Goal: Task Accomplishment & Management: Complete application form

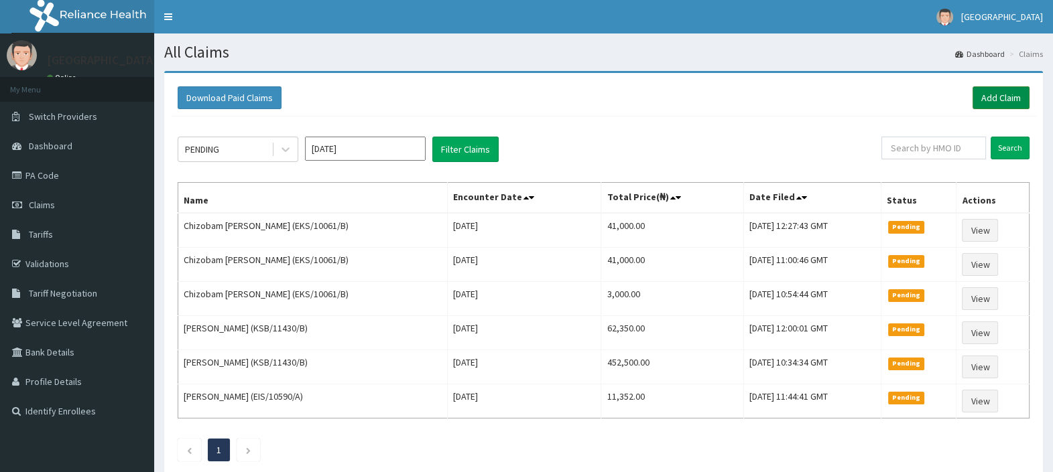
click at [992, 94] on link "Add Claim" at bounding box center [1000, 97] width 57 height 23
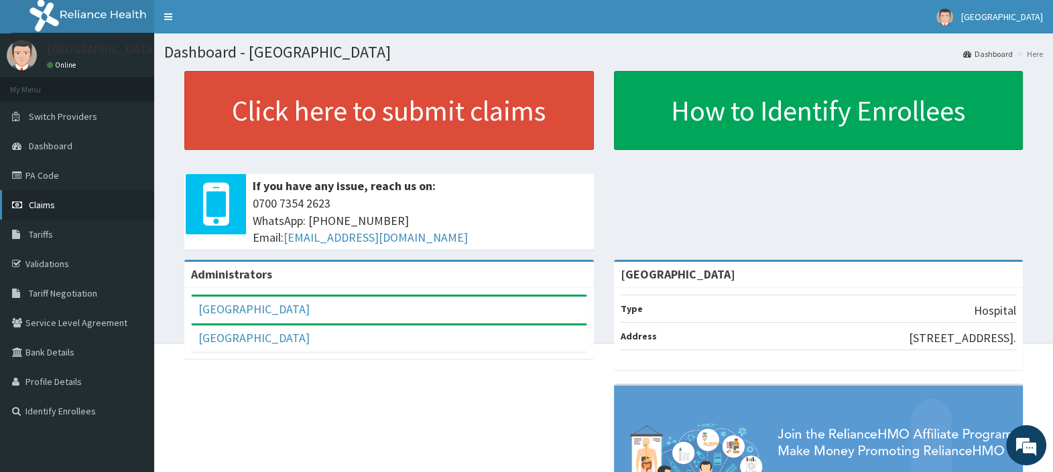
click at [38, 200] on span "Claims" at bounding box center [42, 205] width 26 height 12
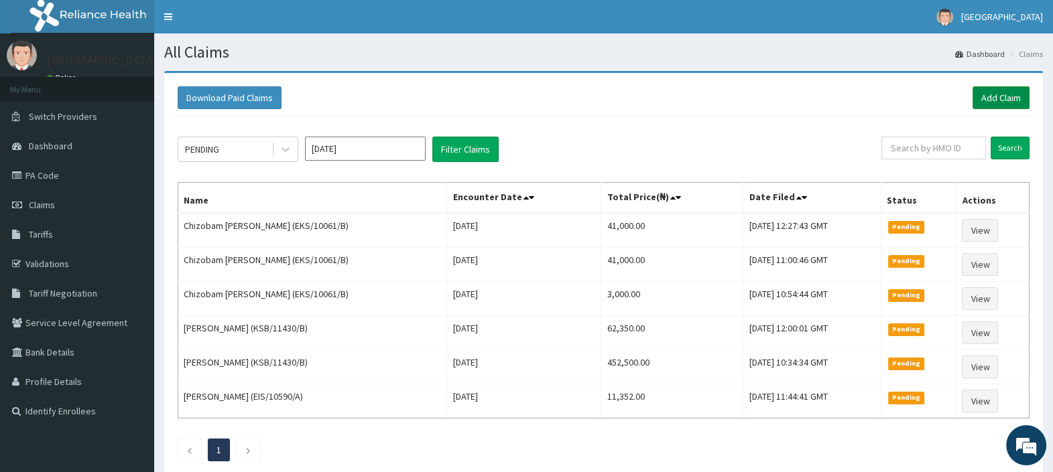
click at [993, 97] on link "Add Claim" at bounding box center [1000, 97] width 57 height 23
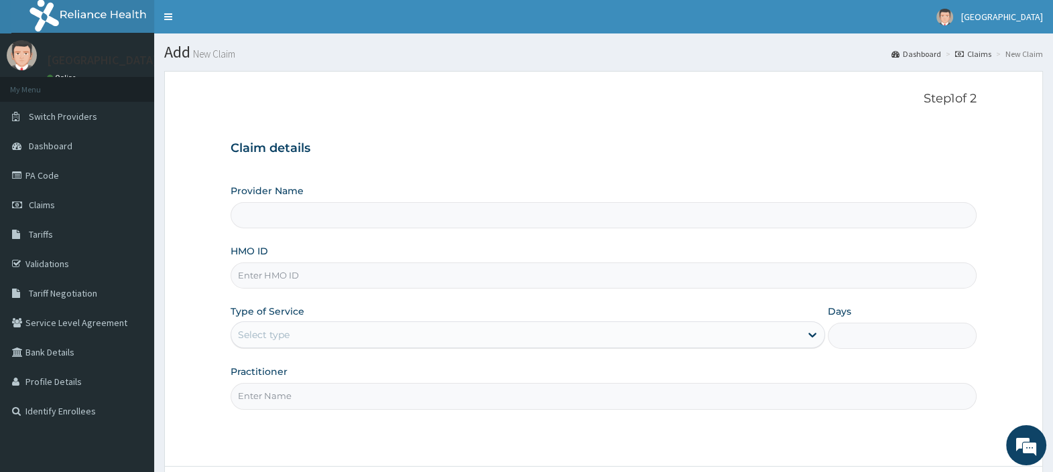
click at [305, 285] on input "HMO ID" at bounding box center [603, 276] width 746 height 26
type input "[GEOGRAPHIC_DATA]"
paste input "SWF/10103/C"
type input "SWF/10103/C"
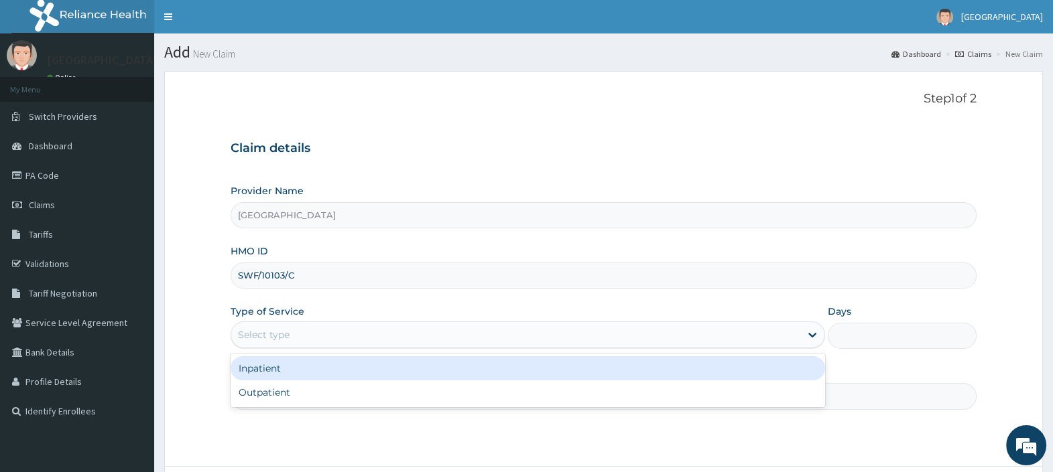
click at [289, 337] on div "Select type" at bounding box center [515, 334] width 569 height 21
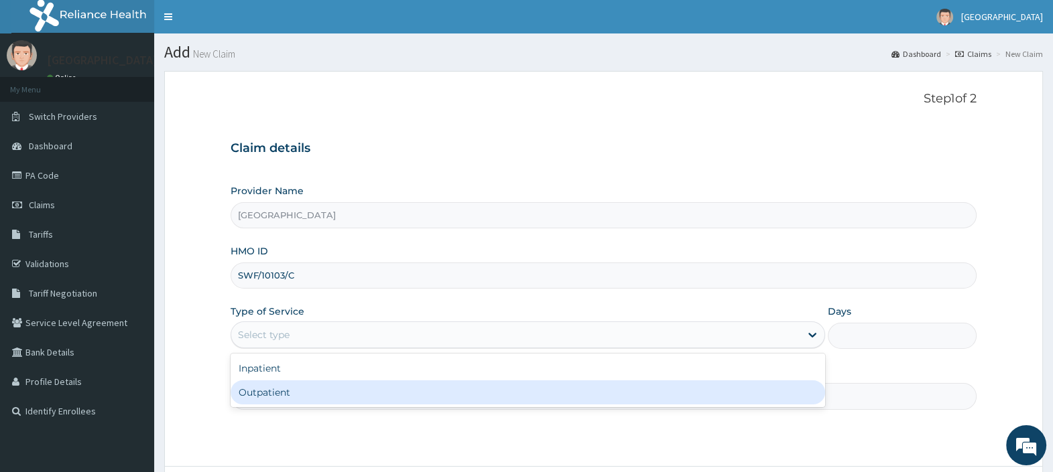
click at [291, 400] on div "Outpatient" at bounding box center [527, 393] width 594 height 24
type input "1"
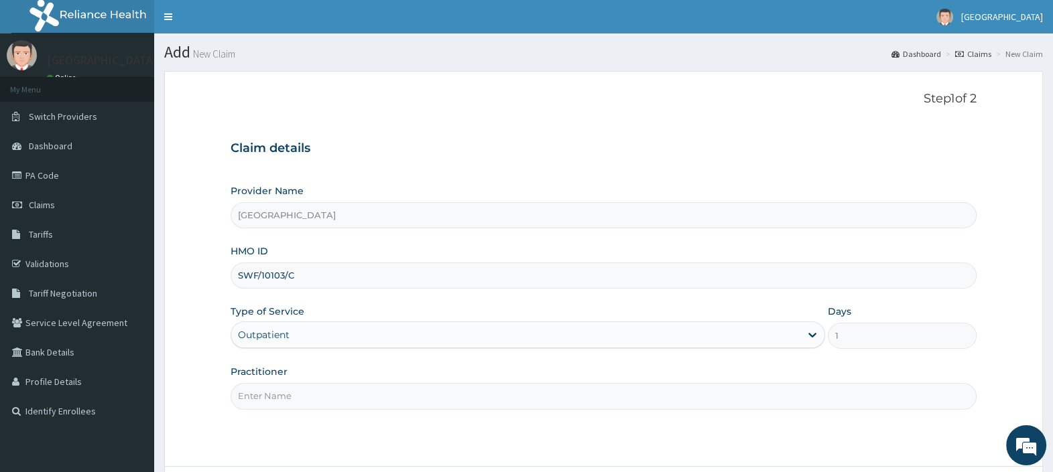
click at [294, 404] on input "Practitioner" at bounding box center [603, 396] width 746 height 26
type input "DR. EBUBE"
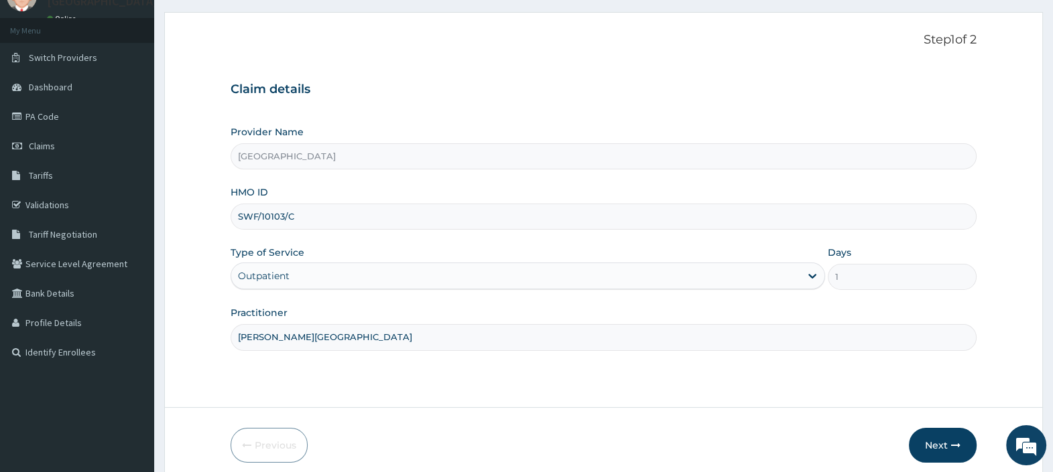
scroll to position [114, 0]
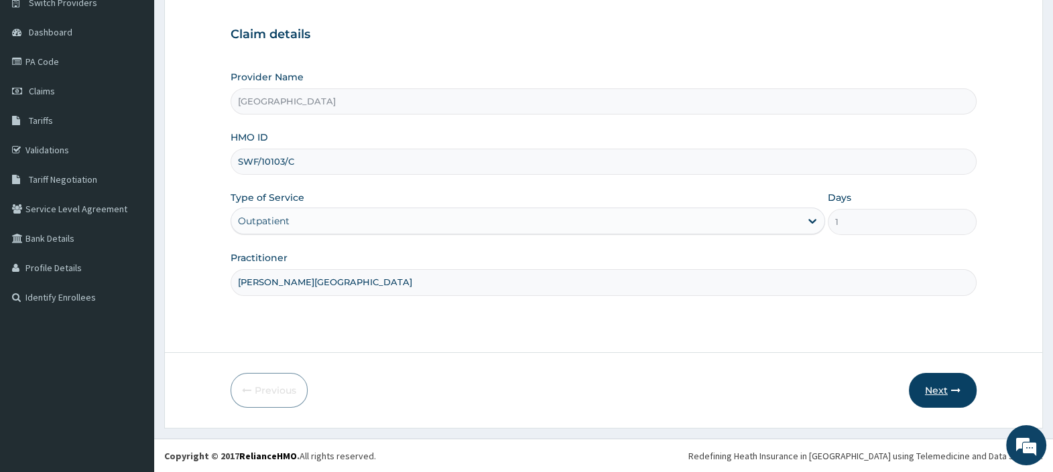
click at [935, 386] on button "Next" at bounding box center [943, 390] width 68 height 35
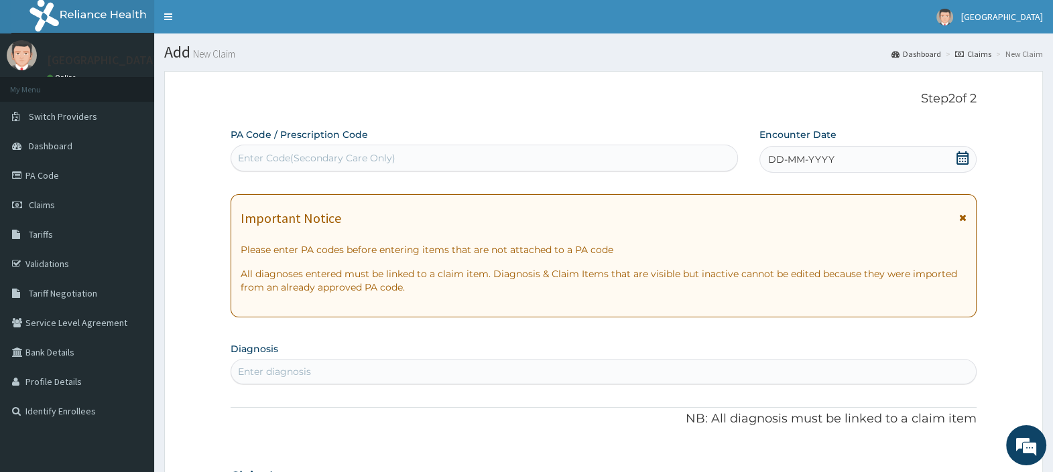
scroll to position [0, 0]
click at [963, 153] on icon at bounding box center [962, 157] width 12 height 13
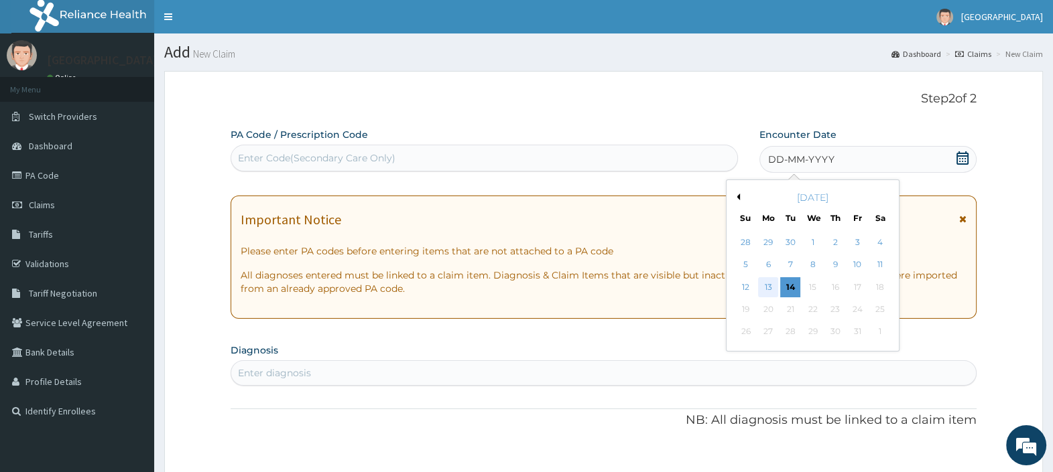
click at [767, 288] on div "13" at bounding box center [768, 287] width 20 height 20
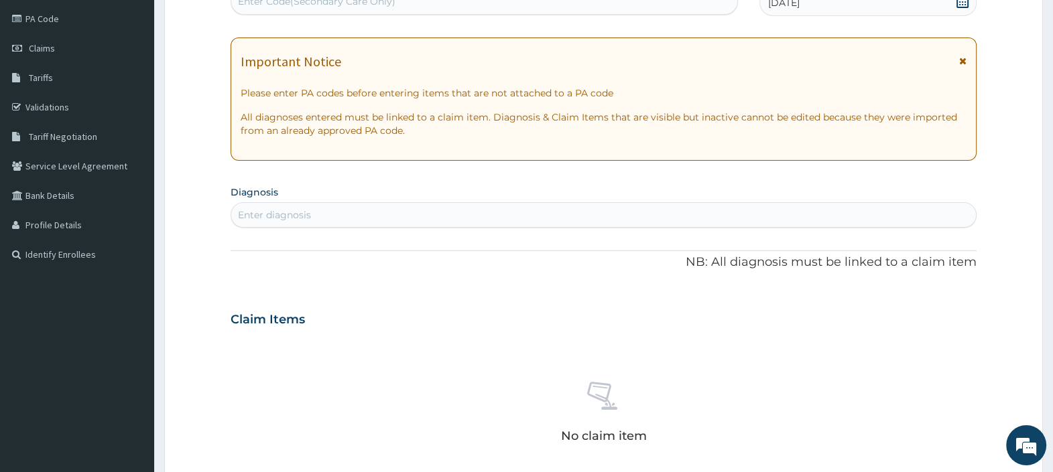
scroll to position [167, 0]
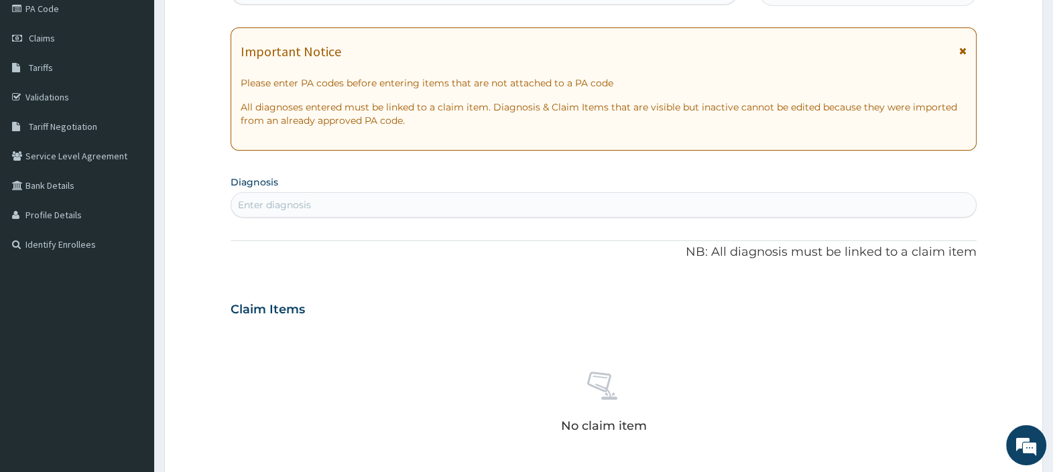
click at [344, 208] on div "Enter diagnosis" at bounding box center [603, 204] width 744 height 21
type input "MALARIA"
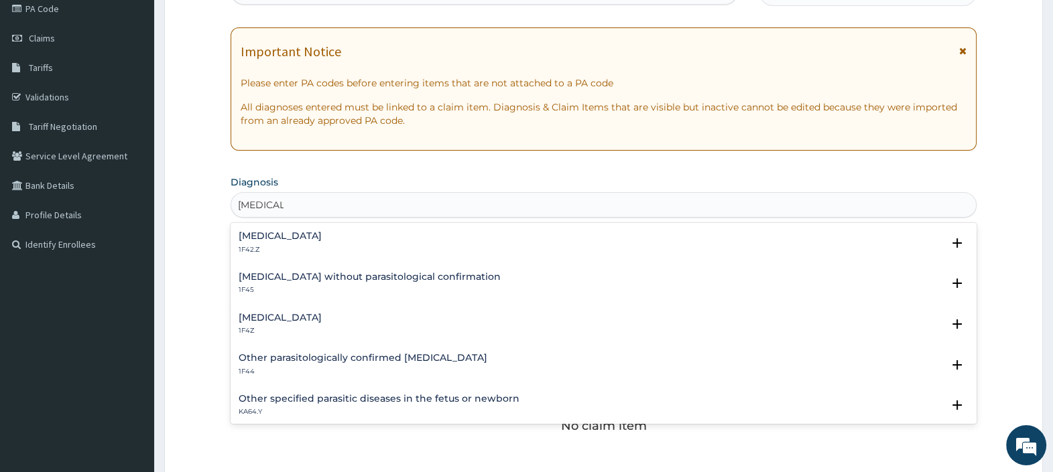
click at [318, 322] on div "Malaria, unspecified 1F4Z" at bounding box center [280, 324] width 83 height 23
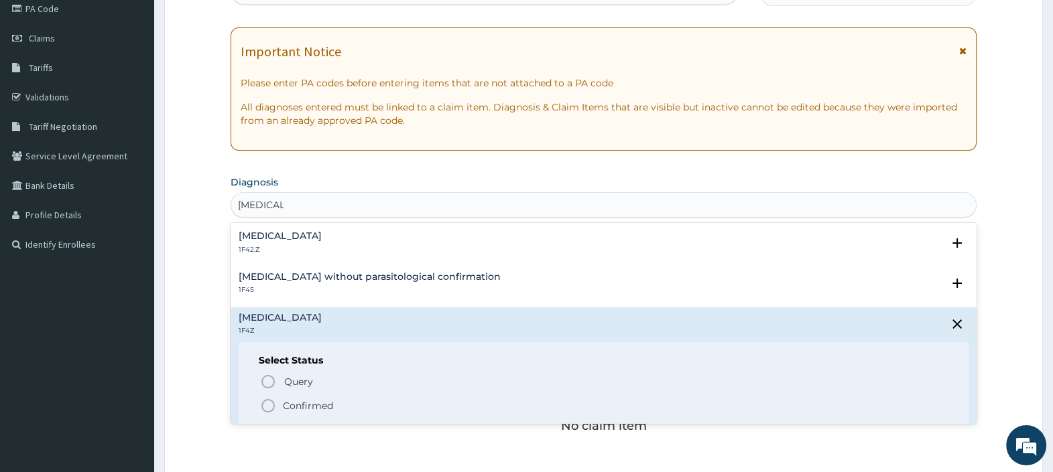
click at [264, 409] on circle "status option filled" at bounding box center [268, 406] width 12 height 12
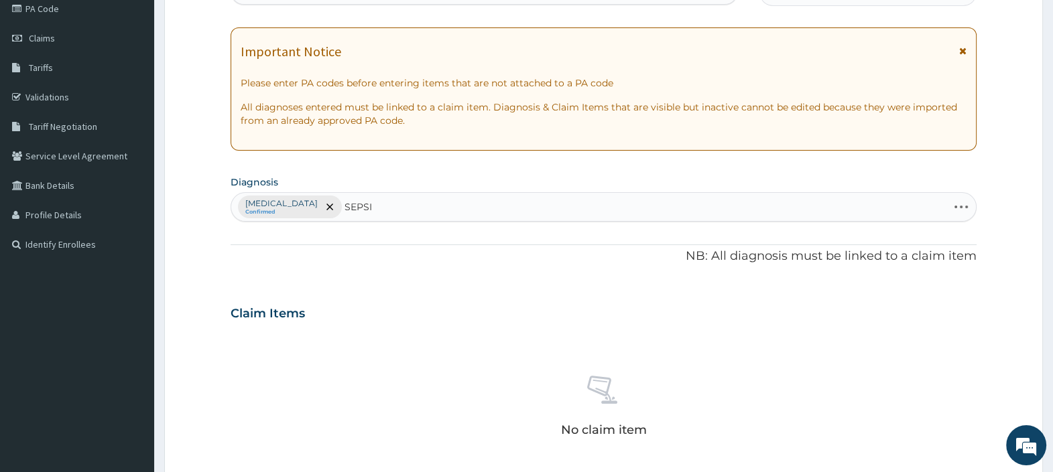
type input "SEPSIS"
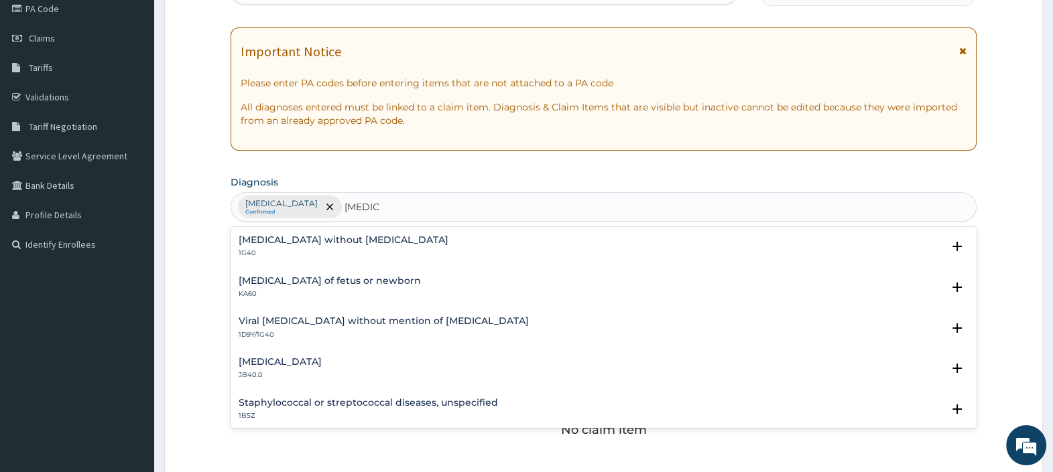
click at [323, 239] on h4 "Sepsis without septic shock" at bounding box center [344, 240] width 210 height 10
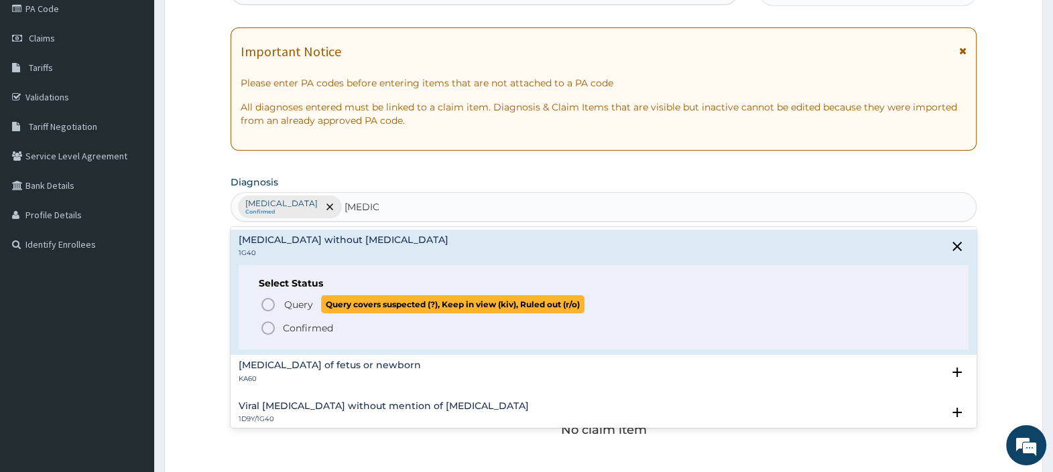
click at [284, 304] on span "Query" at bounding box center [298, 304] width 29 height 13
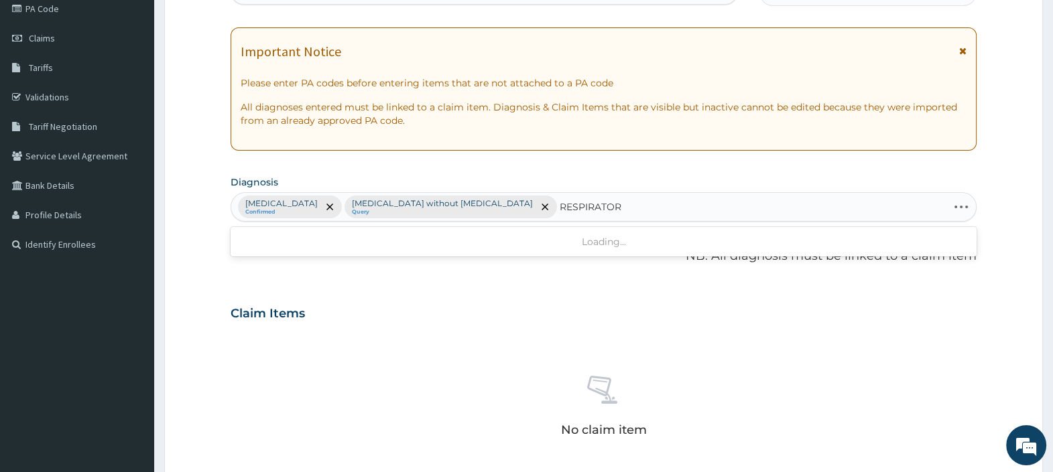
type input "RESPIRATORY"
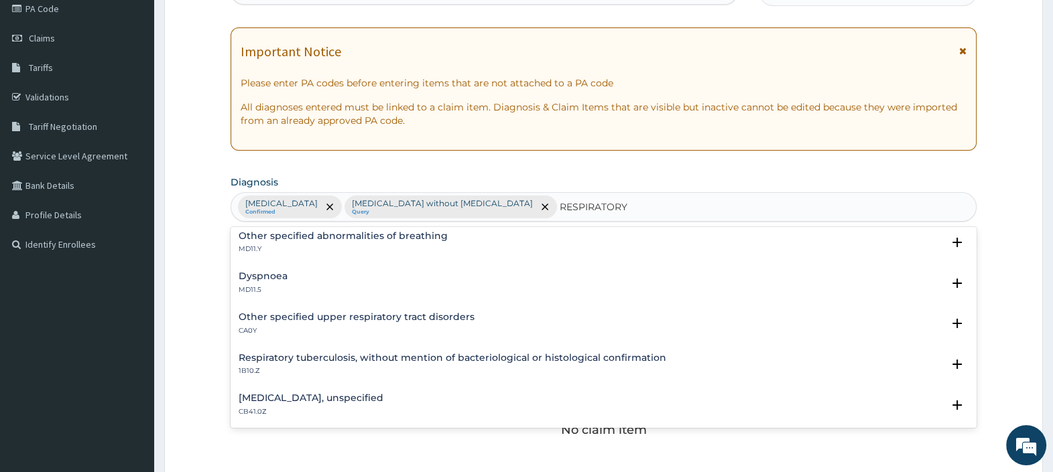
click at [355, 314] on h4 "Other specified upper respiratory tract disorders" at bounding box center [357, 317] width 236 height 10
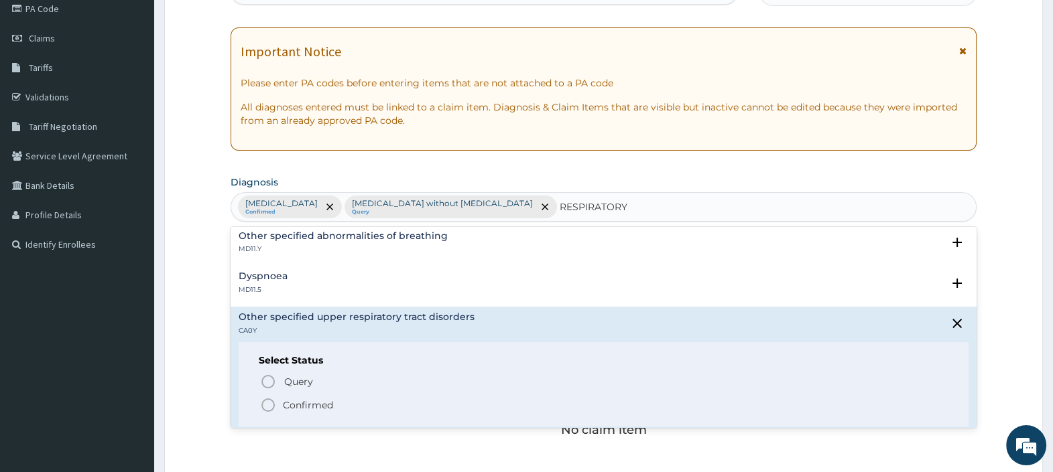
click at [268, 401] on icon "status option filled" at bounding box center [268, 405] width 16 height 16
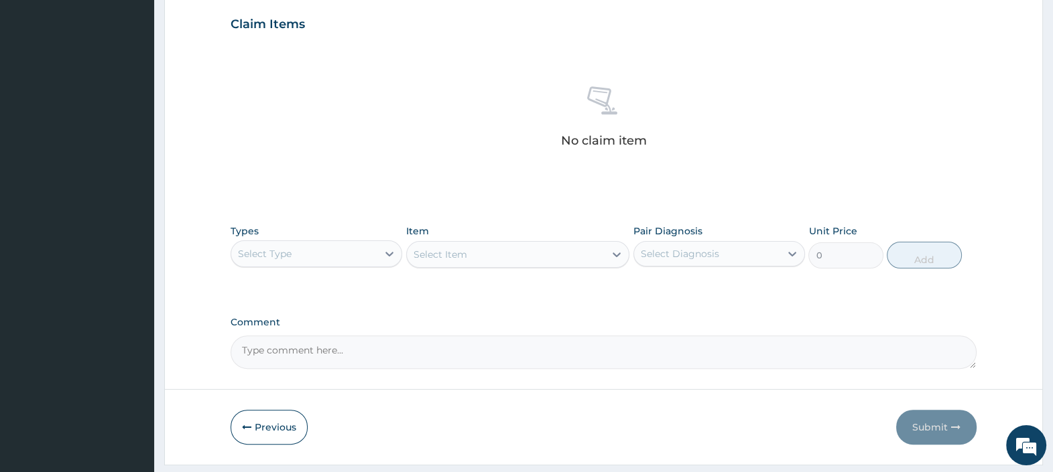
scroll to position [492, 0]
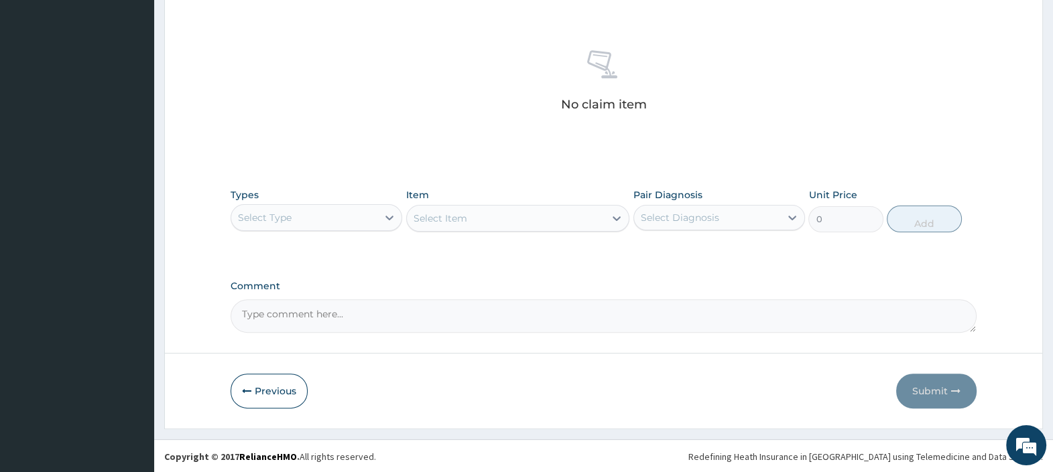
click at [373, 216] on div "Select Type" at bounding box center [304, 217] width 146 height 21
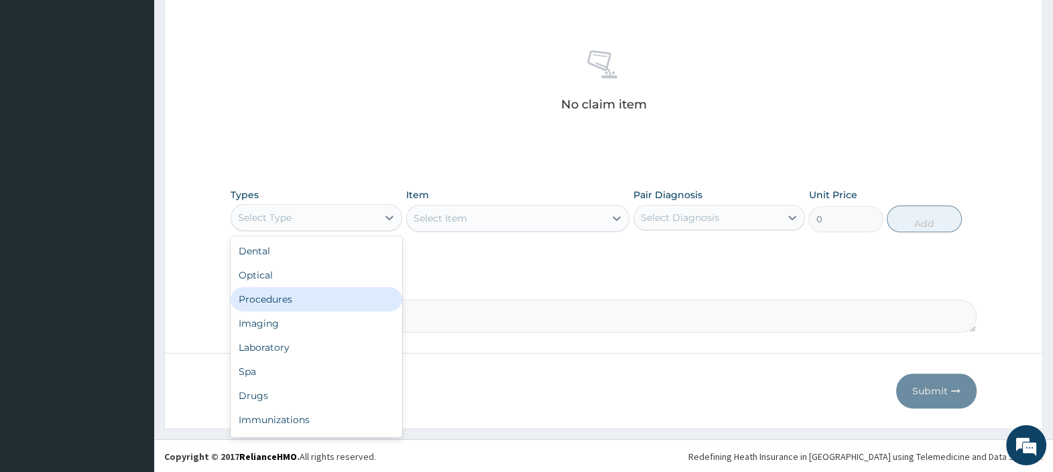
click at [295, 300] on div "Procedures" at bounding box center [316, 299] width 172 height 24
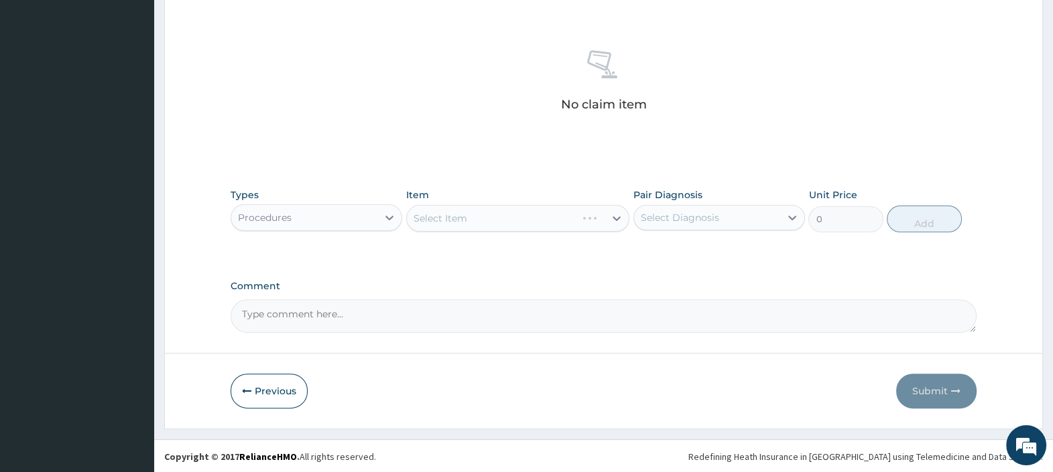
click at [480, 218] on div "Select Item" at bounding box center [518, 218] width 224 height 27
click at [441, 212] on div "Select Item" at bounding box center [440, 218] width 54 height 13
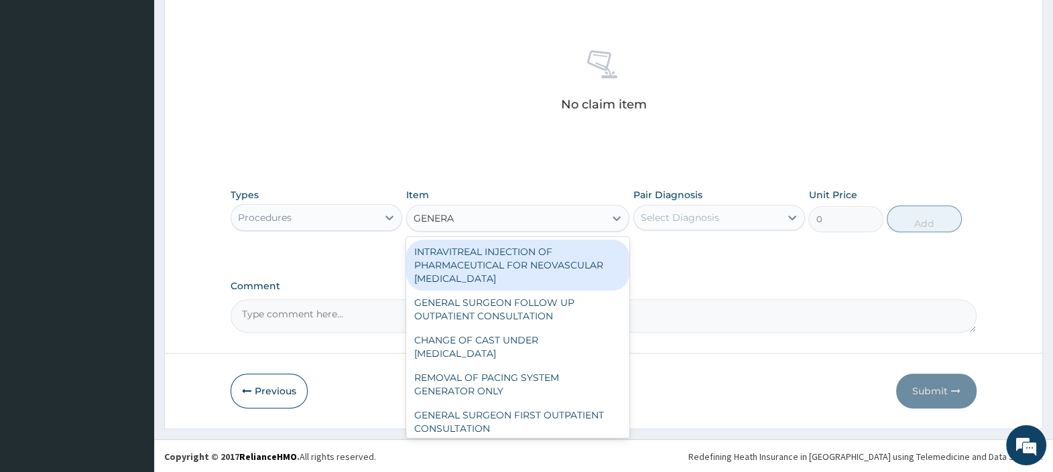
type input "GENERAL"
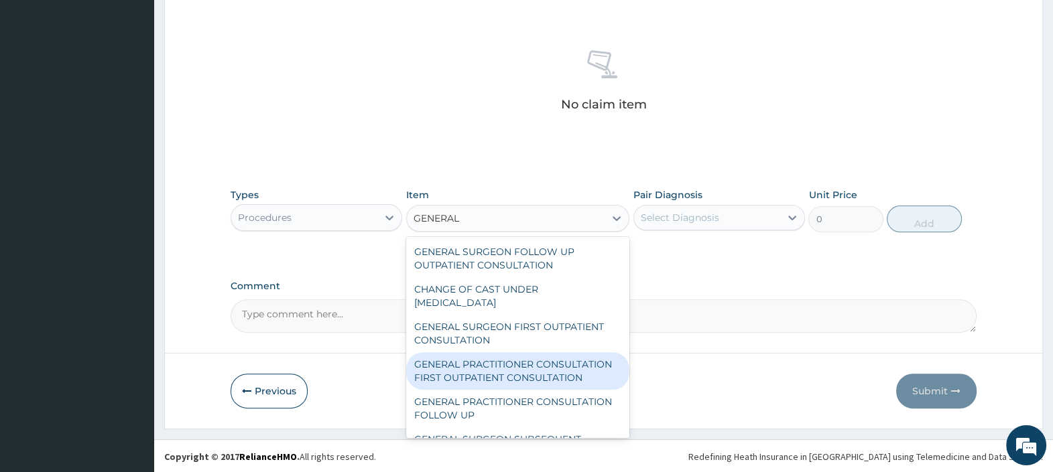
drag, startPoint x: 486, startPoint y: 370, endPoint x: 480, endPoint y: 361, distance: 10.6
click at [484, 368] on div "GENERAL PRACTITIONER CONSULTATION FIRST OUTPATIENT CONSULTATION" at bounding box center [518, 371] width 224 height 38
type input "3000"
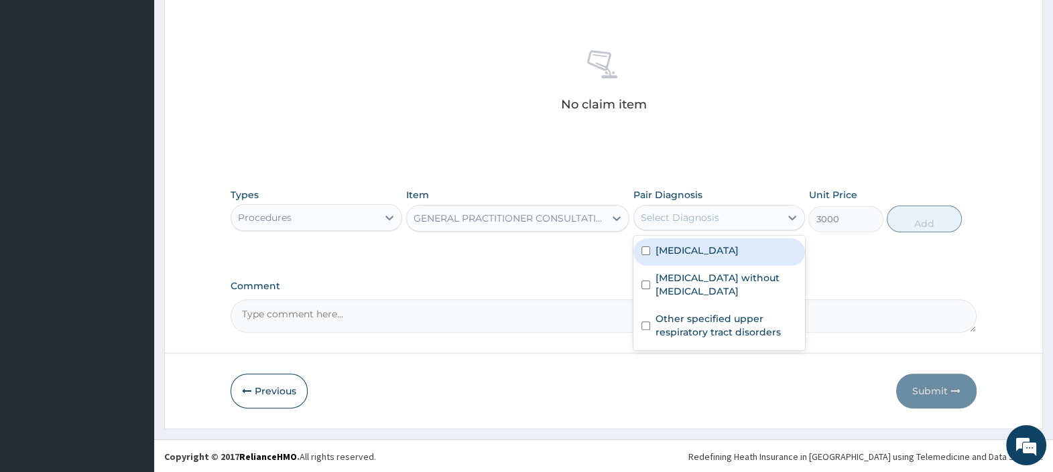
click at [682, 214] on div "Select Diagnosis" at bounding box center [680, 217] width 78 height 13
click at [720, 248] on label "Malaria, unspecified" at bounding box center [696, 250] width 83 height 13
checkbox input "true"
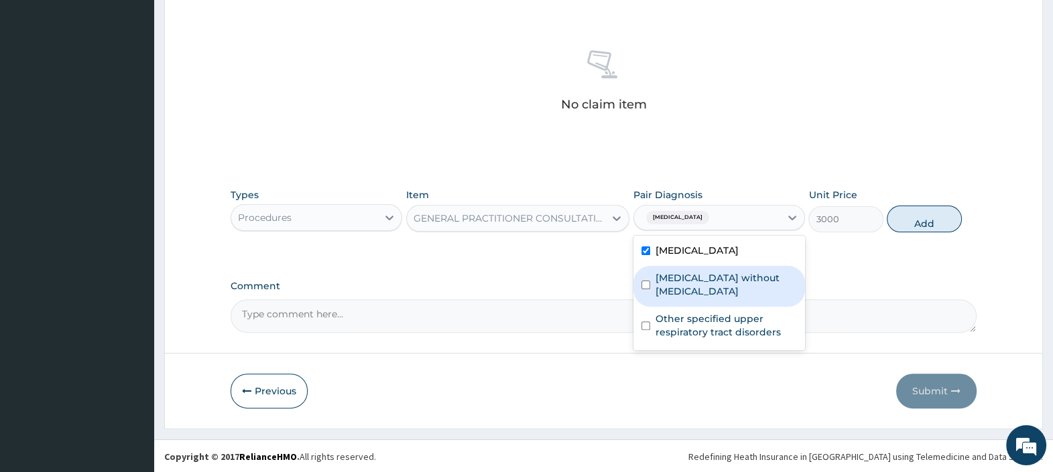
drag, startPoint x: 716, startPoint y: 274, endPoint x: 720, endPoint y: 302, distance: 27.8
click at [716, 281] on label "Sepsis without septic shock" at bounding box center [725, 284] width 141 height 27
checkbox input "true"
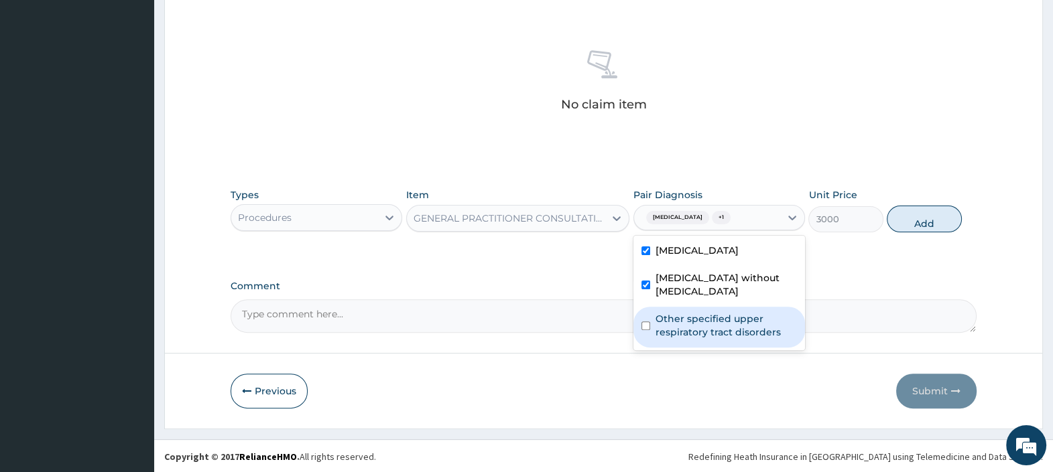
click at [720, 312] on label "Other specified upper respiratory tract disorders" at bounding box center [725, 325] width 141 height 27
checkbox input "true"
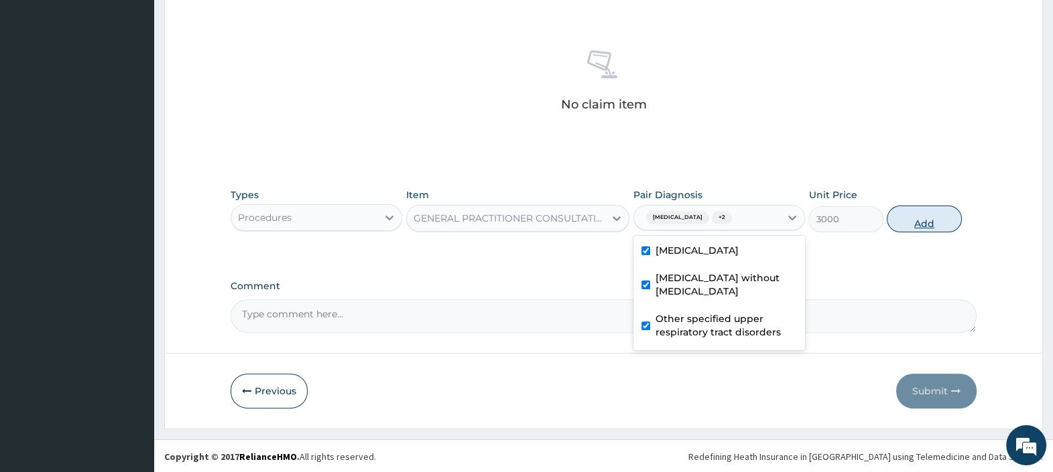
click at [904, 218] on button "Add" at bounding box center [923, 219] width 74 height 27
type input "0"
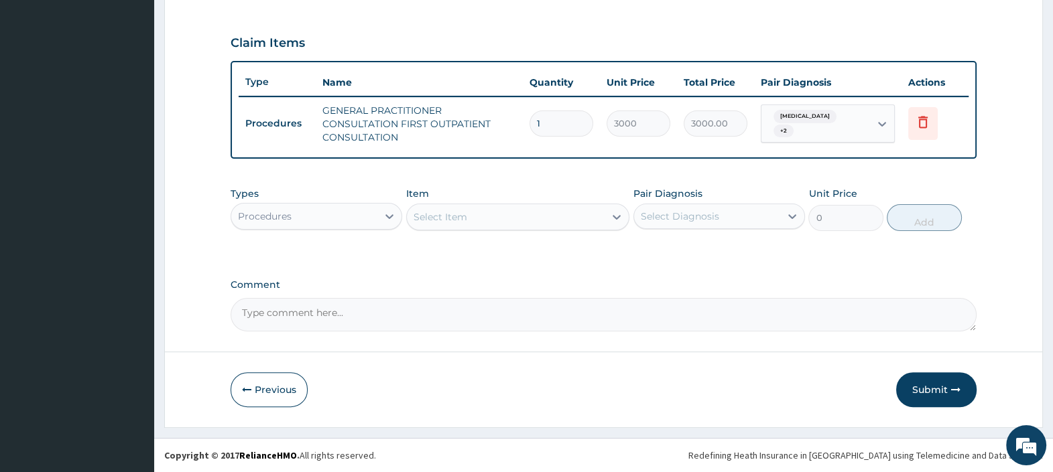
scroll to position [436, 0]
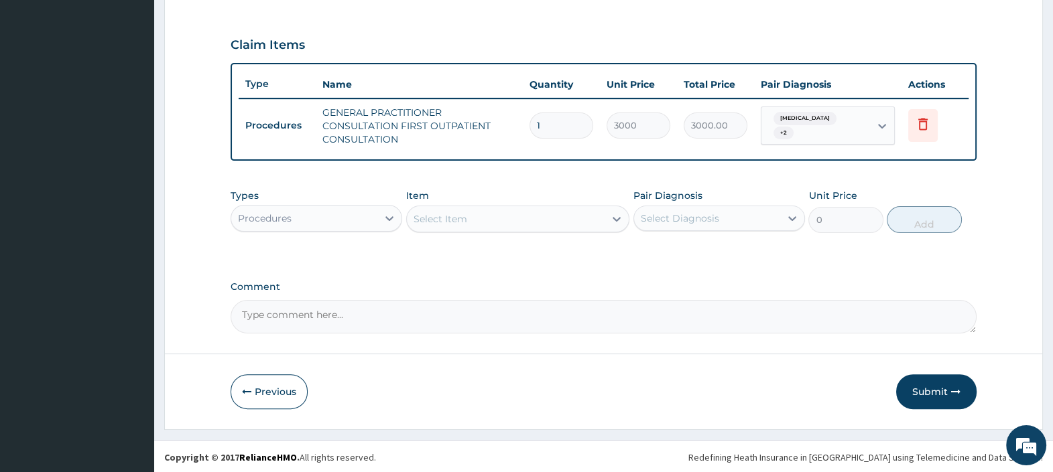
click at [375, 219] on div "Procedures" at bounding box center [304, 218] width 146 height 21
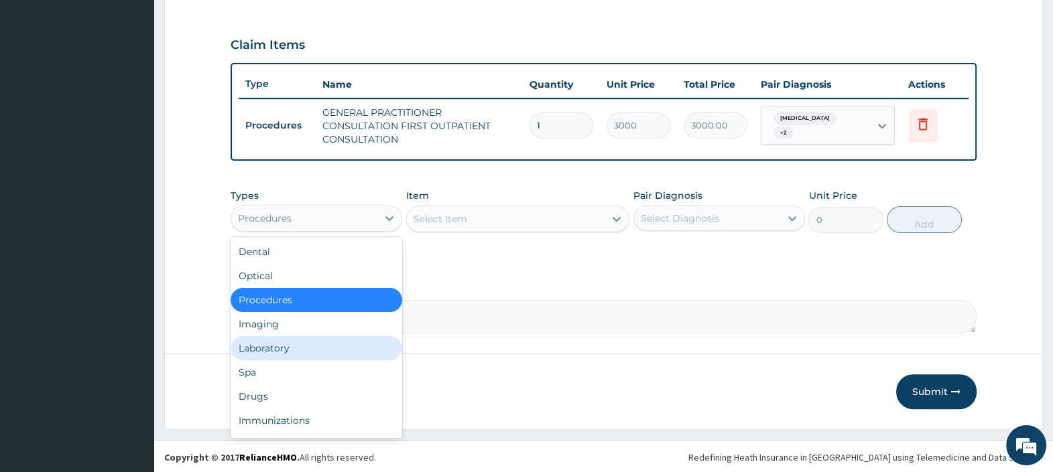
click at [285, 350] on div "Laboratory" at bounding box center [316, 348] width 172 height 24
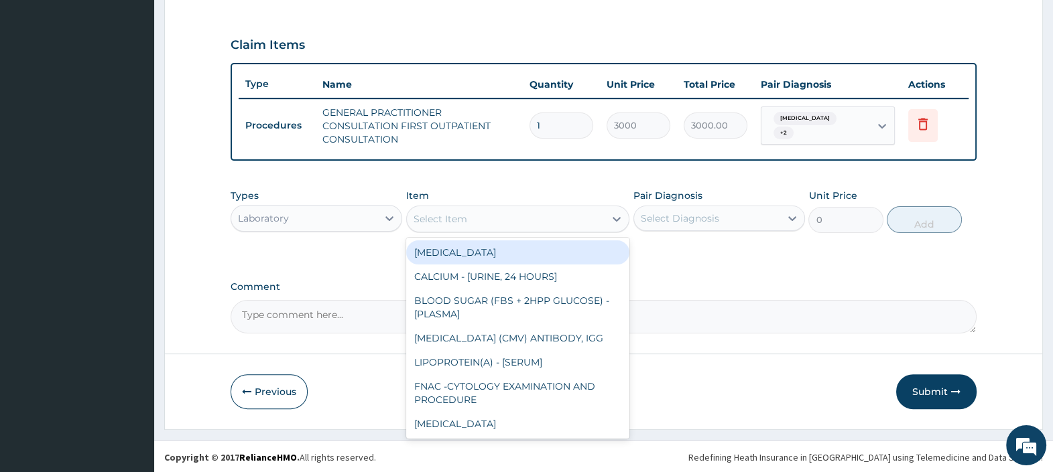
click at [468, 221] on div "Select Item" at bounding box center [506, 218] width 198 height 21
type input "FBC"
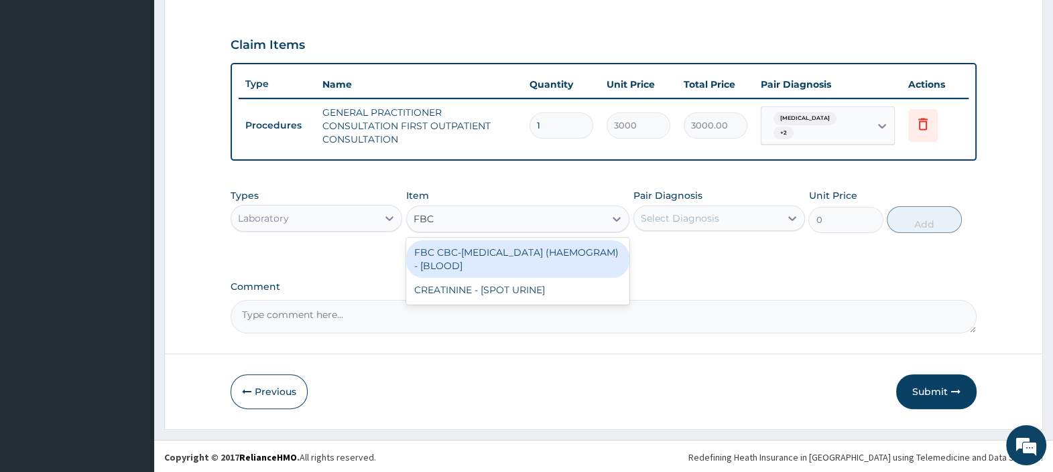
click at [496, 259] on div "FBC CBC-[MEDICAL_DATA] (HAEMOGRAM) - [BLOOD]" at bounding box center [518, 260] width 224 height 38
type input "4500"
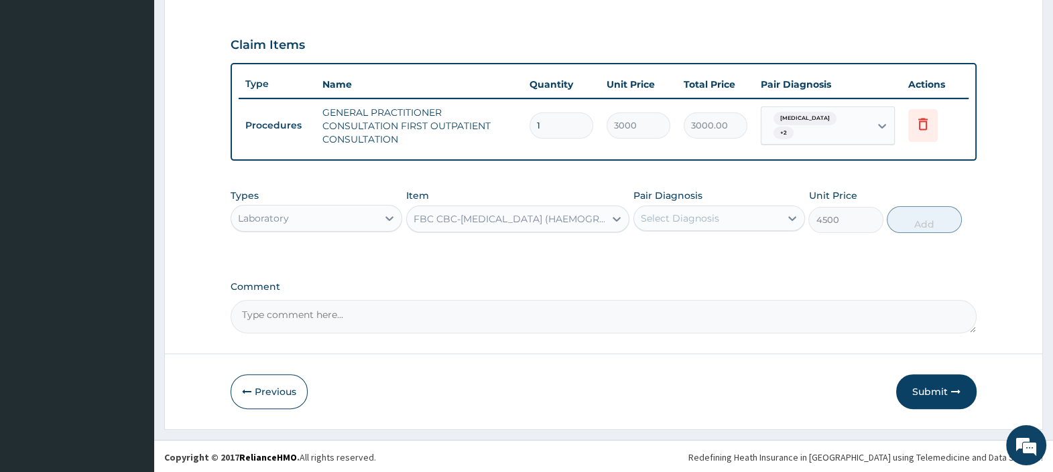
click at [697, 222] on div "Select Diagnosis" at bounding box center [680, 218] width 78 height 13
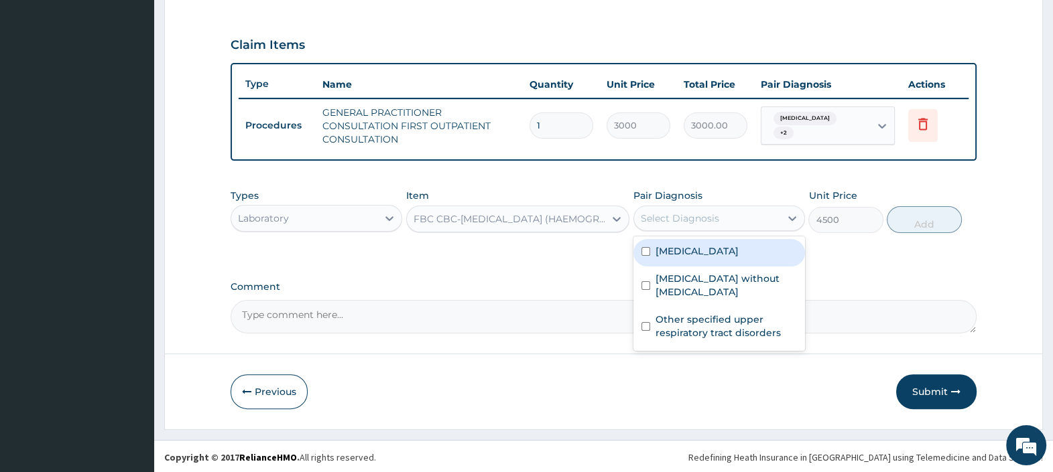
click at [708, 248] on label "[MEDICAL_DATA]" at bounding box center [696, 251] width 83 height 13
checkbox input "true"
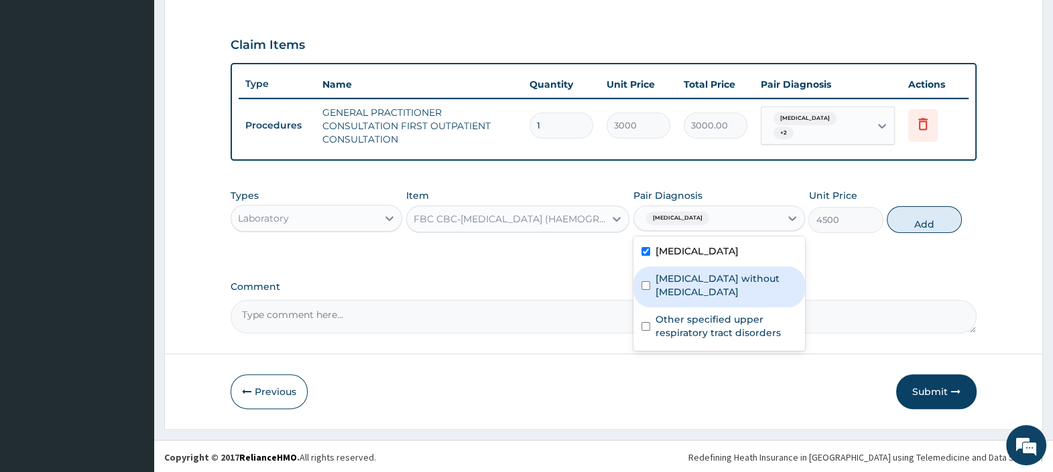
click at [714, 280] on label "[MEDICAL_DATA] without [MEDICAL_DATA]" at bounding box center [725, 285] width 141 height 27
checkbox input "true"
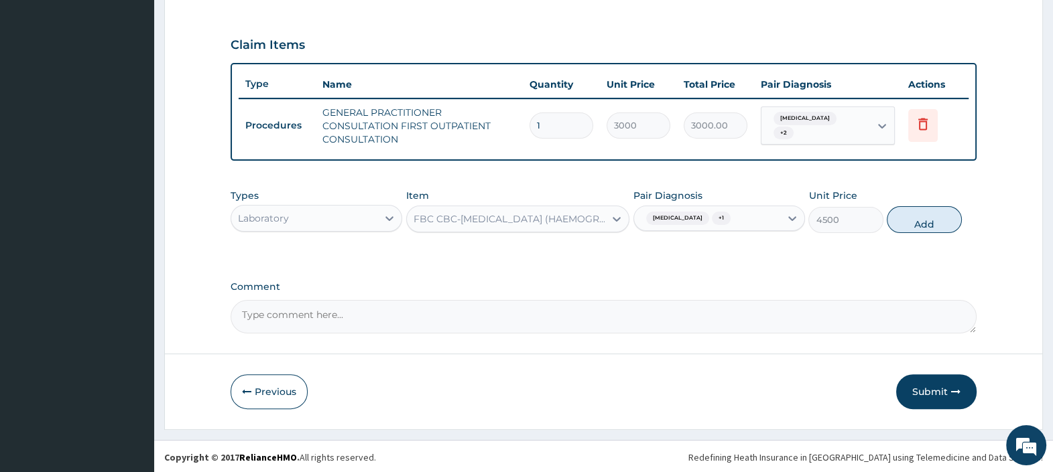
click at [931, 220] on button "Add" at bounding box center [923, 219] width 74 height 27
type input "0"
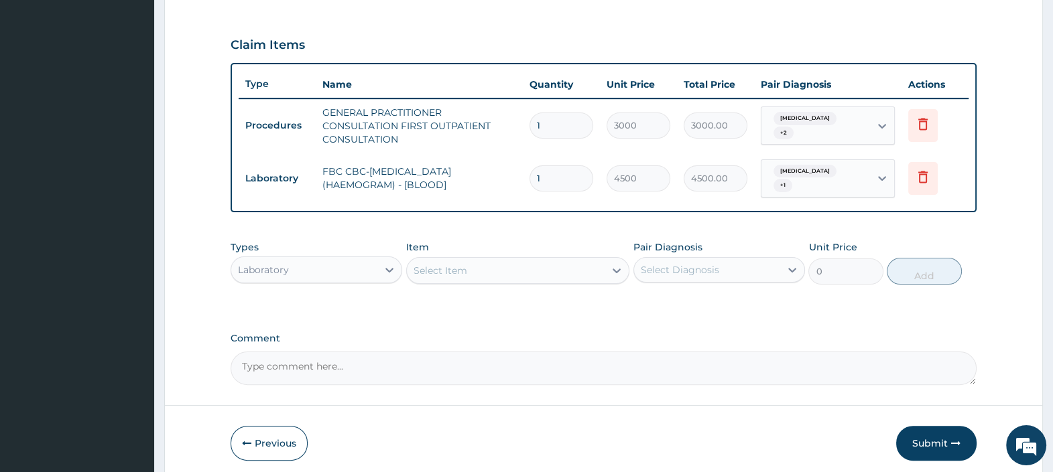
click at [533, 265] on div "Select Item" at bounding box center [506, 270] width 198 height 21
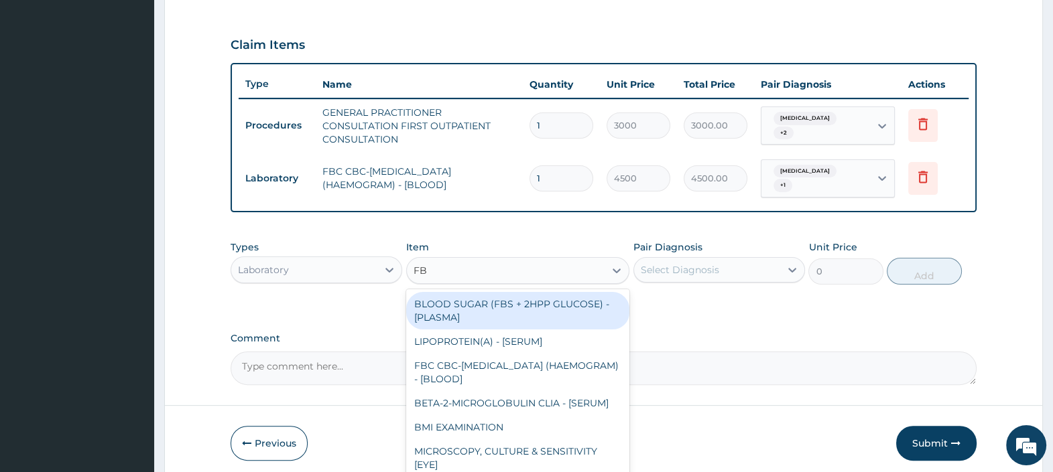
type input "FBC"
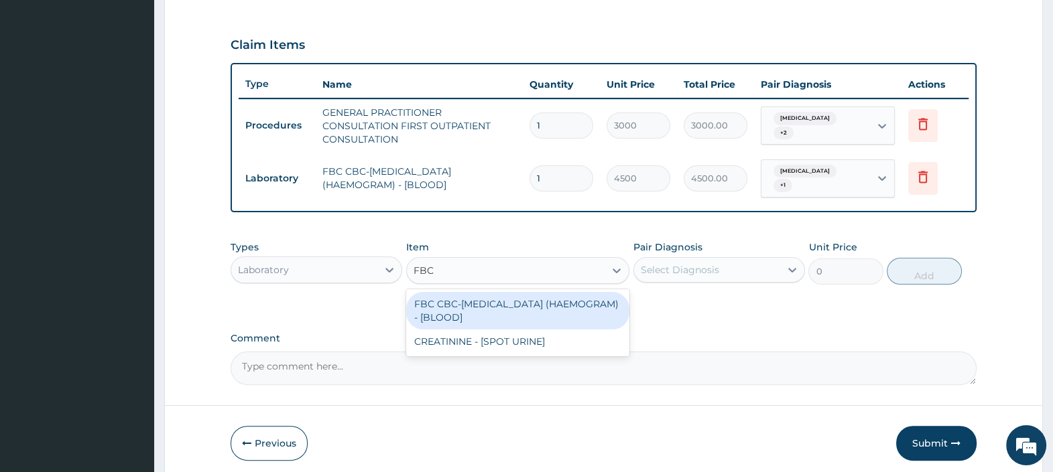
drag, startPoint x: 509, startPoint y: 319, endPoint x: 504, endPoint y: 312, distance: 8.7
click at [509, 317] on div "FBC CBC-COMPLETE BLOOD COUNT (HAEMOGRAM) - [BLOOD]" at bounding box center [518, 311] width 224 height 38
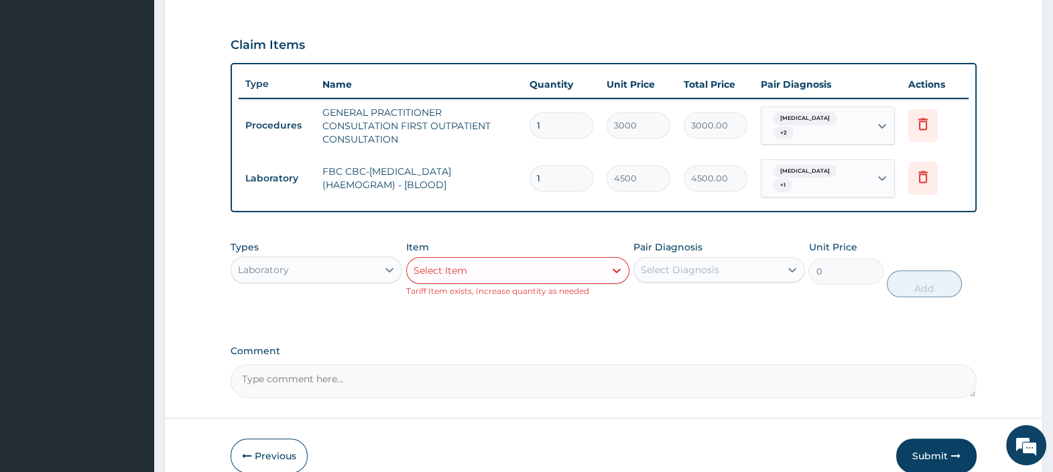
click at [539, 270] on div "Select Item" at bounding box center [506, 270] width 198 height 21
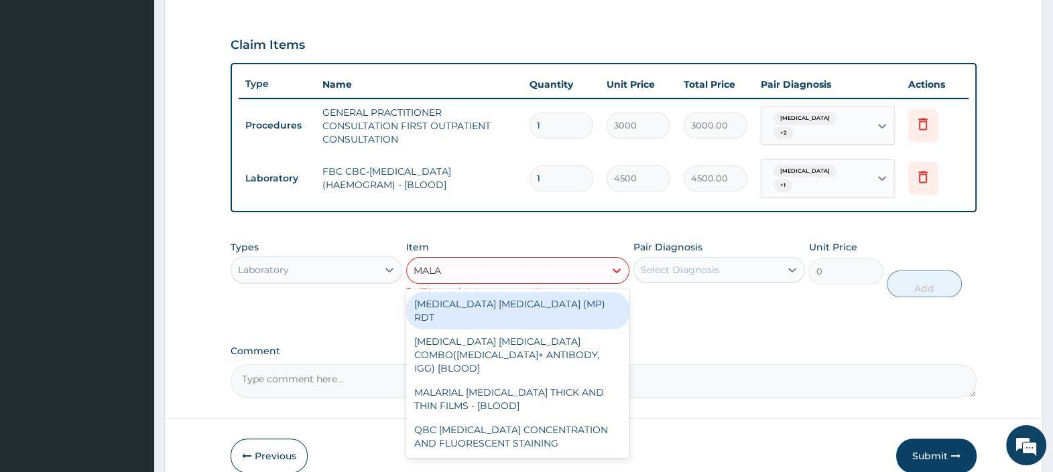
type input "MALAR"
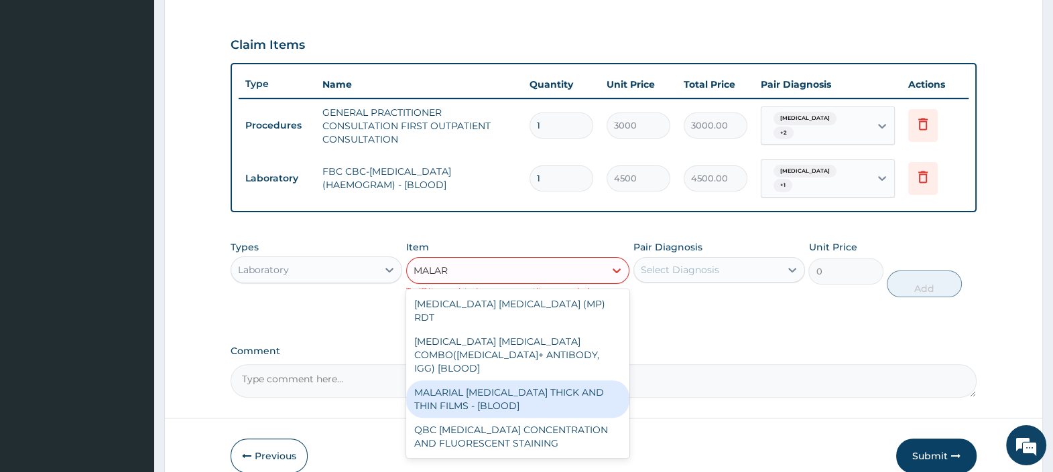
click at [536, 381] on div "MALARIAL PARASITE THICK AND THIN FILMS - [BLOOD]" at bounding box center [518, 400] width 224 height 38
type input "2500"
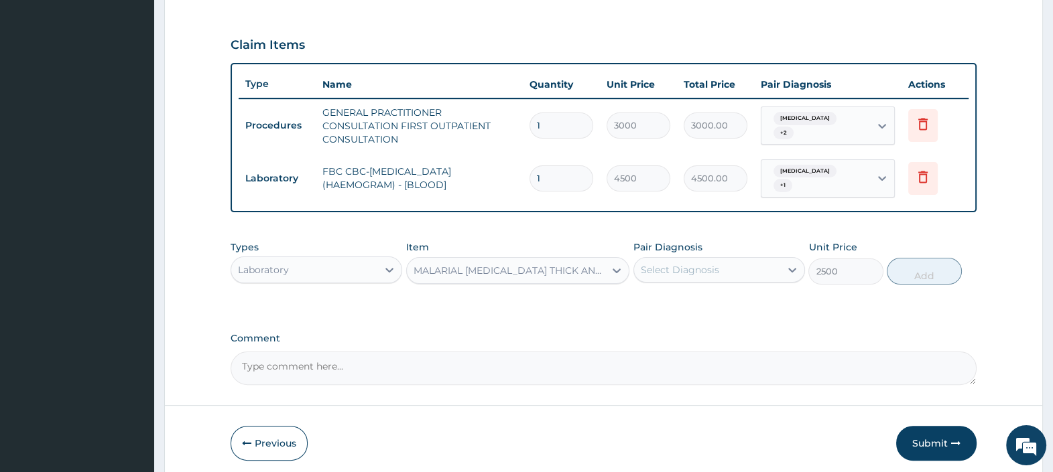
drag, startPoint x: 682, startPoint y: 269, endPoint x: 691, endPoint y: 277, distance: 11.4
click at [682, 271] on div "Select Diagnosis" at bounding box center [680, 269] width 78 height 13
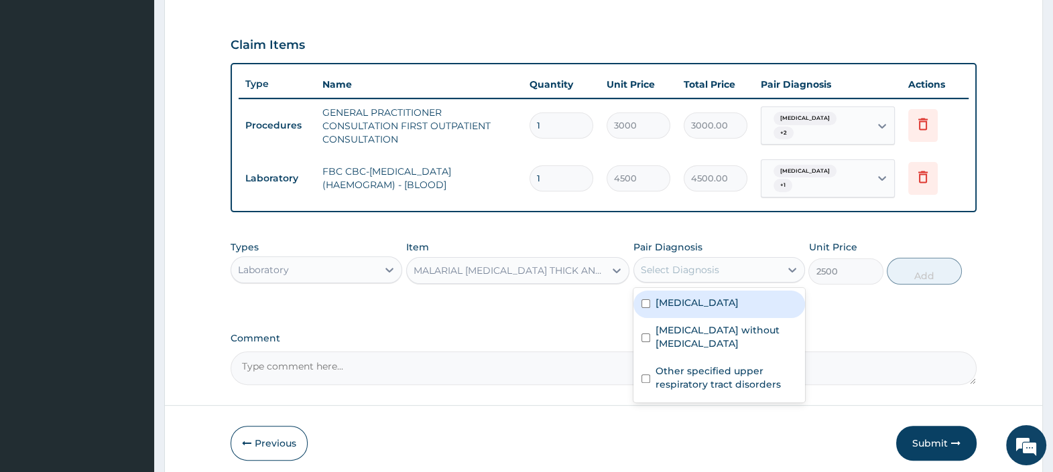
click at [697, 306] on label "[MEDICAL_DATA]" at bounding box center [696, 302] width 83 height 13
checkbox input "true"
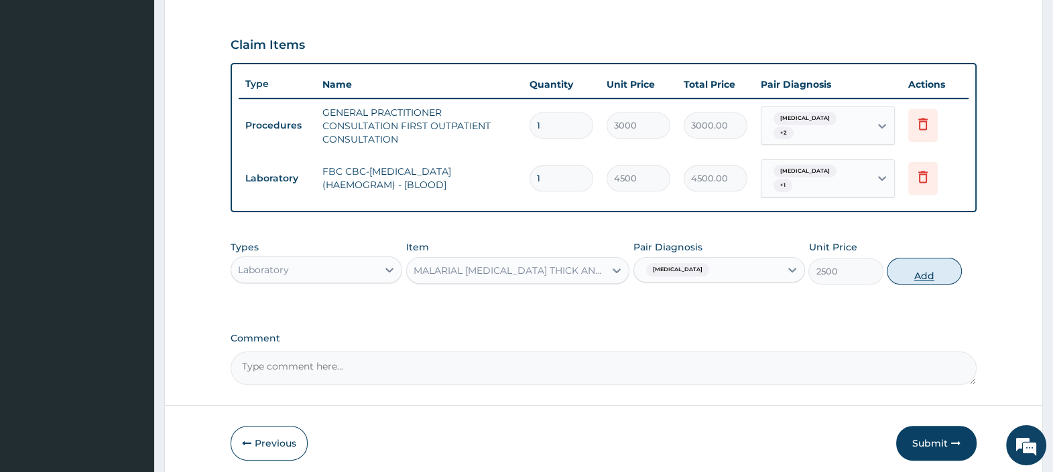
click at [917, 275] on button "Add" at bounding box center [923, 271] width 74 height 27
type input "0"
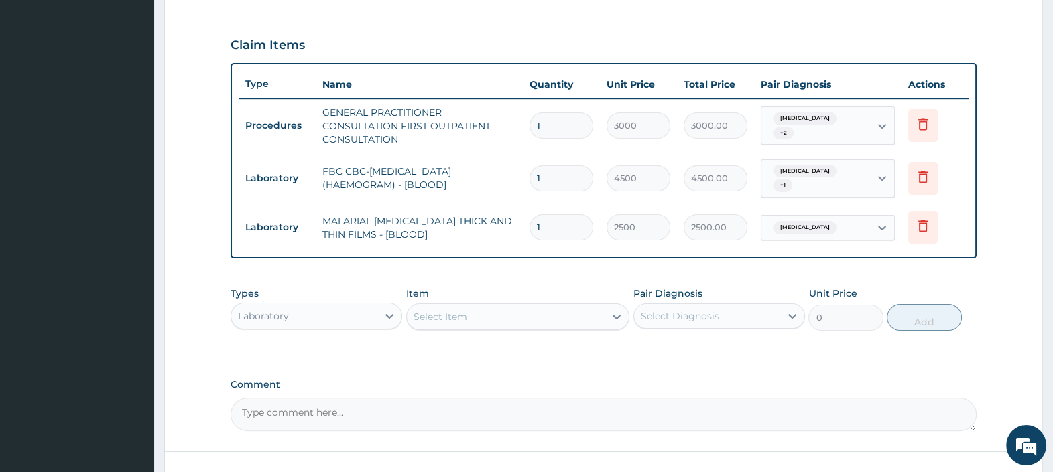
click at [456, 321] on div "Select Item" at bounding box center [440, 316] width 54 height 13
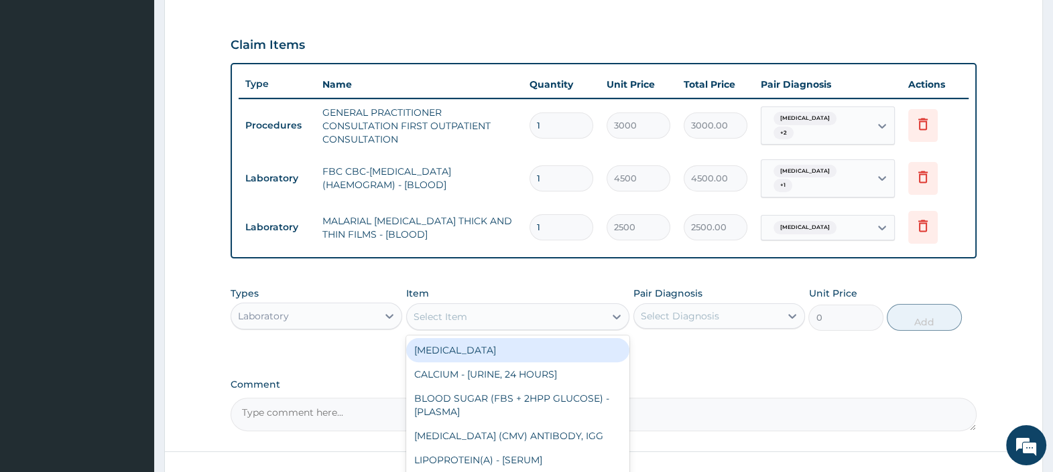
click at [356, 318] on div "Laboratory" at bounding box center [304, 316] width 146 height 21
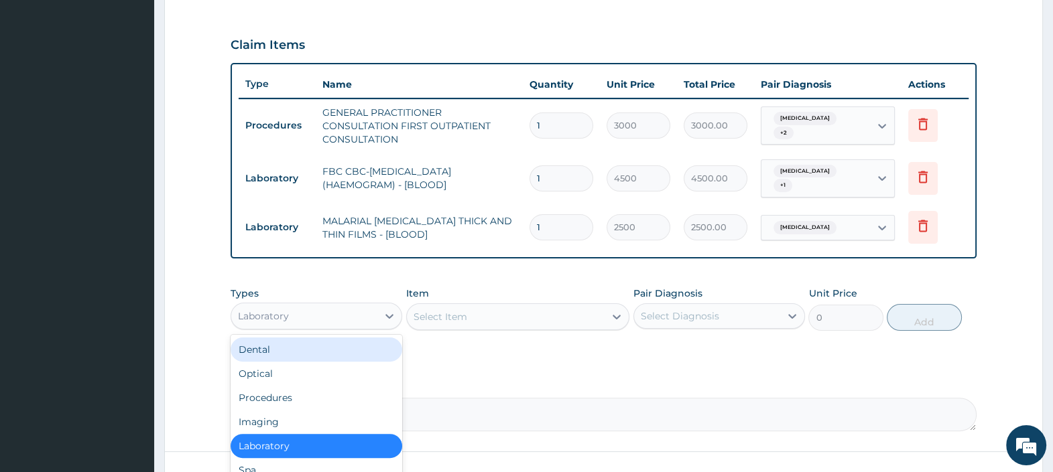
scroll to position [45, 0]
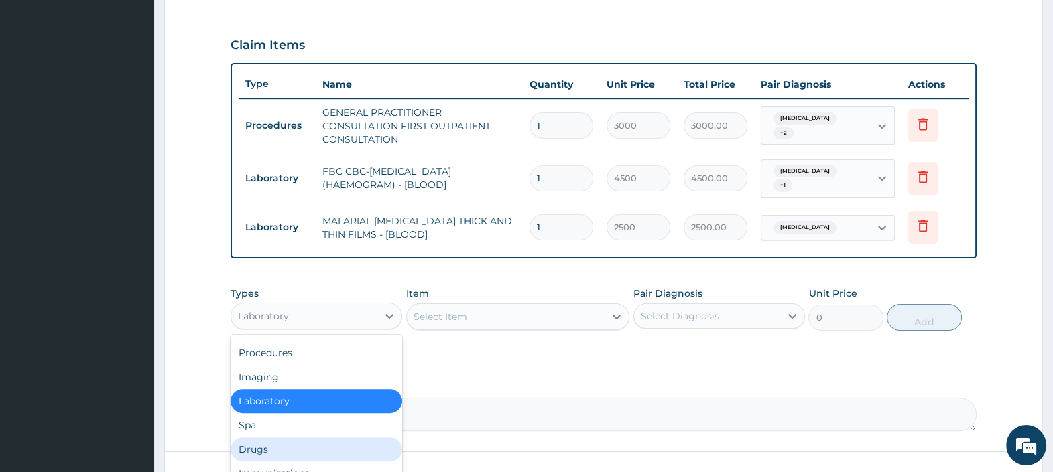
click at [293, 449] on div "Drugs" at bounding box center [316, 450] width 172 height 24
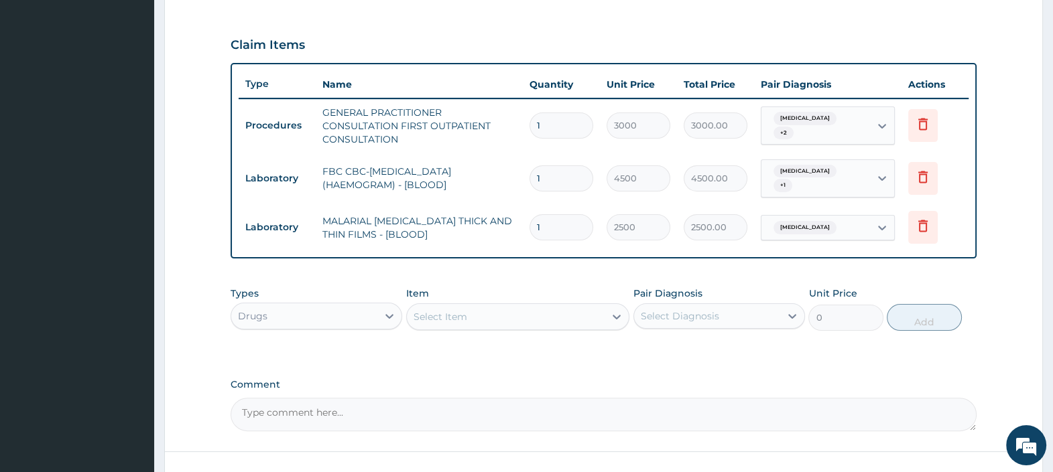
click at [479, 320] on div "Select Item" at bounding box center [506, 316] width 198 height 21
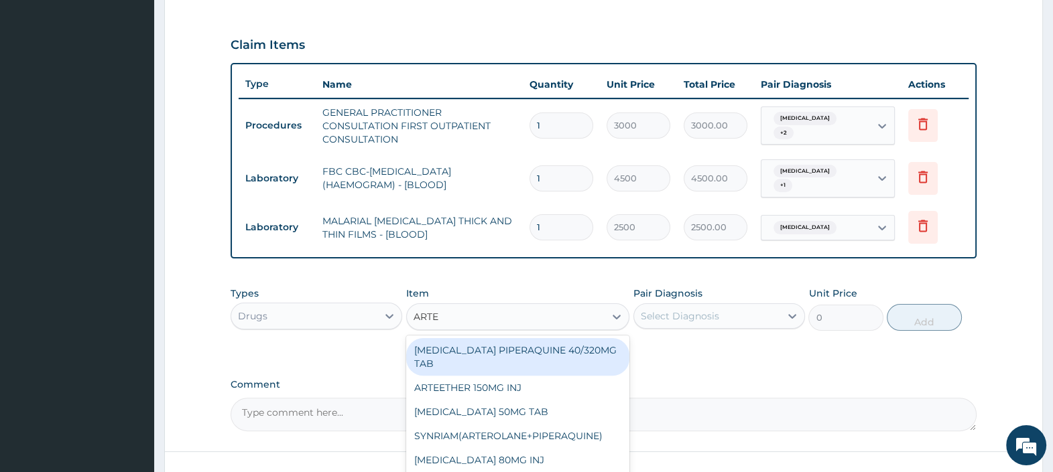
type input "ARTEM"
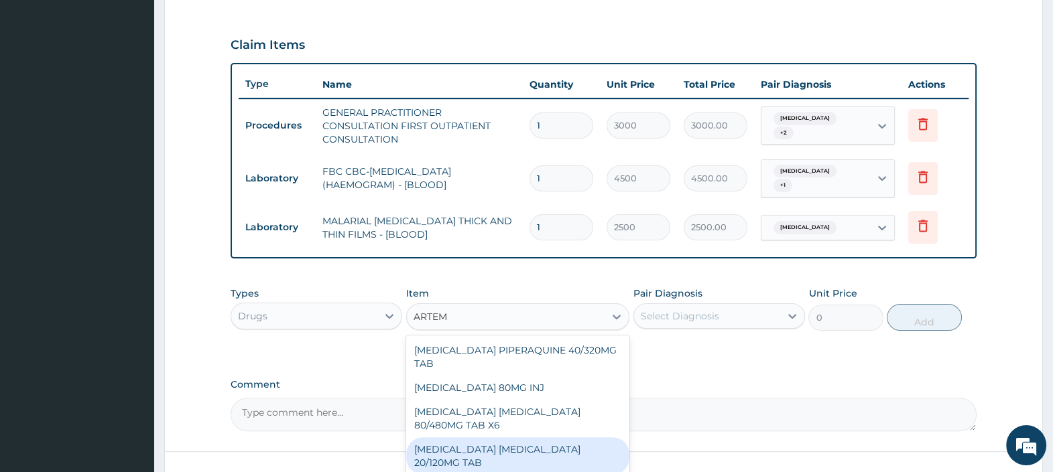
click at [525, 442] on div "ARTEMETHER LUMEFANTRINE 20/120MG TAB" at bounding box center [518, 457] width 224 height 38
type input "130"
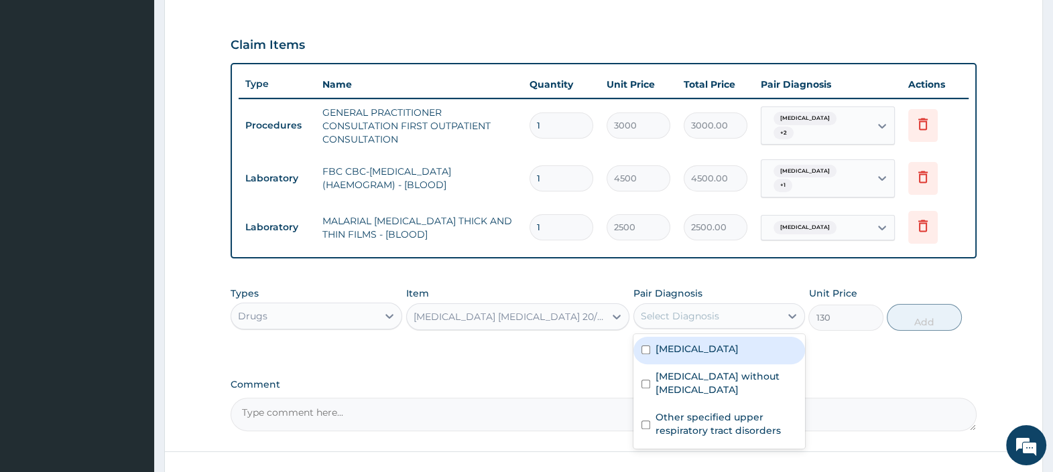
click at [717, 323] on div "Select Diagnosis" at bounding box center [707, 316] width 146 height 21
click at [703, 352] on label "Malaria, unspecified" at bounding box center [696, 348] width 83 height 13
checkbox input "true"
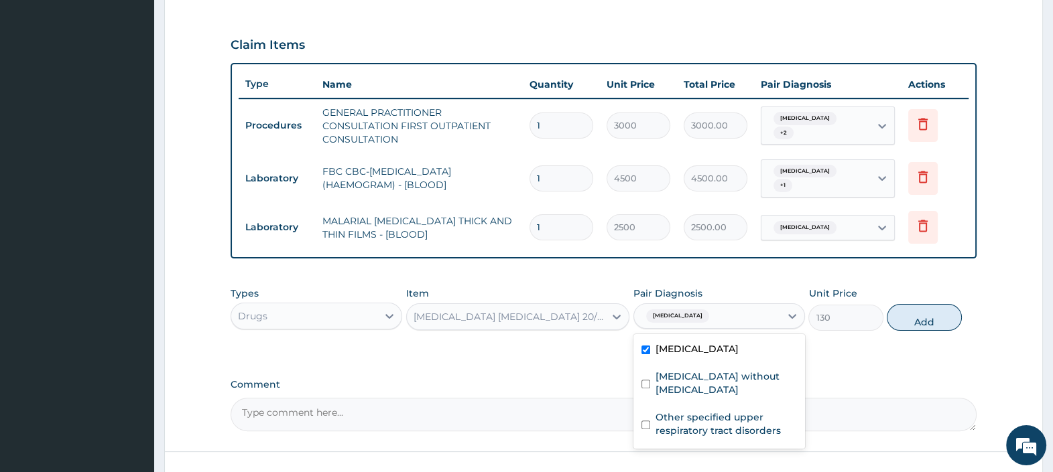
click at [906, 318] on button "Add" at bounding box center [923, 317] width 74 height 27
type input "0"
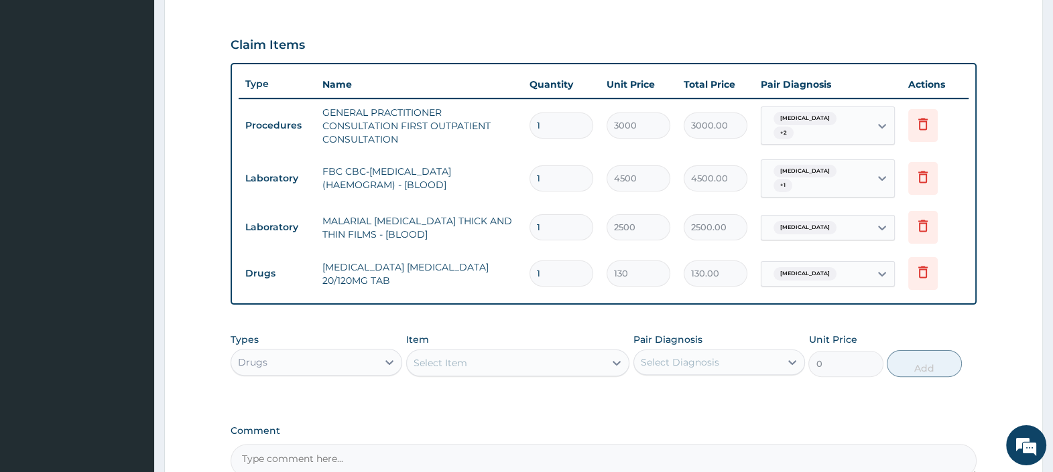
click at [492, 361] on div "Select Item" at bounding box center [506, 362] width 198 height 21
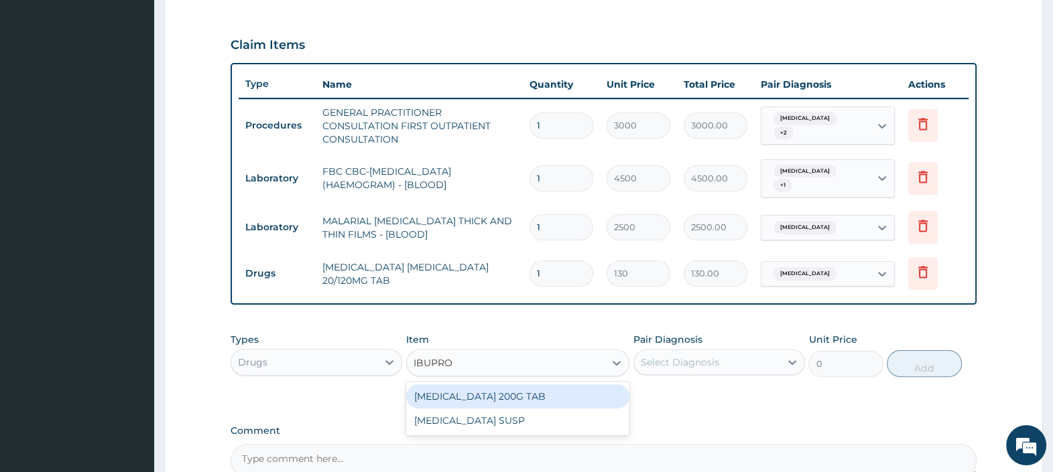
type input "IBUPROF"
click at [525, 398] on div "IBUPROFEN 200G TAB" at bounding box center [518, 397] width 224 height 24
type input "52.5"
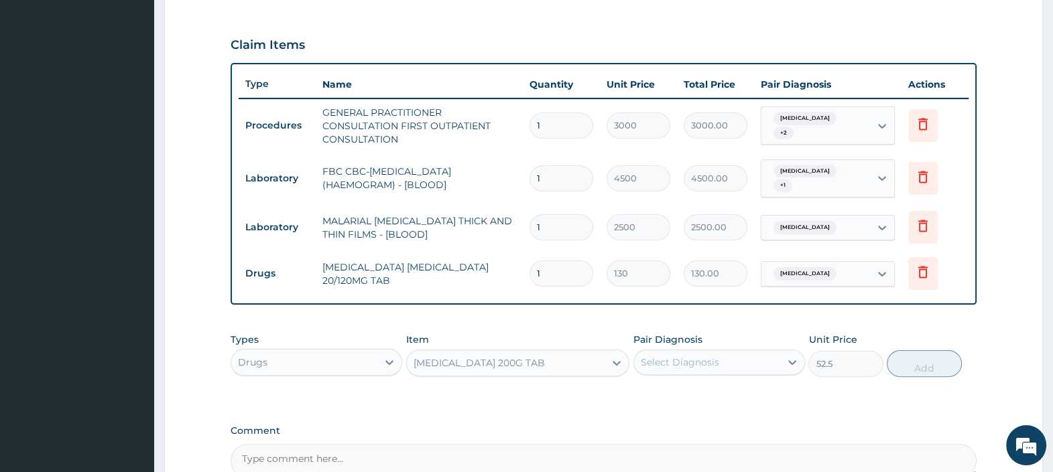
click at [726, 364] on div "Select Diagnosis" at bounding box center [707, 362] width 146 height 21
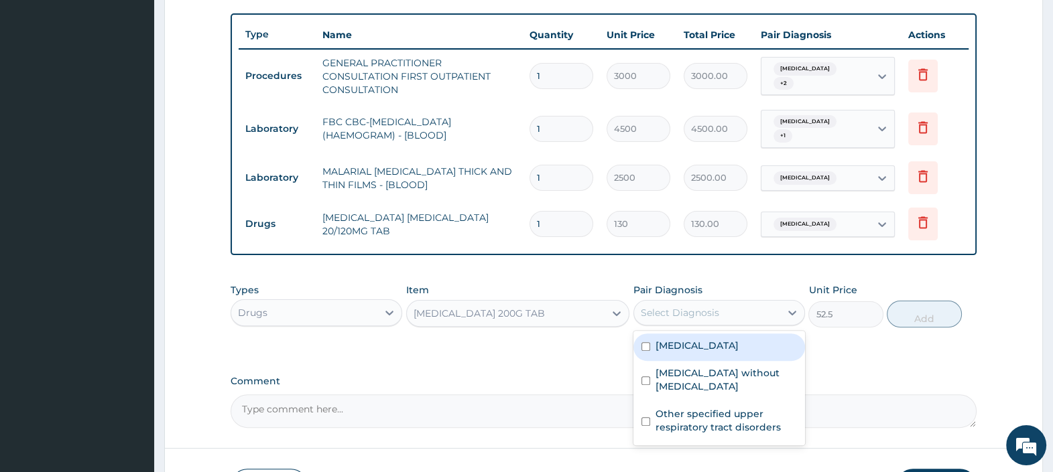
scroll to position [519, 0]
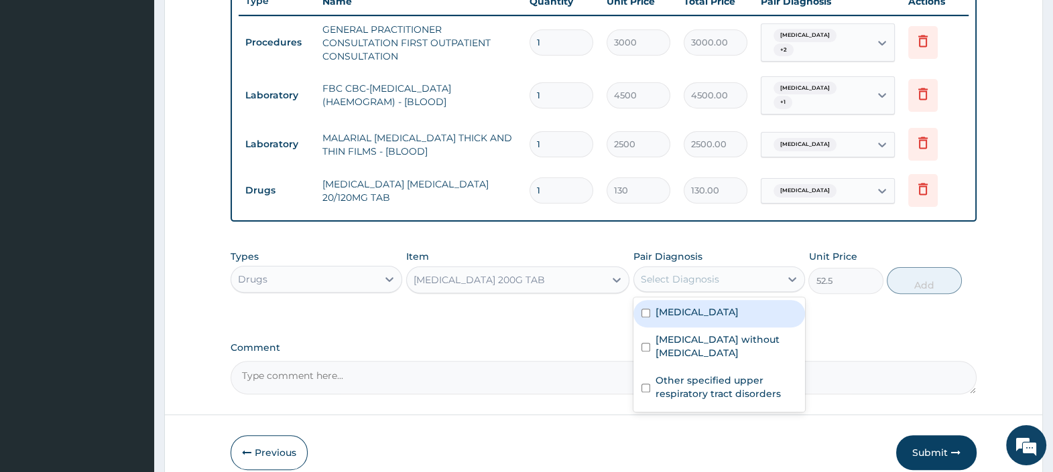
click at [704, 308] on label "Malaria, unspecified" at bounding box center [696, 312] width 83 height 13
checkbox input "true"
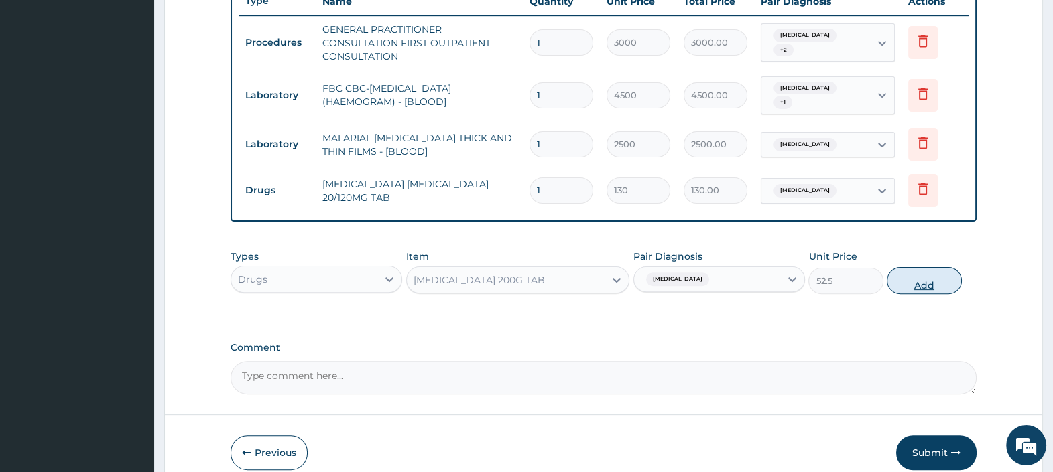
click at [929, 280] on button "Add" at bounding box center [923, 280] width 74 height 27
type input "0"
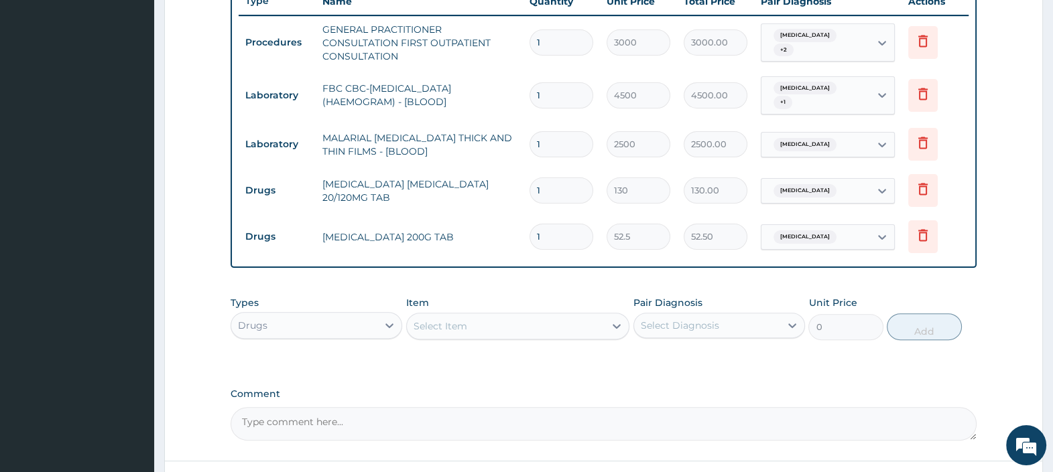
drag, startPoint x: 556, startPoint y: 182, endPoint x: 478, endPoint y: 181, distance: 77.7
click at [507, 181] on tr "Drugs ARTEMETHER LUMEFANTRINE 20/120MG TAB 1 130 130.00 Malaria, unspecified De…" at bounding box center [604, 191] width 730 height 46
type input "0"
type input "0.00"
type input "6"
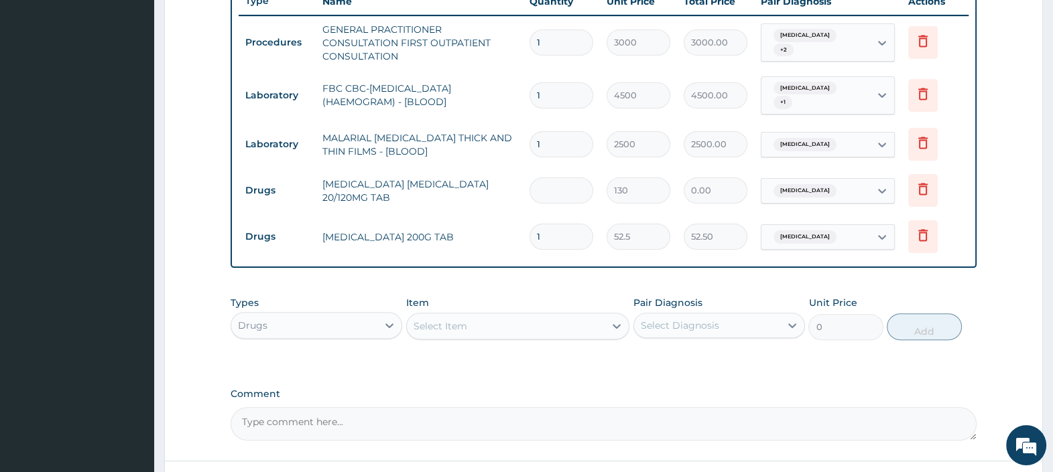
type input "780.00"
type input "6"
drag, startPoint x: 555, startPoint y: 231, endPoint x: 498, endPoint y: 237, distance: 57.3
click at [499, 237] on tr "Drugs IBUPROFEN 200G TAB 1 52.5 52.50 Malaria, unspecified Delete" at bounding box center [604, 237] width 730 height 46
click at [929, 236] on icon at bounding box center [923, 235] width 16 height 16
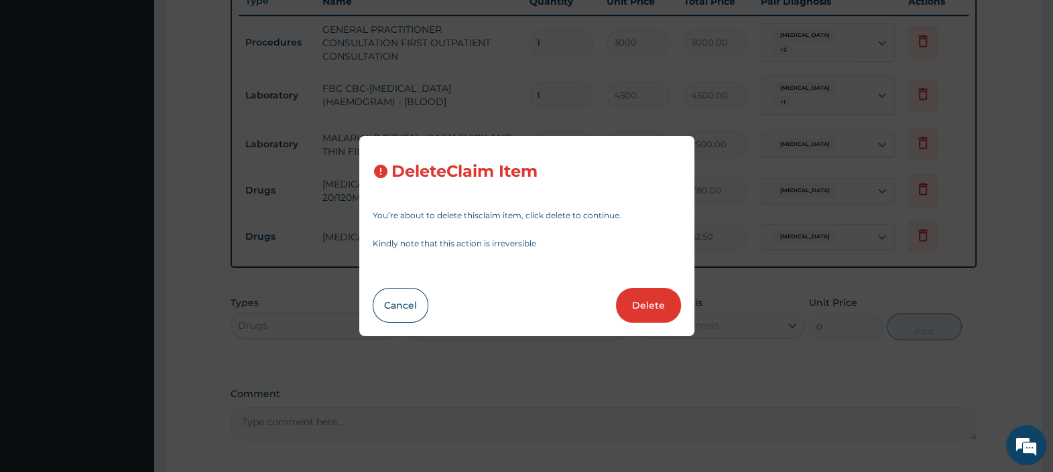
click at [649, 302] on button "Delete" at bounding box center [648, 305] width 65 height 35
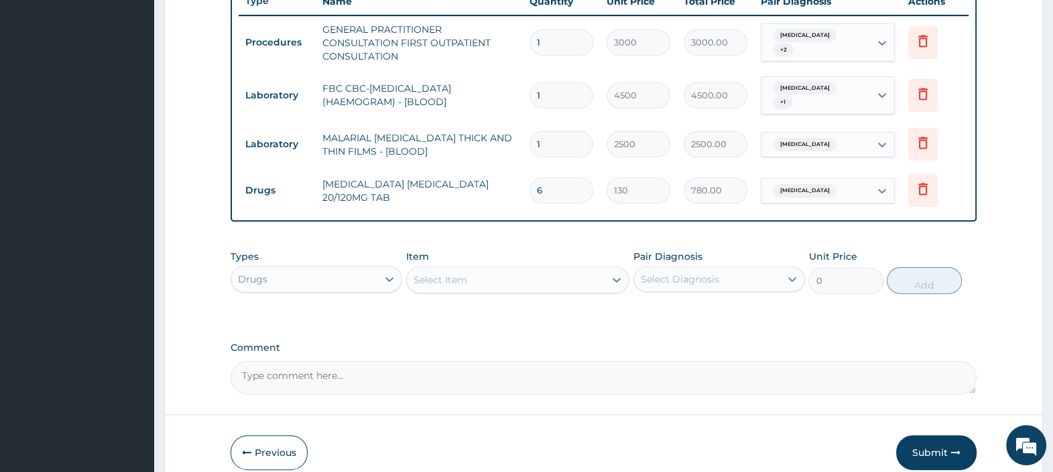
click at [513, 290] on div "Select Item" at bounding box center [518, 280] width 224 height 27
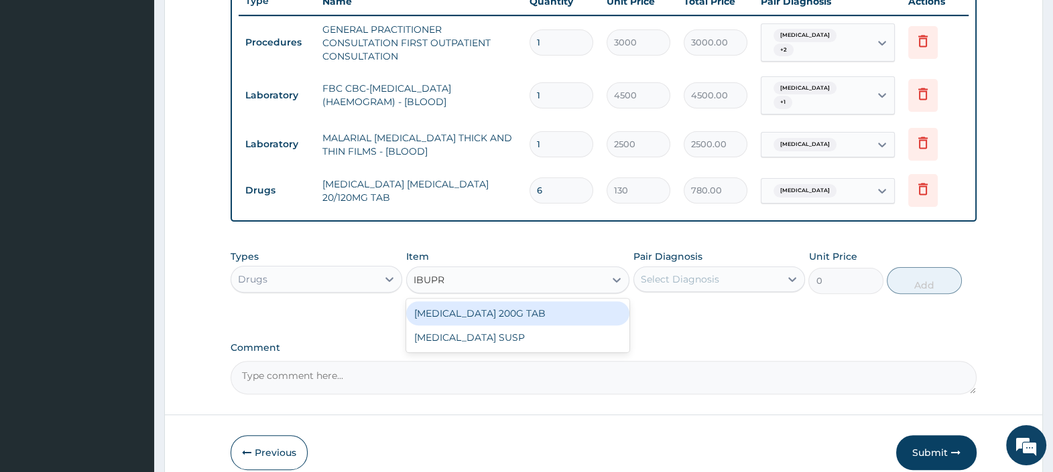
type input "IBUPRO"
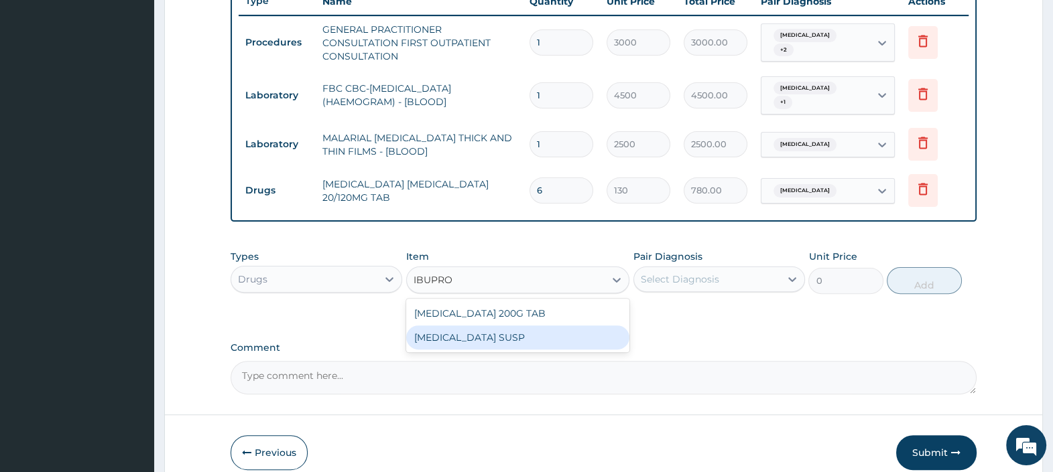
click at [513, 335] on div "IBUPROFEN SUSP" at bounding box center [518, 338] width 224 height 24
type input "850"
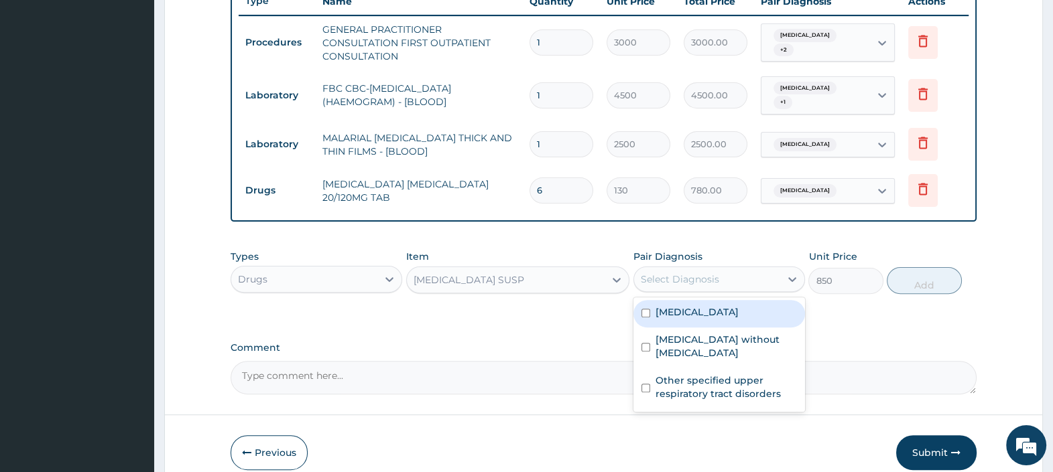
click at [727, 283] on div "Select Diagnosis" at bounding box center [707, 279] width 146 height 21
click at [700, 312] on label "Malaria, unspecified" at bounding box center [696, 312] width 83 height 13
checkbox input "true"
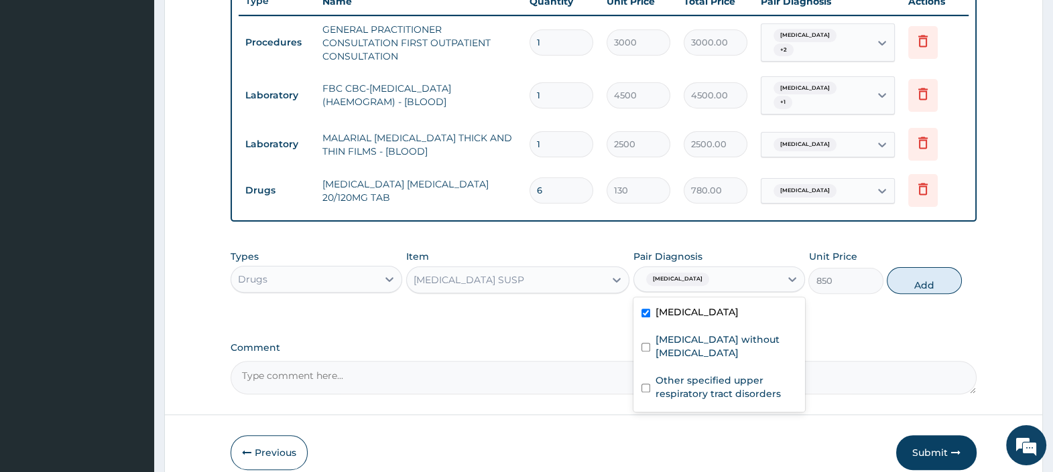
click at [899, 278] on button "Add" at bounding box center [923, 280] width 74 height 27
type input "0"
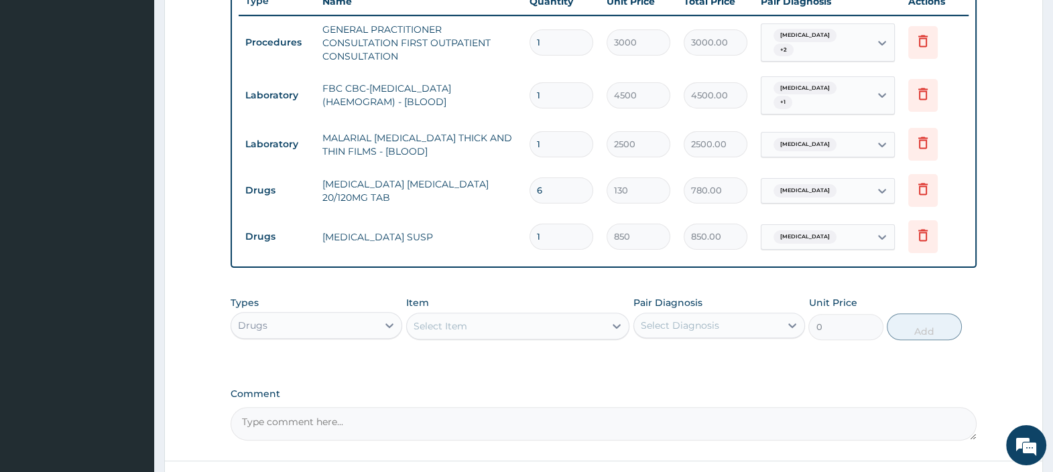
drag, startPoint x: 563, startPoint y: 182, endPoint x: 444, endPoint y: 188, distance: 119.5
click at [476, 176] on tr "Drugs ARTEMETHER LUMEFANTRINE 20/120MG TAB 6 130 780.00 Malaria, unspecified De…" at bounding box center [604, 191] width 730 height 46
type input "1"
type input "130.00"
type input "12"
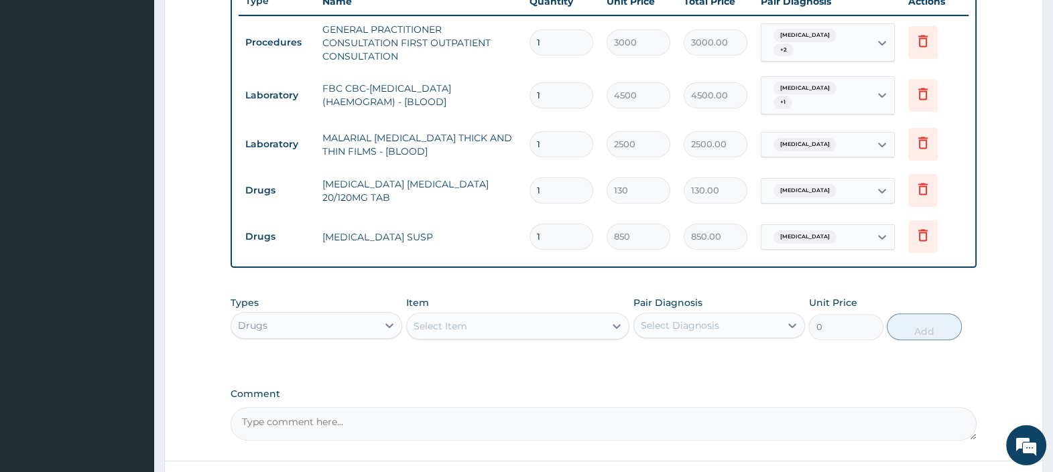
type input "1560.00"
type input "12"
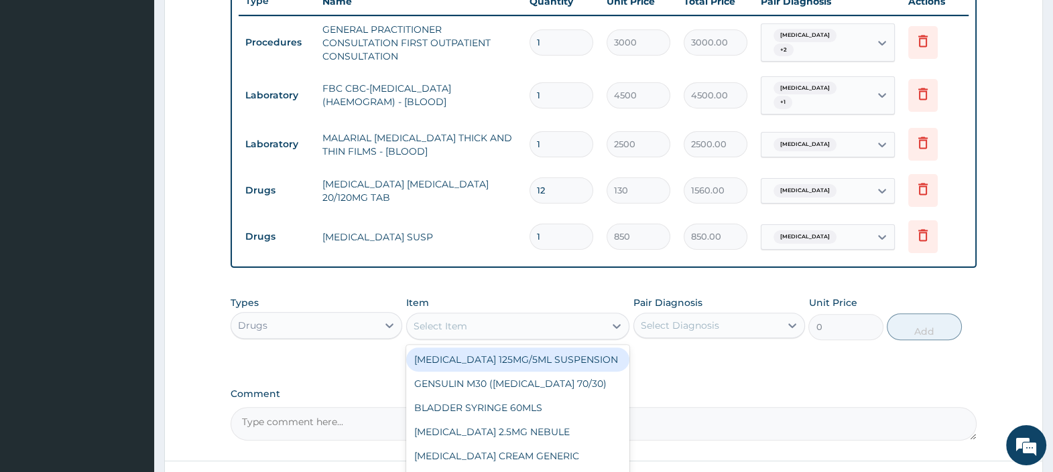
click at [543, 325] on div "Select Item" at bounding box center [506, 326] width 198 height 21
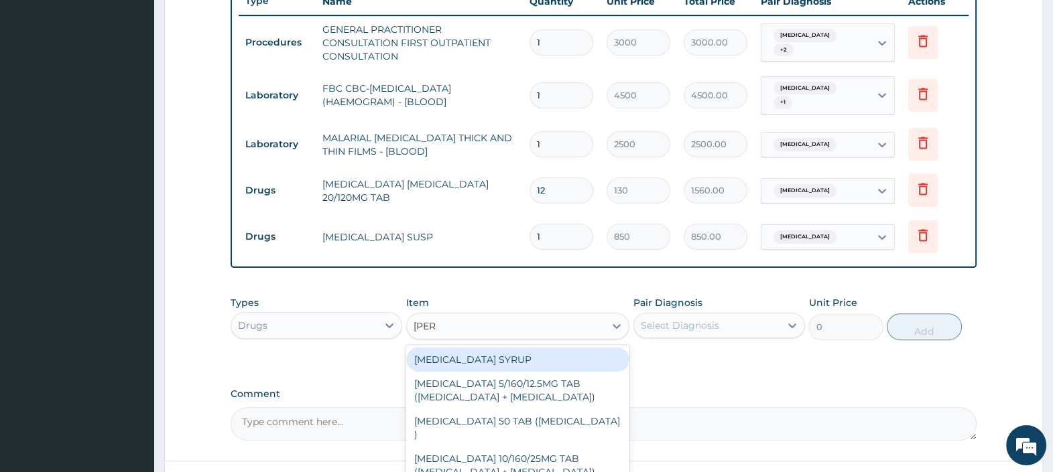
type input "LORAT"
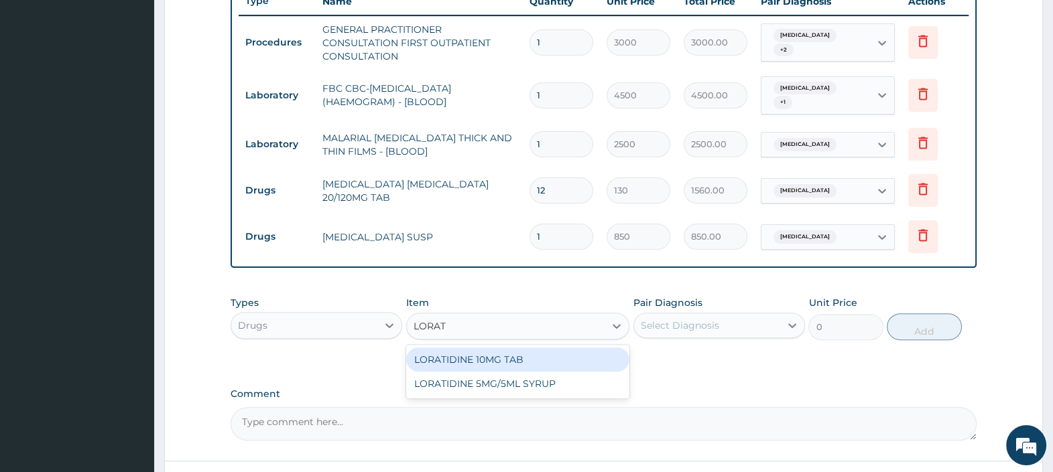
click at [518, 354] on div "LORATIDINE 10MG TAB" at bounding box center [518, 360] width 224 height 24
type input "100"
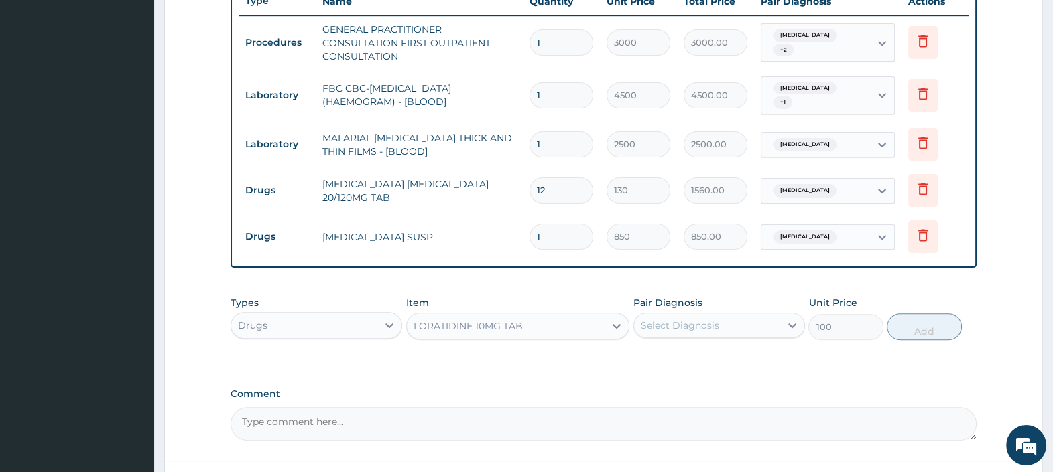
click at [697, 326] on div "Select Diagnosis" at bounding box center [680, 325] width 78 height 13
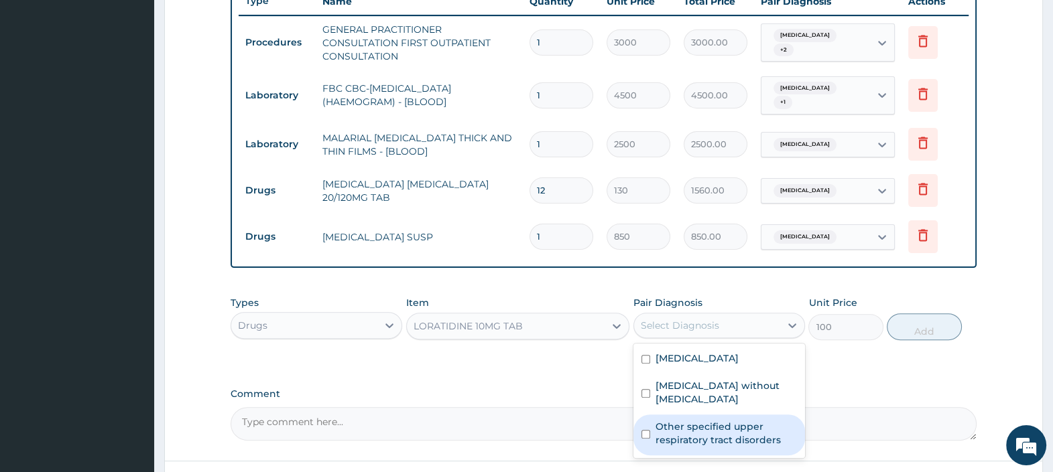
click at [715, 420] on label "Other specified upper respiratory tract disorders" at bounding box center [725, 433] width 141 height 27
checkbox input "true"
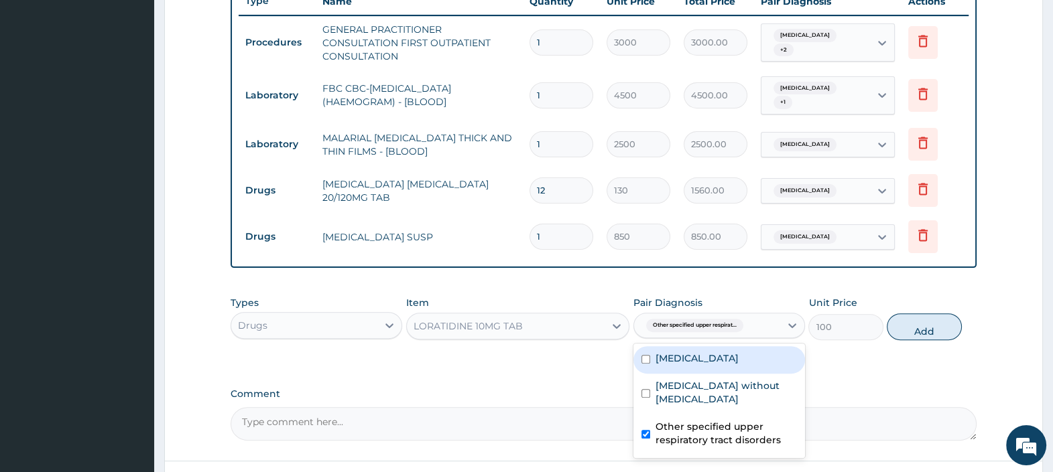
drag, startPoint x: 921, startPoint y: 325, endPoint x: 894, endPoint y: 322, distance: 26.9
click at [921, 325] on button "Add" at bounding box center [923, 327] width 74 height 27
type input "0"
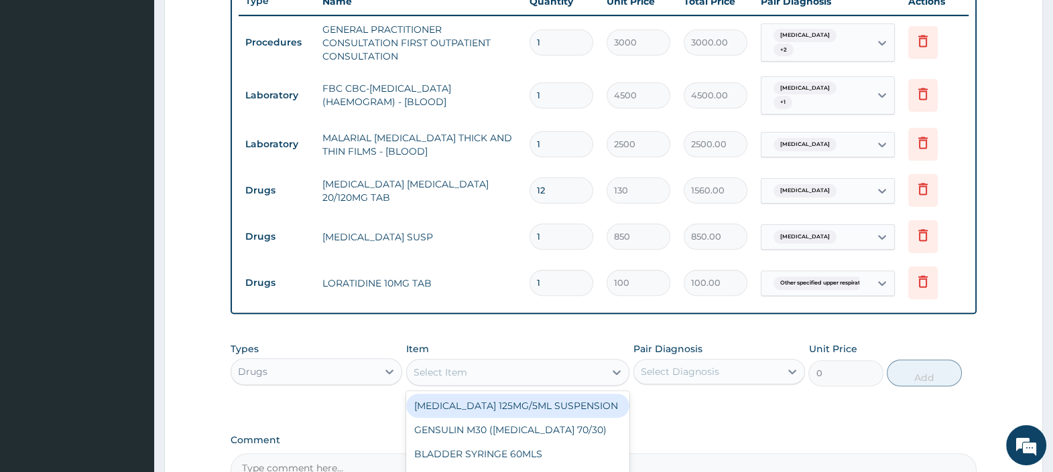
click at [549, 374] on div "Select Item" at bounding box center [506, 372] width 198 height 21
type input "AMOX"
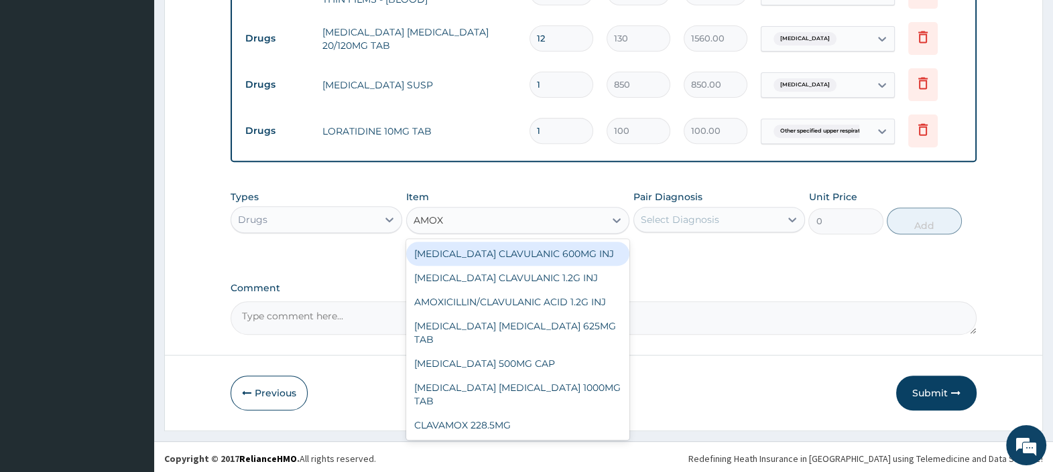
scroll to position [672, 0]
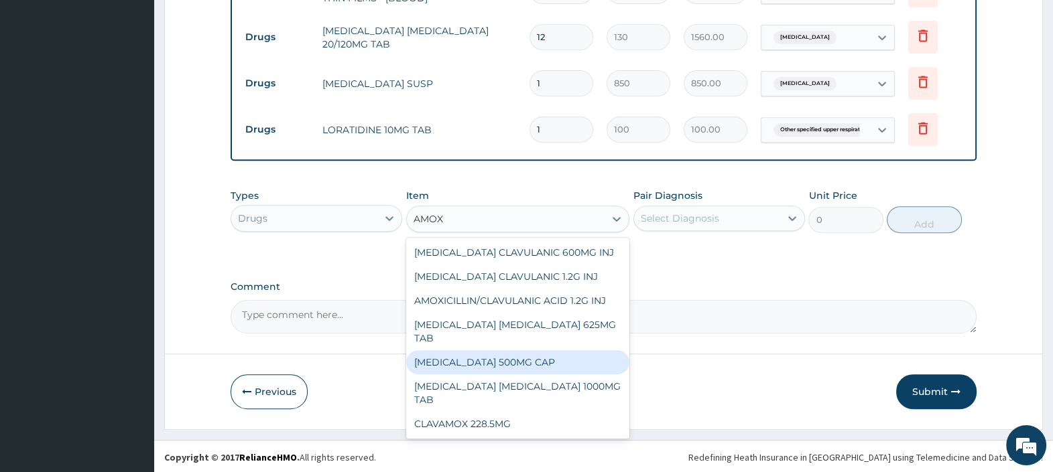
click at [515, 362] on div "AMOXICILLIN 500MG CAP" at bounding box center [518, 362] width 224 height 24
type input "110"
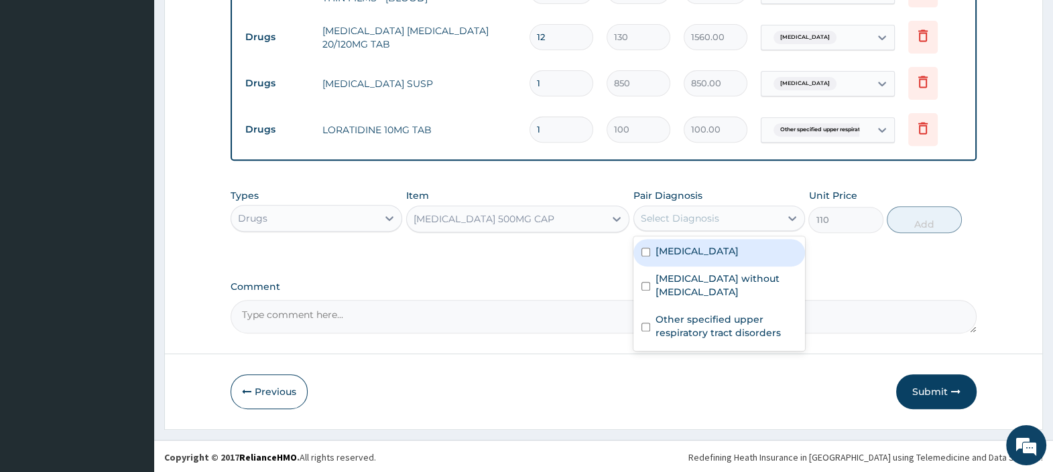
click at [710, 212] on div "Select Diagnosis" at bounding box center [680, 218] width 78 height 13
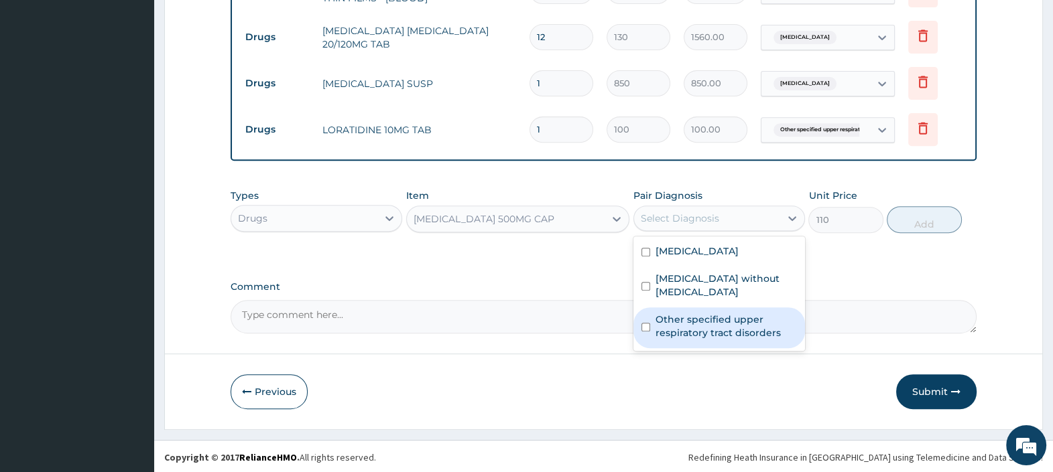
click at [710, 315] on label "Other specified upper respiratory tract disorders" at bounding box center [725, 326] width 141 height 27
checkbox input "true"
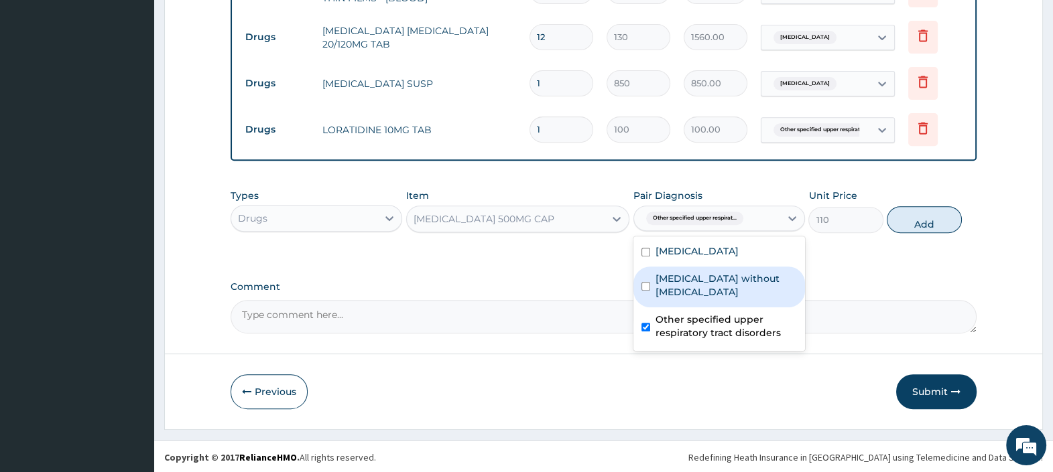
click at [714, 272] on label "Sepsis without septic shock" at bounding box center [725, 285] width 141 height 27
checkbox input "true"
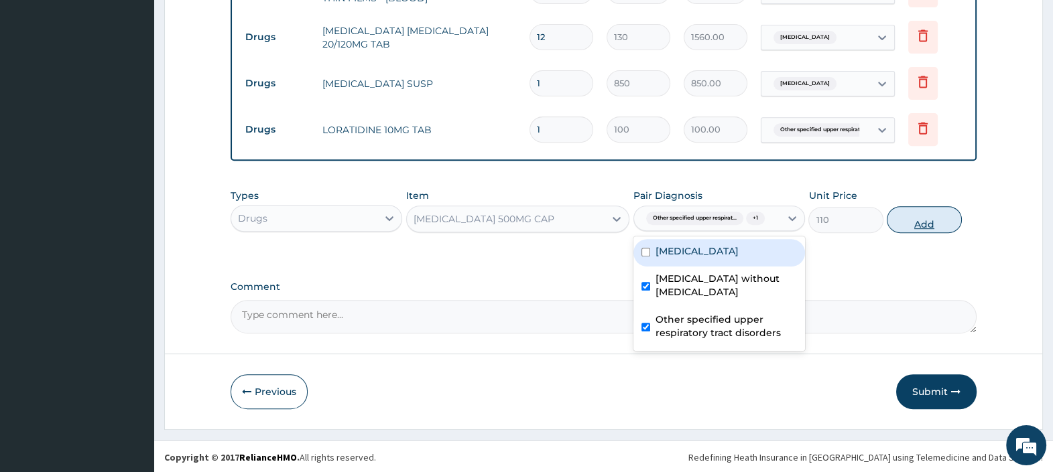
click at [931, 228] on button "Add" at bounding box center [923, 219] width 74 height 27
type input "0"
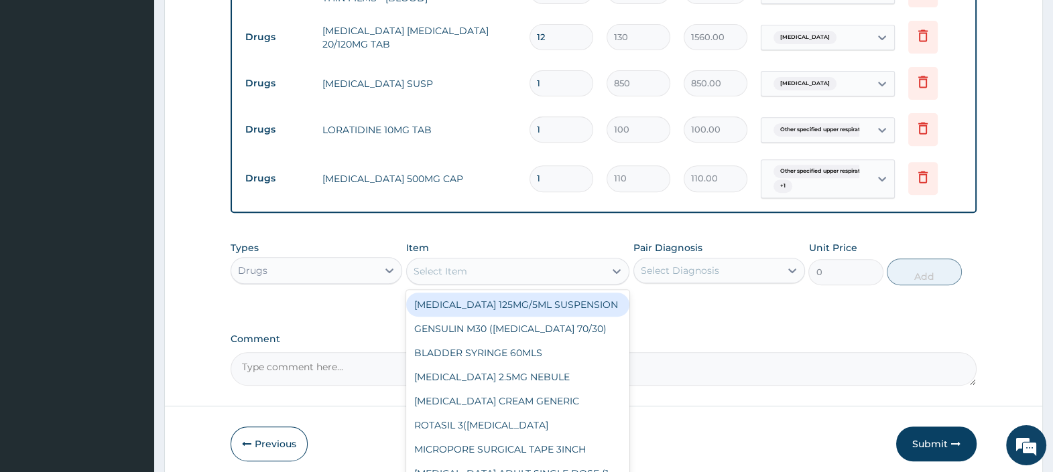
click at [459, 273] on div "Select Item" at bounding box center [440, 271] width 54 height 13
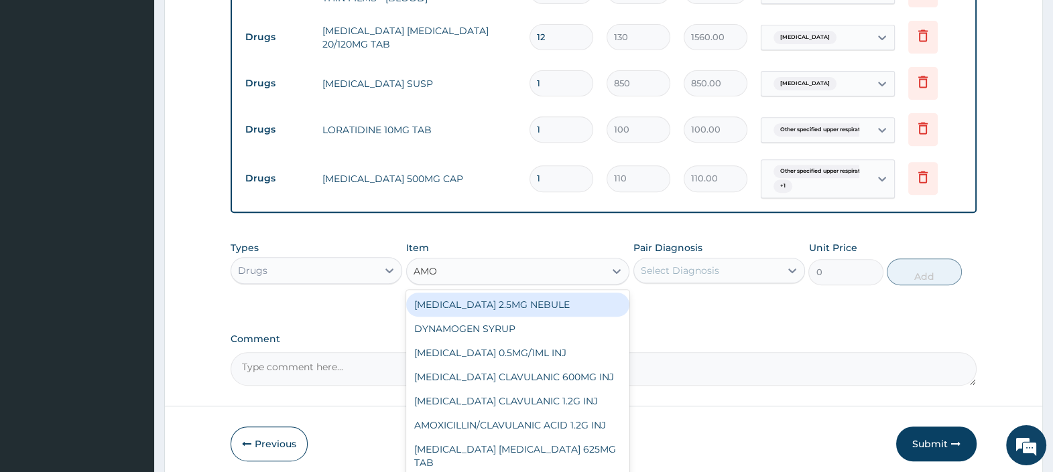
type input "AMOX"
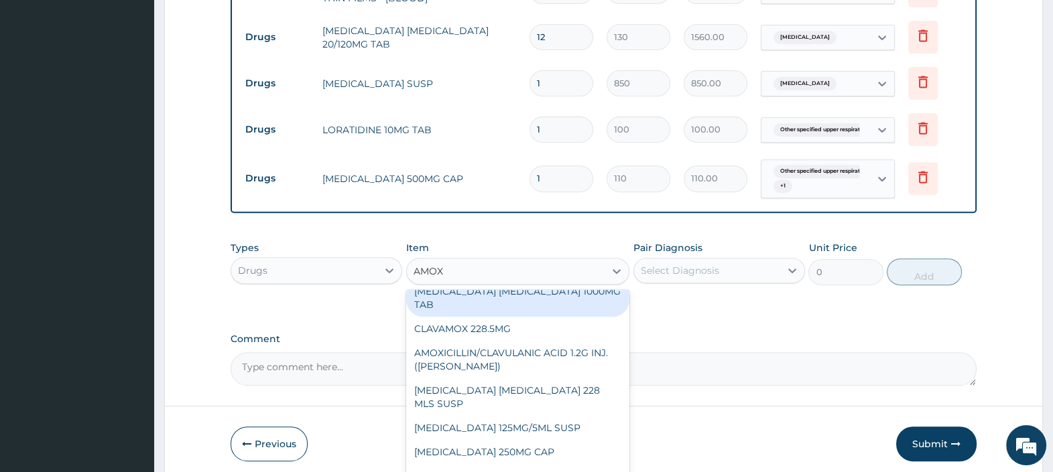
scroll to position [167, 0]
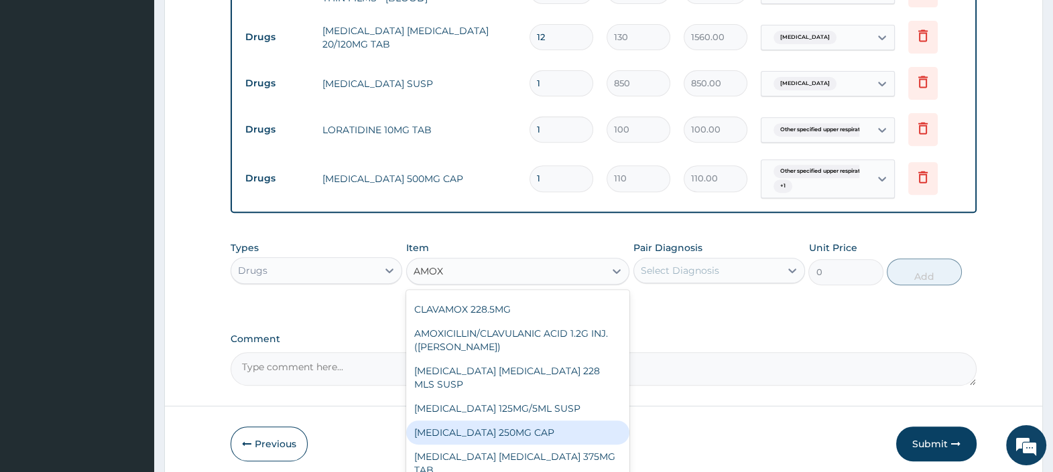
click at [522, 425] on div "AMOXICILLIN 250MG CAP" at bounding box center [518, 433] width 224 height 24
type input "80"
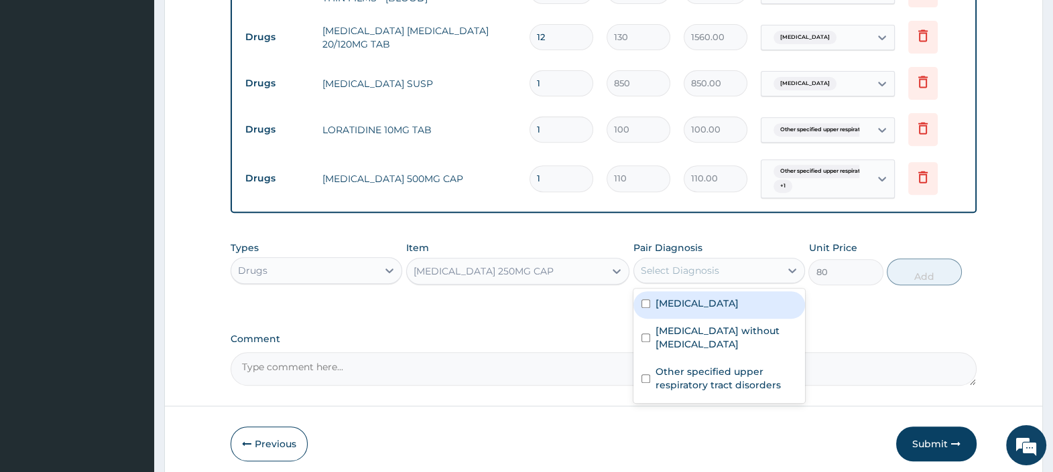
click at [695, 275] on div "Select Diagnosis" at bounding box center [707, 270] width 146 height 21
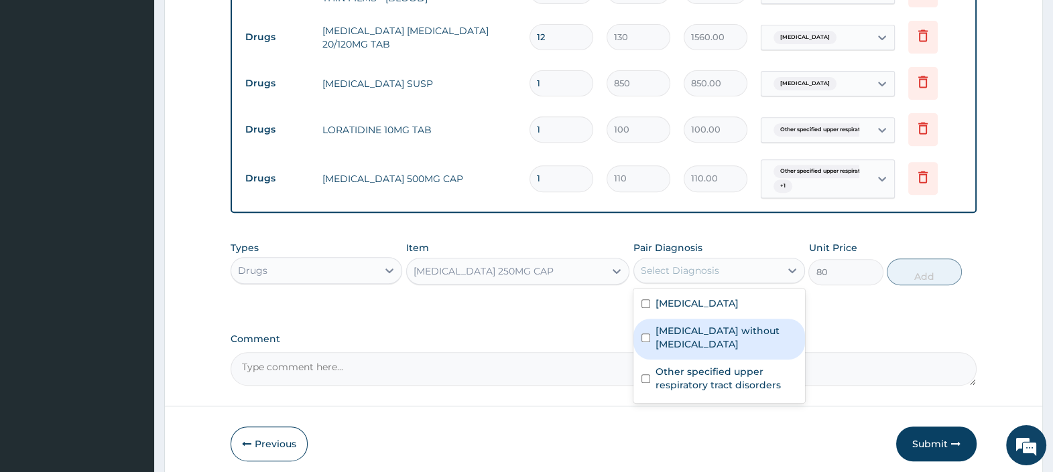
click at [699, 335] on label "Sepsis without septic shock" at bounding box center [725, 337] width 141 height 27
checkbox input "true"
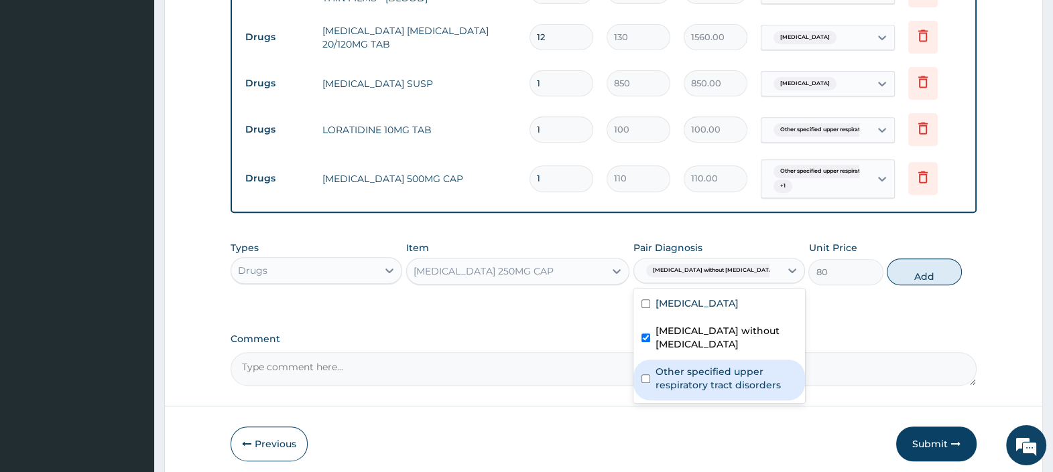
click at [704, 365] on label "Other specified upper respiratory tract disorders" at bounding box center [725, 378] width 141 height 27
checkbox input "true"
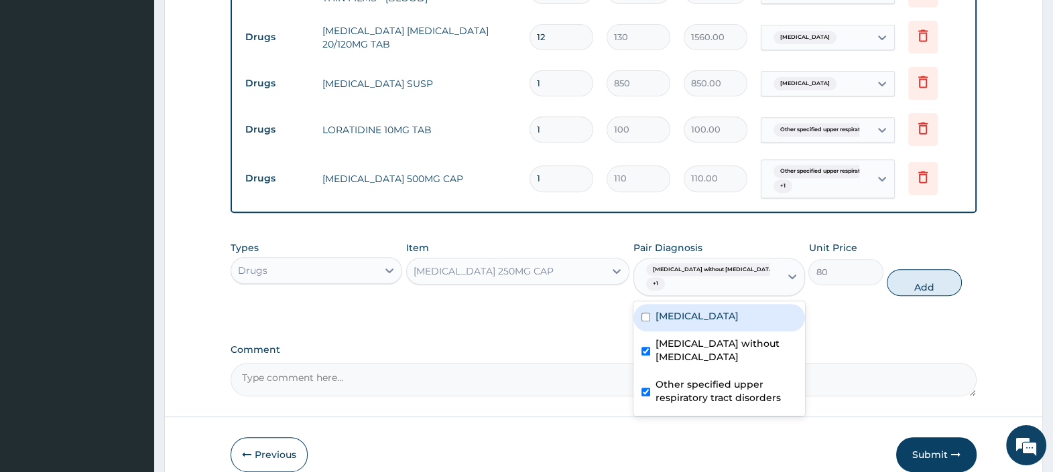
click at [911, 271] on button "Add" at bounding box center [923, 282] width 74 height 27
type input "0"
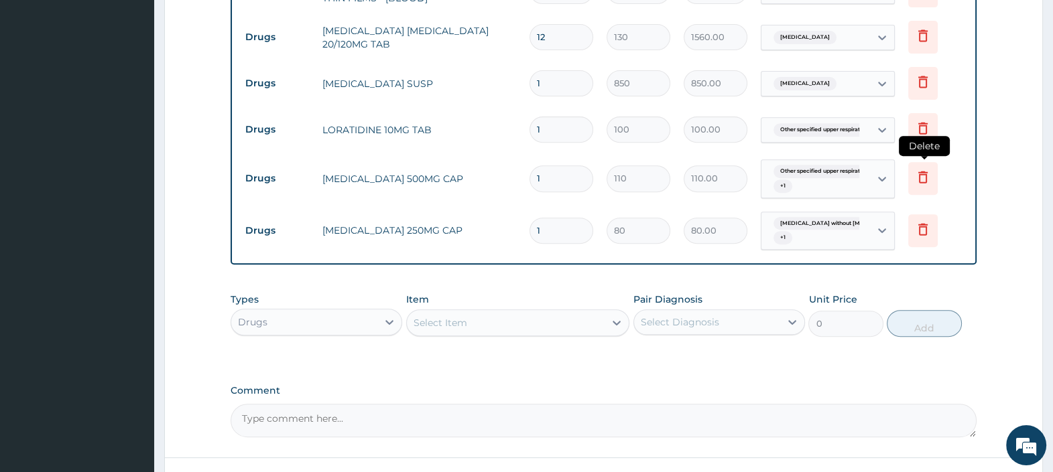
click at [918, 177] on icon at bounding box center [923, 177] width 16 height 16
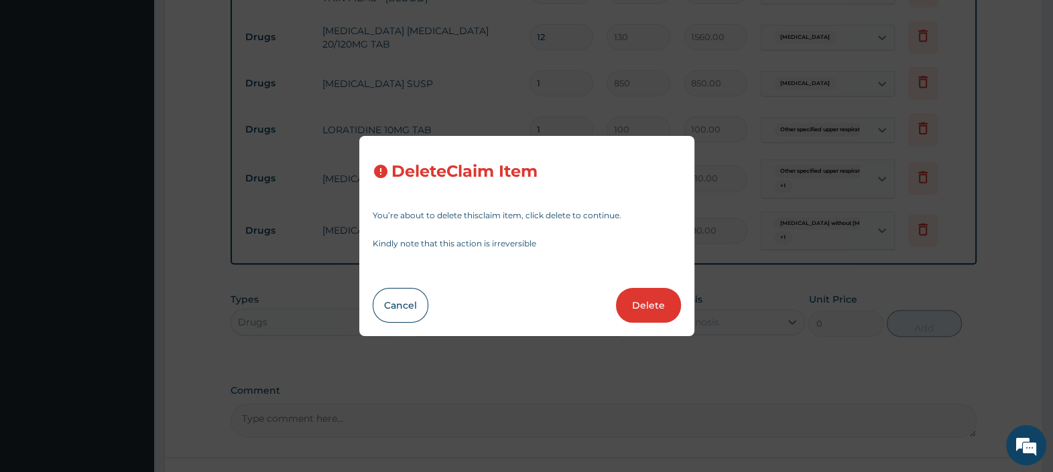
click at [659, 305] on button "Delete" at bounding box center [648, 305] width 65 height 35
type input "80"
type input "80.00"
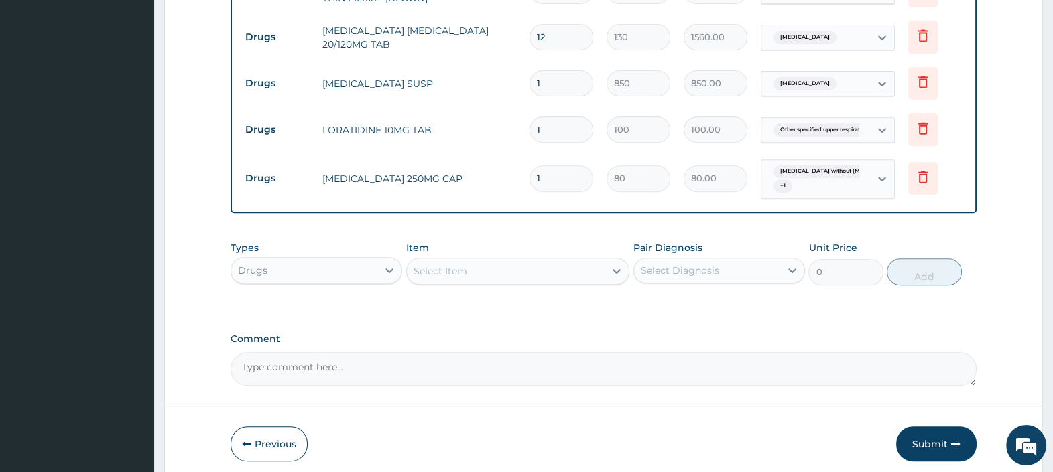
drag, startPoint x: 533, startPoint y: 117, endPoint x: 521, endPoint y: 117, distance: 11.4
click at [522, 117] on tr "Drugs LORATIDINE 10MG TAB 1 100 100.00 Other specified upper respirat... Delete" at bounding box center [604, 130] width 730 height 46
click at [574, 141] on td "1" at bounding box center [561, 130] width 77 height 40
click at [551, 120] on input "1" at bounding box center [561, 130] width 64 height 26
type input "10"
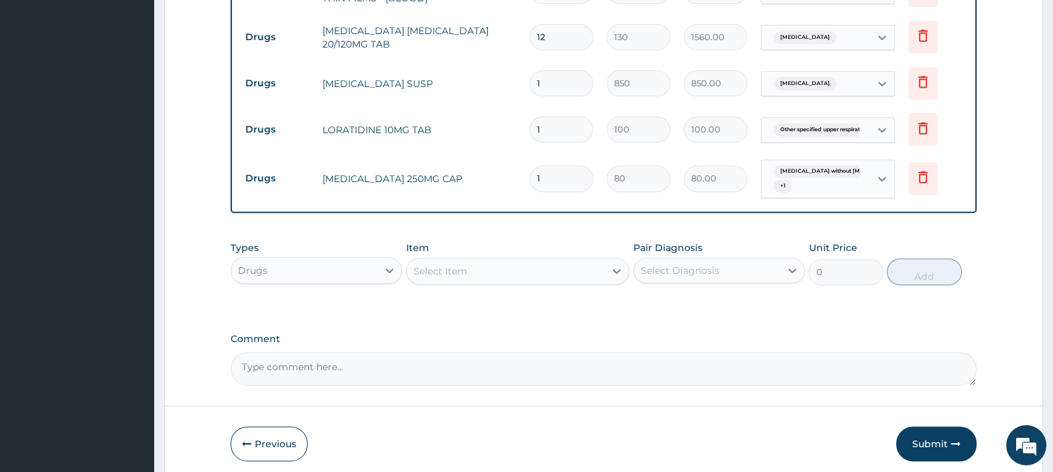
type input "1000.00"
type input "10"
click at [543, 179] on input "1" at bounding box center [561, 178] width 64 height 26
type input "15"
type input "1200.00"
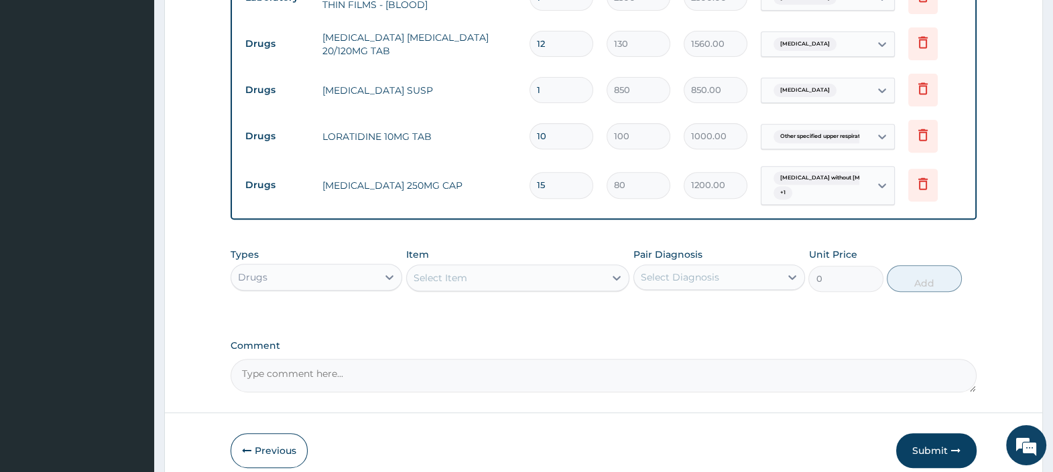
scroll to position [672, 0]
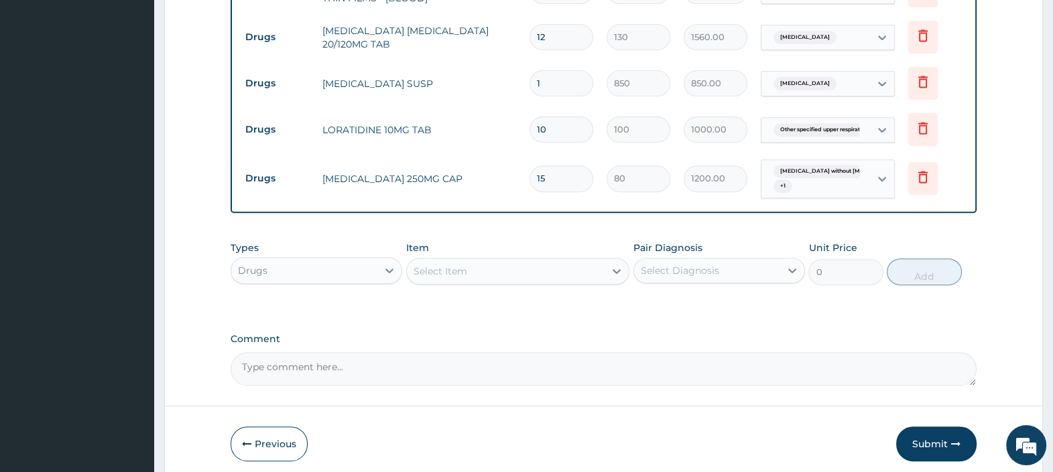
type input "15"
click at [515, 275] on div "Select Item" at bounding box center [506, 271] width 198 height 21
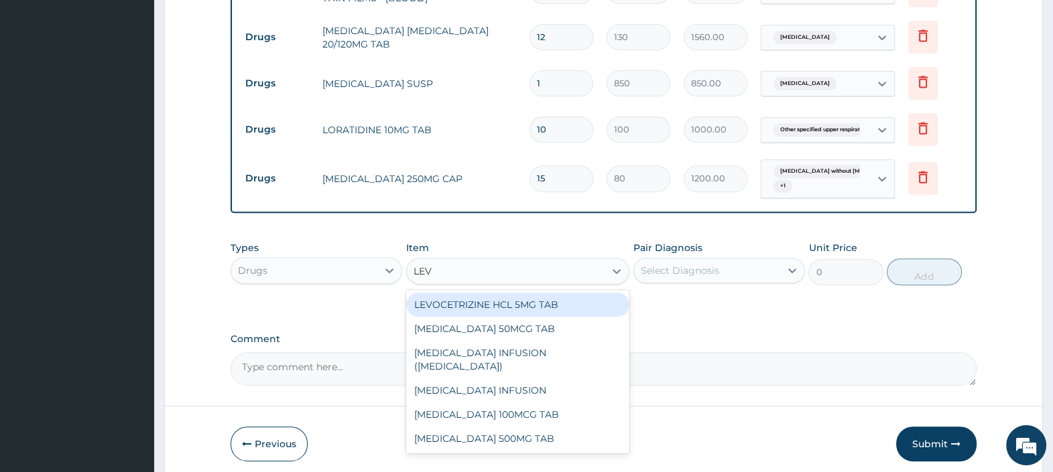
type input "LEVO"
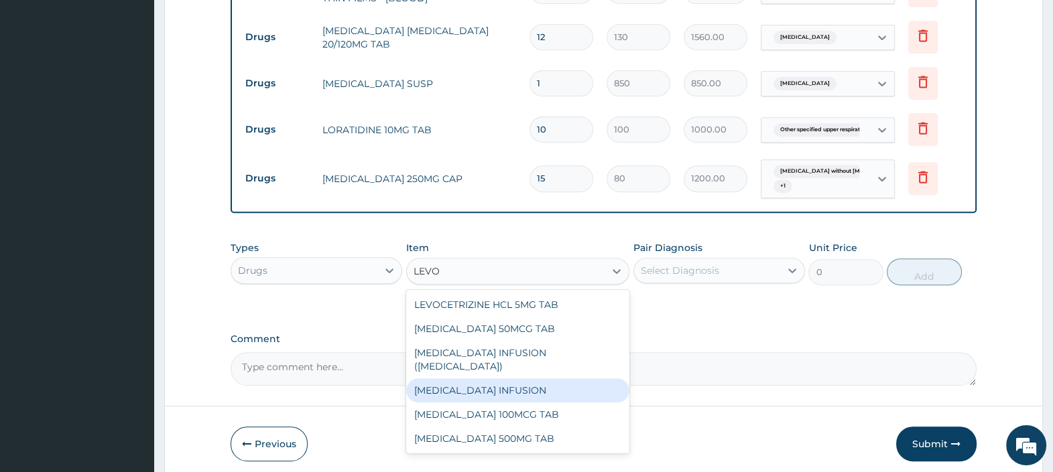
click at [503, 379] on div "LEVOFLOXACIN INFUSION" at bounding box center [518, 391] width 224 height 24
type input "2600"
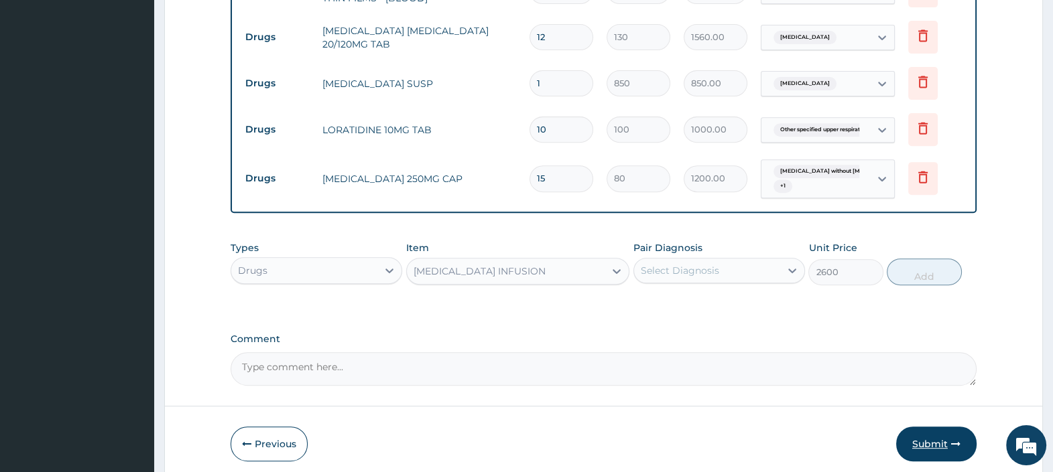
click at [925, 442] on button "Submit" at bounding box center [936, 444] width 80 height 35
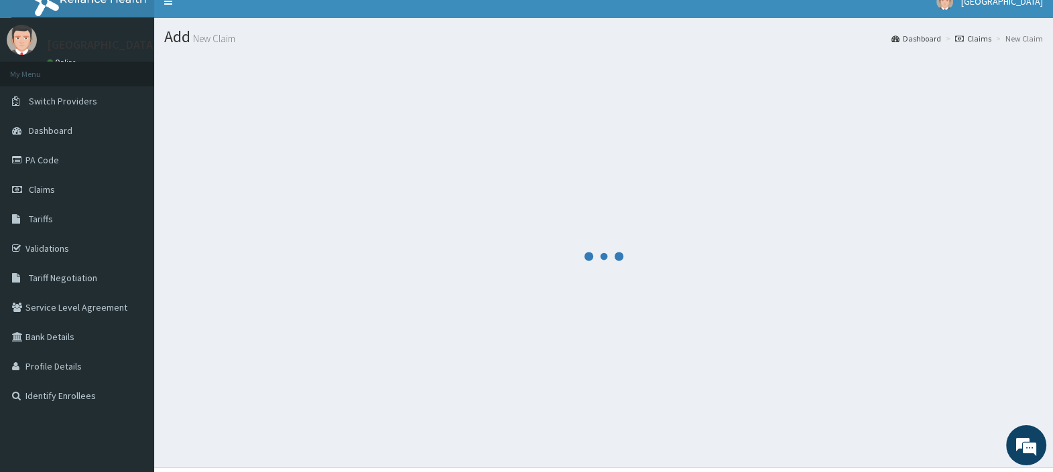
scroll to position [0, 0]
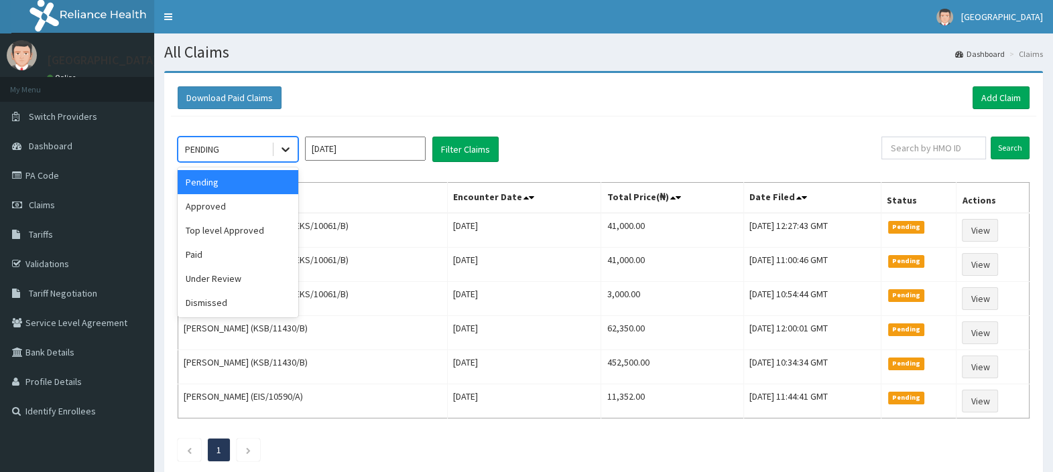
click at [285, 147] on icon at bounding box center [285, 149] width 13 height 13
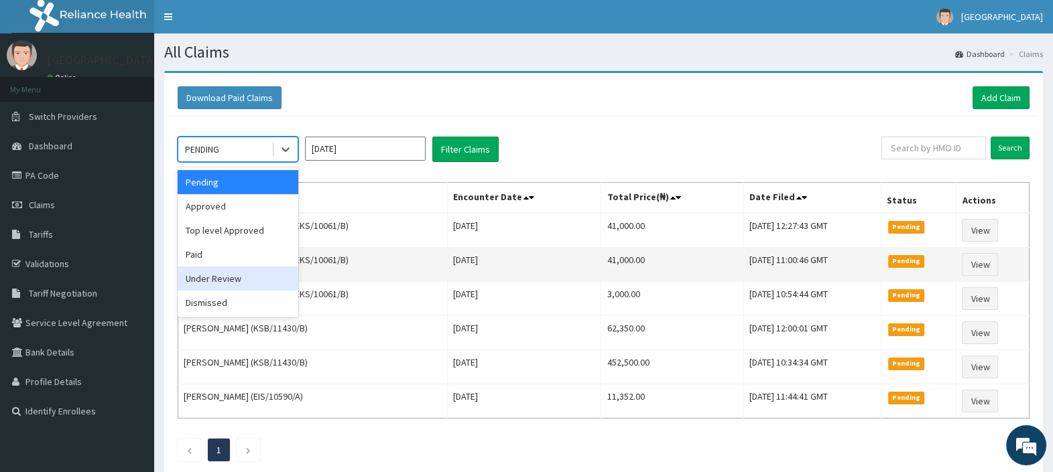
click at [233, 278] on div "Under Review" at bounding box center [238, 279] width 121 height 24
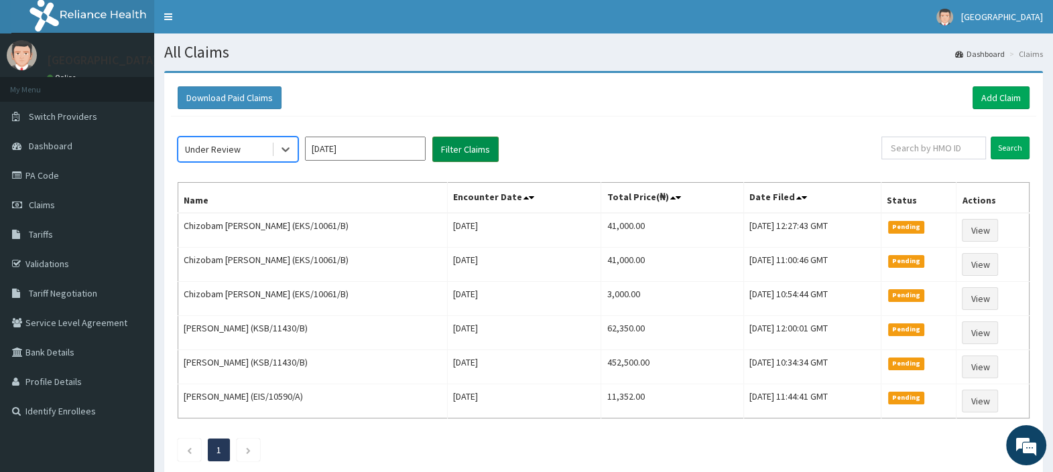
click at [459, 151] on button "Filter Claims" at bounding box center [465, 149] width 66 height 25
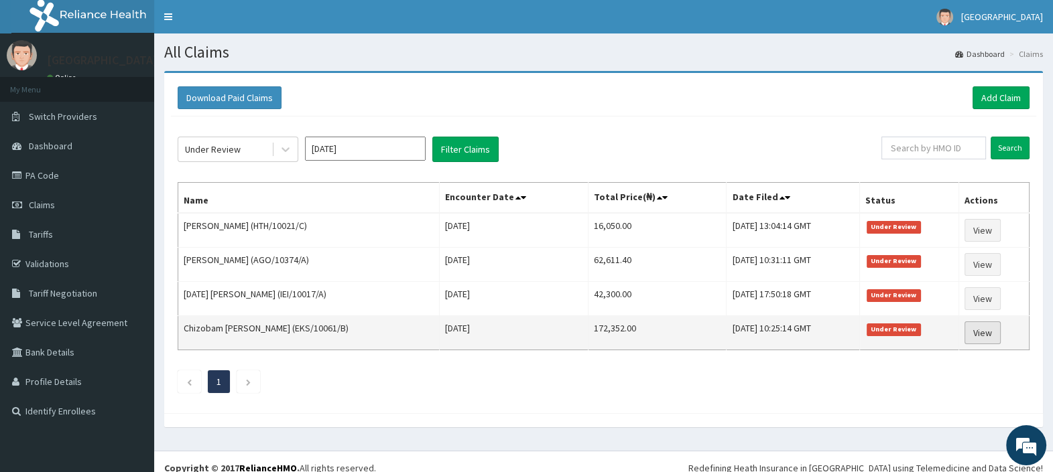
click at [986, 328] on link "View" at bounding box center [982, 333] width 36 height 23
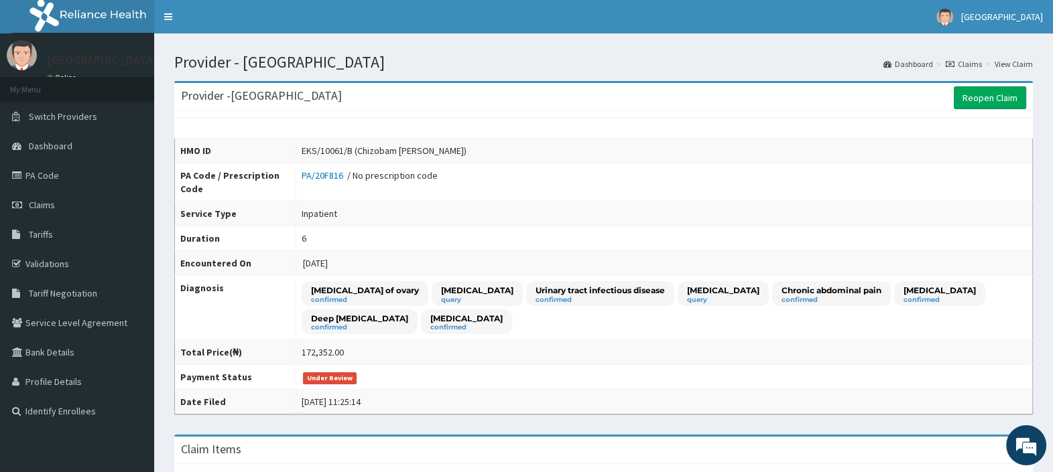
click at [969, 63] on link "Claims" at bounding box center [963, 63] width 36 height 11
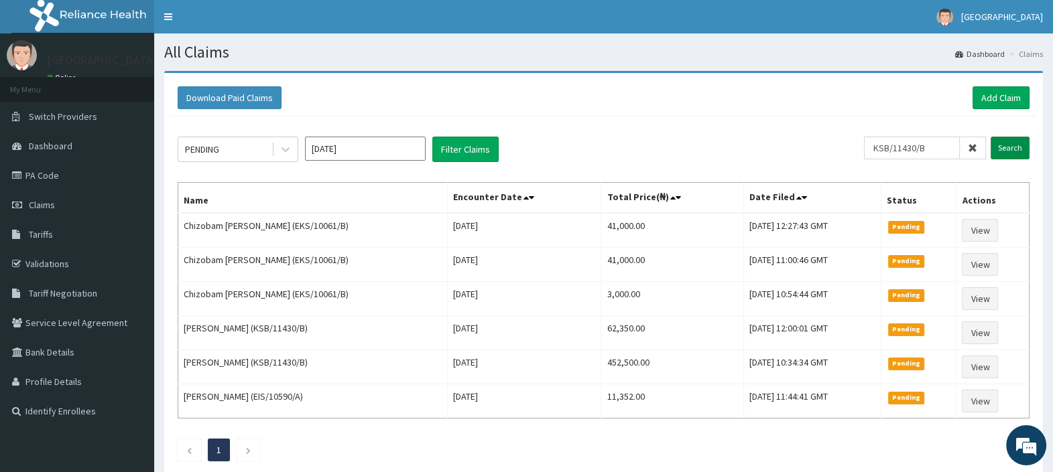
type input "KSB/11430/B"
click at [1005, 147] on input "Search" at bounding box center [1009, 148] width 39 height 23
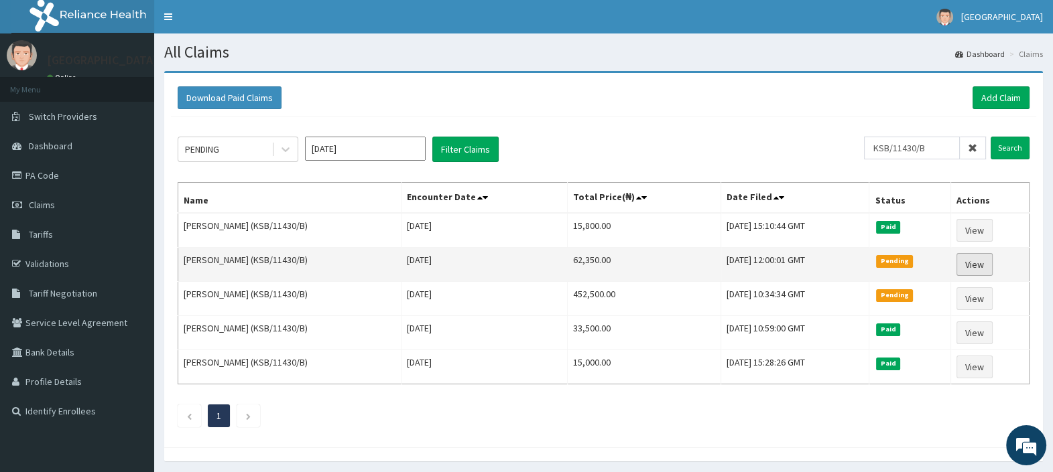
click at [978, 265] on link "View" at bounding box center [974, 264] width 36 height 23
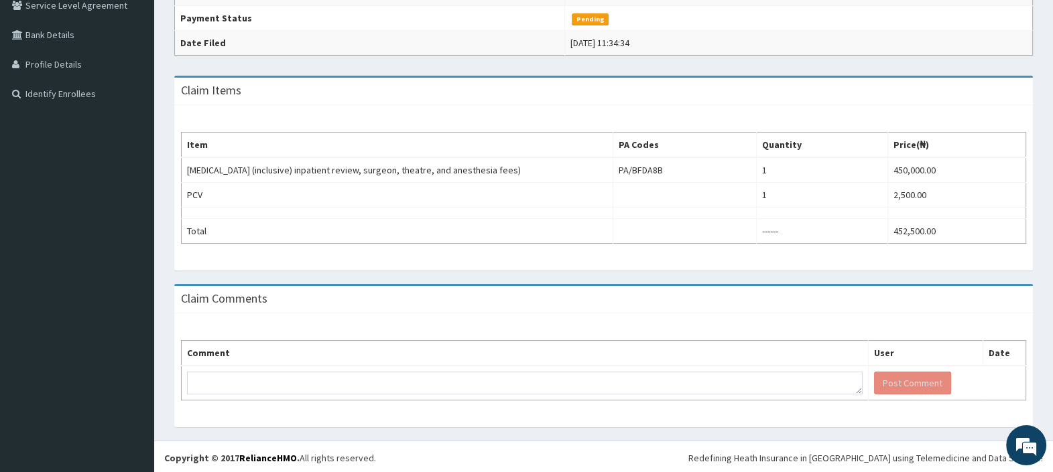
scroll to position [234, 0]
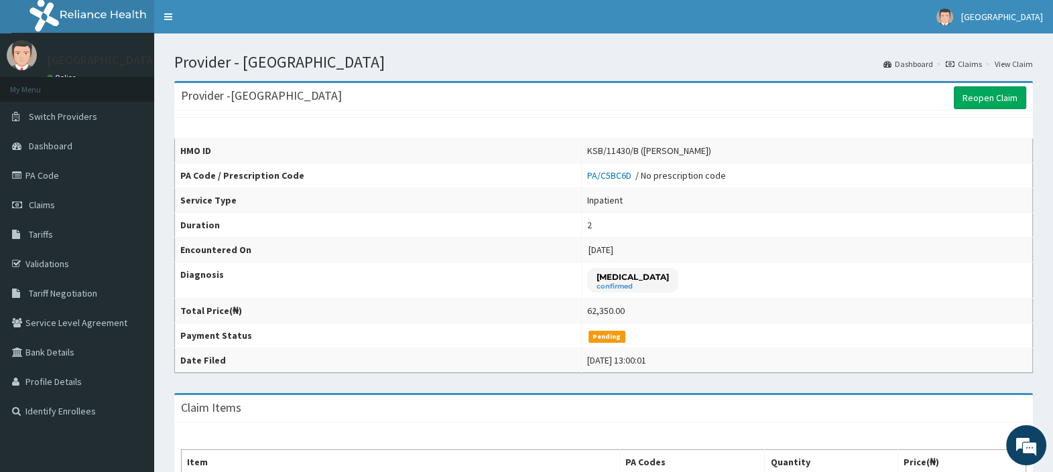
click at [972, 62] on link "Claims" at bounding box center [963, 63] width 36 height 11
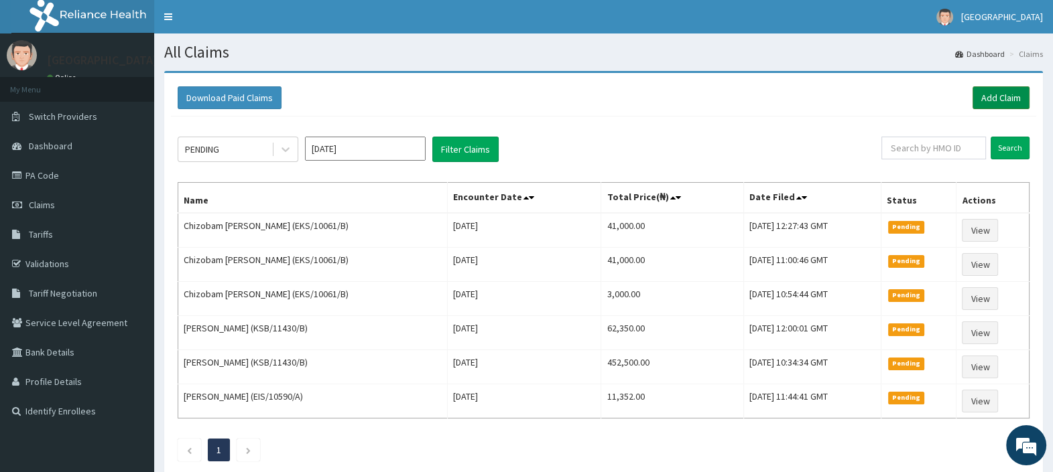
click at [989, 95] on link "Add Claim" at bounding box center [1000, 97] width 57 height 23
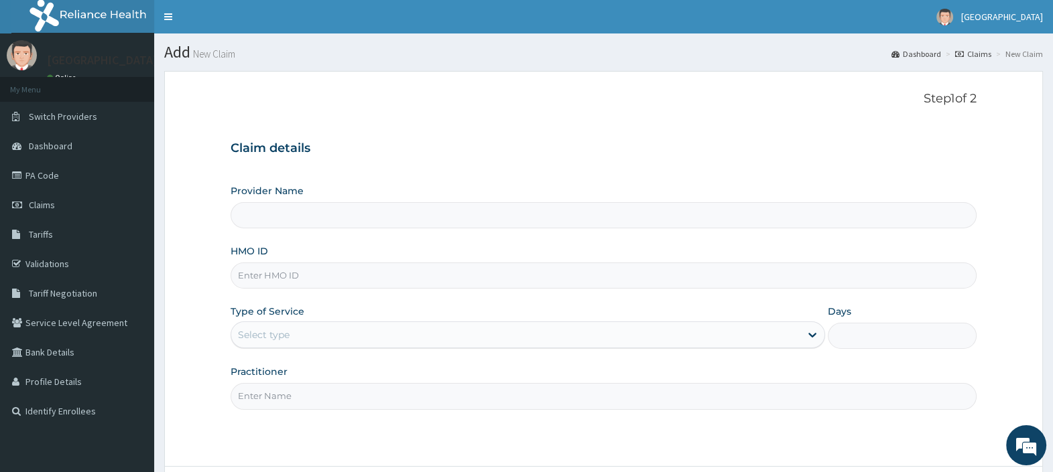
type input "[GEOGRAPHIC_DATA]"
click at [402, 274] on input "HMO ID" at bounding box center [603, 276] width 746 height 26
paste input "EMG/10002/B"
type input "EMG/10002/B"
click at [365, 332] on div "Select type" at bounding box center [515, 334] width 569 height 21
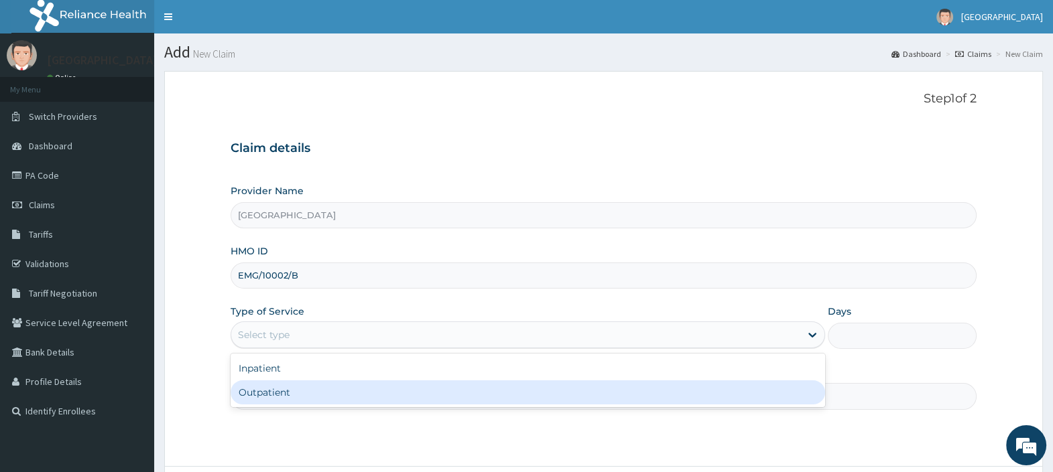
click at [340, 395] on div "Outpatient" at bounding box center [527, 393] width 594 height 24
type input "1"
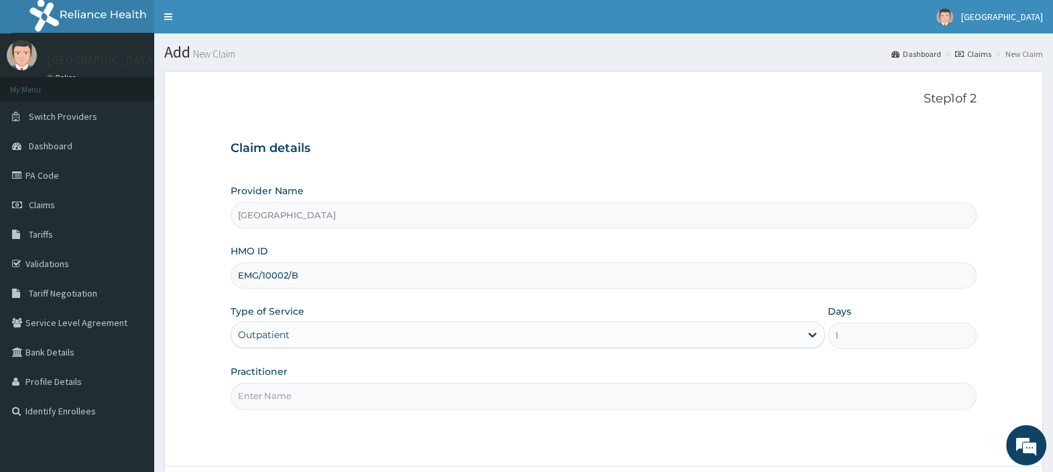
click at [345, 397] on input "Practitioner" at bounding box center [603, 396] width 746 height 26
type input "DR. EBUBE"
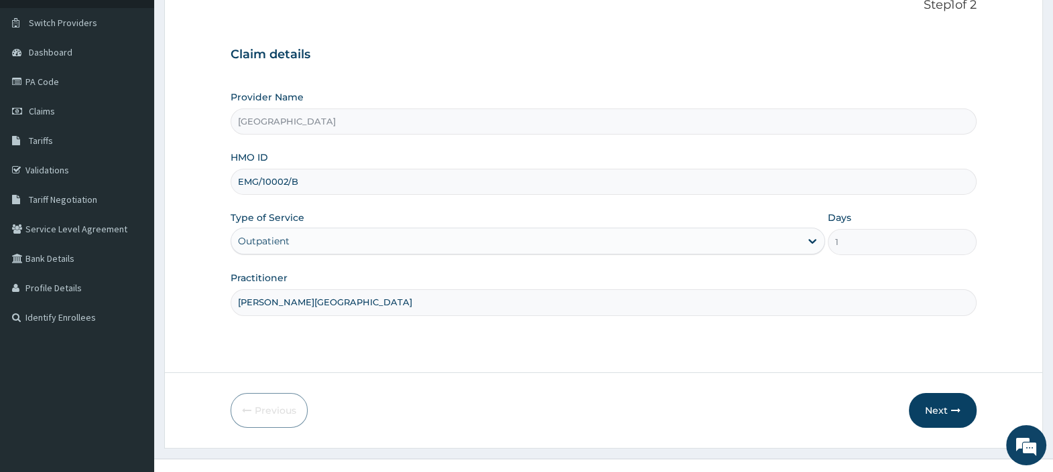
scroll to position [114, 0]
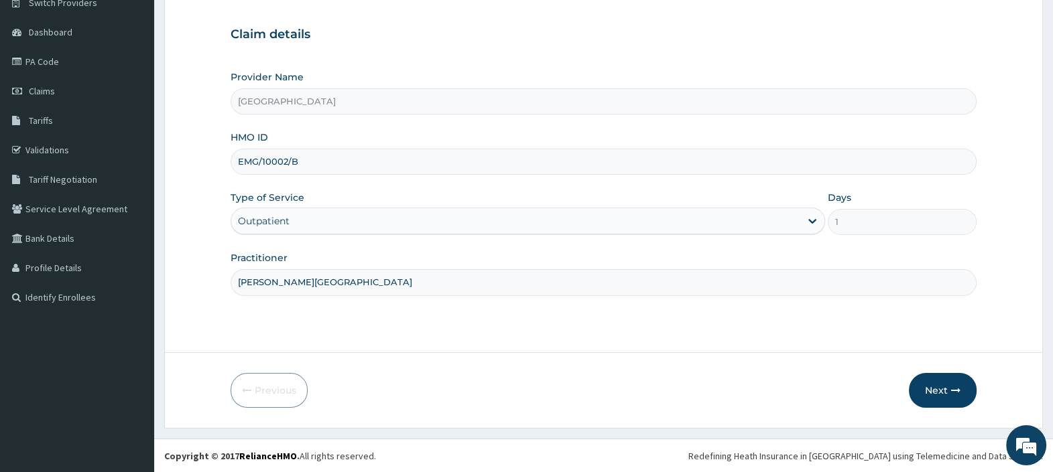
click at [559, 214] on div "Outpatient" at bounding box center [515, 220] width 569 height 21
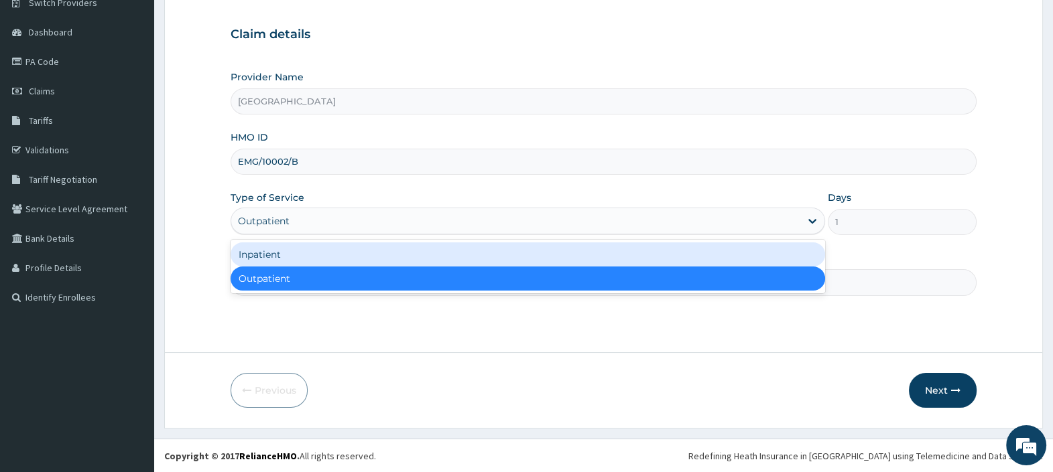
click at [412, 258] on div "Inpatient" at bounding box center [527, 255] width 594 height 24
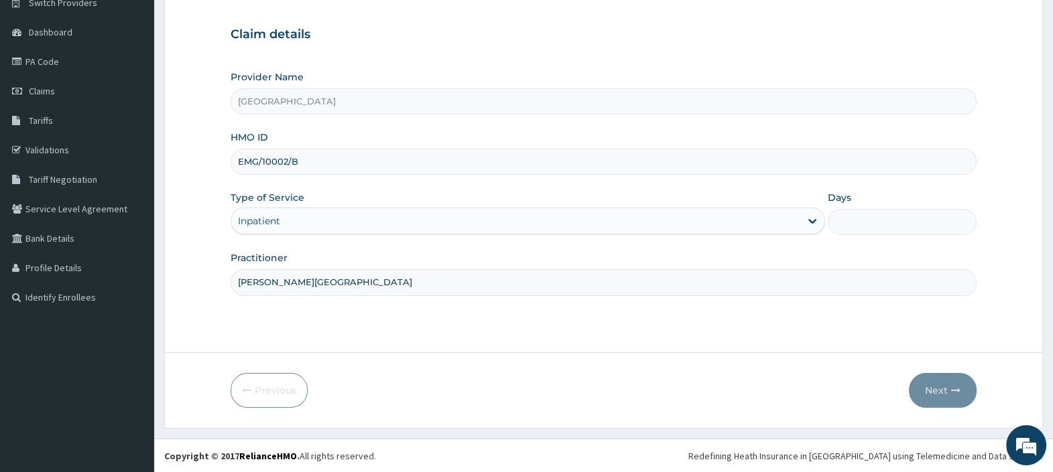
click at [845, 227] on input "Days" at bounding box center [901, 222] width 149 height 26
type input "2"
click at [933, 391] on button "Next" at bounding box center [943, 390] width 68 height 35
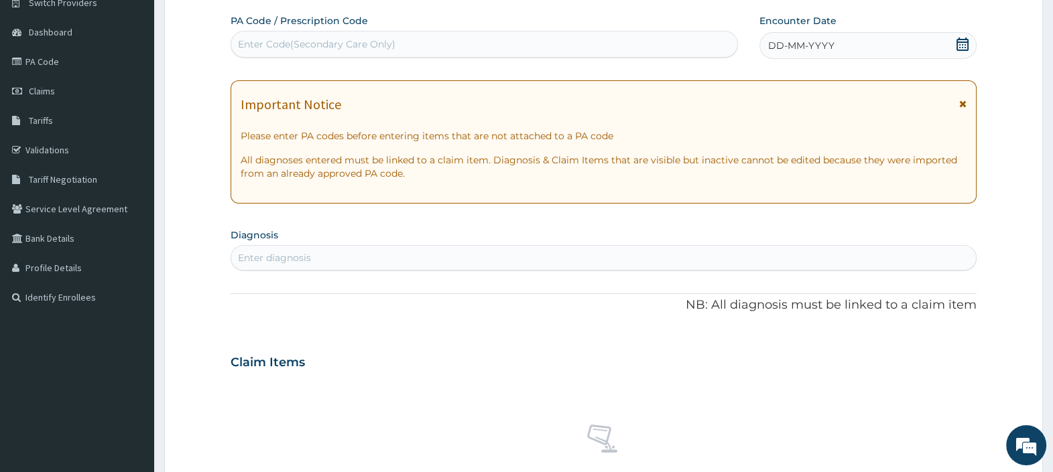
click at [388, 44] on div "Enter Code(Secondary Care Only)" at bounding box center [316, 44] width 157 height 13
paste input "PA/6A4AD7"
type input "PA/6A4AD7"
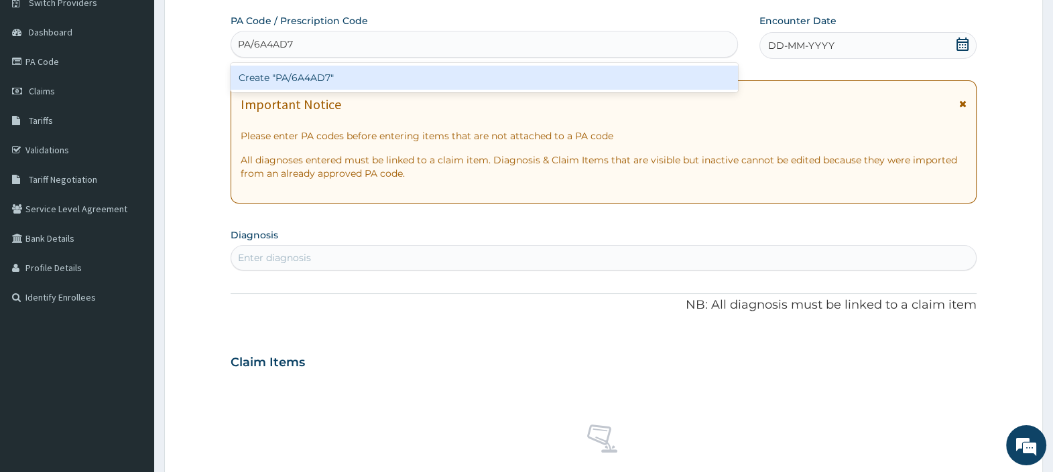
click at [385, 78] on div "Create "PA/6A4AD7"" at bounding box center [483, 78] width 507 height 24
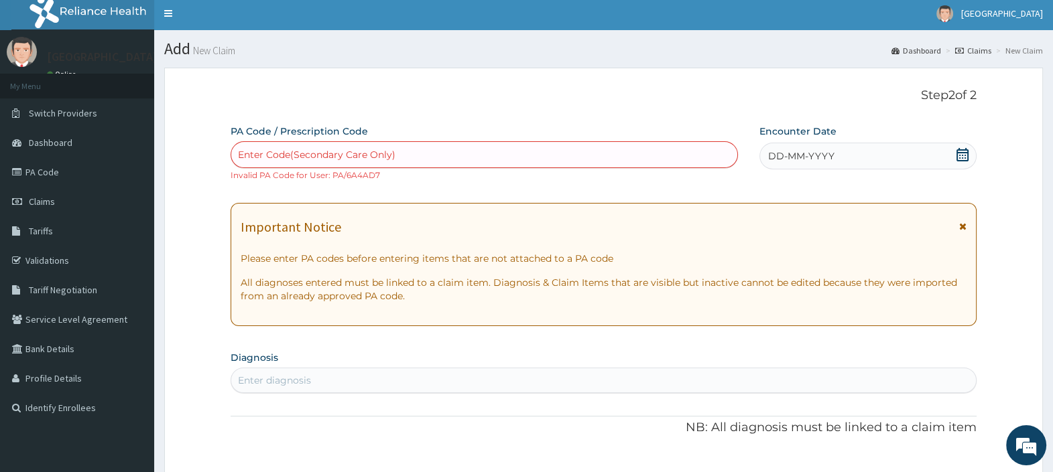
scroll to position [0, 0]
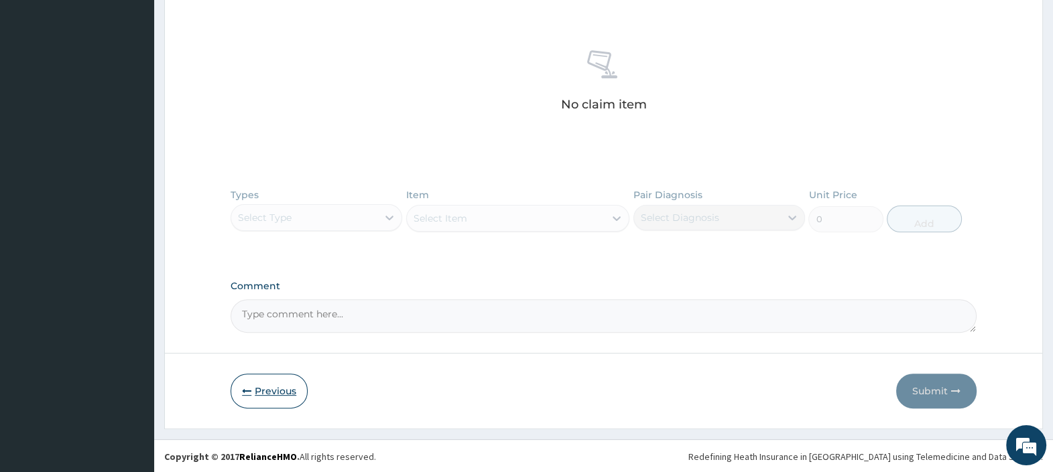
click at [276, 387] on button "Previous" at bounding box center [268, 391] width 77 height 35
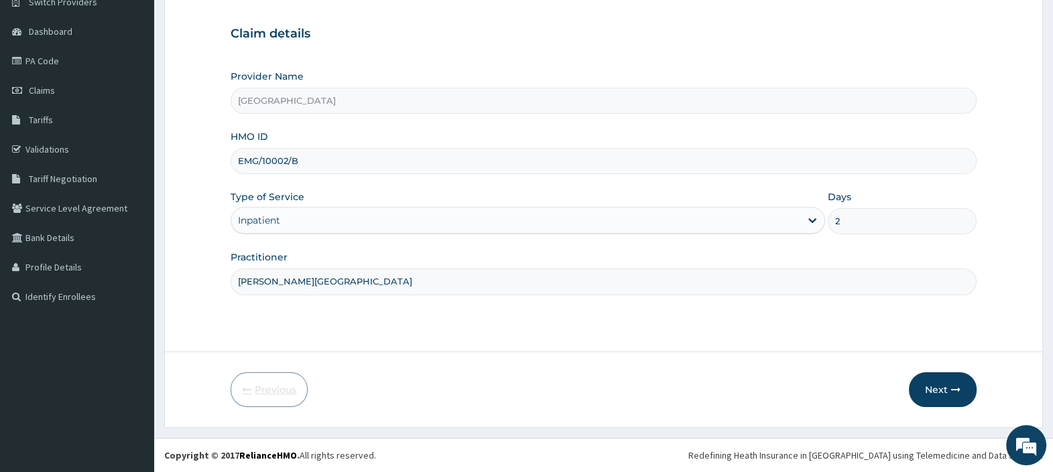
scroll to position [114, 0]
drag, startPoint x: 314, startPoint y: 155, endPoint x: 27, endPoint y: 140, distance: 286.5
click at [30, 140] on div "R EL Toggle navigation TopTee Medical Center TopTee Medical Center - hmotopteem…" at bounding box center [526, 179] width 1053 height 587
click at [935, 383] on button "Next" at bounding box center [943, 390] width 68 height 35
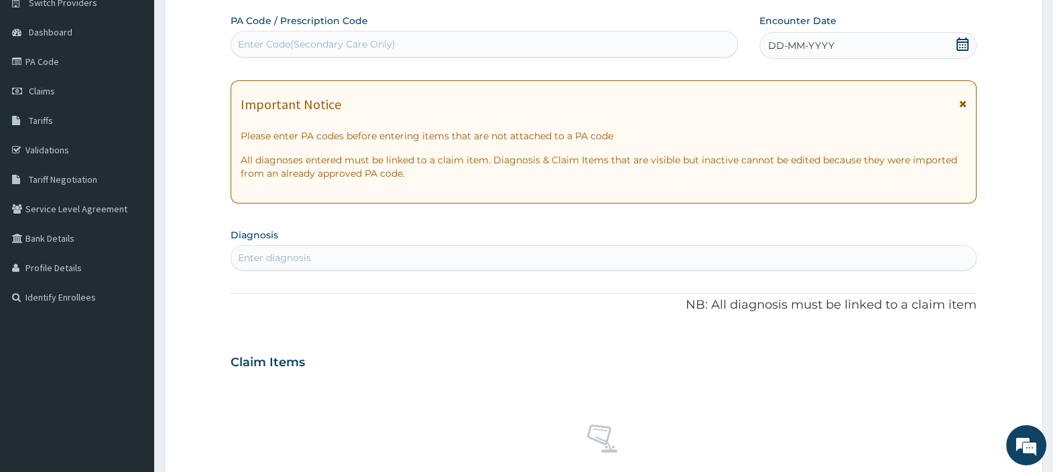
click at [389, 43] on div "Enter Code(Secondary Care Only)" at bounding box center [316, 44] width 157 height 13
paste input "PA/C6686C"
type input "PA/C6686C"
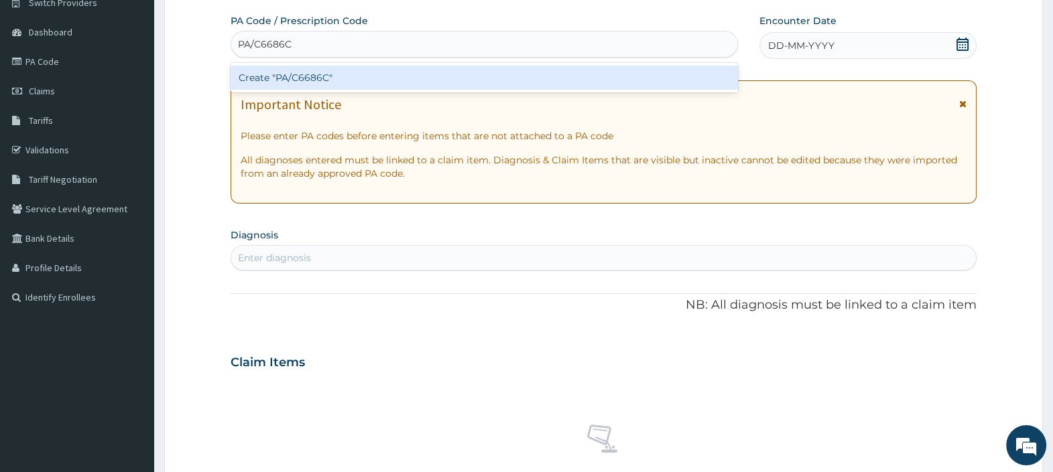
click at [375, 79] on div "Create "PA/C6686C"" at bounding box center [483, 78] width 507 height 24
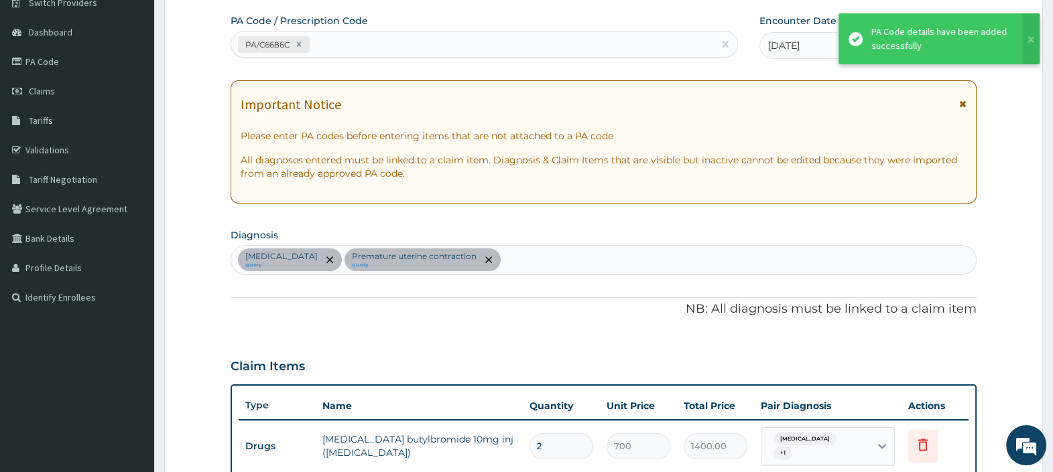
scroll to position [464, 0]
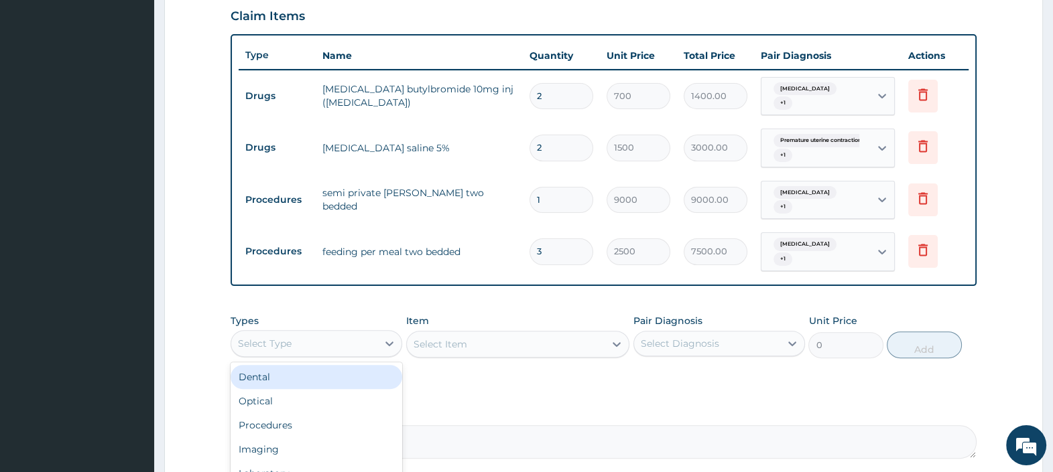
click at [362, 333] on div "Select Type" at bounding box center [304, 343] width 146 height 21
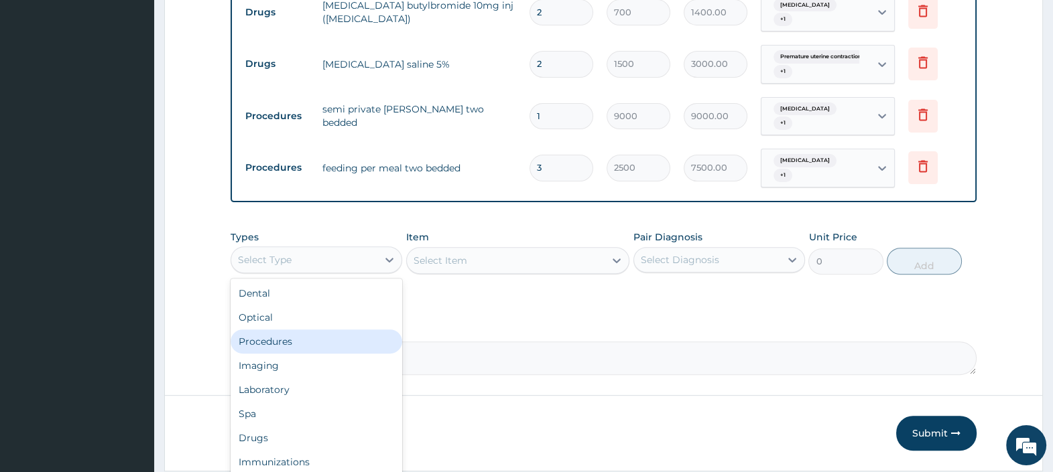
click at [269, 330] on div "Procedures" at bounding box center [316, 342] width 172 height 24
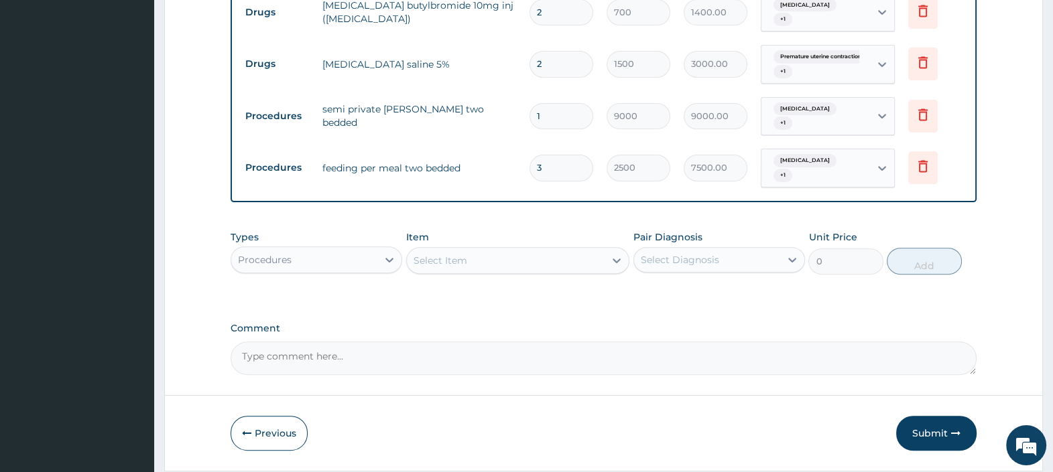
click at [492, 250] on div "Select Item" at bounding box center [506, 260] width 198 height 21
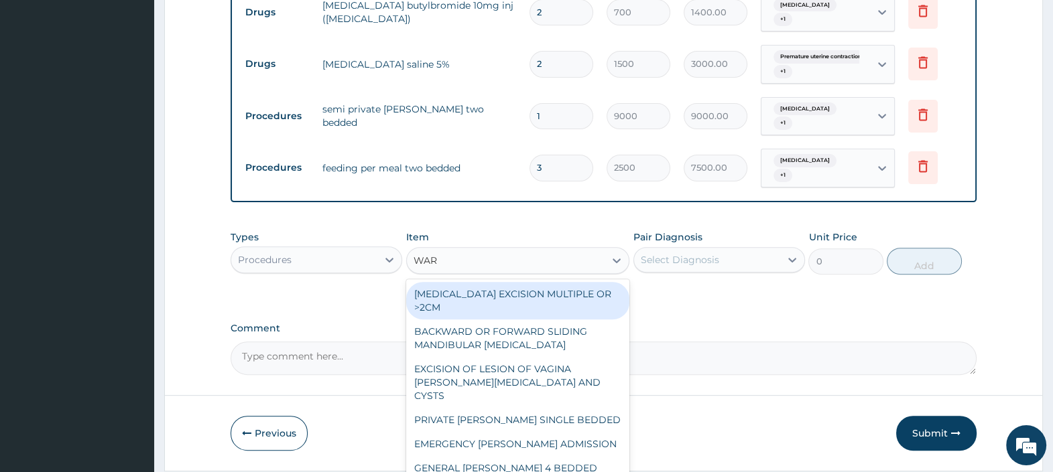
type input "WARD"
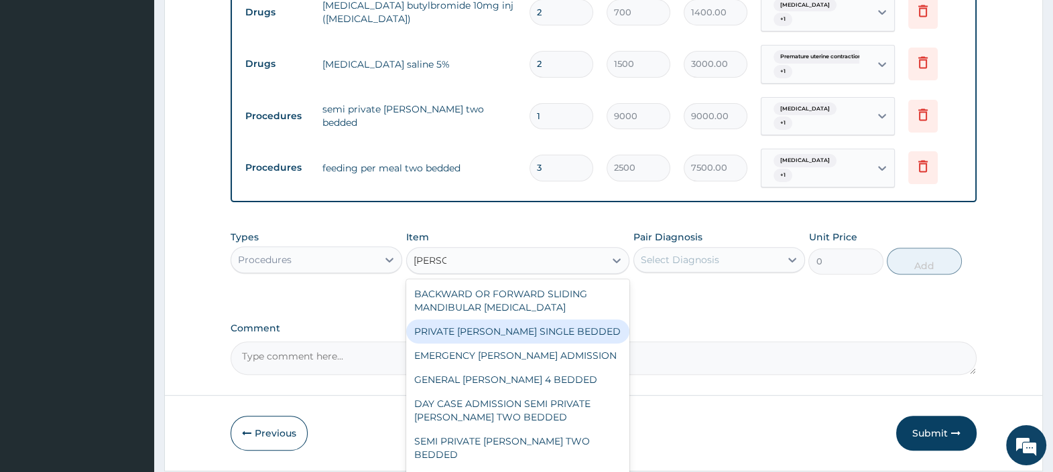
click at [523, 320] on div "PRIVATE WARD SINGLE BEDDED" at bounding box center [518, 332] width 224 height 24
type input "15000"
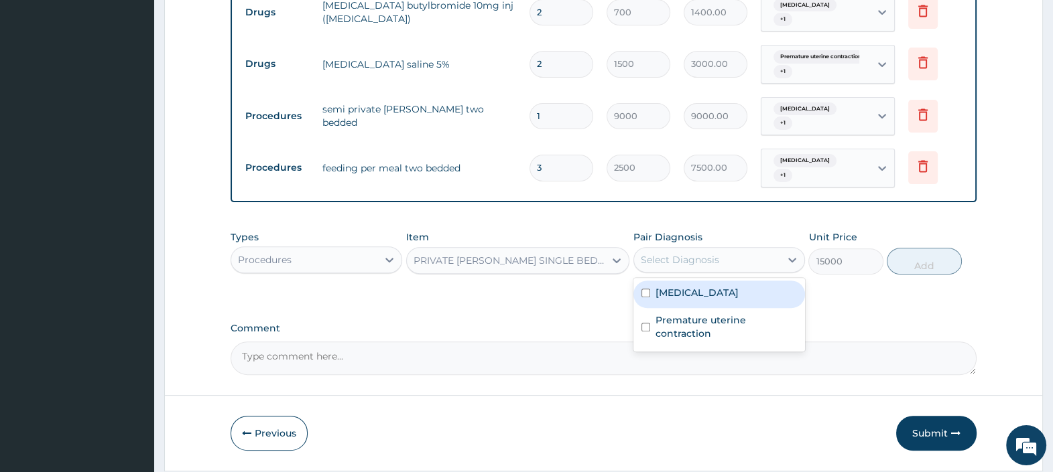
click at [707, 253] on div "Select Diagnosis" at bounding box center [680, 259] width 78 height 13
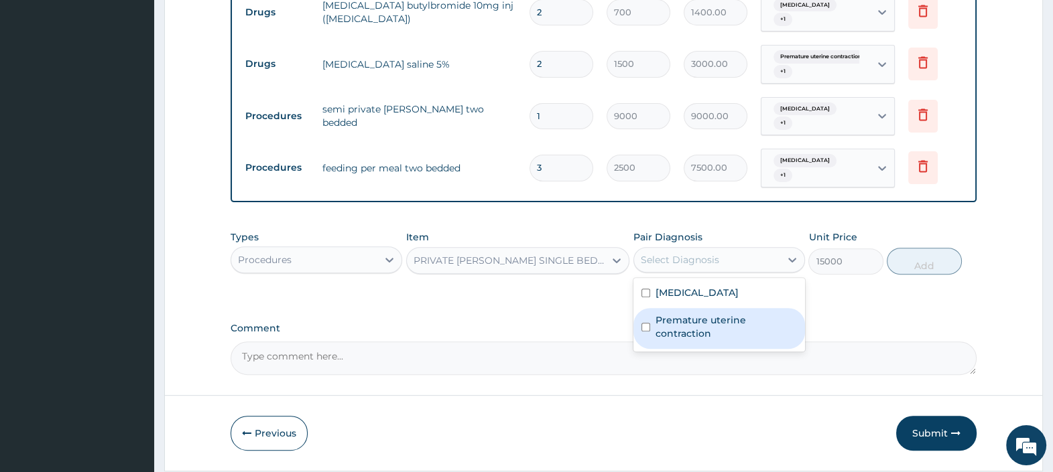
click at [690, 314] on label "Premature uterine contraction" at bounding box center [725, 327] width 141 height 27
checkbox input "true"
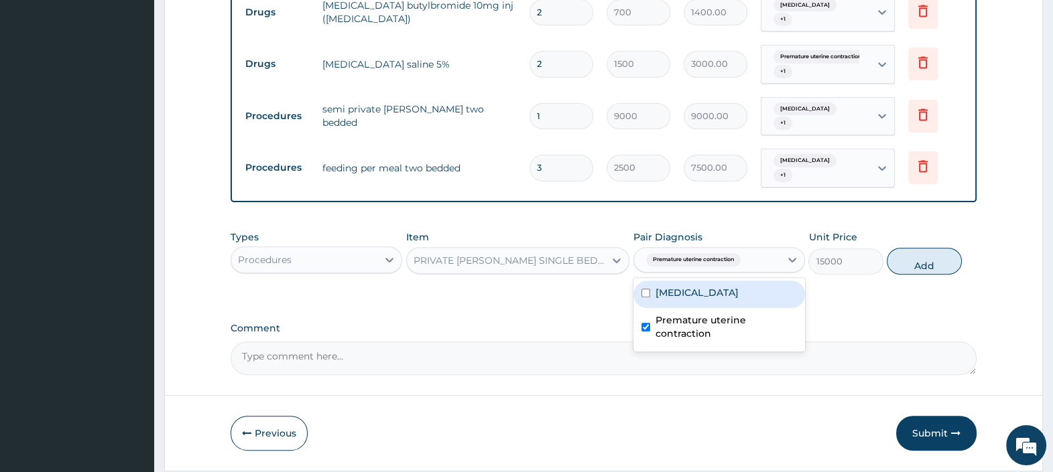
click at [683, 286] on label "Malaria" at bounding box center [696, 292] width 83 height 13
checkbox input "true"
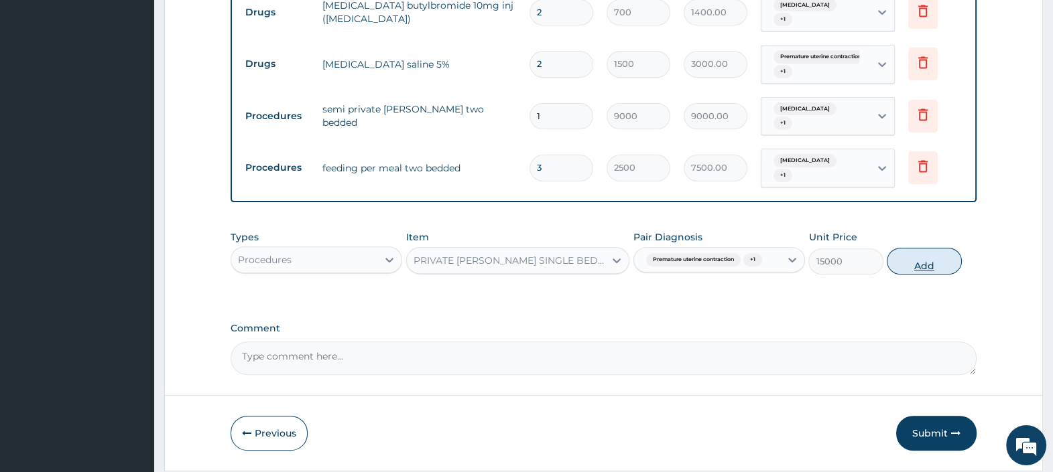
click at [919, 248] on button "Add" at bounding box center [923, 261] width 74 height 27
type input "0"
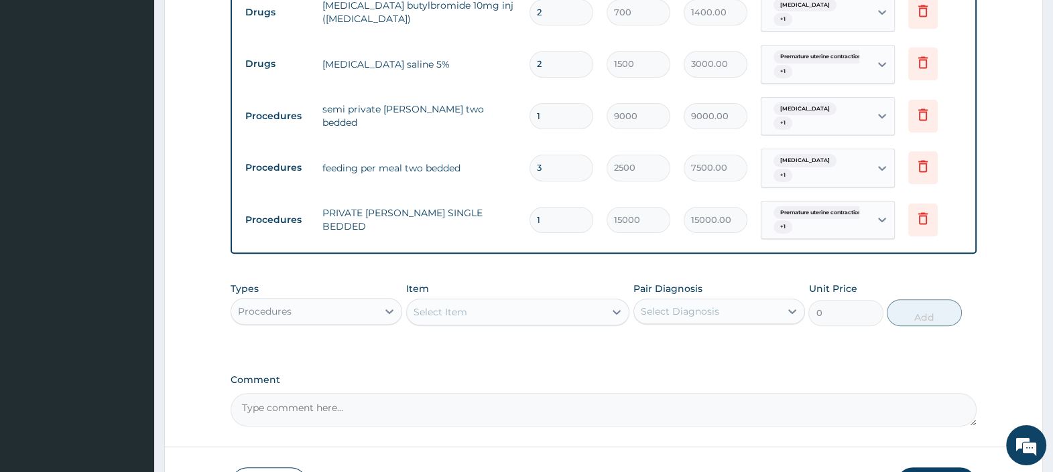
drag, startPoint x: 545, startPoint y: 201, endPoint x: 507, endPoint y: 192, distance: 39.2
click at [511, 194] on tr "Procedures PRIVATE WARD SINGLE BEDDED 1 15000 15000.00 Premature uterine contra…" at bounding box center [604, 220] width 730 height 52
type input "2"
type input "30000.00"
type input "2"
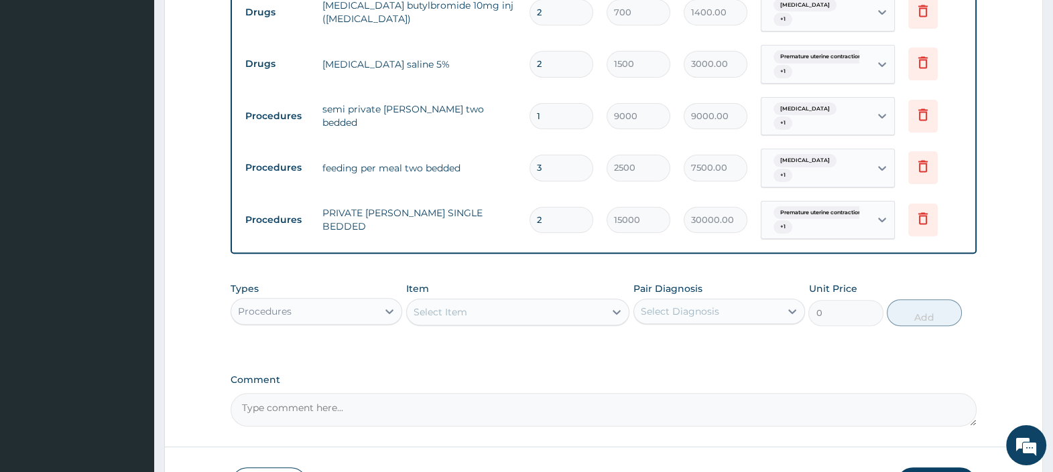
drag, startPoint x: 545, startPoint y: 102, endPoint x: 511, endPoint y: 105, distance: 33.6
click at [517, 105] on tr "Procedures semi private ward two bedded 1 9000 9000.00 Malaria + 1 Delete" at bounding box center [604, 116] width 730 height 52
click at [923, 107] on icon at bounding box center [923, 115] width 16 height 16
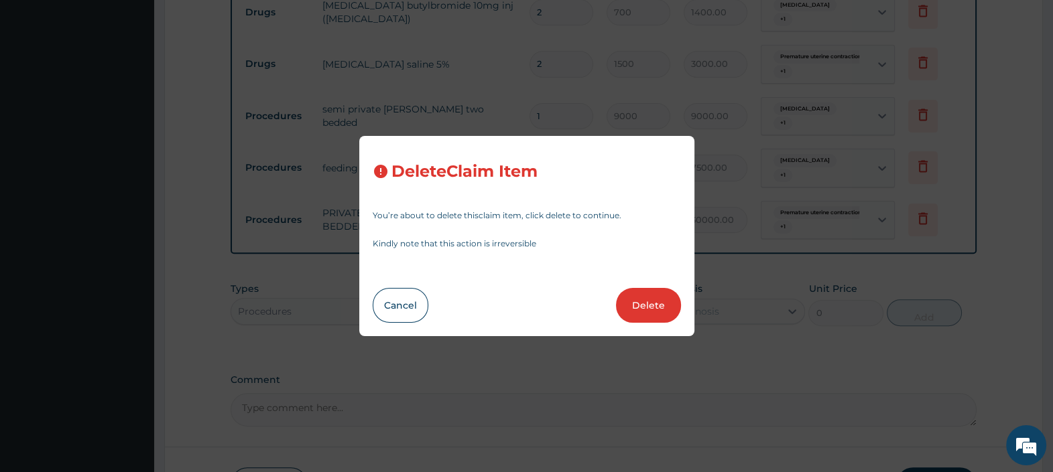
click at [646, 302] on button "Delete" at bounding box center [648, 305] width 65 height 35
type input "3"
type input "2500"
type input "7500.00"
type input "2"
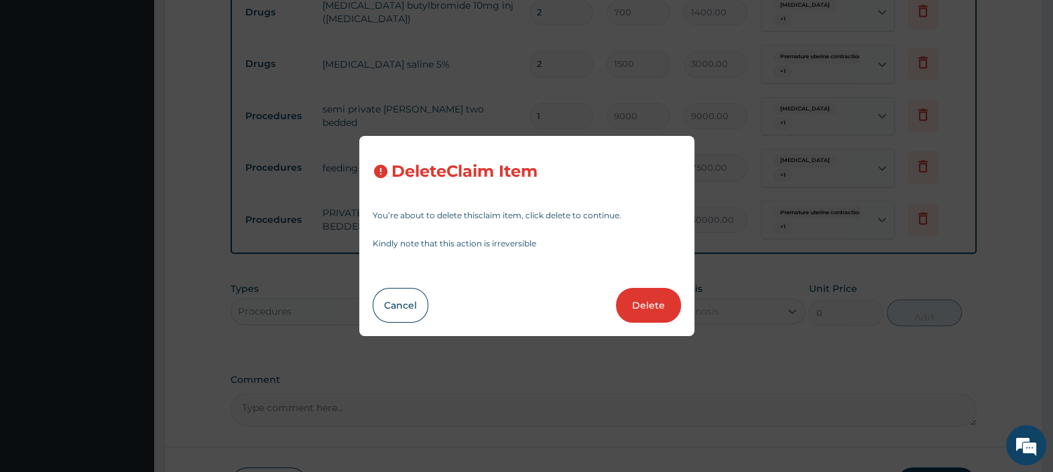
type input "15000"
type input "30000.00"
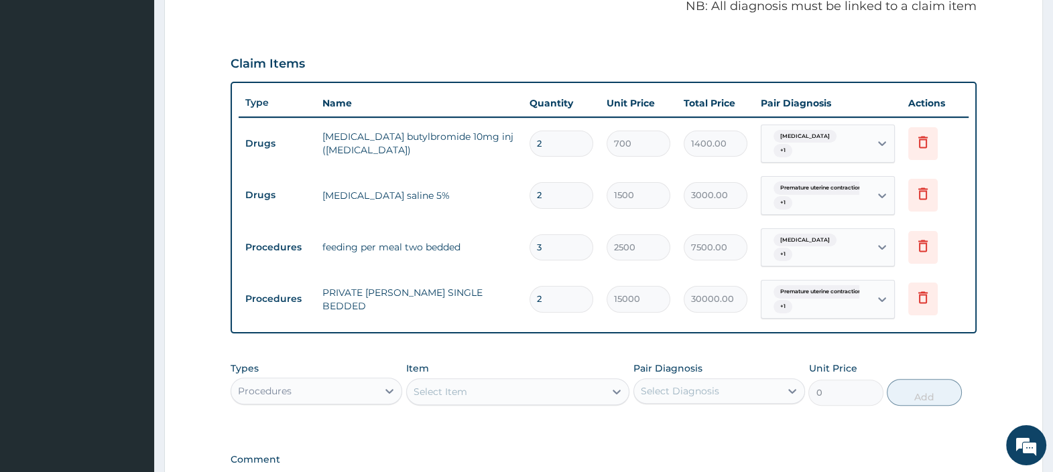
scroll to position [381, 0]
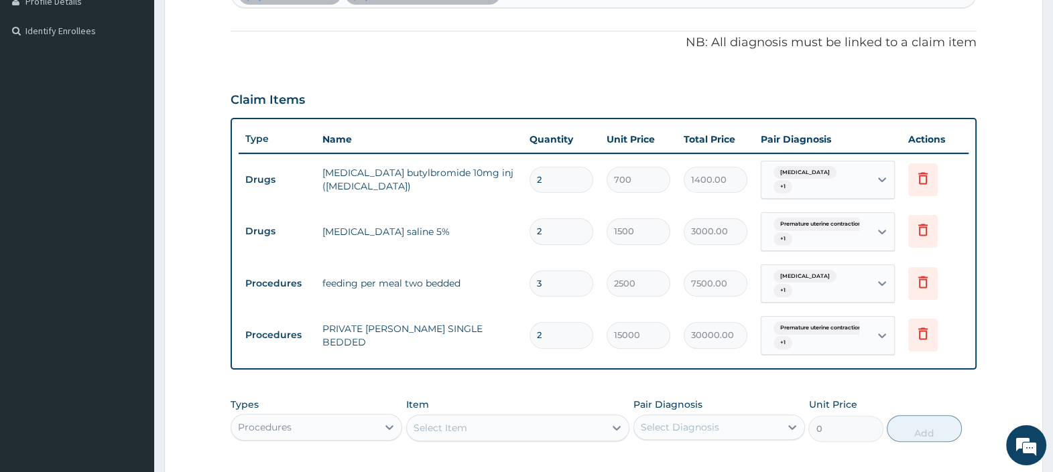
drag, startPoint x: 547, startPoint y: 273, endPoint x: 505, endPoint y: 274, distance: 42.2
click at [506, 274] on tr "Procedures feeding per meal two bedded 3 2500 7500.00 Malaria + 1 Delete" at bounding box center [604, 284] width 730 height 52
drag, startPoint x: 543, startPoint y: 322, endPoint x: 474, endPoint y: 330, distance: 68.8
click at [497, 325] on tr "Procedures PRIVATE WARD SINGLE BEDDED 2 15000 30000.00 Premature uterine contra…" at bounding box center [604, 336] width 730 height 52
type input "1"
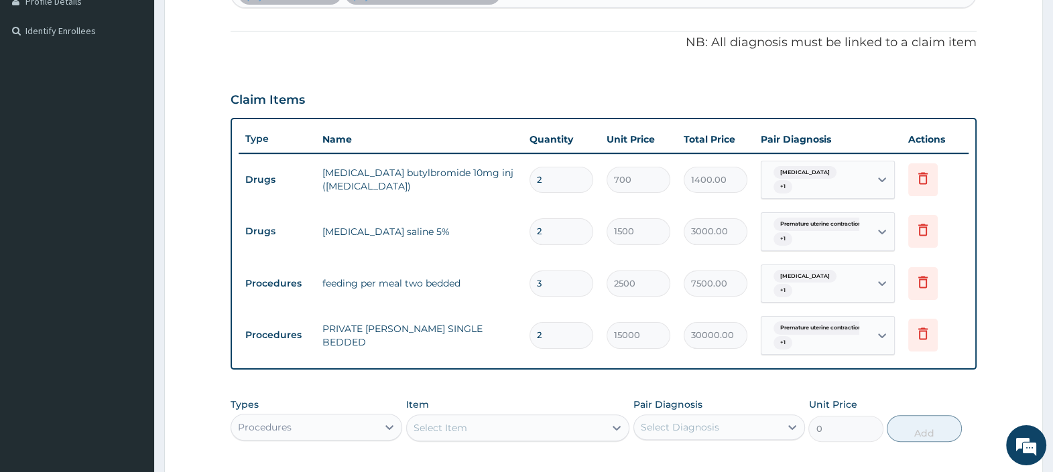
type input "15000.00"
type input "0"
type input "0.00"
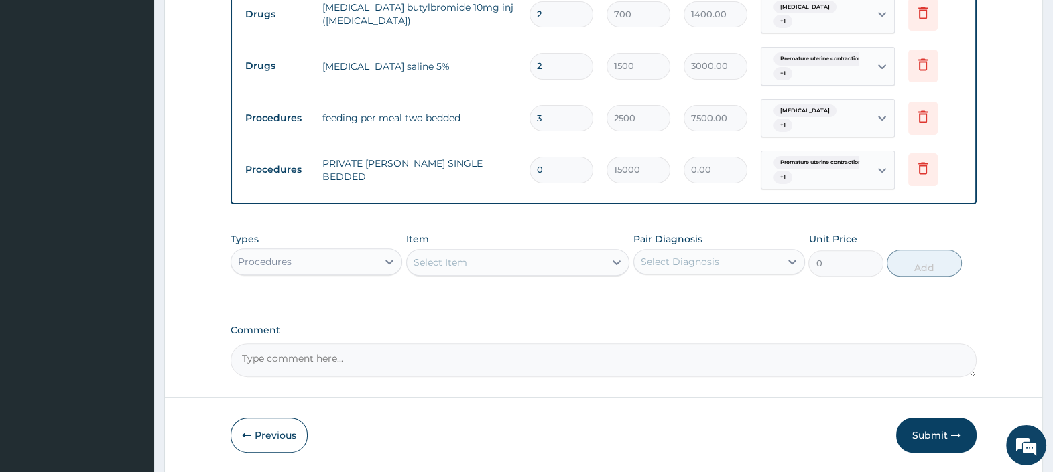
scroll to position [548, 0]
type input "1"
type input "15000.00"
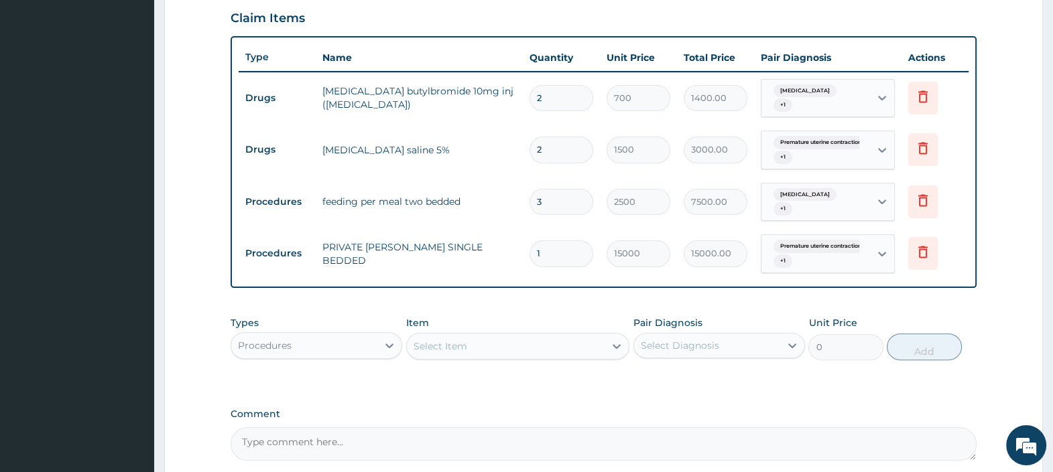
scroll to position [503, 0]
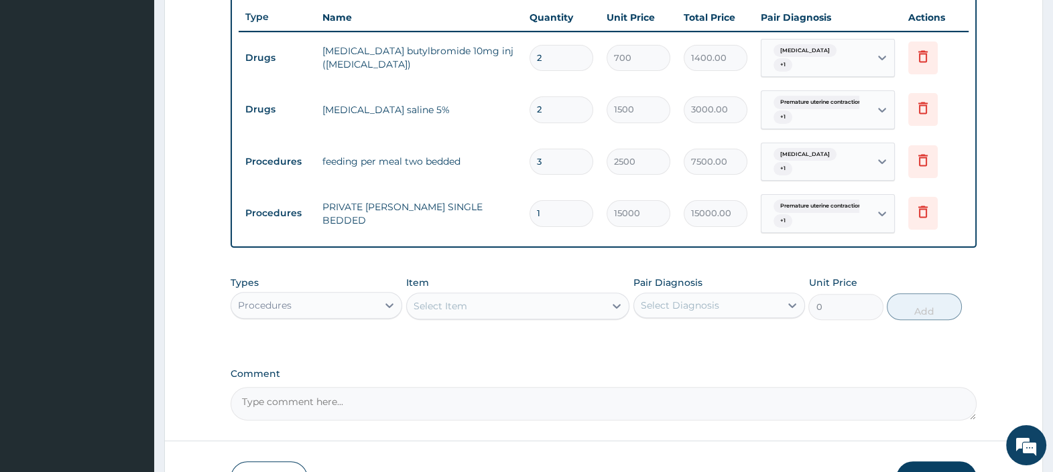
type input "1"
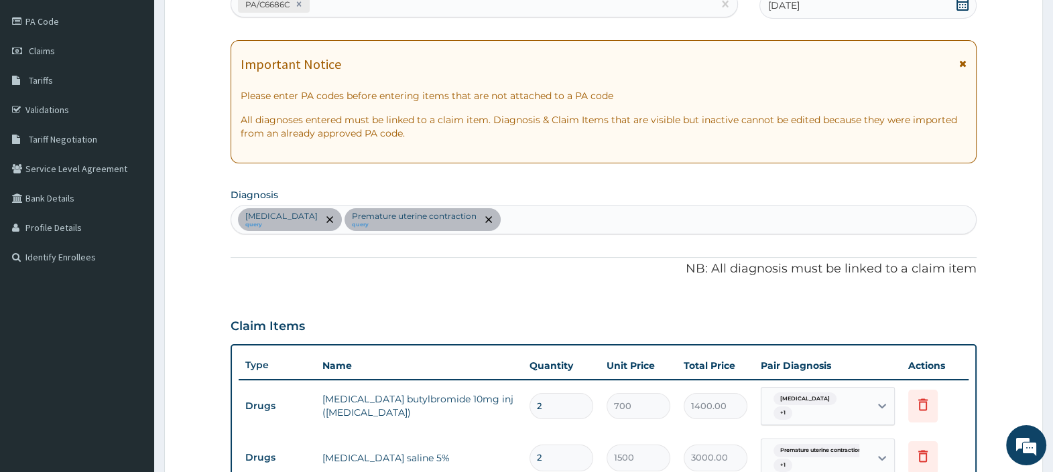
scroll to position [0, 0]
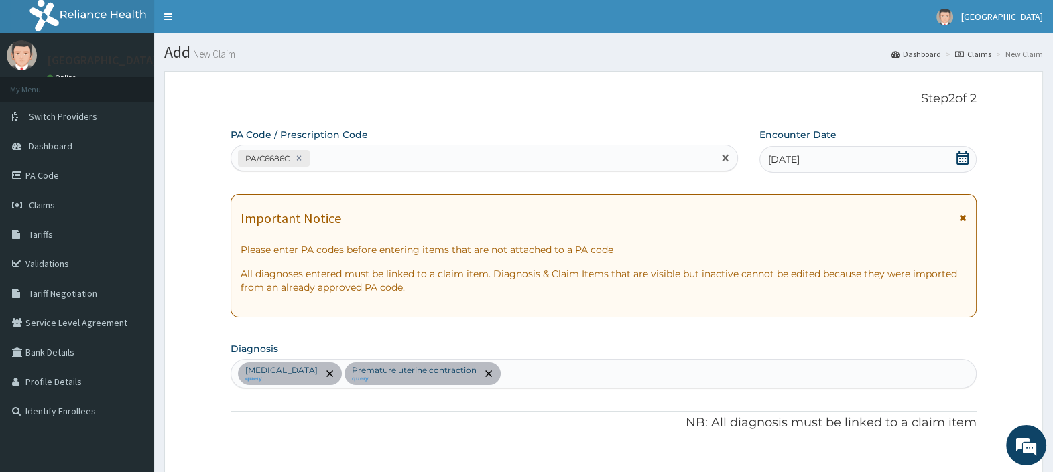
click at [392, 157] on div "PA/C6686C" at bounding box center [471, 158] width 481 height 22
paste input "PA/C6686C"
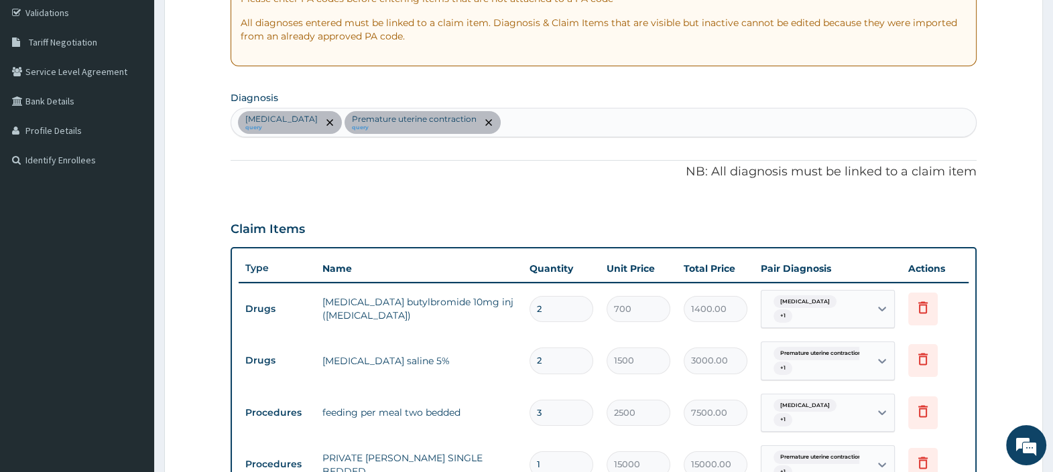
scroll to position [334, 0]
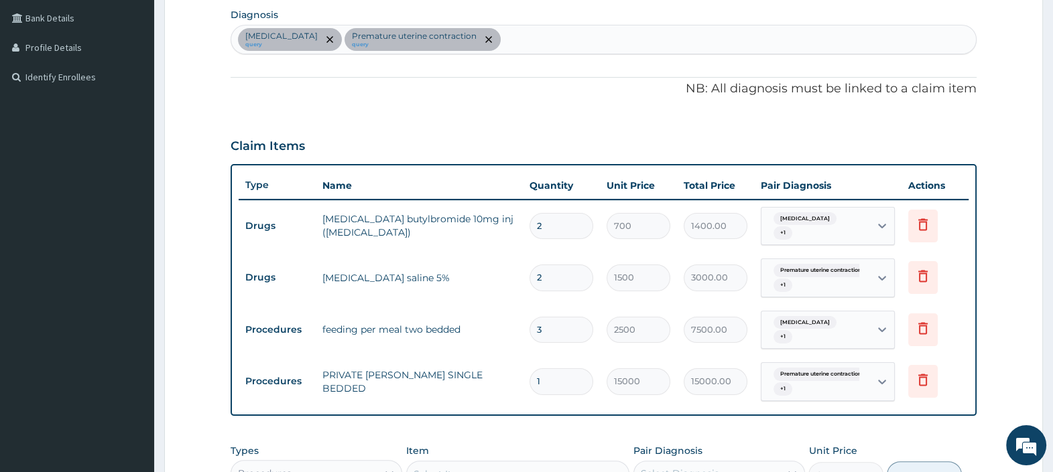
type input "PA/C6686C"
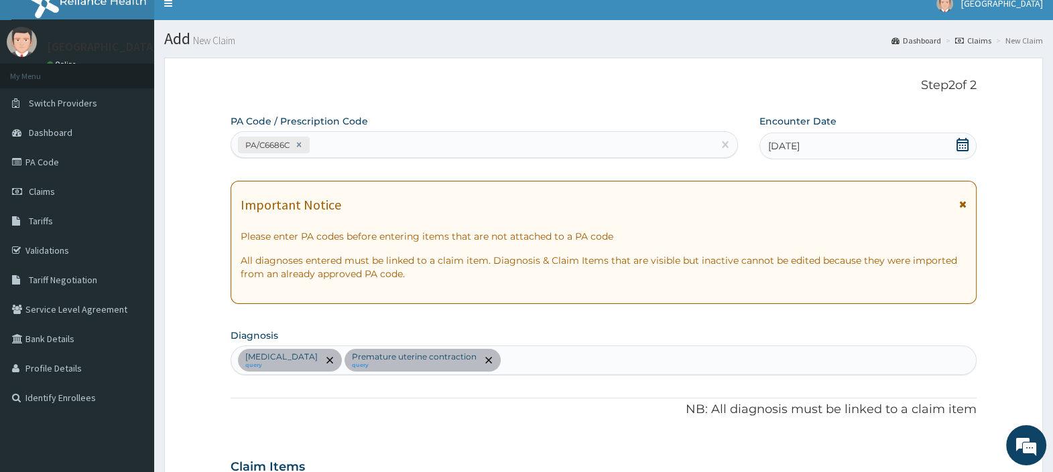
scroll to position [0, 0]
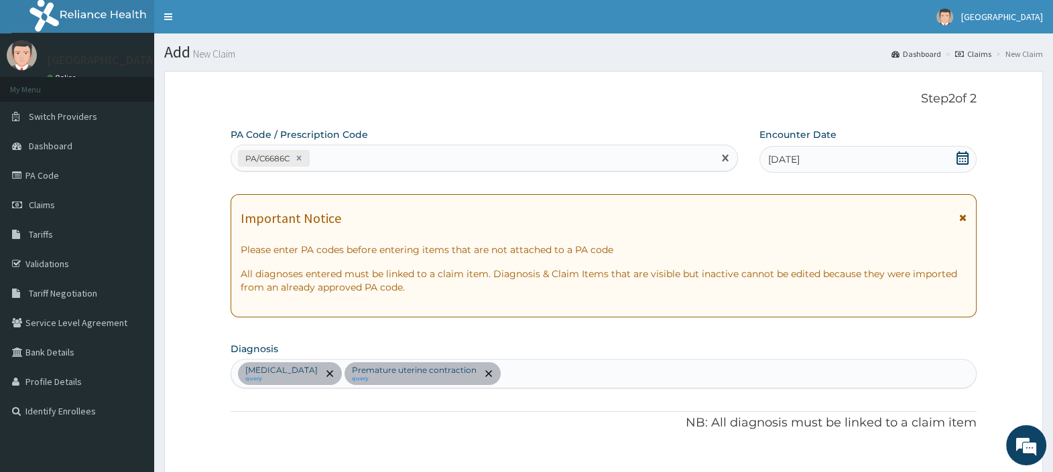
click at [427, 157] on div "PA/C6686C" at bounding box center [471, 158] width 481 height 22
paste input "PA/A41A5C"
type input "PA/A41A5C"
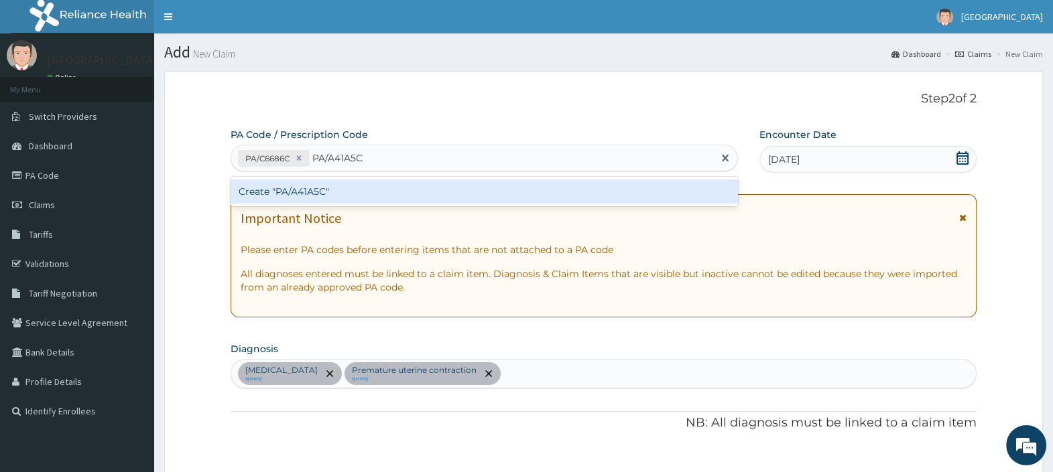
click at [382, 193] on div "Create "PA/A41A5C"" at bounding box center [483, 192] width 507 height 24
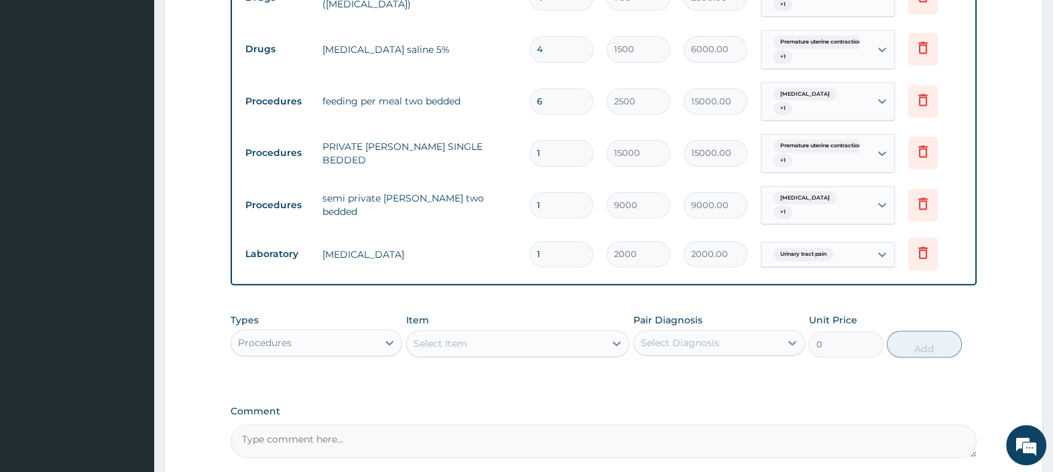
scroll to position [646, 0]
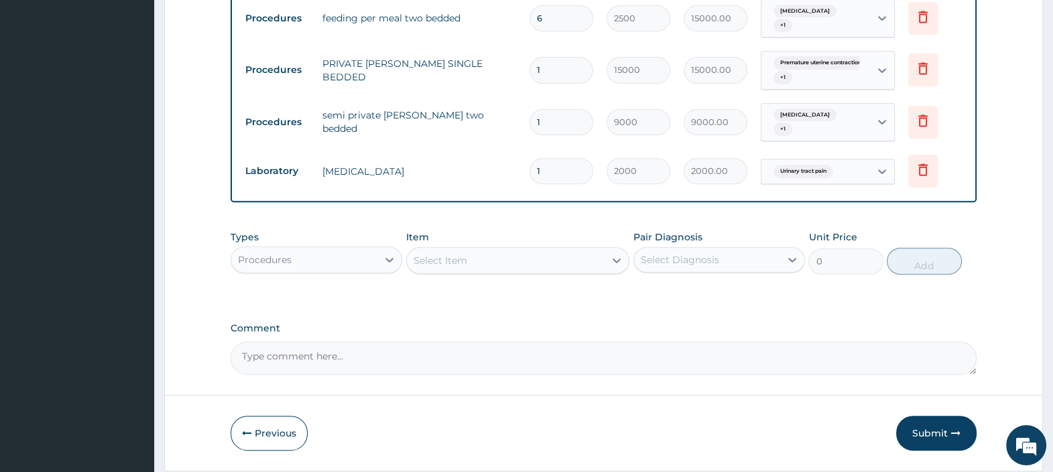
click at [453, 254] on div "Select Item" at bounding box center [440, 260] width 54 height 13
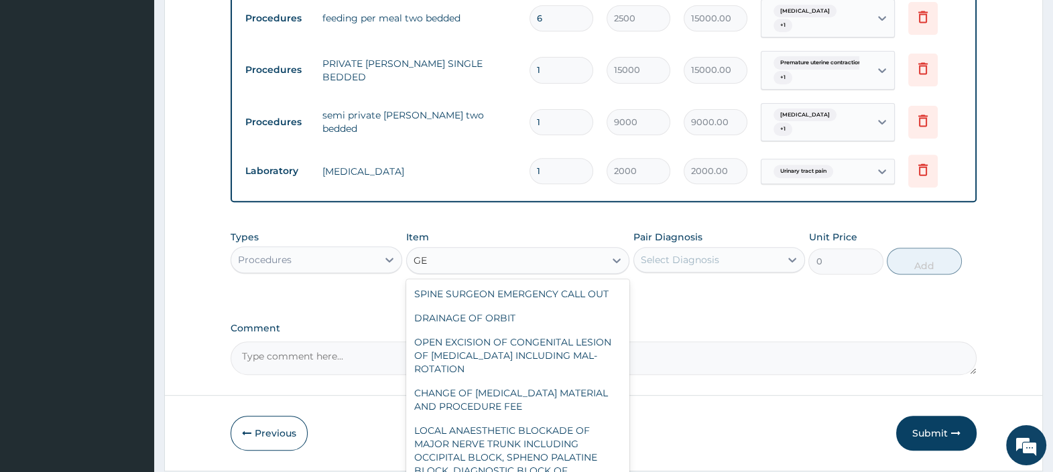
type input "G"
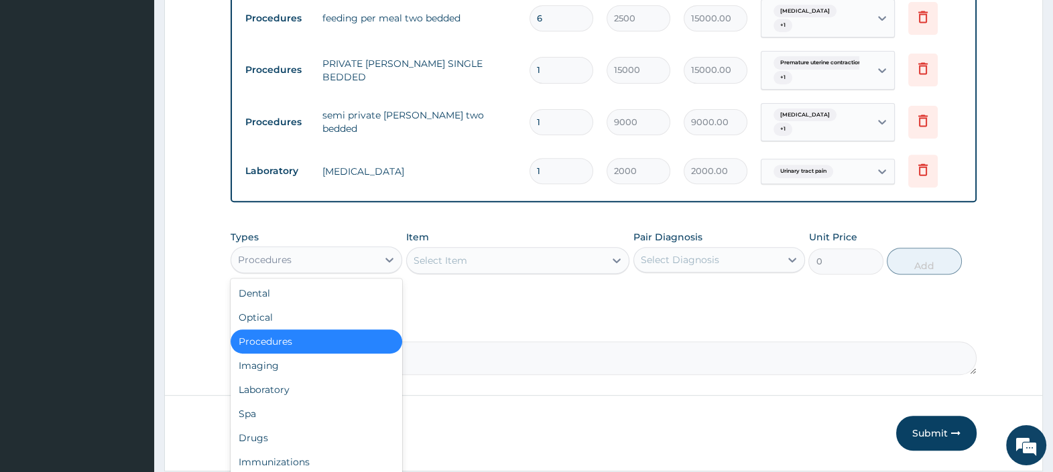
click at [372, 249] on div "Procedures" at bounding box center [304, 259] width 146 height 21
click at [270, 426] on div "Drugs" at bounding box center [316, 438] width 172 height 24
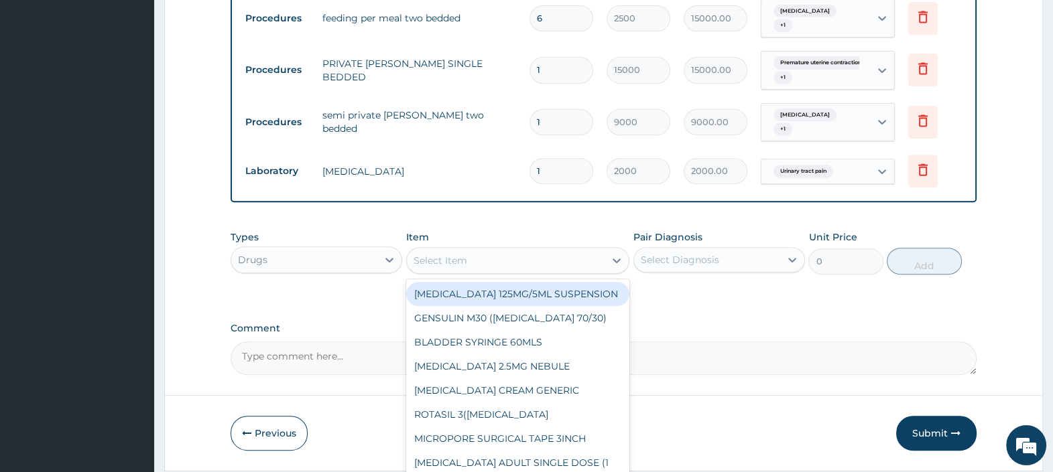
click at [452, 254] on div "Select Item" at bounding box center [440, 260] width 54 height 13
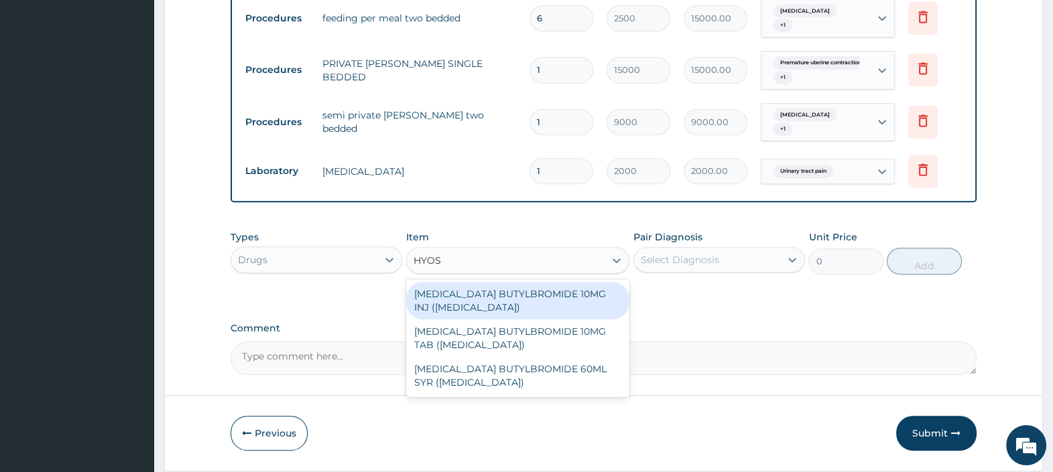
type input "HYOSC"
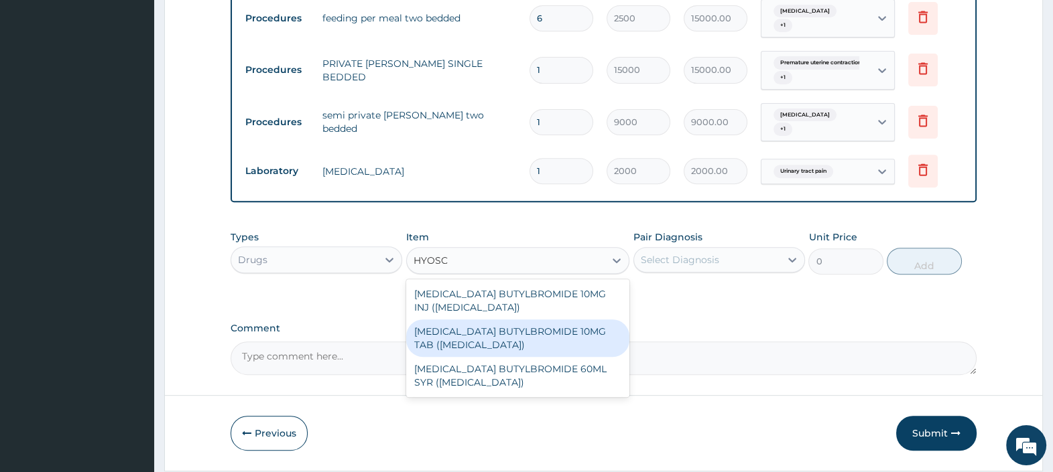
click at [523, 320] on div "HYOSCINE BUTYLBROMIDE 10MG TAB (BUSCOPAN)" at bounding box center [518, 339] width 224 height 38
type input "65"
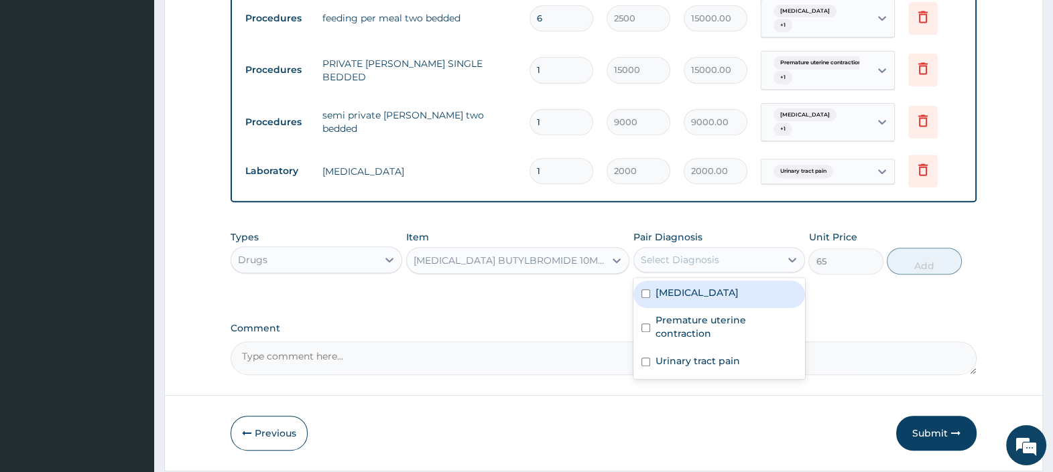
click at [707, 249] on div "Select Diagnosis" at bounding box center [707, 259] width 146 height 21
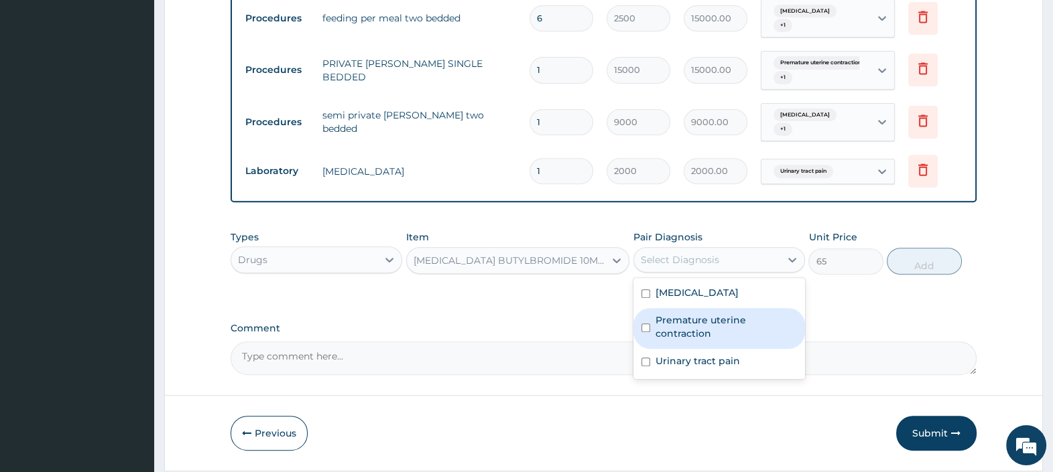
click at [714, 314] on label "Premature uterine contraction" at bounding box center [725, 327] width 141 height 27
checkbox input "true"
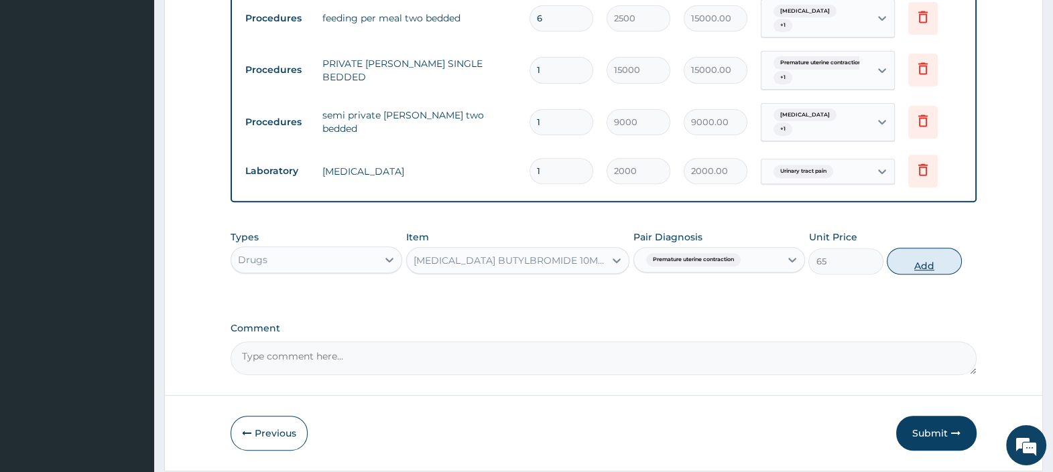
click at [936, 248] on button "Add" at bounding box center [923, 261] width 74 height 27
type input "0"
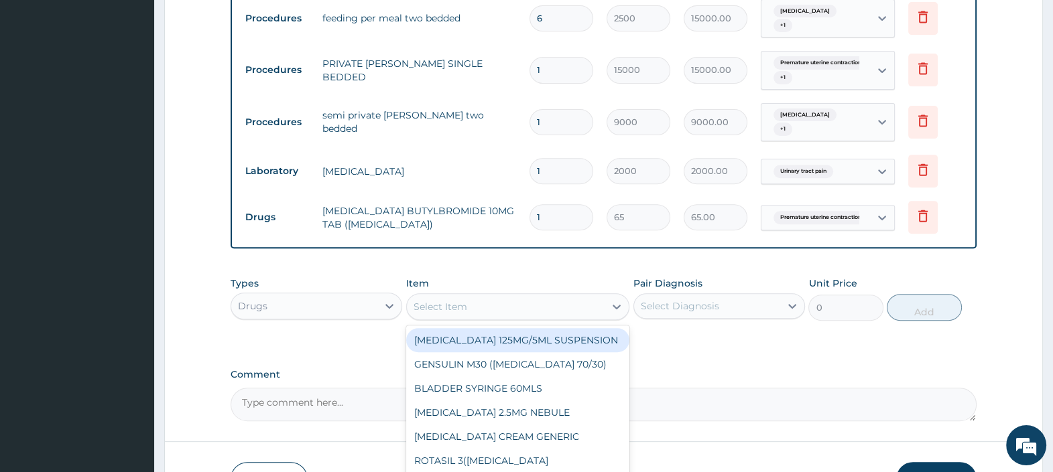
click at [492, 296] on div "Select Item" at bounding box center [506, 306] width 198 height 21
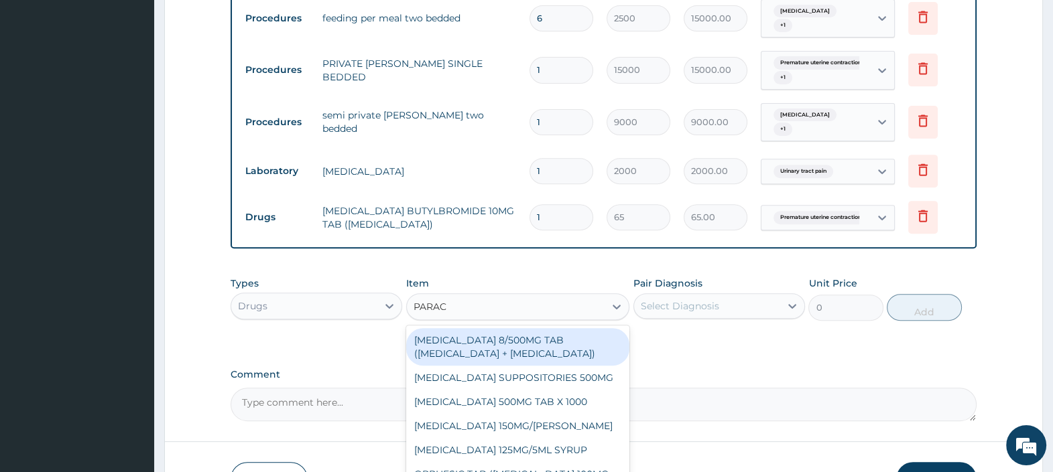
type input "PARACE"
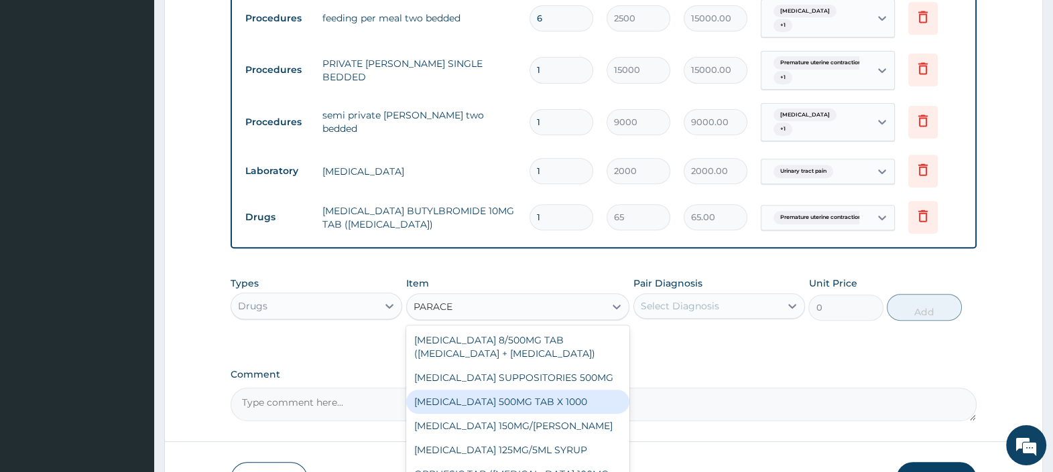
click at [566, 390] on div "PARACETAMOL 500MG TAB X 1000" at bounding box center [518, 402] width 224 height 24
type input "25"
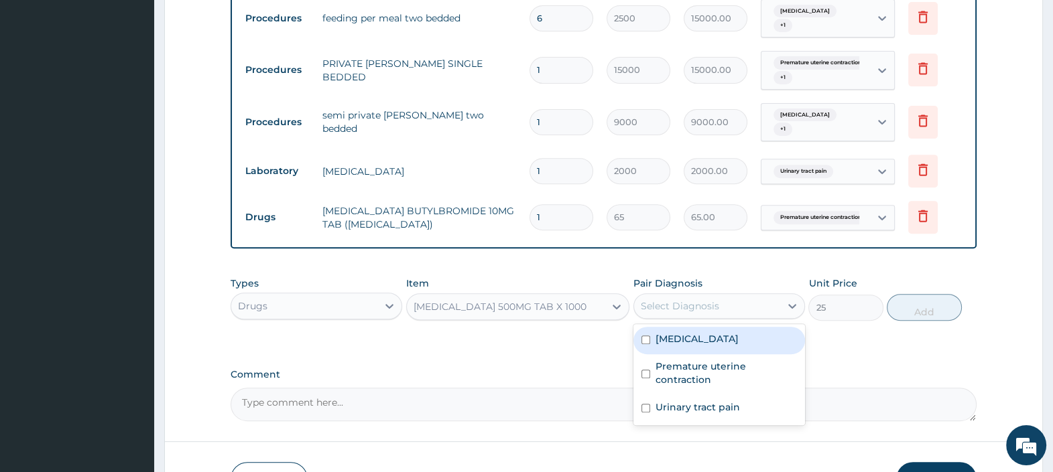
click at [678, 299] on div "Select Diagnosis" at bounding box center [680, 305] width 78 height 13
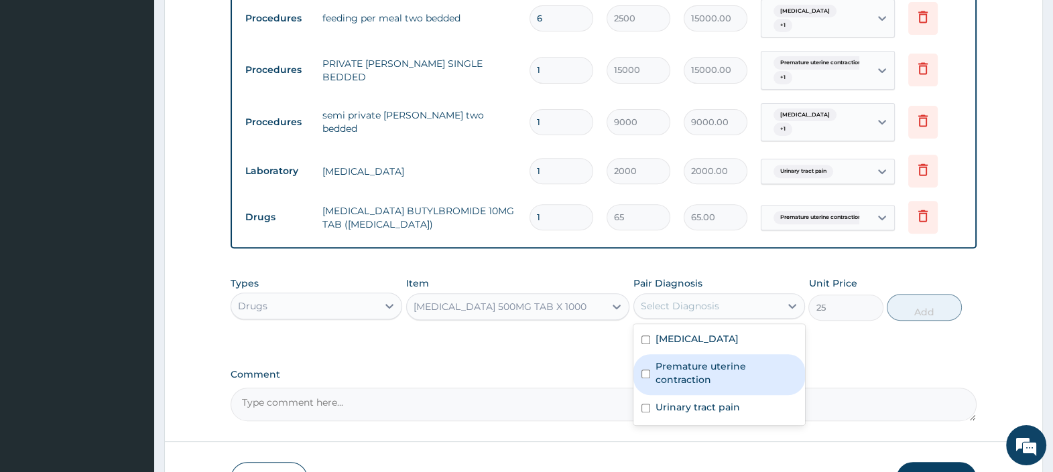
click at [687, 332] on label "Malaria" at bounding box center [696, 338] width 83 height 13
checkbox input "true"
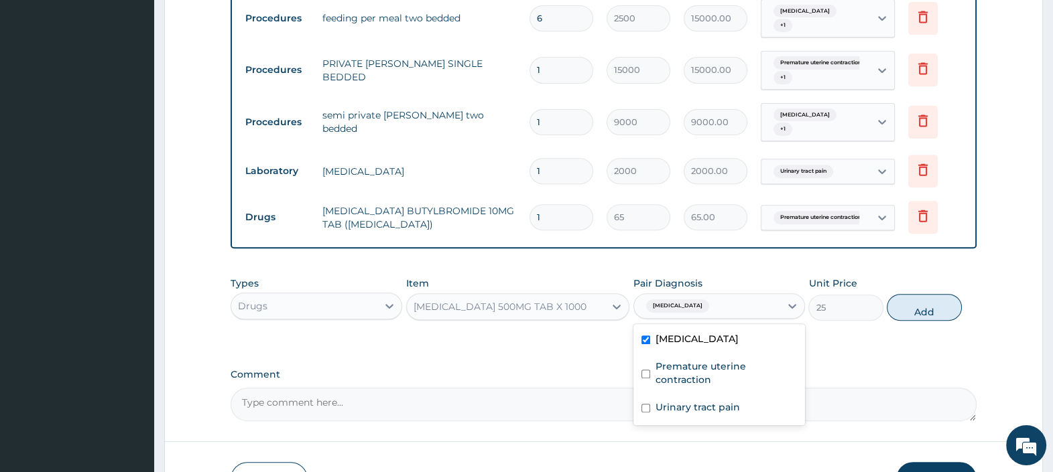
drag, startPoint x: 934, startPoint y: 291, endPoint x: 902, endPoint y: 295, distance: 32.5
click at [934, 294] on button "Add" at bounding box center [923, 307] width 74 height 27
type input "0"
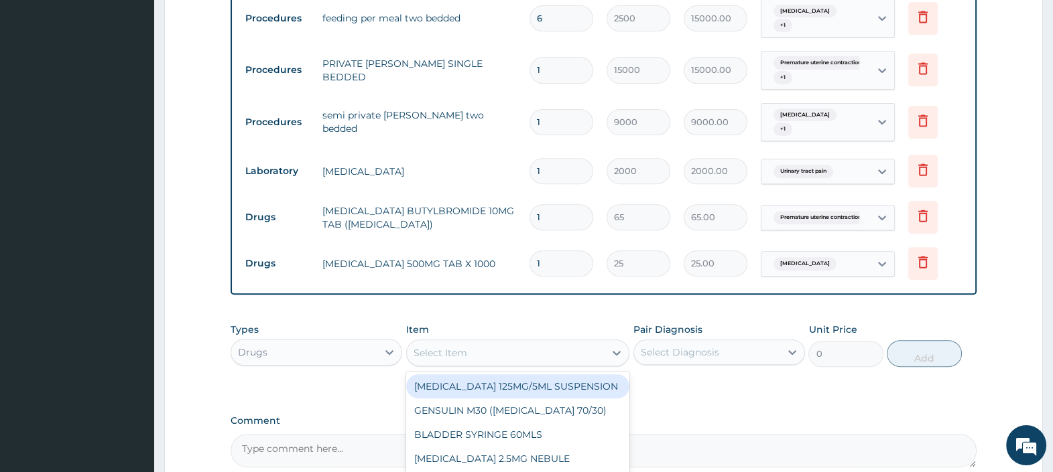
click at [545, 342] on div "Select Item" at bounding box center [506, 352] width 198 height 21
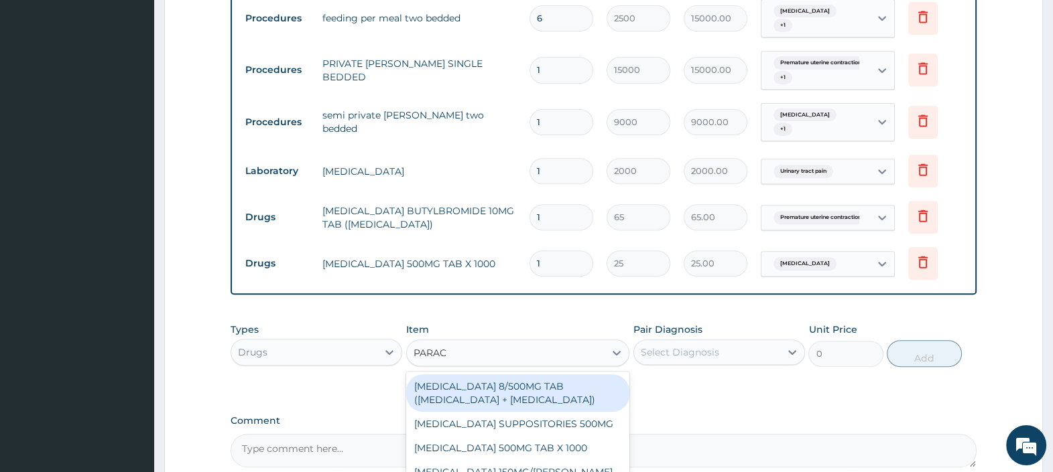
type input "PARACE"
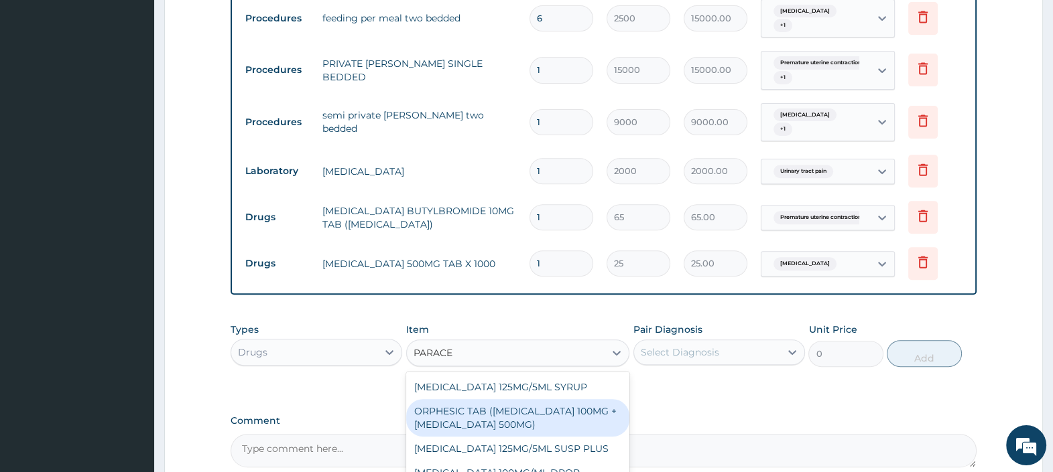
scroll to position [730, 0]
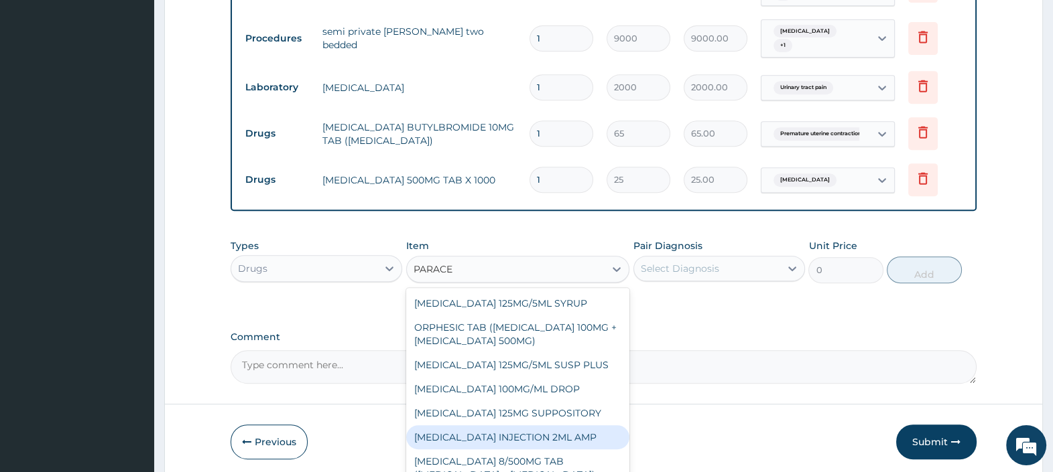
click at [551, 425] on div "PARACETAMOL INJECTION 2ML AMP" at bounding box center [518, 437] width 224 height 24
type input "700"
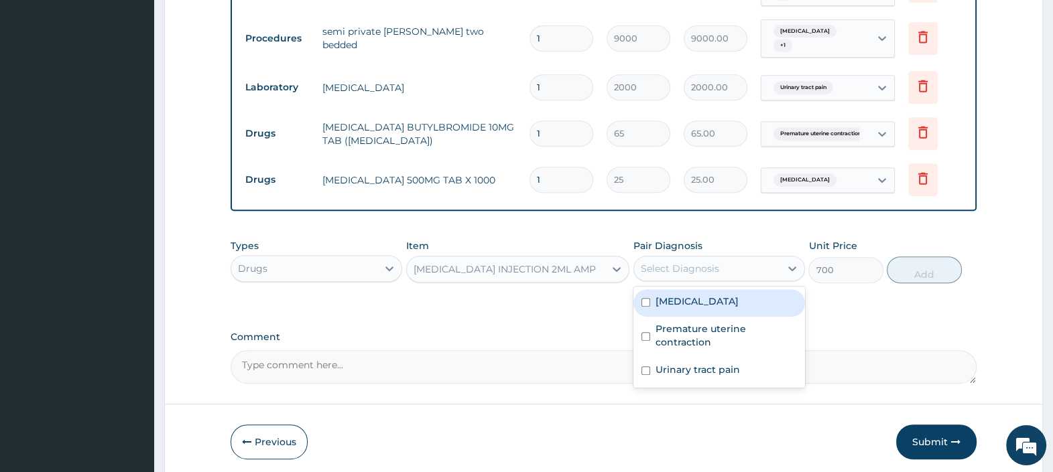
click at [693, 262] on div "Select Diagnosis" at bounding box center [680, 268] width 78 height 13
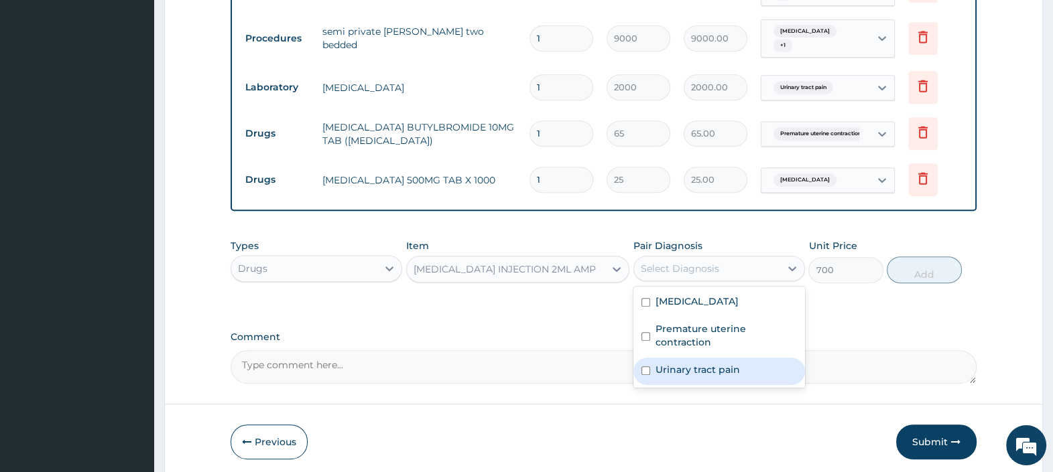
click at [683, 363] on label "Urinary tract pain" at bounding box center [697, 369] width 84 height 13
checkbox input "true"
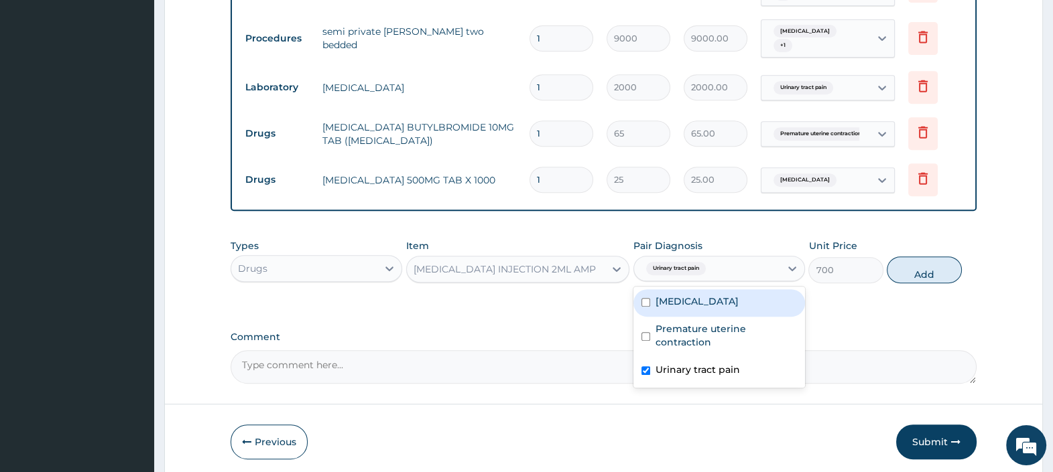
click at [685, 295] on label "Malaria" at bounding box center [696, 301] width 83 height 13
checkbox input "true"
drag, startPoint x: 925, startPoint y: 251, endPoint x: 914, endPoint y: 253, distance: 10.9
click at [927, 257] on button "Add" at bounding box center [923, 270] width 74 height 27
type input "0"
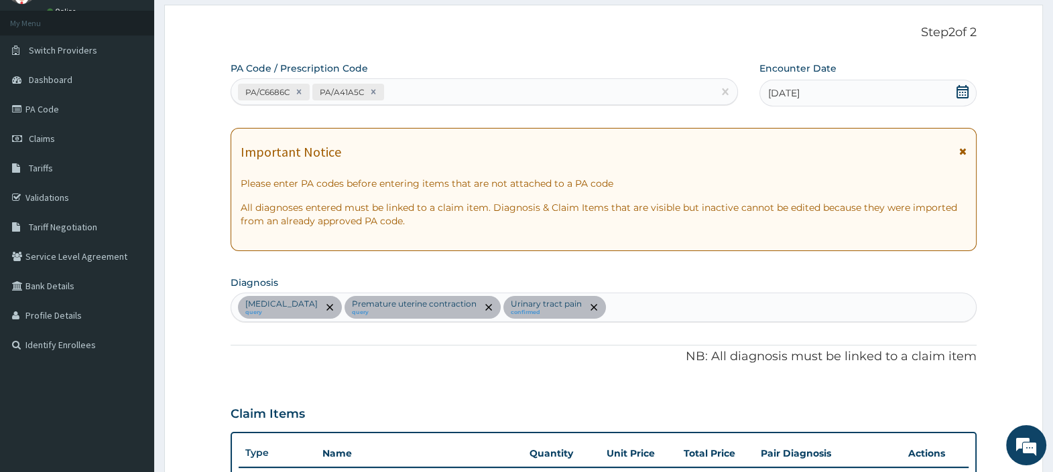
scroll to position [60, 0]
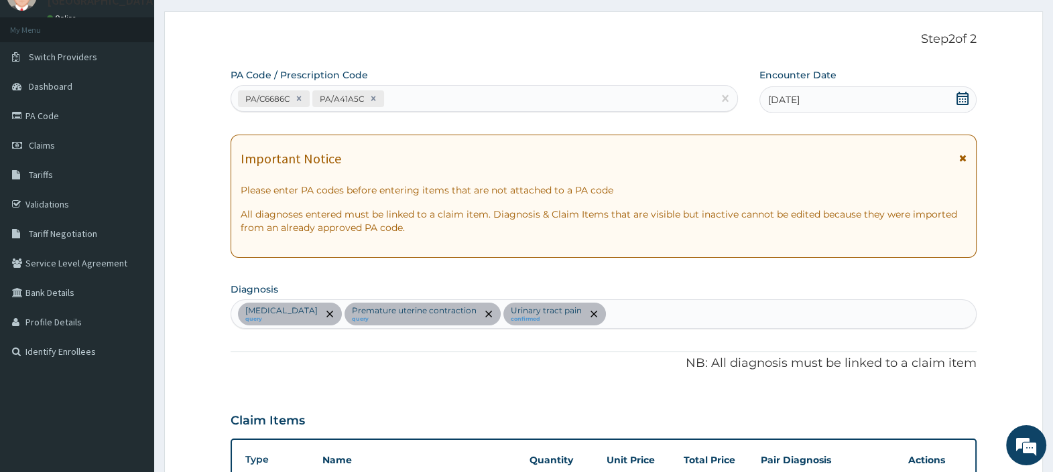
click at [618, 324] on div "Malaria query Premature uterine contraction query Urinary tract pain confirmed" at bounding box center [603, 314] width 744 height 28
type input "SEPSIS"
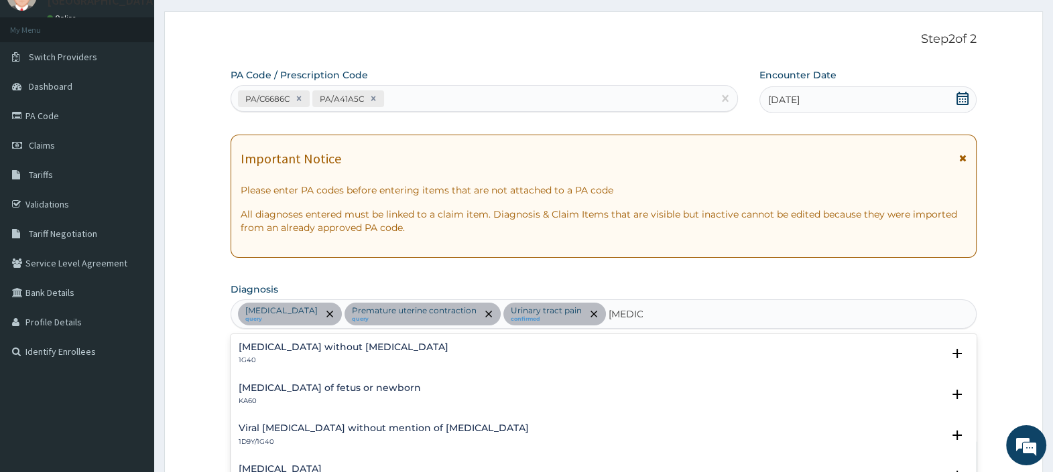
click at [340, 344] on h4 "Sepsis without septic shock" at bounding box center [344, 347] width 210 height 10
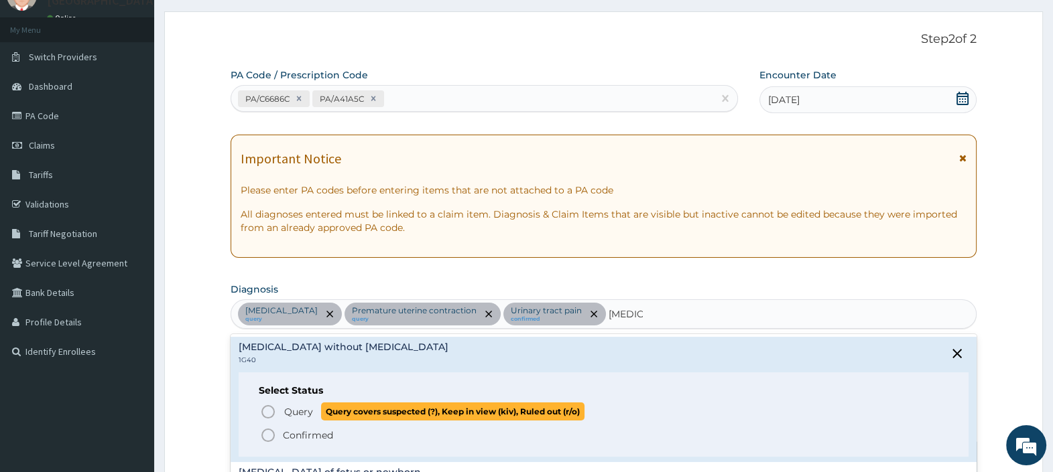
click at [305, 405] on span "Query" at bounding box center [298, 411] width 29 height 13
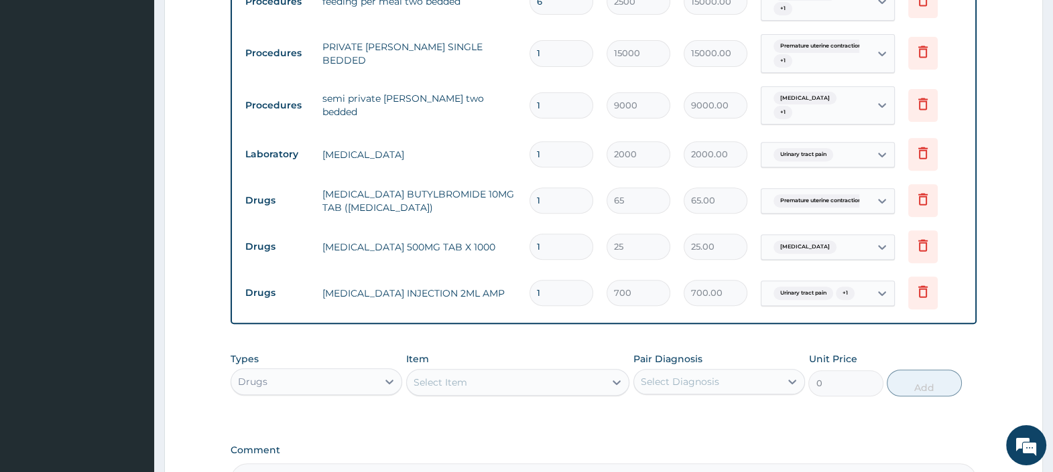
scroll to position [809, 0]
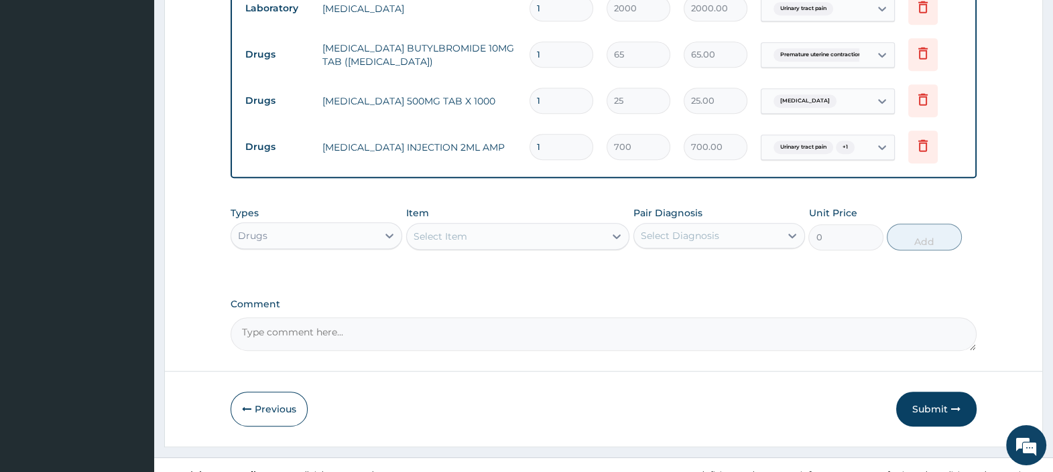
click at [533, 226] on div "Select Item" at bounding box center [506, 236] width 198 height 21
type input "S"
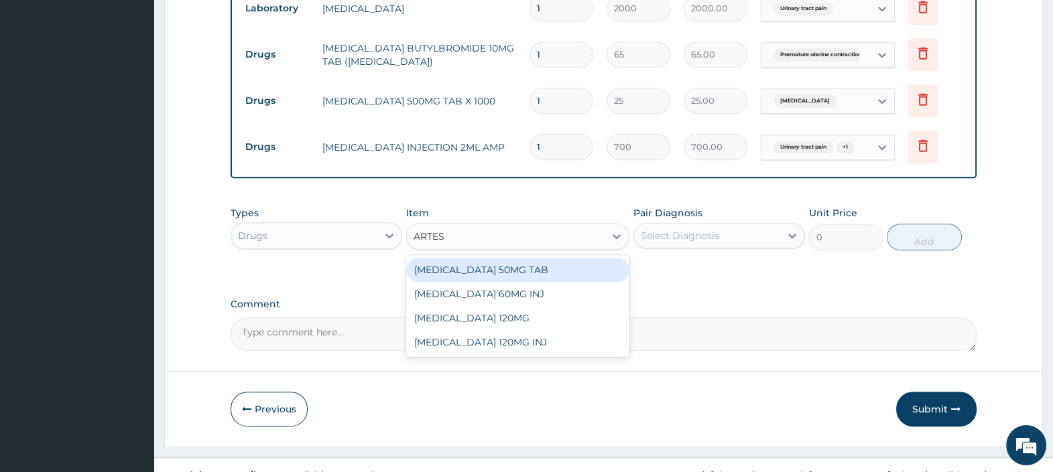
type input "ARTESU"
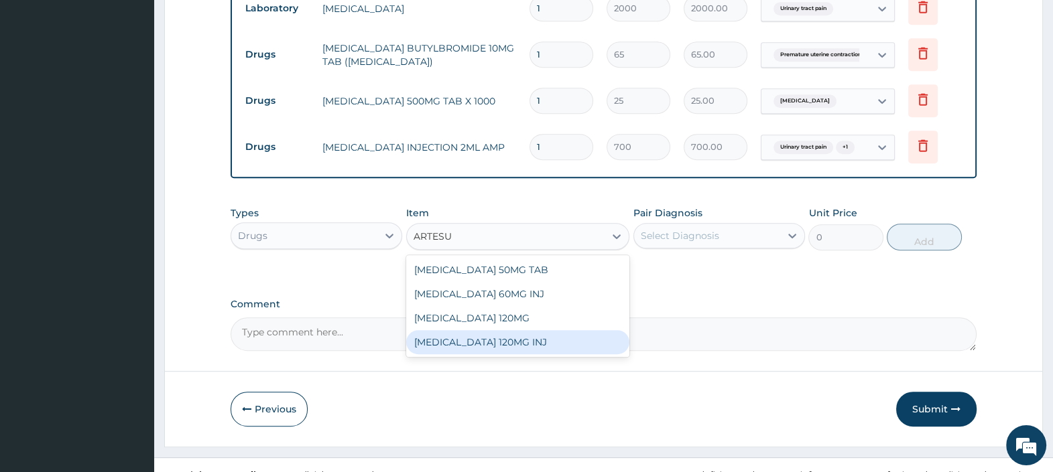
click at [507, 330] on div "ARTESUNATE 120MG INJ" at bounding box center [518, 342] width 224 height 24
type input "1600"
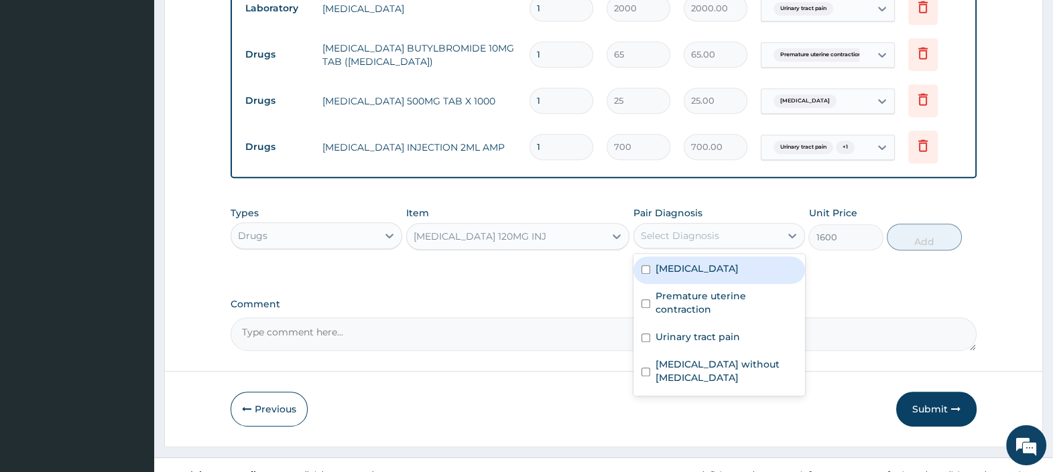
click at [694, 229] on div "Select Diagnosis" at bounding box center [680, 235] width 78 height 13
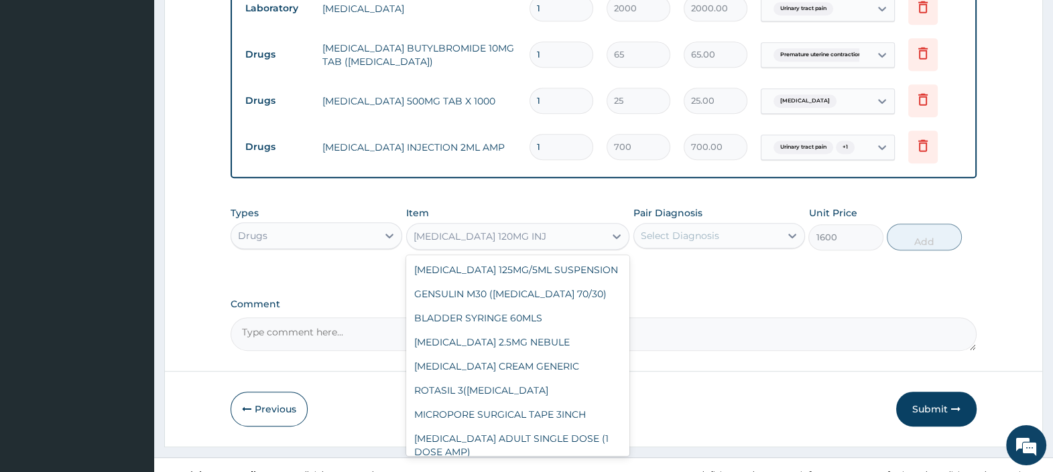
click at [493, 230] on div "ARTESUNATE 120MG INJ" at bounding box center [479, 236] width 133 height 13
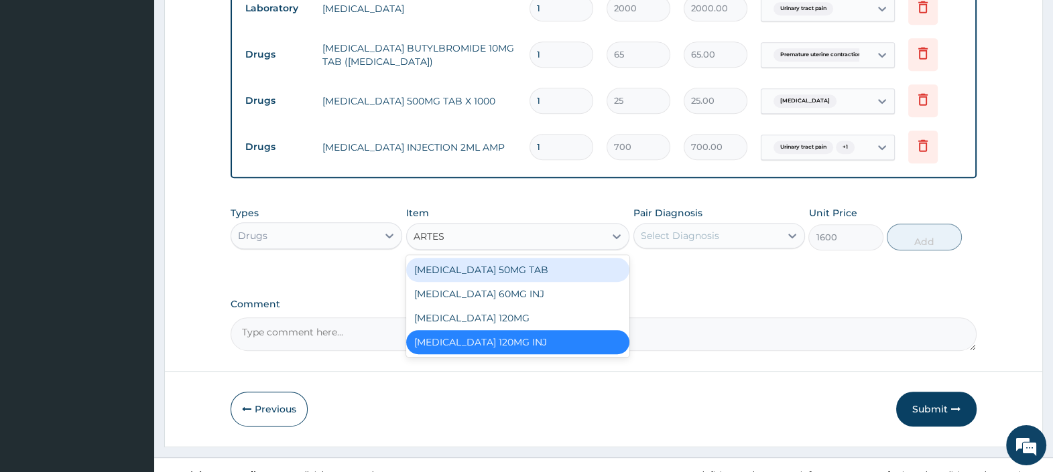
scroll to position [0, 0]
type input "ARTESU"
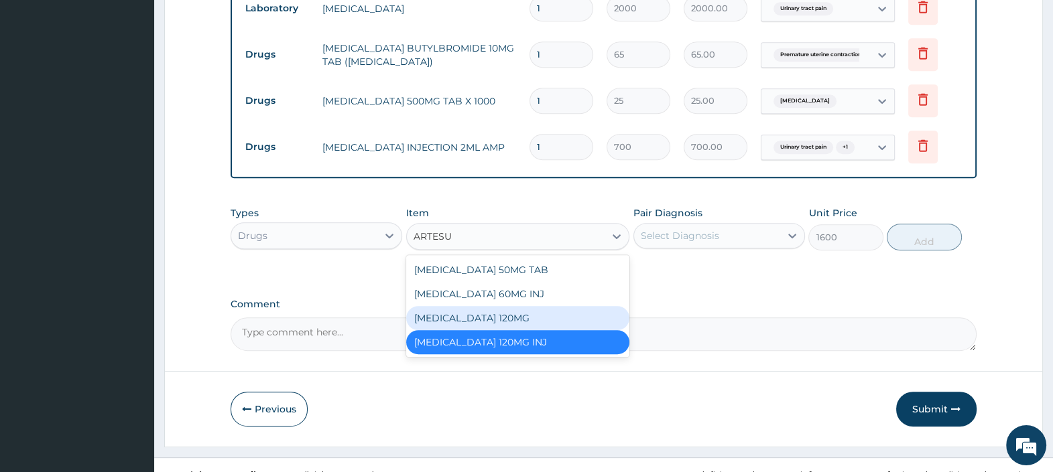
click at [498, 306] on div "ARTESUNATE 120MG" at bounding box center [518, 318] width 224 height 24
type input "4000"
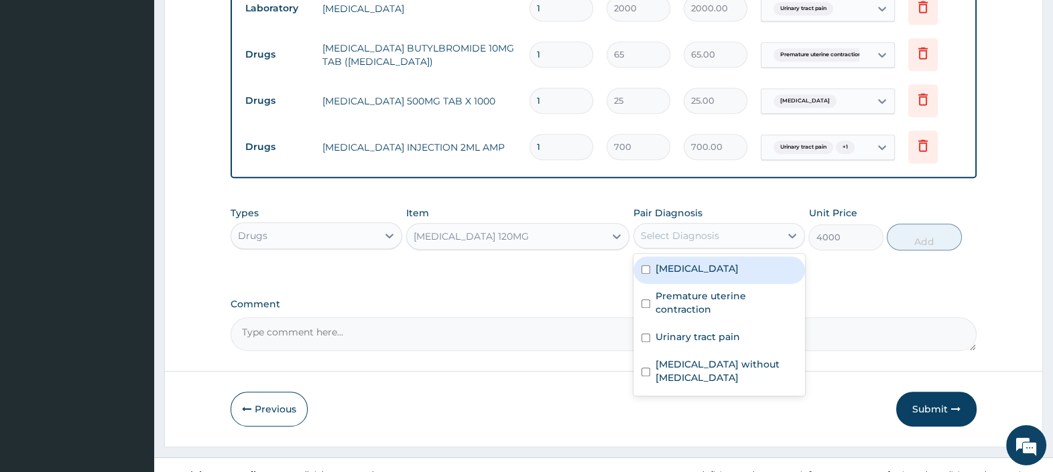
click at [739, 225] on div "Select Diagnosis" at bounding box center [707, 235] width 146 height 21
click at [704, 257] on div "Malaria" at bounding box center [719, 270] width 172 height 27
checkbox input "true"
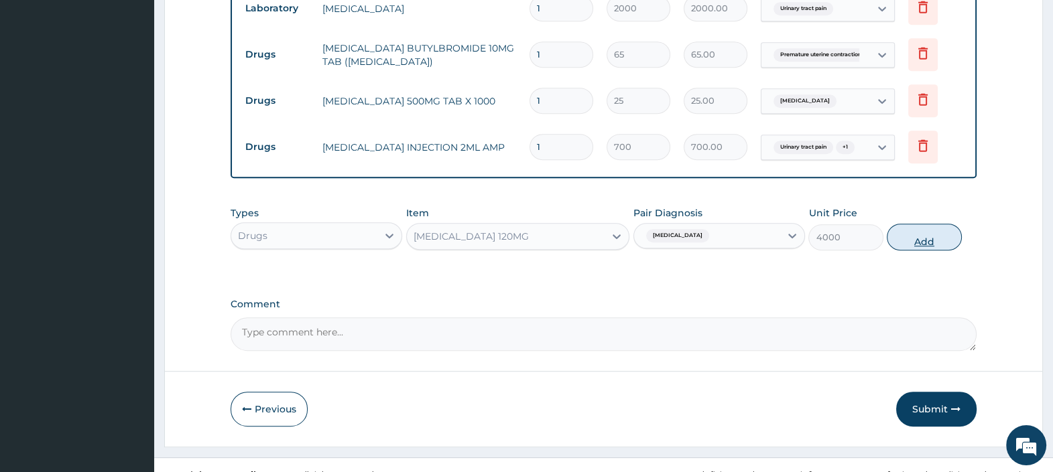
click at [926, 224] on button "Add" at bounding box center [923, 237] width 74 height 27
type input "0"
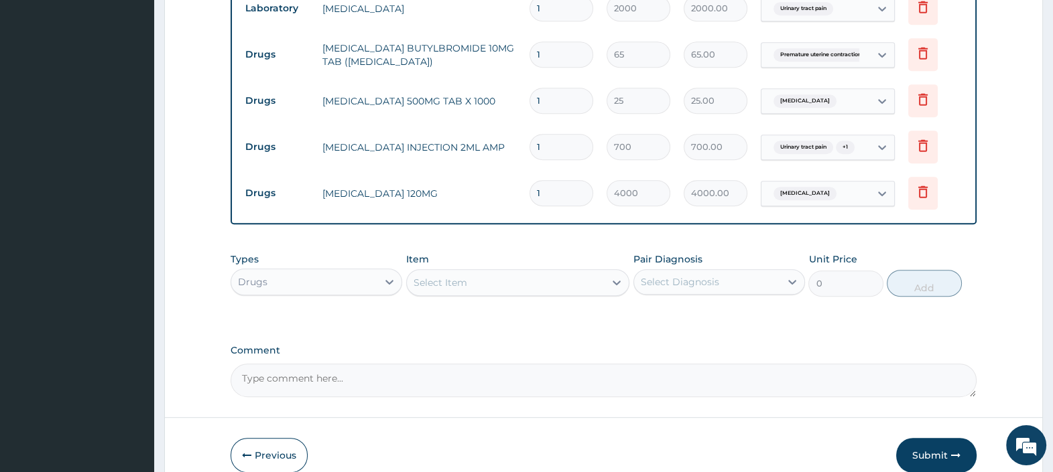
click at [456, 170] on tr "Drugs ARTESUNATE 120MG 1 4000 4000.00 Malaria Delete" at bounding box center [604, 193] width 730 height 46
type input "3"
type input "12000.00"
type input "3"
click at [470, 272] on div "Select Item" at bounding box center [506, 282] width 198 height 21
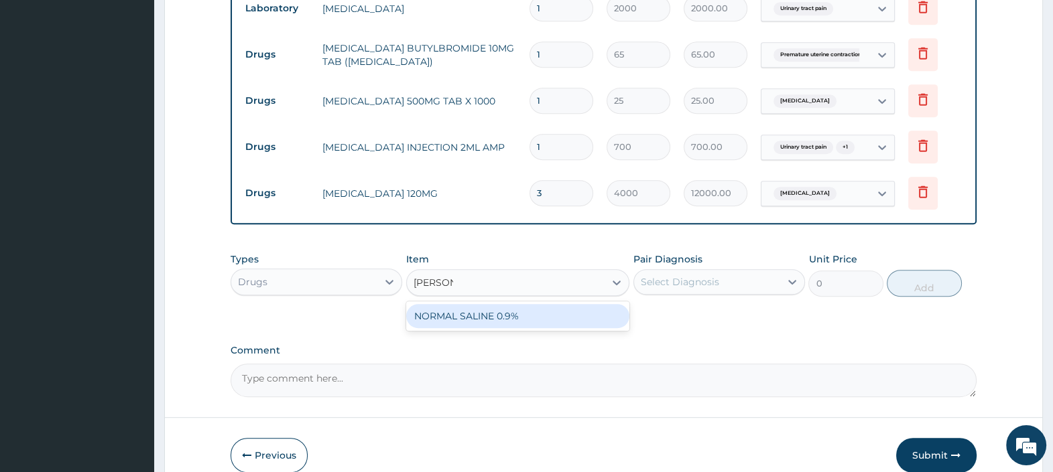
type input "NORMAL"
click at [494, 304] on div "NORMAL SALINE 0.9%" at bounding box center [518, 316] width 224 height 24
type input "1500"
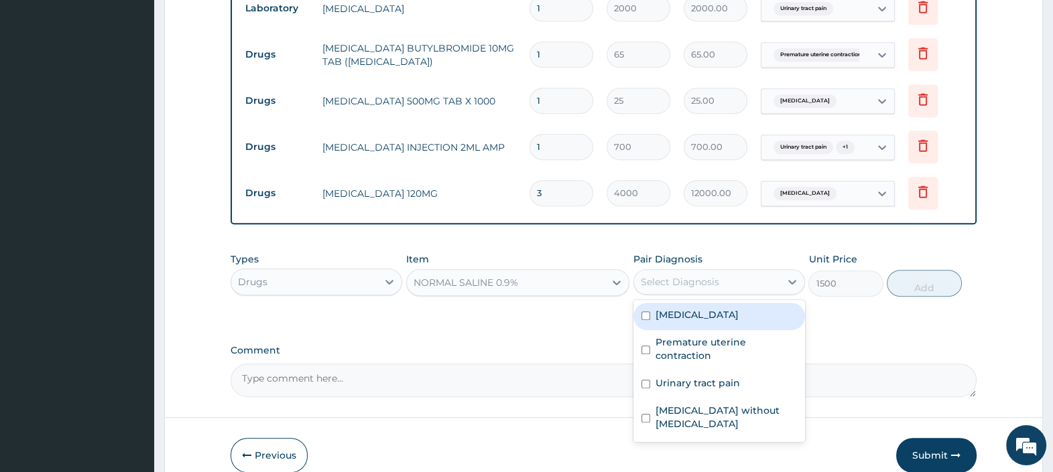
click at [667, 275] on div "Select Diagnosis" at bounding box center [680, 281] width 78 height 13
click at [683, 308] on label "Malaria" at bounding box center [696, 314] width 83 height 13
checkbox input "true"
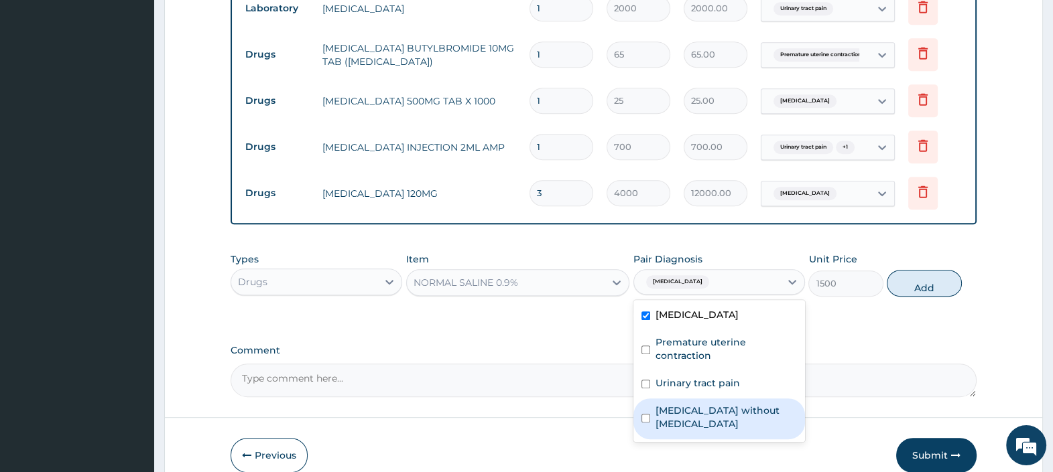
click at [747, 404] on label "Sepsis without septic shock" at bounding box center [725, 417] width 141 height 27
checkbox input "true"
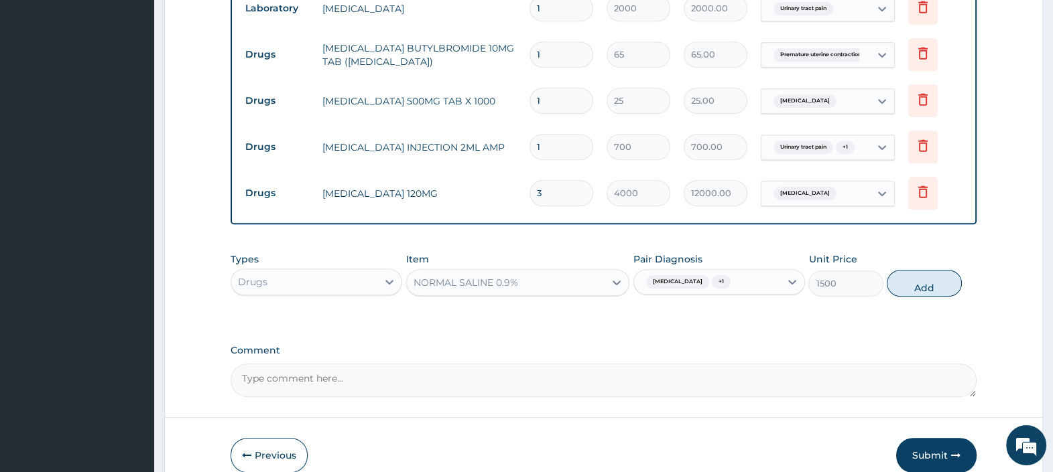
drag, startPoint x: 934, startPoint y: 261, endPoint x: 845, endPoint y: 291, distance: 94.1
click at [934, 270] on button "Add" at bounding box center [923, 283] width 74 height 27
type input "0"
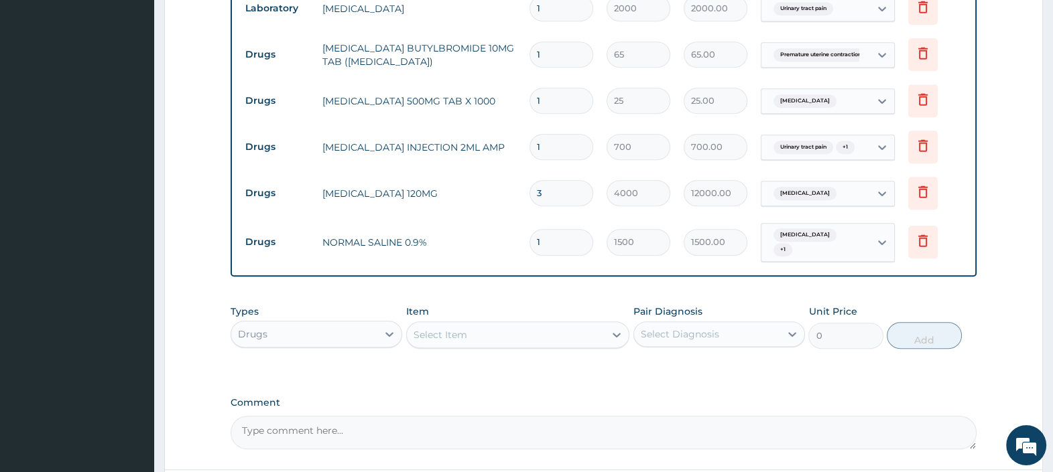
click at [526, 324] on div "Select Item" at bounding box center [506, 334] width 198 height 21
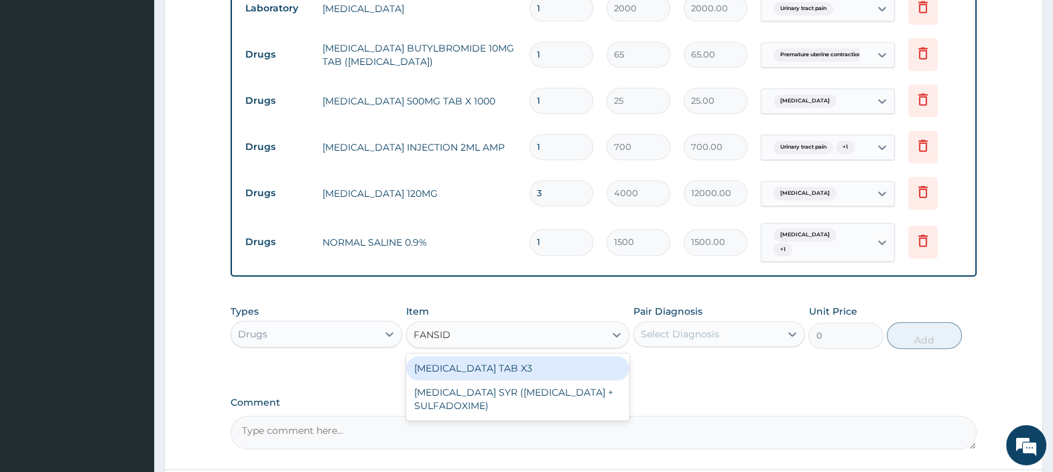
type input "FANSIDA"
click at [501, 356] on div "FANSIDAR TAB X3" at bounding box center [518, 368] width 224 height 24
type input "400"
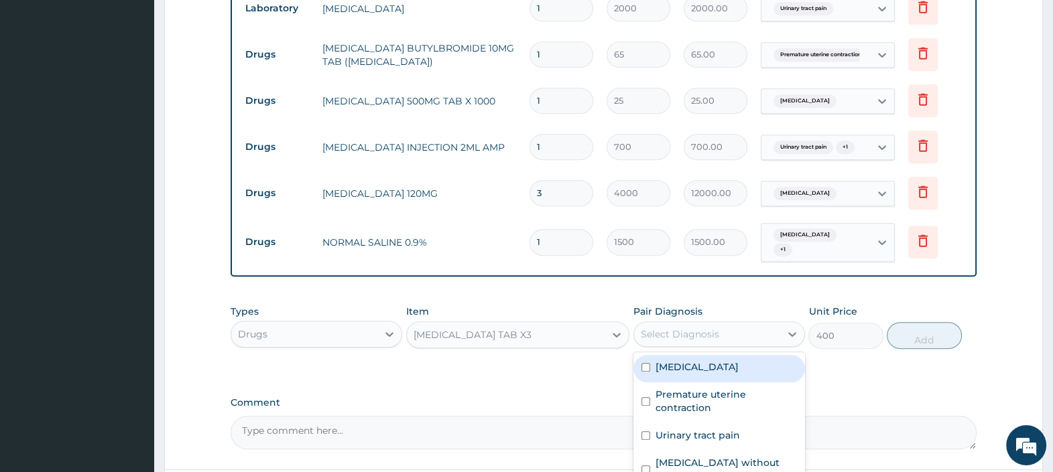
click at [703, 328] on div "Select Diagnosis" at bounding box center [680, 334] width 78 height 13
click at [710, 355] on div "Malaria" at bounding box center [719, 368] width 172 height 27
checkbox input "true"
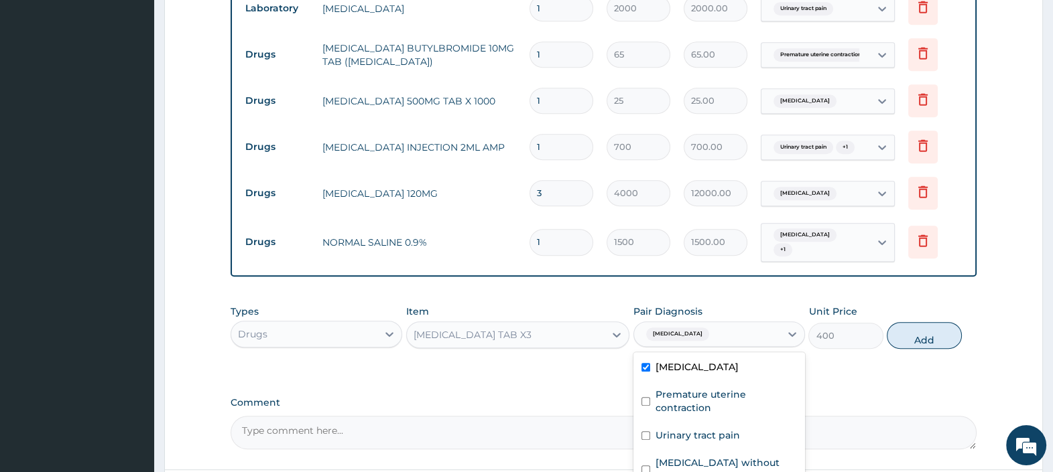
click at [913, 322] on button "Add" at bounding box center [923, 335] width 74 height 27
type input "0"
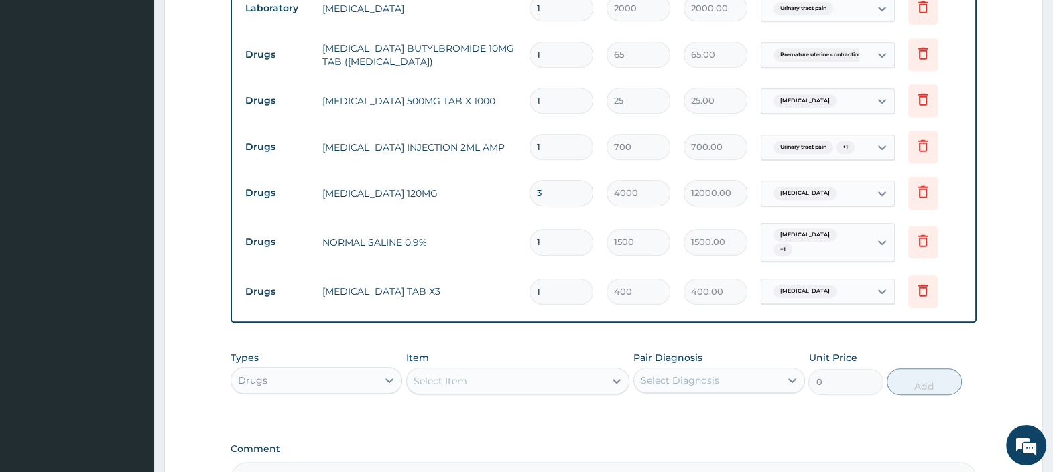
drag, startPoint x: 543, startPoint y: 265, endPoint x: 472, endPoint y: 273, distance: 71.5
click at [507, 269] on tr "Drugs FANSIDAR TAB X3 1 400 400.00 Malaria Delete" at bounding box center [604, 292] width 730 height 46
type input "3"
type input "1200.00"
type input "3"
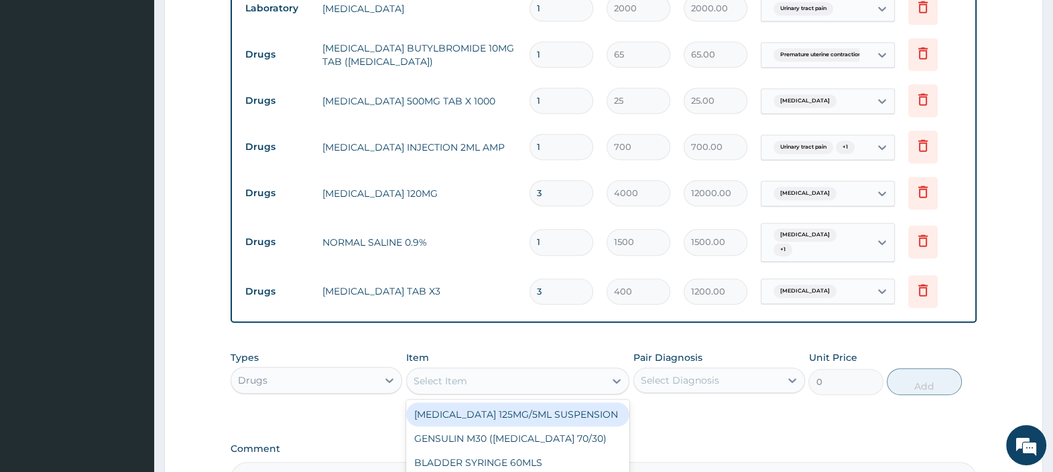
click at [512, 368] on div "Select Item" at bounding box center [518, 381] width 224 height 27
type input "CEFTR"
click at [515, 403] on div "CEFTRIAXONE 1GM INJ" at bounding box center [518, 415] width 224 height 24
type input "2000"
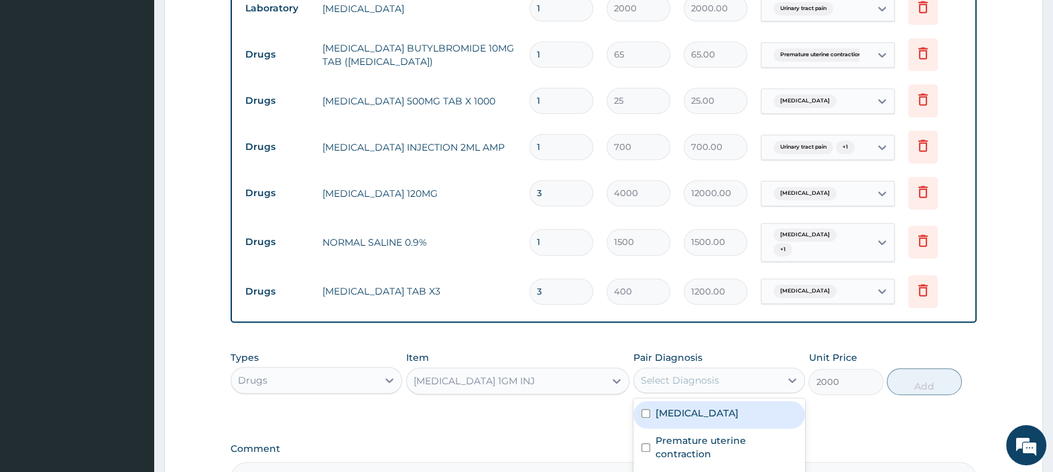
click at [708, 374] on div "Select Diagnosis" at bounding box center [680, 380] width 78 height 13
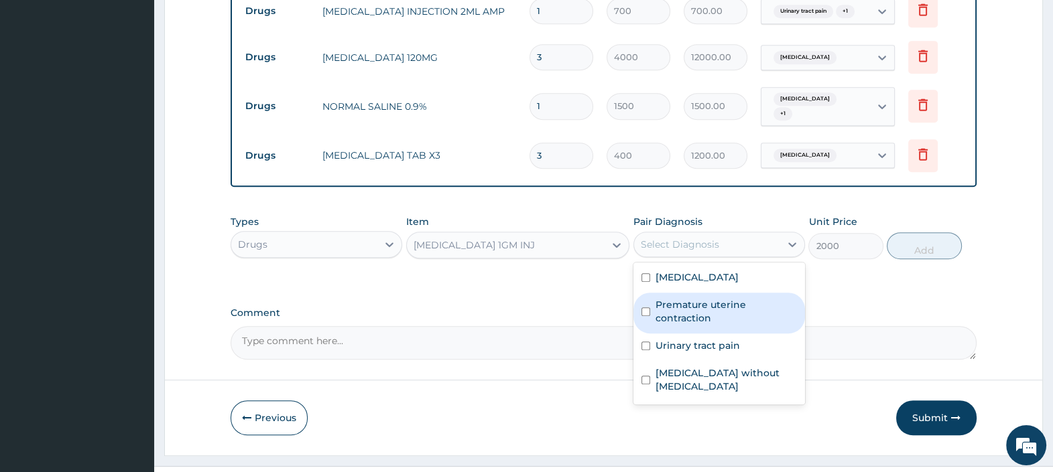
scroll to position [947, 0]
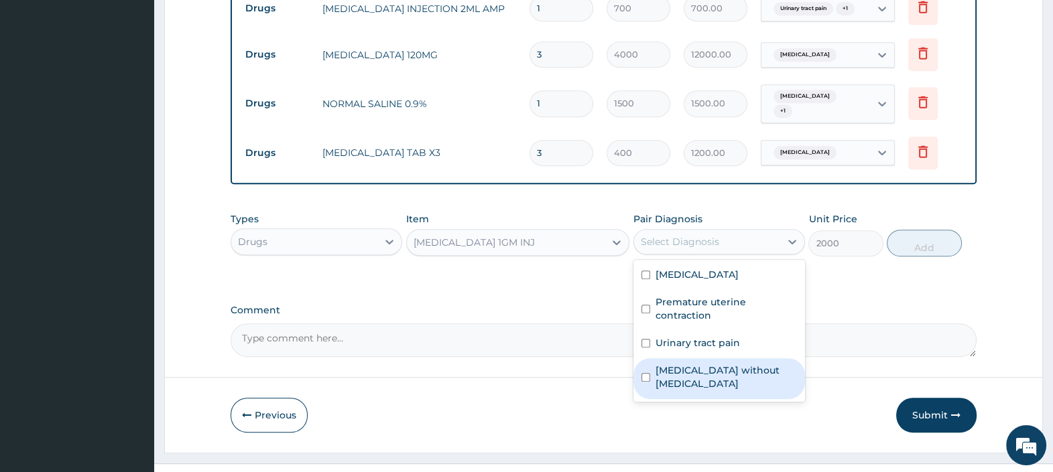
click at [730, 364] on label "Sepsis without septic shock" at bounding box center [725, 377] width 141 height 27
checkbox input "true"
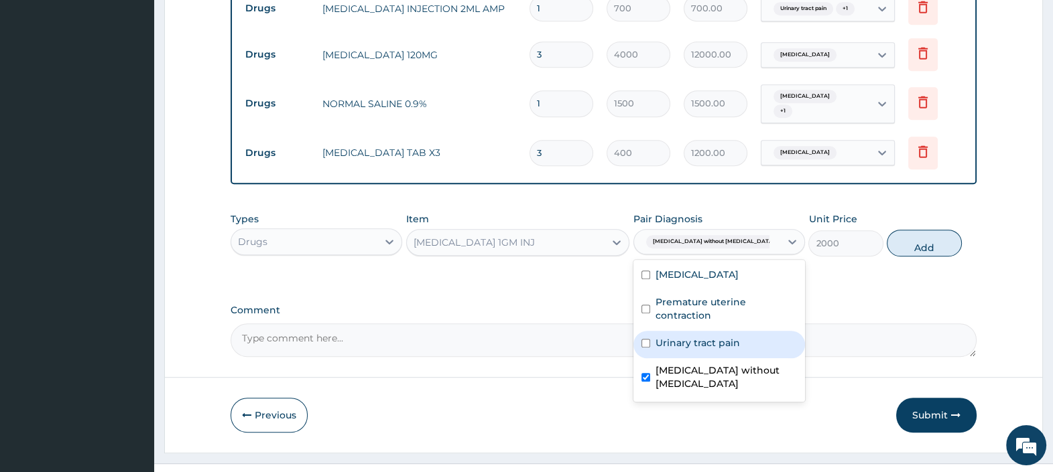
click at [720, 336] on label "Urinary tract pain" at bounding box center [697, 342] width 84 height 13
checkbox input "true"
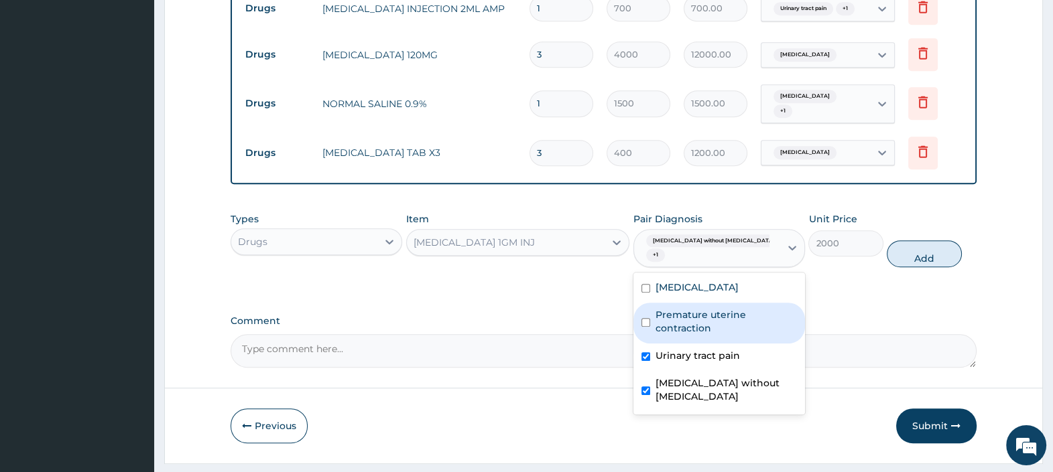
click at [717, 308] on label "Premature uterine contraction" at bounding box center [725, 321] width 141 height 27
checkbox input "true"
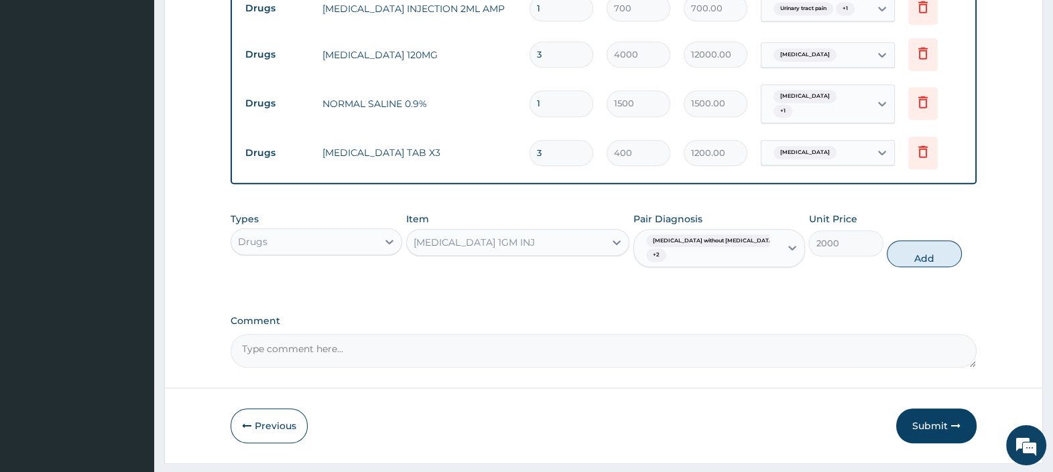
click at [911, 241] on button "Add" at bounding box center [923, 254] width 74 height 27
type input "0"
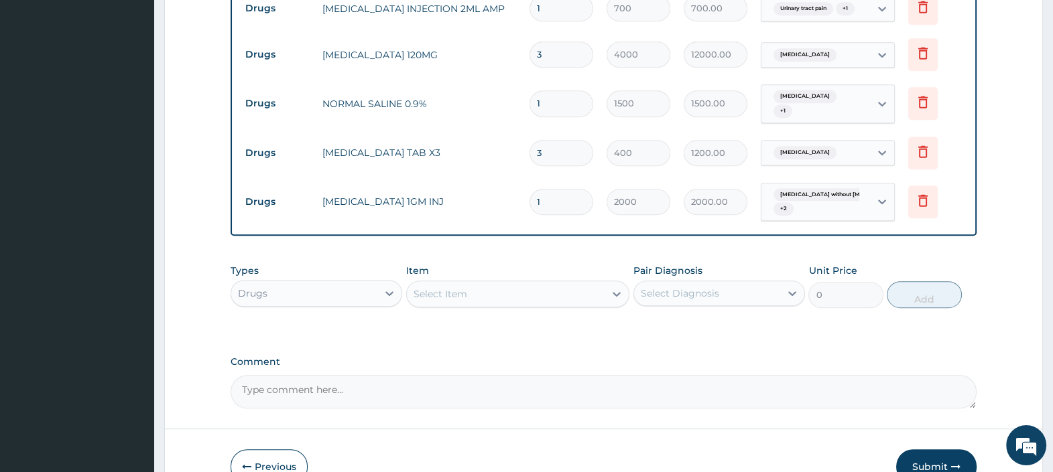
click at [434, 287] on div "Select Item" at bounding box center [440, 293] width 54 height 13
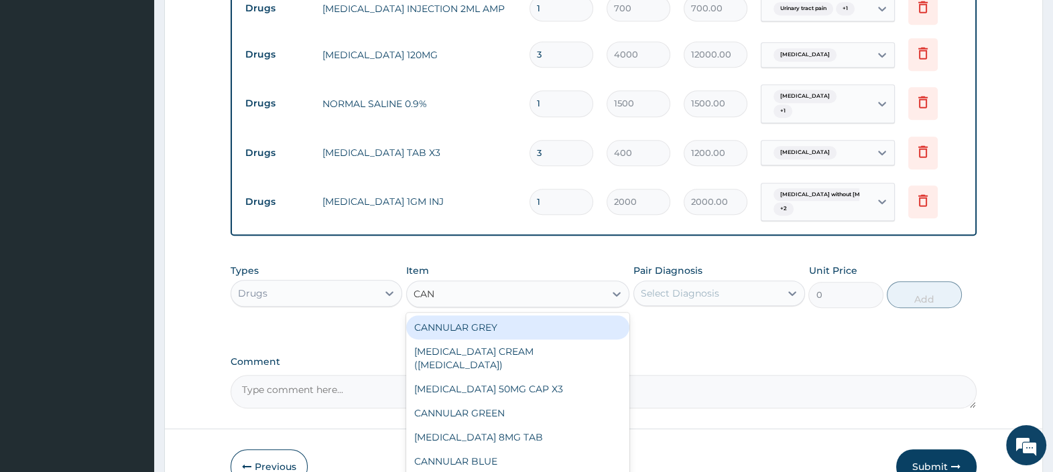
type input "CANN"
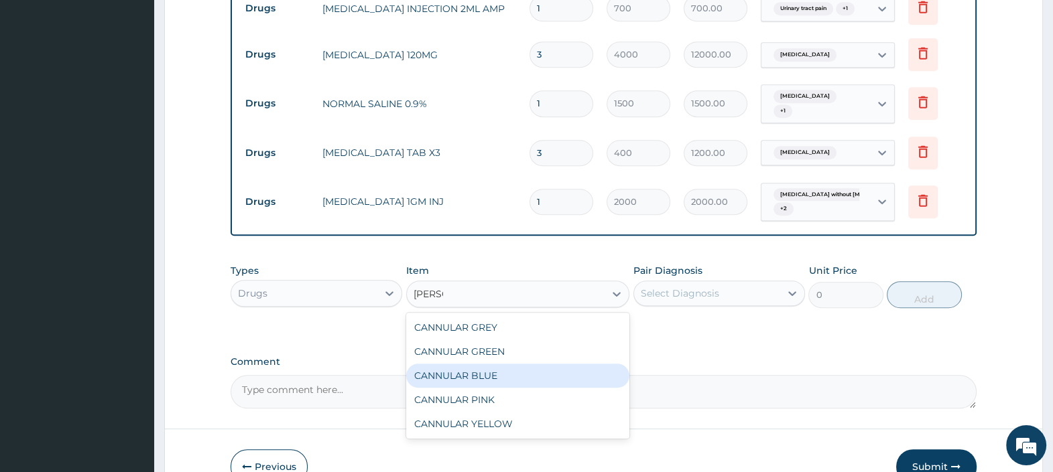
click at [488, 364] on div "CANNULAR BLUE" at bounding box center [518, 376] width 224 height 24
type input "525"
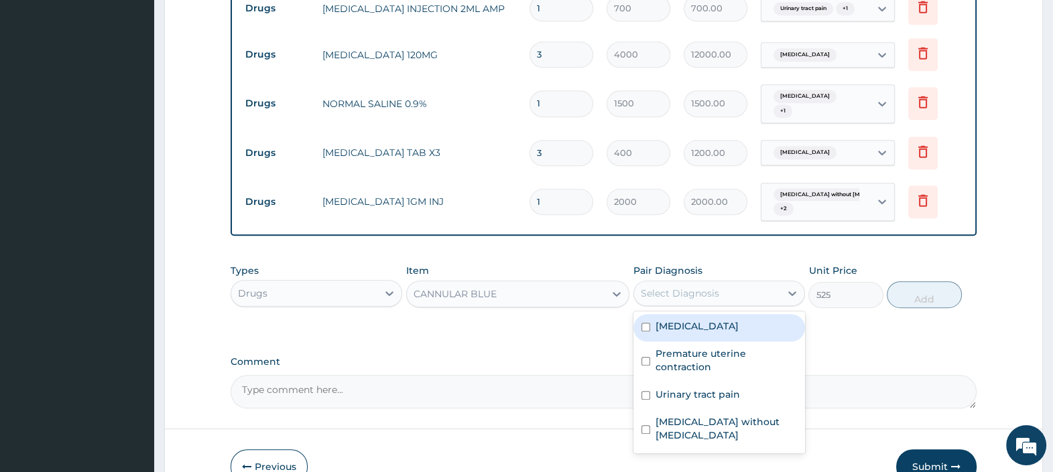
click at [697, 287] on div "Select Diagnosis" at bounding box center [680, 293] width 78 height 13
click at [714, 314] on div "Malaria" at bounding box center [719, 327] width 172 height 27
checkbox input "true"
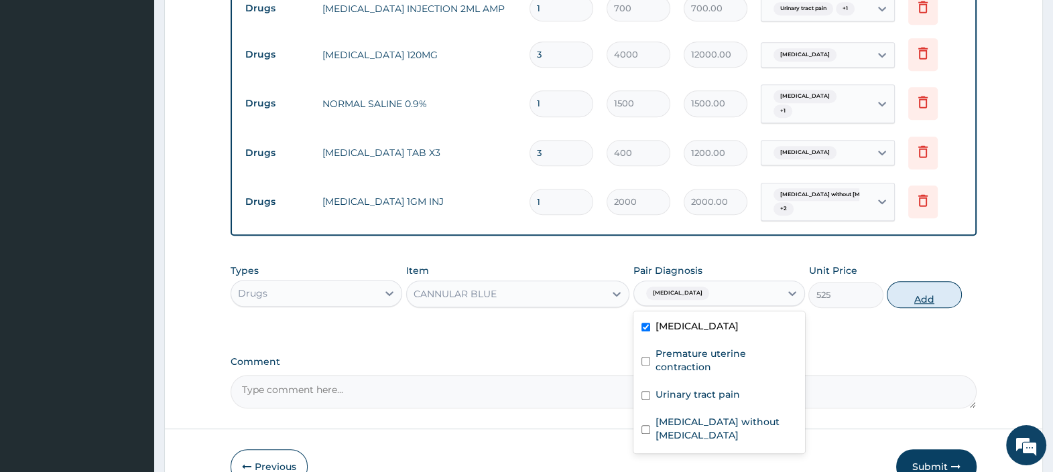
click at [919, 281] on button "Add" at bounding box center [923, 294] width 74 height 27
type input "0"
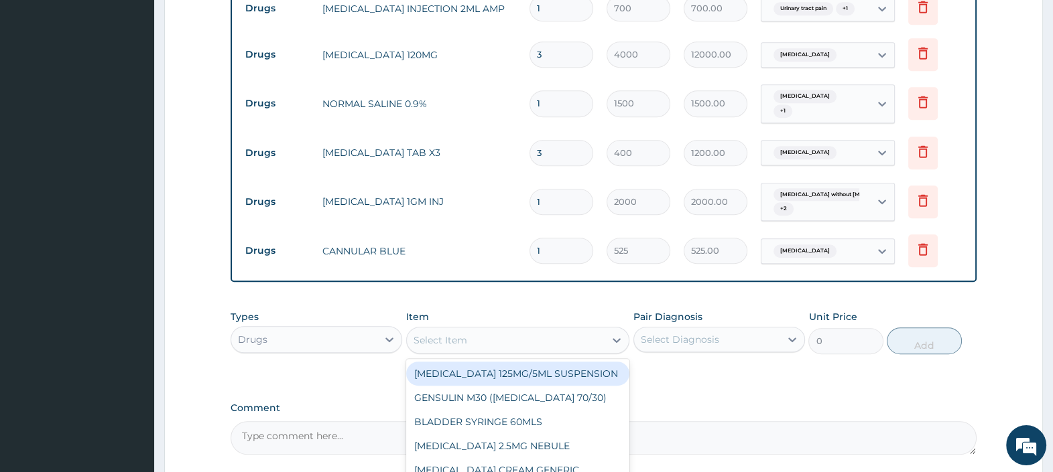
click at [507, 330] on div "Select Item" at bounding box center [506, 340] width 198 height 21
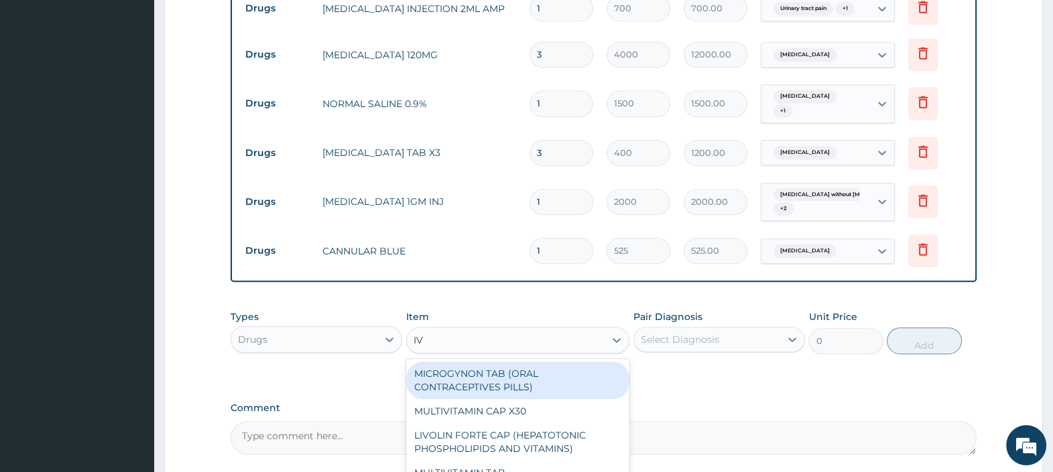
type input "I"
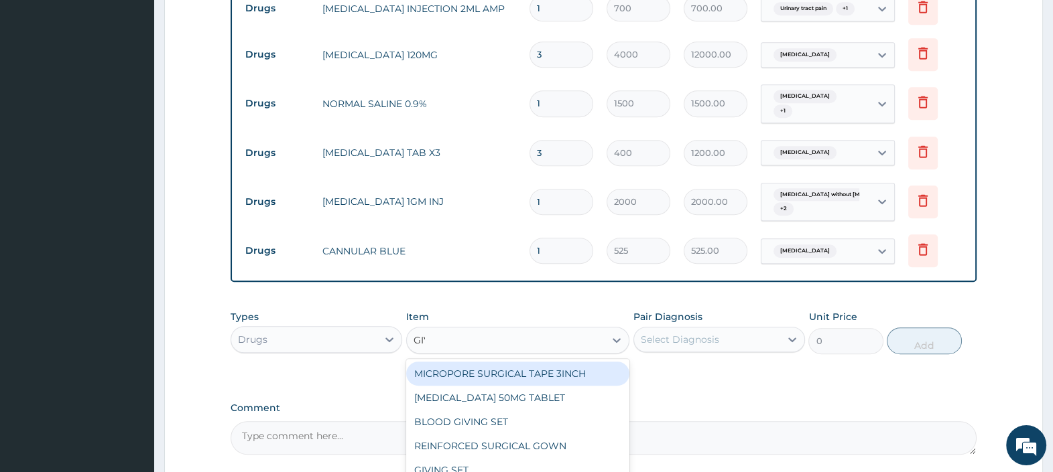
type input "GIVI"
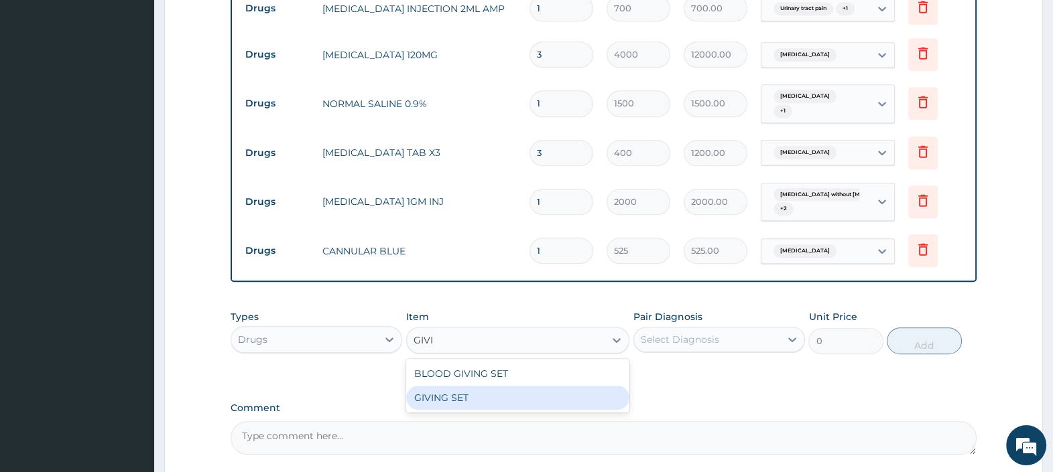
click at [550, 386] on div "GIVING SET" at bounding box center [518, 398] width 224 height 24
type input "525"
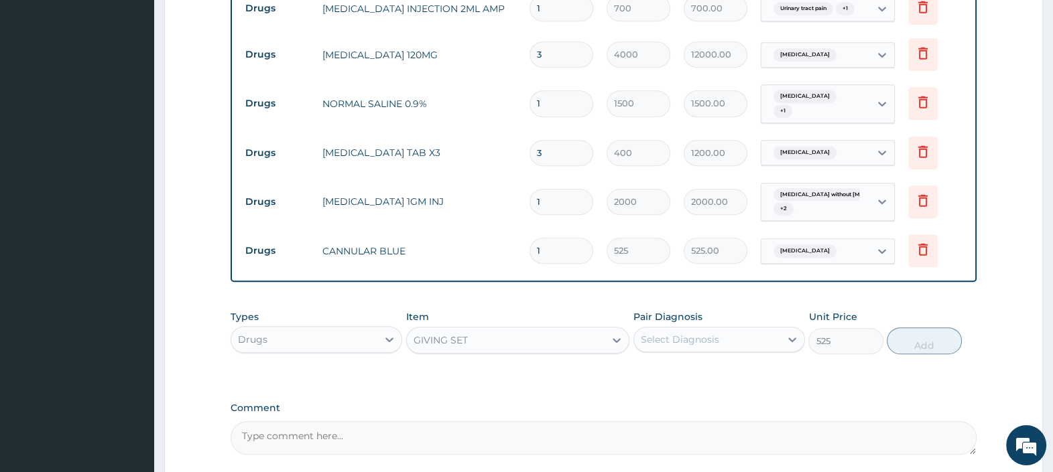
drag, startPoint x: 691, startPoint y: 316, endPoint x: 689, endPoint y: 328, distance: 13.0
click at [692, 333] on div "Select Diagnosis" at bounding box center [680, 339] width 78 height 13
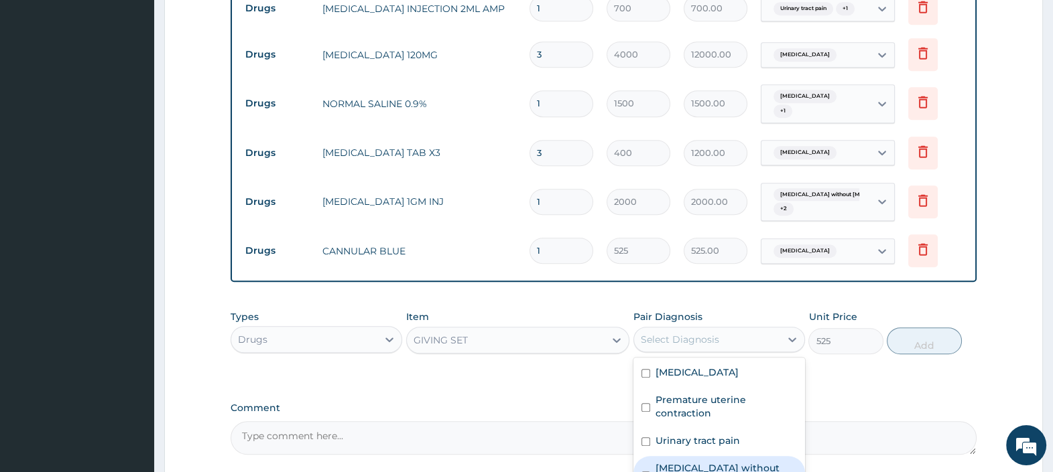
click at [740, 456] on div "Sepsis without septic shock" at bounding box center [719, 476] width 172 height 41
checkbox input "true"
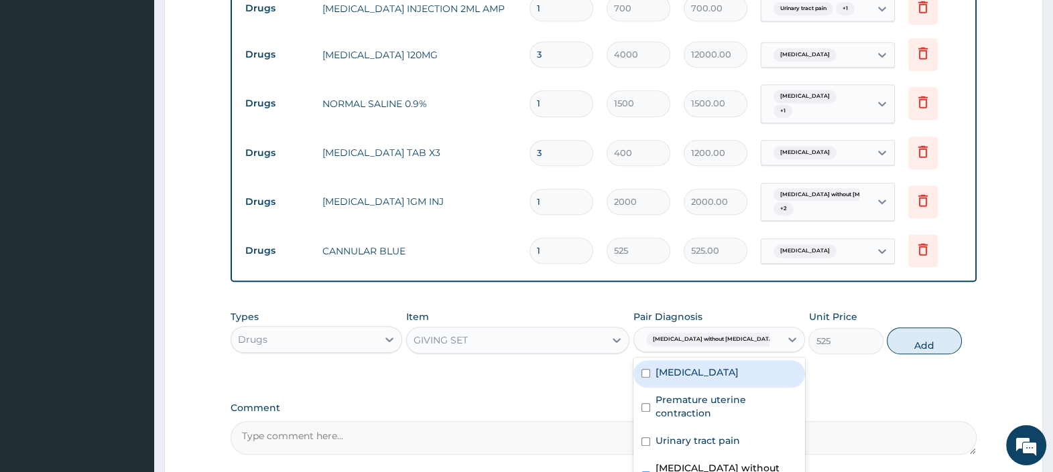
click at [710, 360] on div "Malaria" at bounding box center [719, 373] width 172 height 27
checkbox input "true"
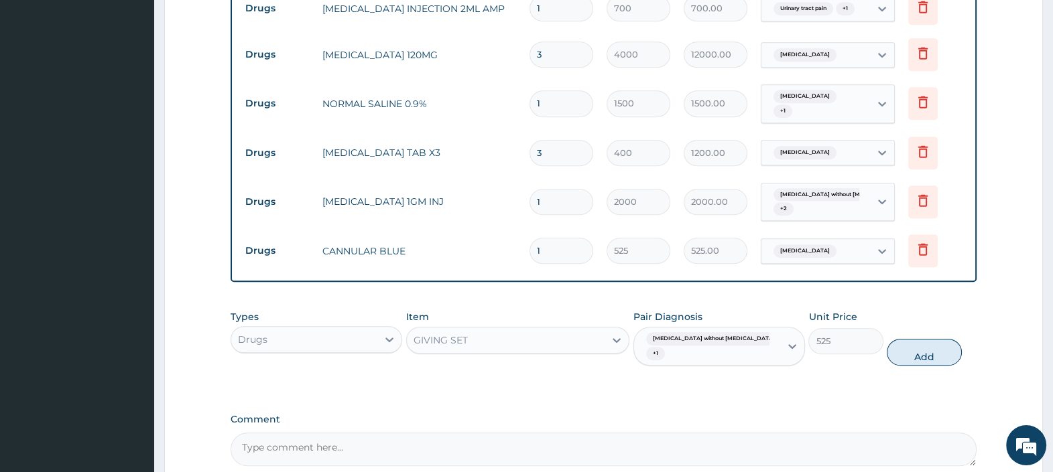
drag, startPoint x: 901, startPoint y: 311, endPoint x: 892, endPoint y: 312, distance: 8.8
click at [901, 339] on button "Add" at bounding box center [923, 352] width 74 height 27
type input "0"
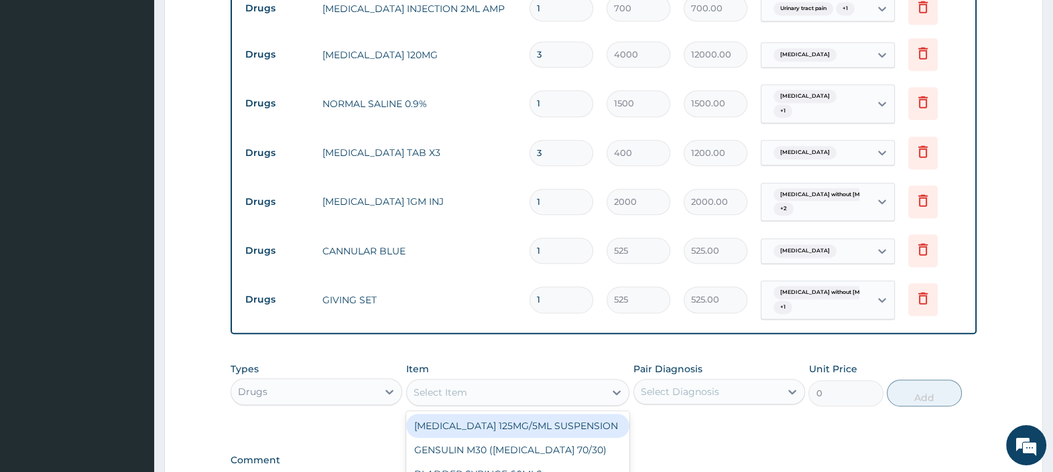
click at [473, 382] on div "Select Item" at bounding box center [506, 392] width 198 height 21
type input "NEED"
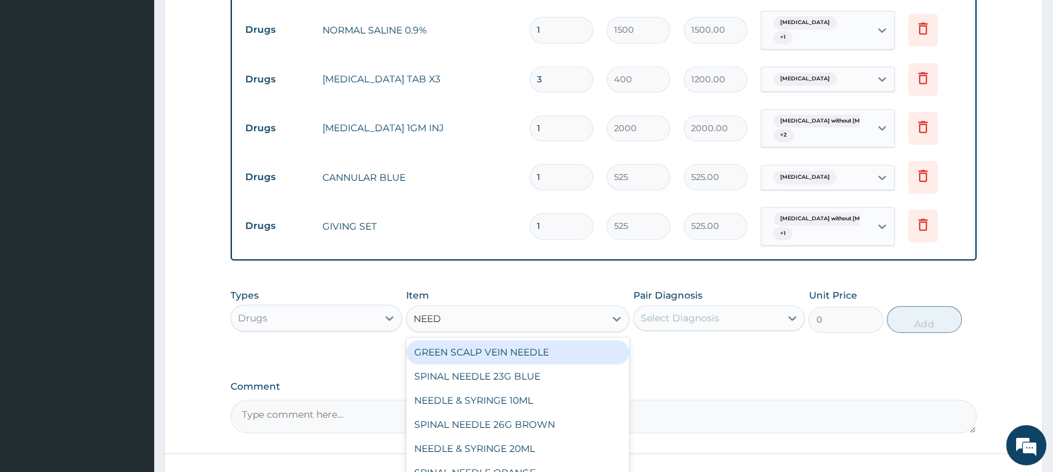
scroll to position [1097, 0]
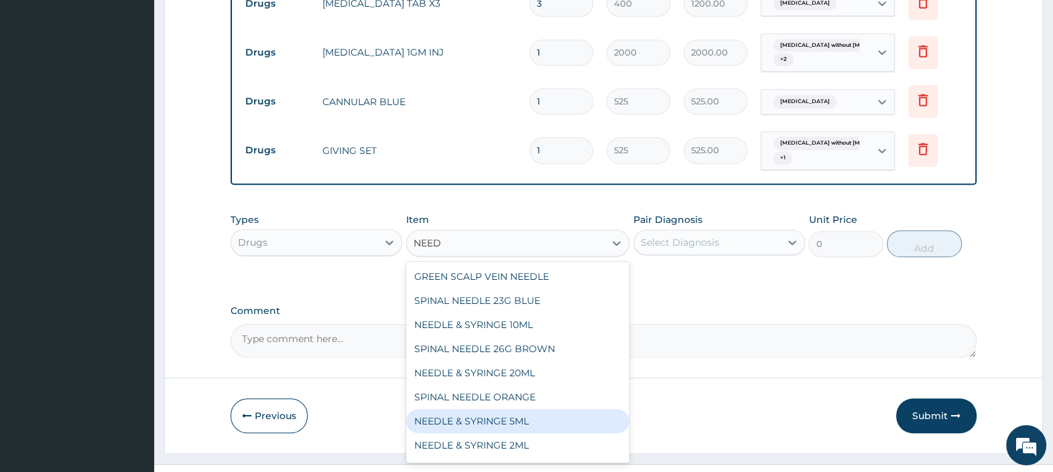
drag, startPoint x: 522, startPoint y: 400, endPoint x: 523, endPoint y: 392, distance: 8.1
click at [523, 409] on div "NEEDLE & SYRINGE 5ML" at bounding box center [518, 421] width 224 height 24
type input "100"
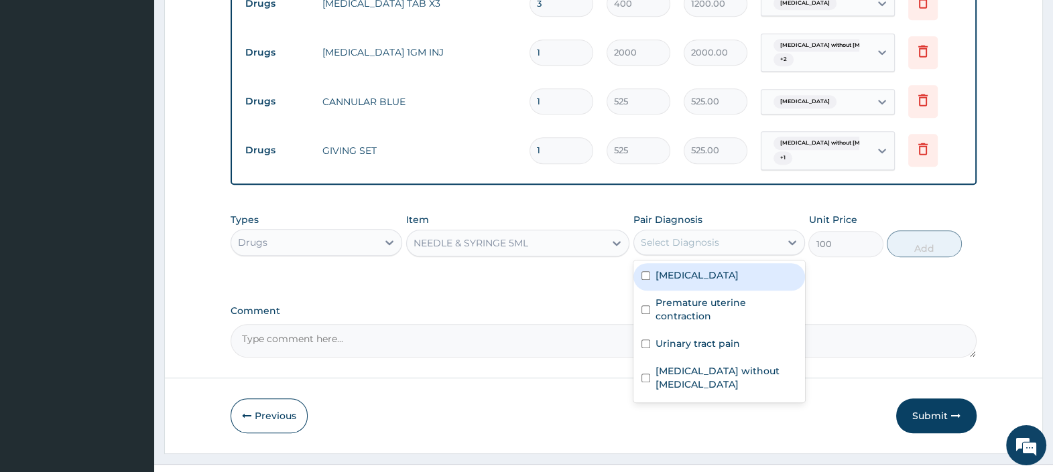
click at [674, 236] on div "Select Diagnosis" at bounding box center [680, 242] width 78 height 13
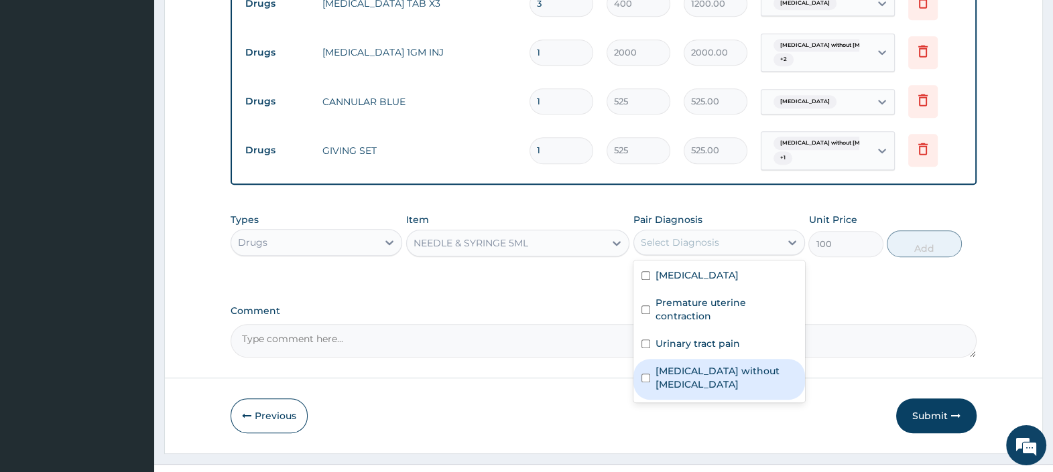
click at [716, 364] on label "Sepsis without septic shock" at bounding box center [725, 377] width 141 height 27
checkbox input "true"
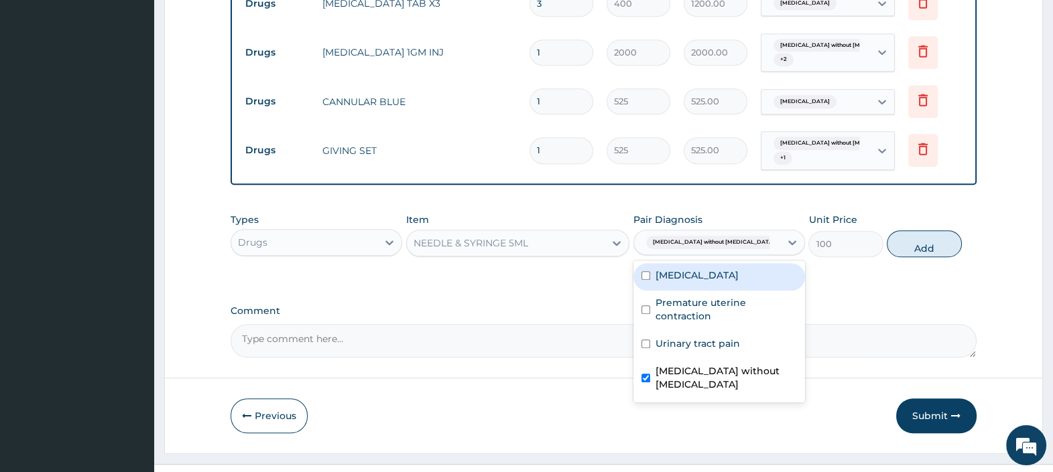
click at [688, 269] on label "Malaria" at bounding box center [696, 275] width 83 height 13
checkbox input "true"
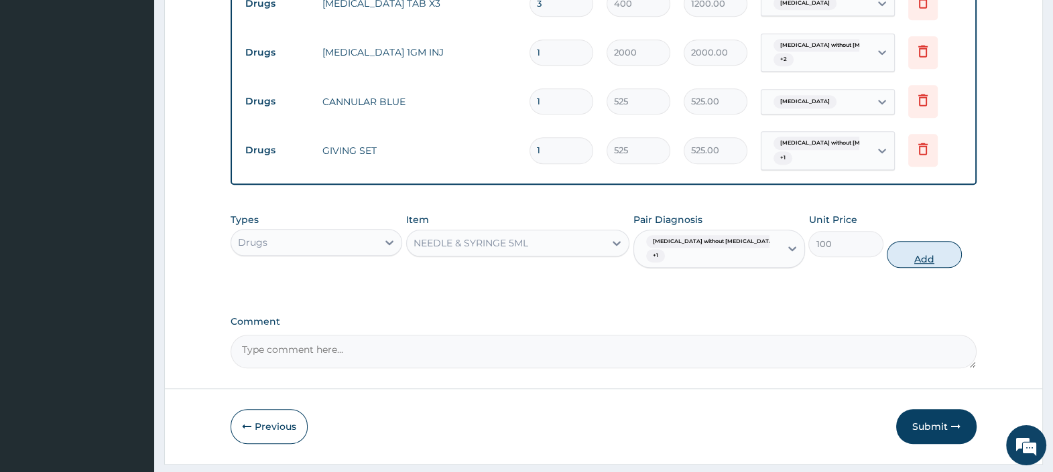
drag, startPoint x: 921, startPoint y: 216, endPoint x: 881, endPoint y: 206, distance: 40.8
click at [921, 241] on button "Add" at bounding box center [923, 254] width 74 height 27
type input "0"
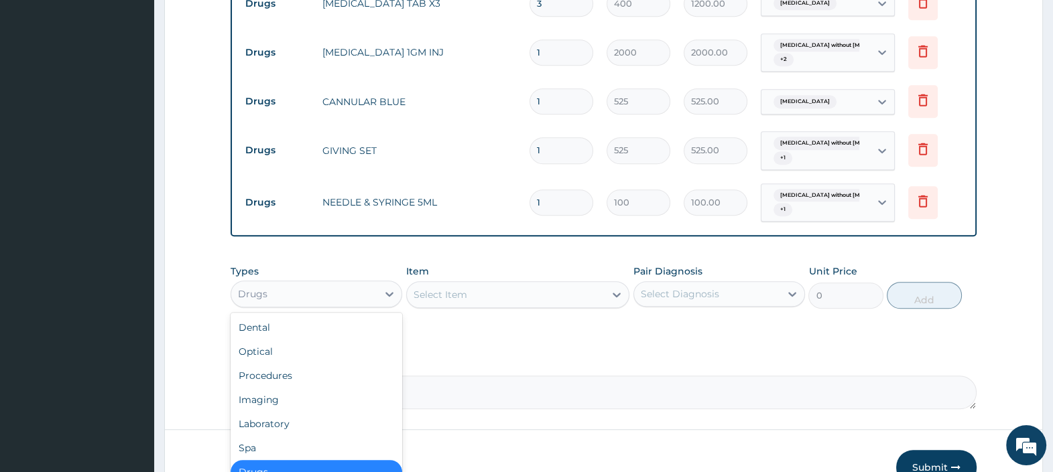
click at [363, 283] on div "Drugs" at bounding box center [304, 293] width 146 height 21
click at [275, 412] on div "Laboratory" at bounding box center [316, 424] width 172 height 24
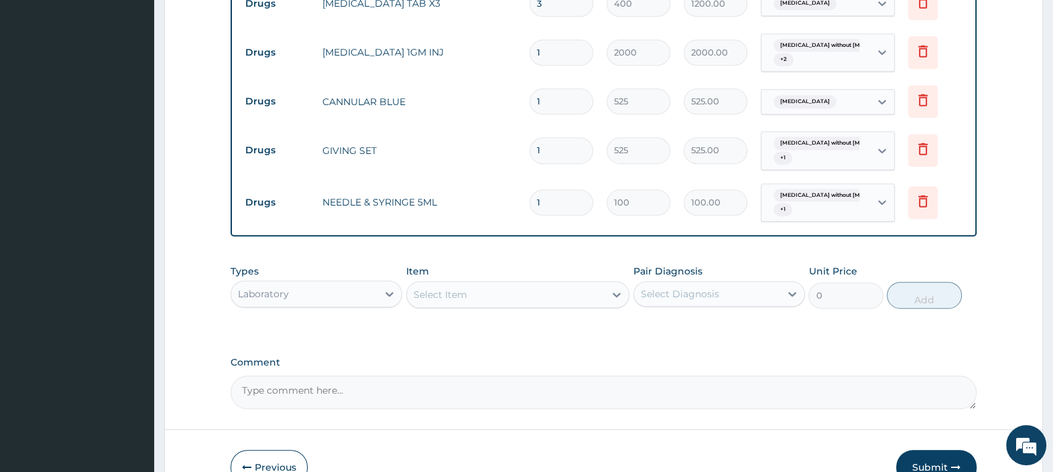
click at [462, 288] on div "Select Item" at bounding box center [440, 294] width 54 height 13
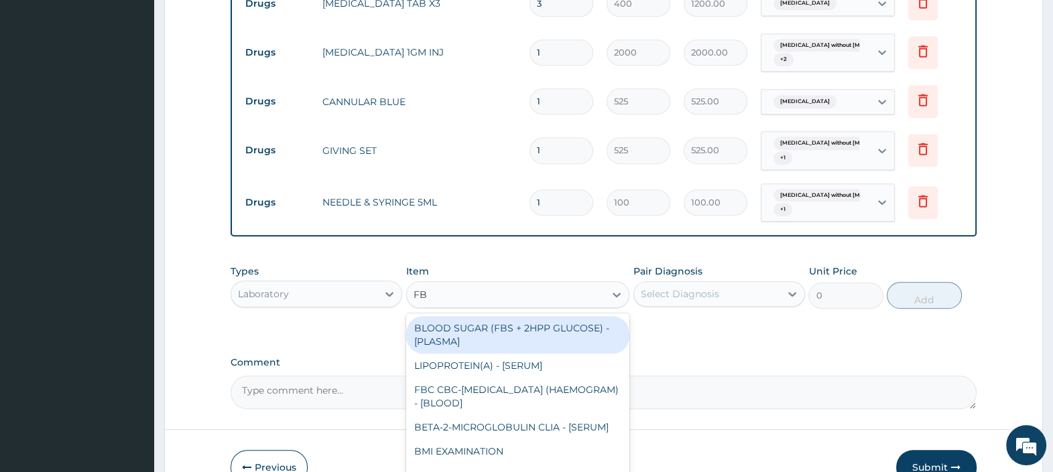
type input "FBC"
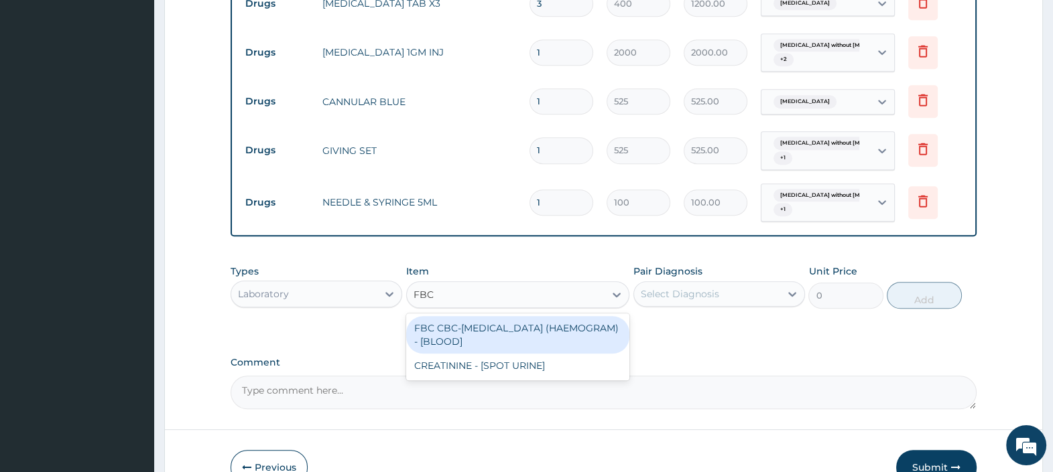
click at [555, 316] on div "FBC CBC-COMPLETE BLOOD COUNT (HAEMOGRAM) - [BLOOD]" at bounding box center [518, 335] width 224 height 38
type input "4500"
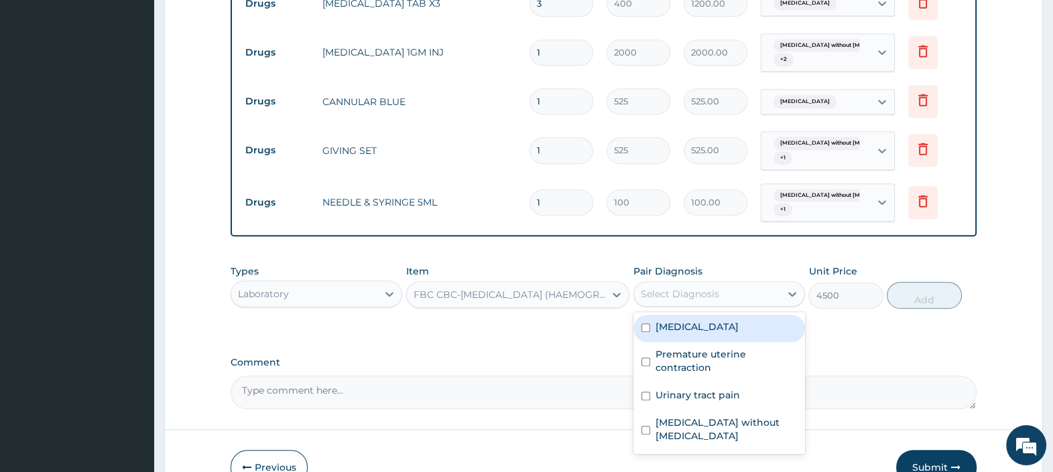
click at [691, 287] on div "Select Diagnosis" at bounding box center [680, 293] width 78 height 13
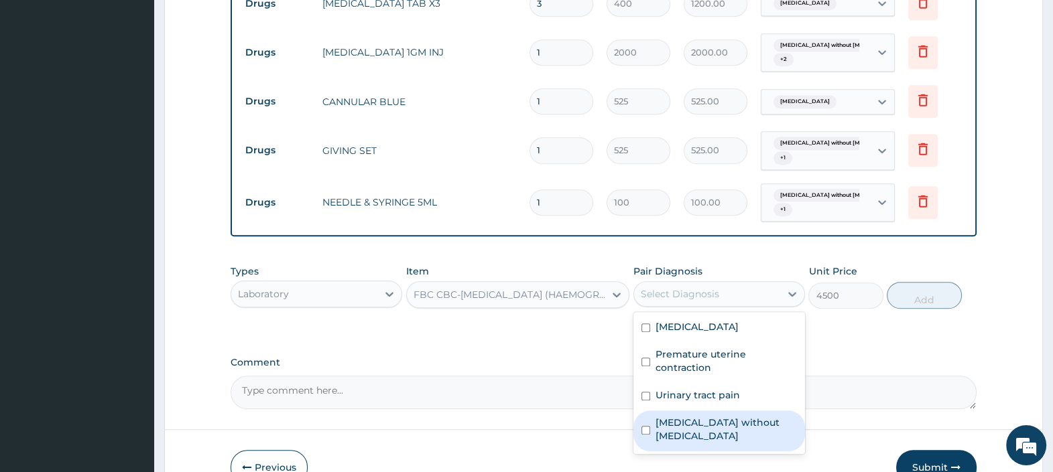
click at [726, 416] on label "Sepsis without septic shock" at bounding box center [725, 429] width 141 height 27
checkbox input "true"
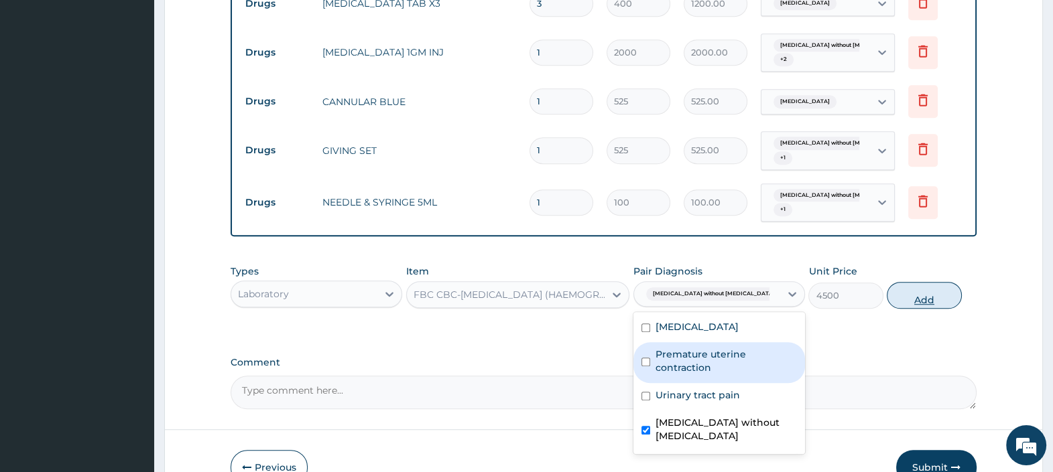
click at [933, 282] on button "Add" at bounding box center [923, 295] width 74 height 27
type input "0"
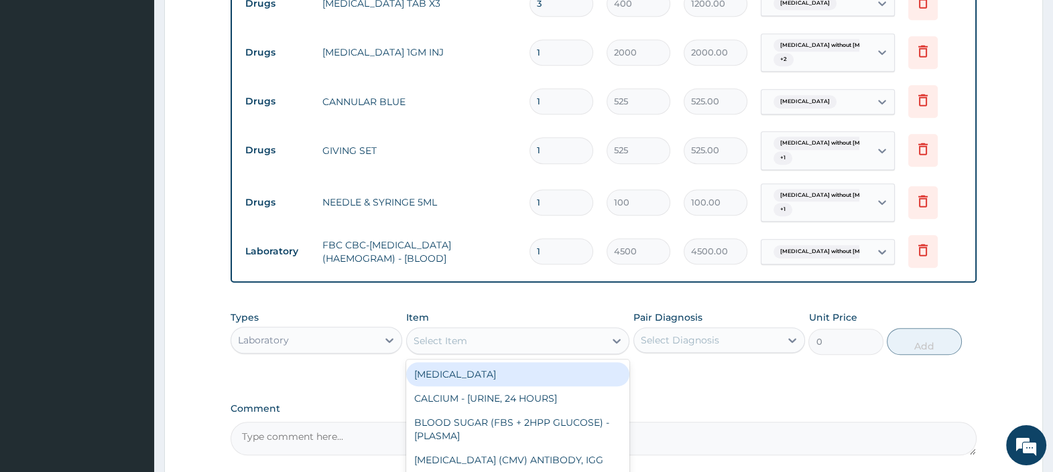
click at [521, 330] on div "Select Item" at bounding box center [506, 340] width 198 height 21
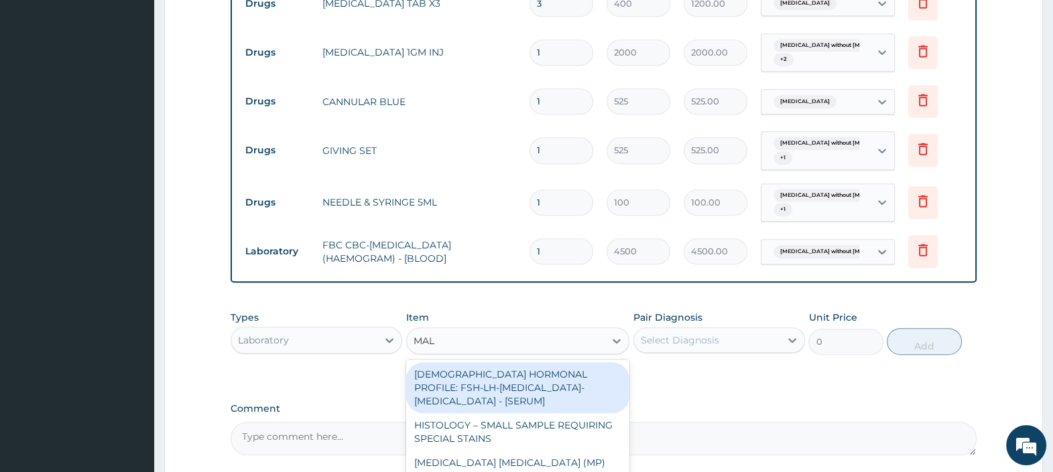
type input "MALA"
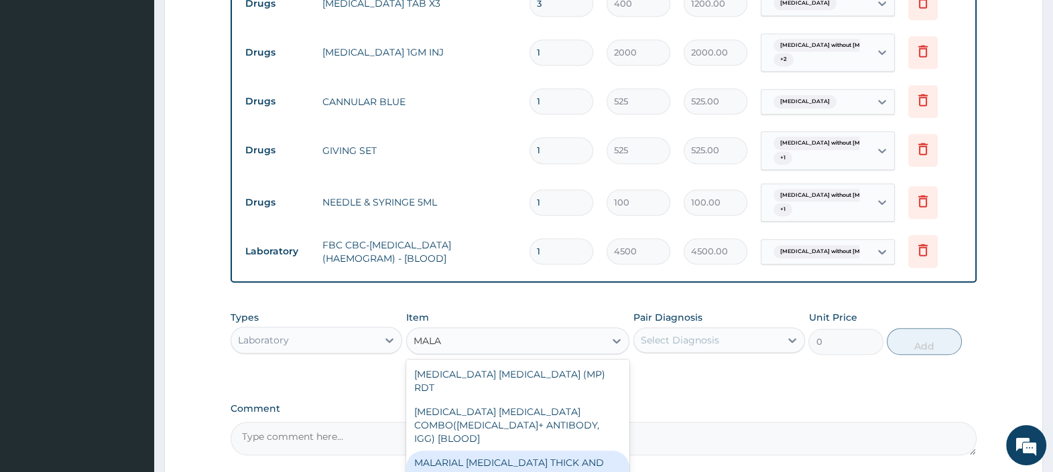
click at [522, 451] on div "MALARIAL PARASITE THICK AND THIN FILMS - [BLOOD]" at bounding box center [518, 470] width 224 height 38
type input "2500"
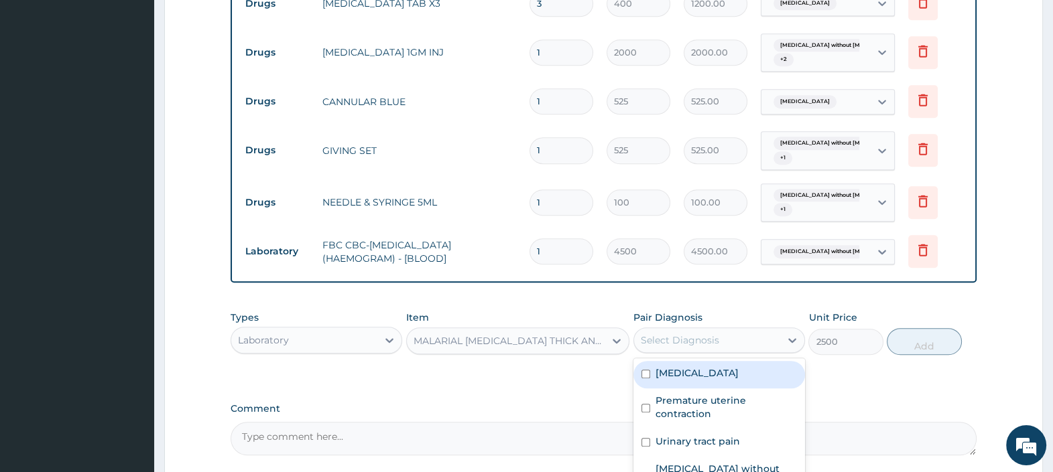
click at [721, 330] on div "Select Diagnosis" at bounding box center [707, 340] width 146 height 21
click at [706, 361] on div "Malaria" at bounding box center [719, 374] width 172 height 27
checkbox input "true"
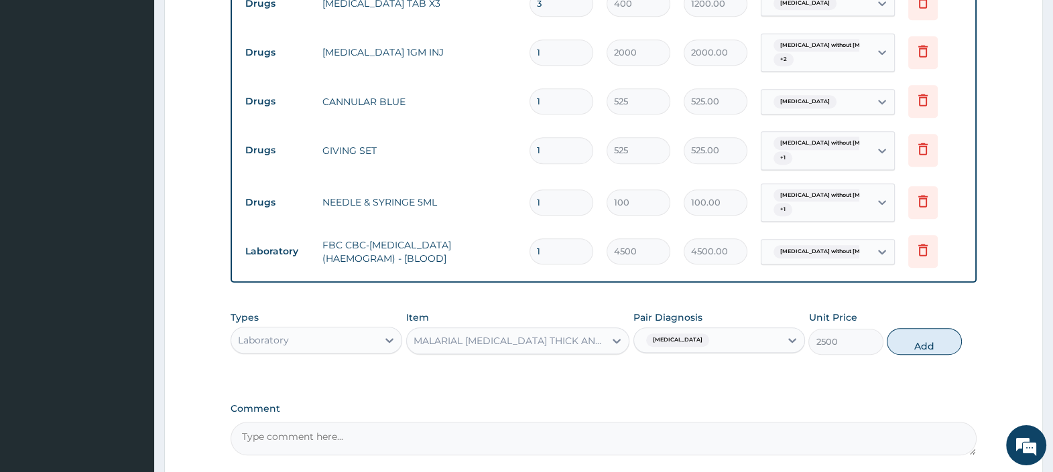
click at [918, 328] on button "Add" at bounding box center [923, 341] width 74 height 27
type input "0"
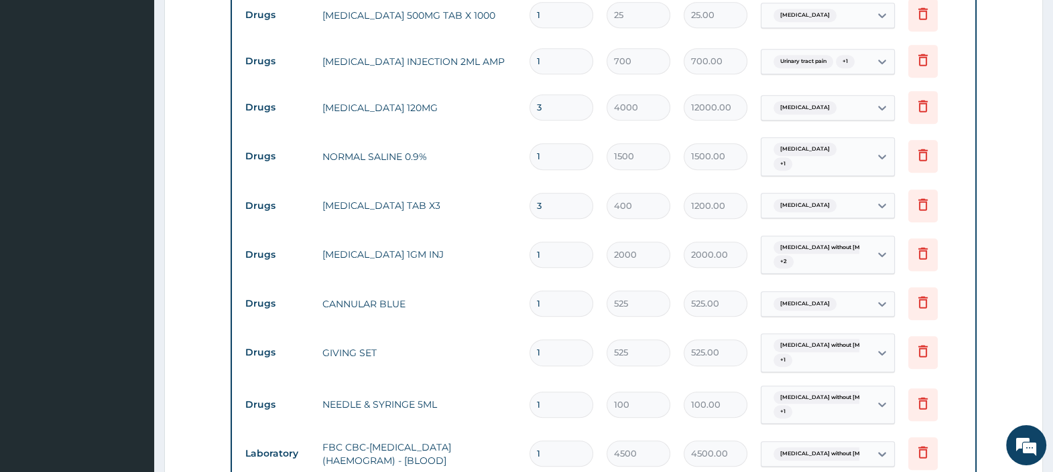
scroll to position [929, 0]
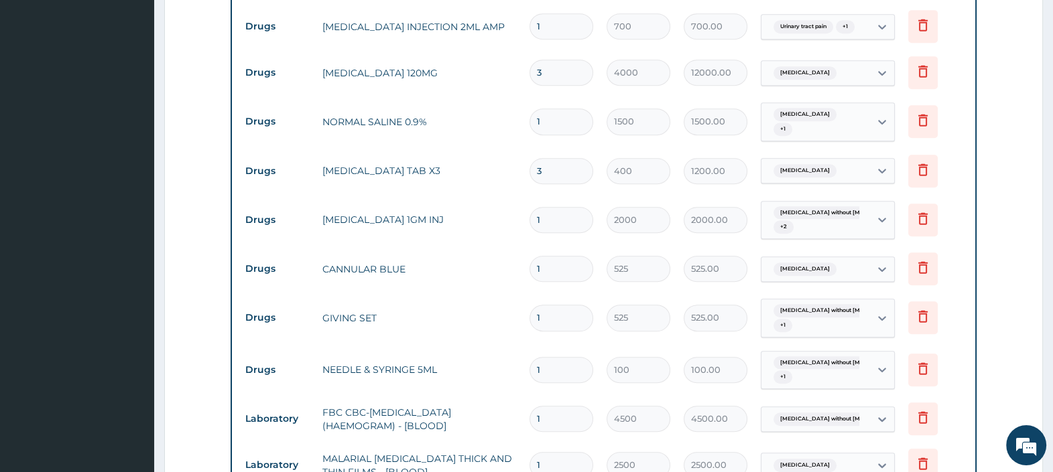
drag, startPoint x: 552, startPoint y: 98, endPoint x: 498, endPoint y: 111, distance: 54.9
click at [505, 109] on tr "Drugs NORMAL SALINE 0.9% 1 1500 1500.00 Malaria + 1 Delete" at bounding box center [604, 122] width 730 height 52
type input "3"
type input "4500.00"
type input "3"
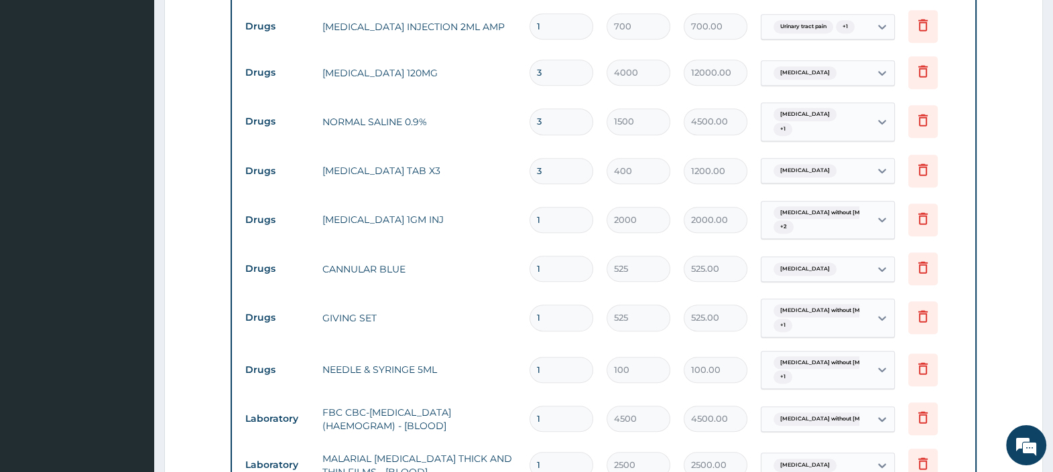
drag, startPoint x: 553, startPoint y: 195, endPoint x: 481, endPoint y: 198, distance: 71.8
click at [488, 198] on tr "Drugs CEFTRIAXONE 1GM INJ 1 2000 2000.00 Sepsis without septic shock + 2 Delete" at bounding box center [604, 220] width 730 height 52
type input "3"
type input "6000.00"
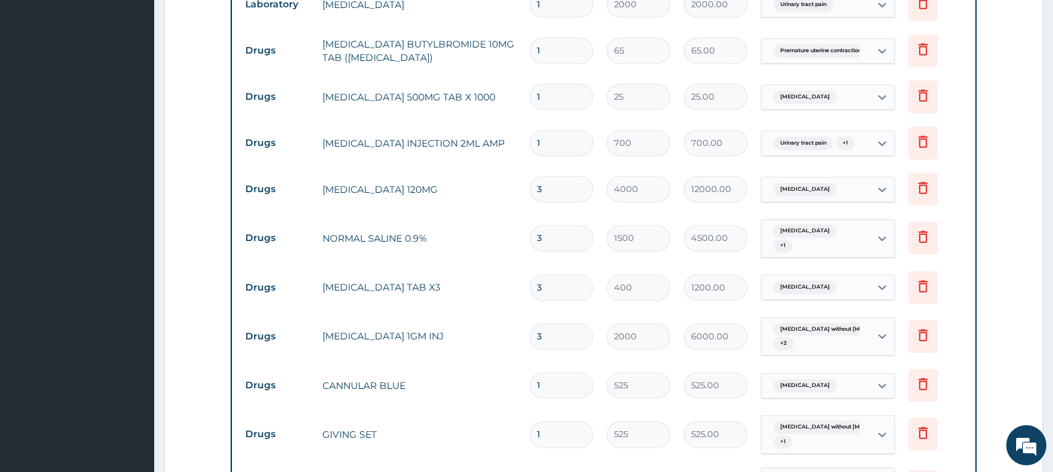
scroll to position [762, 0]
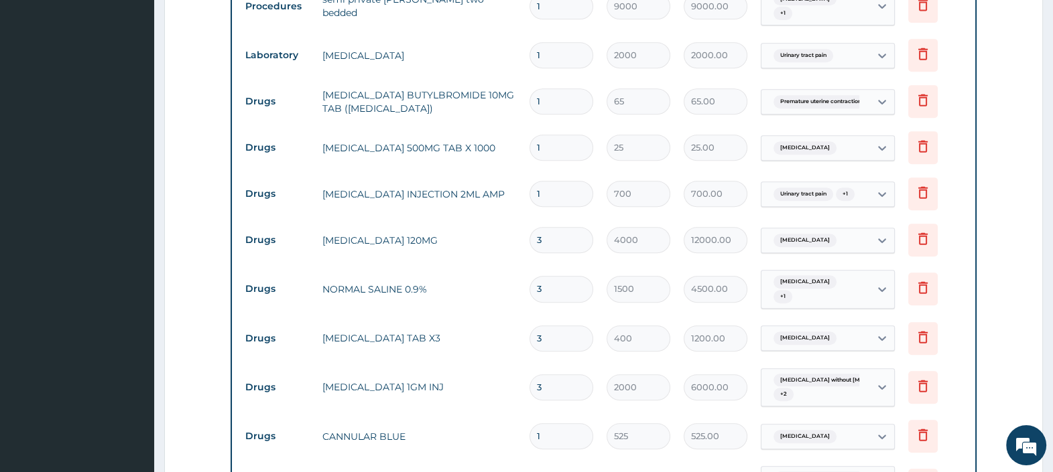
type input "3"
click at [549, 181] on input "1" at bounding box center [561, 194] width 64 height 26
type input "11"
type input "7700.00"
type input "11"
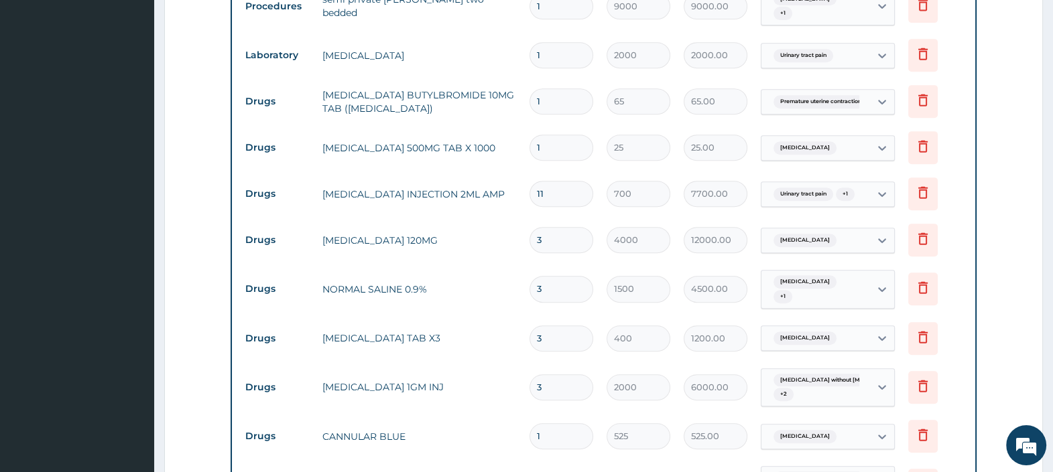
click at [554, 135] on input "1" at bounding box center [561, 148] width 64 height 26
type input "18"
type input "450.00"
type input "18"
click at [550, 181] on input "11" at bounding box center [561, 194] width 64 height 26
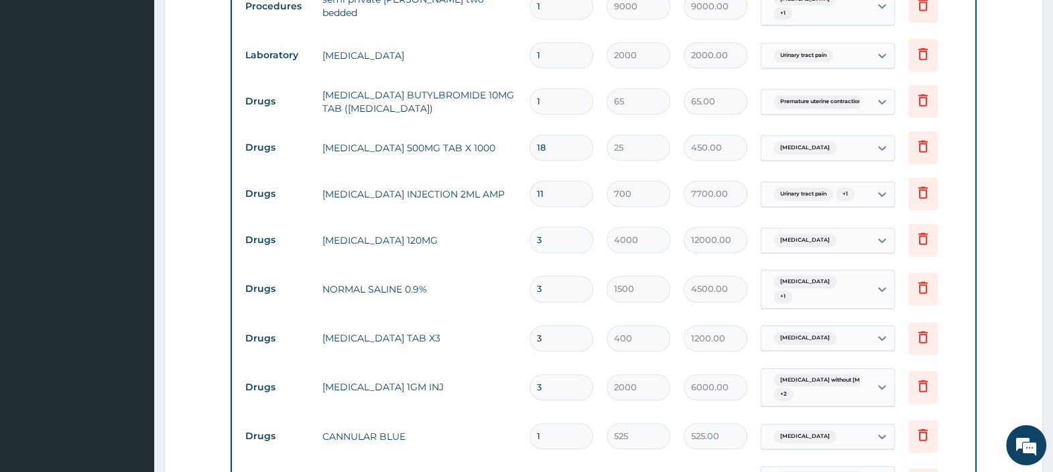
type input "1"
type input "700.00"
type input "10"
type input "7000.00"
type input "10"
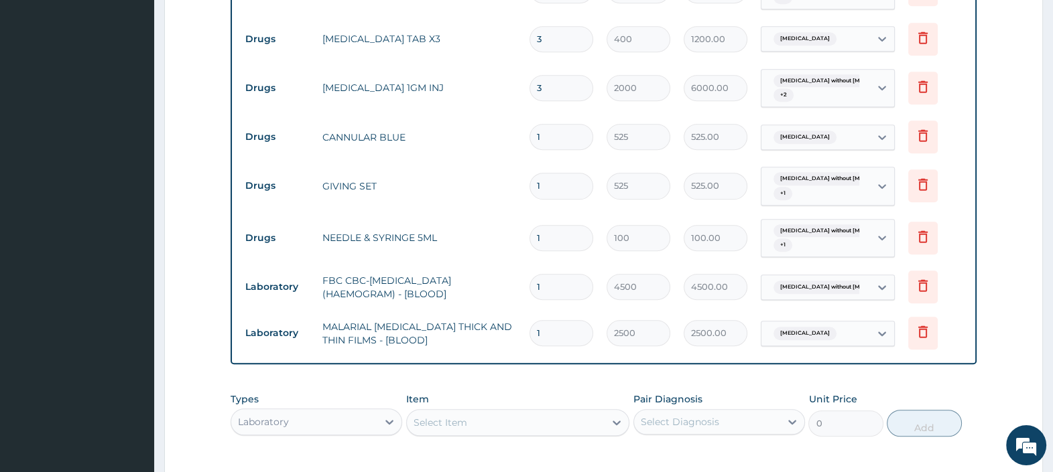
scroll to position [1097, 0]
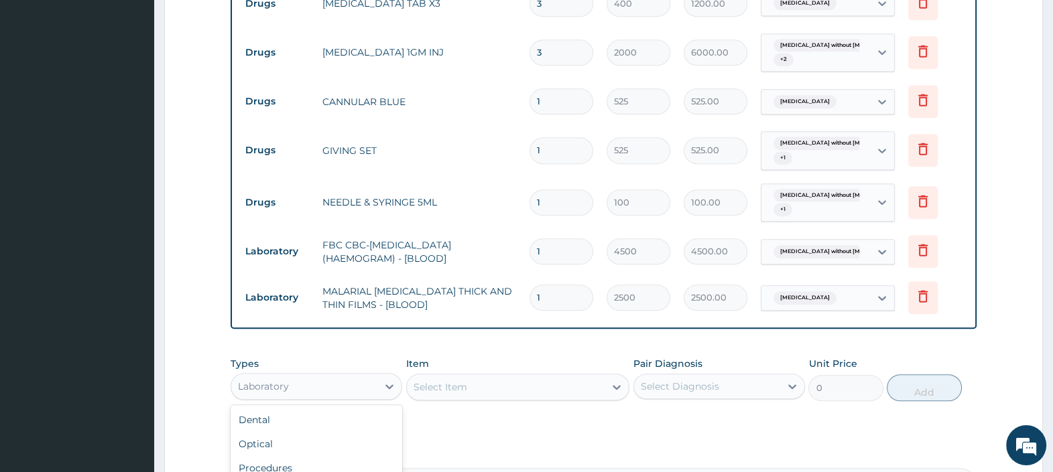
click at [366, 376] on div "Laboratory" at bounding box center [304, 386] width 146 height 21
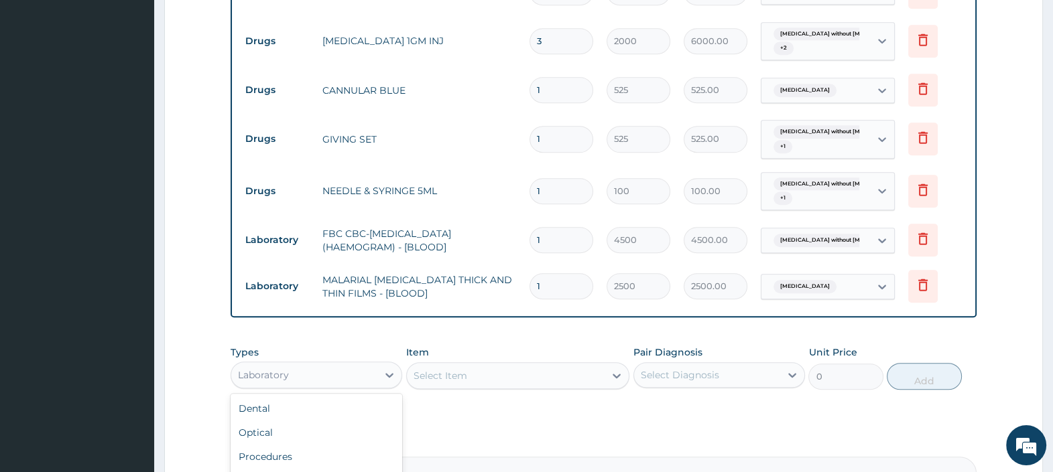
scroll to position [1241, 0]
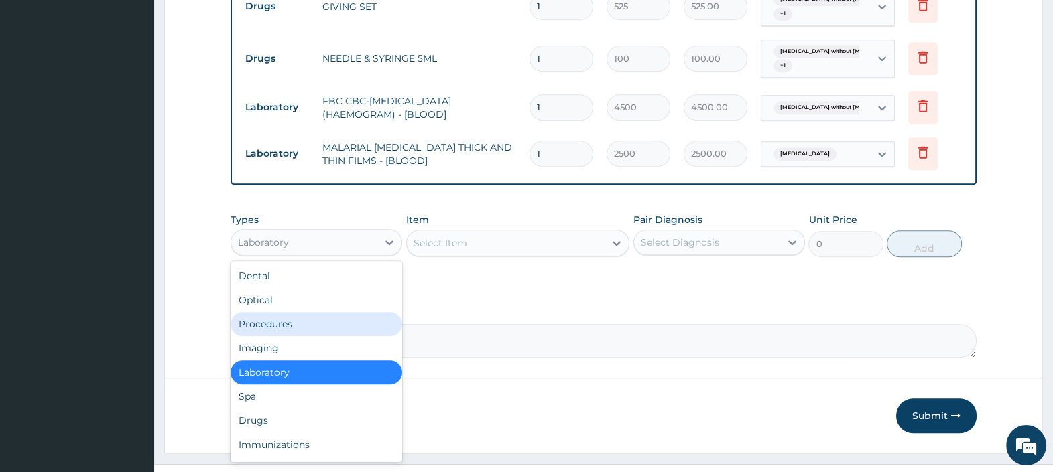
click at [288, 312] on div "Procedures" at bounding box center [316, 324] width 172 height 24
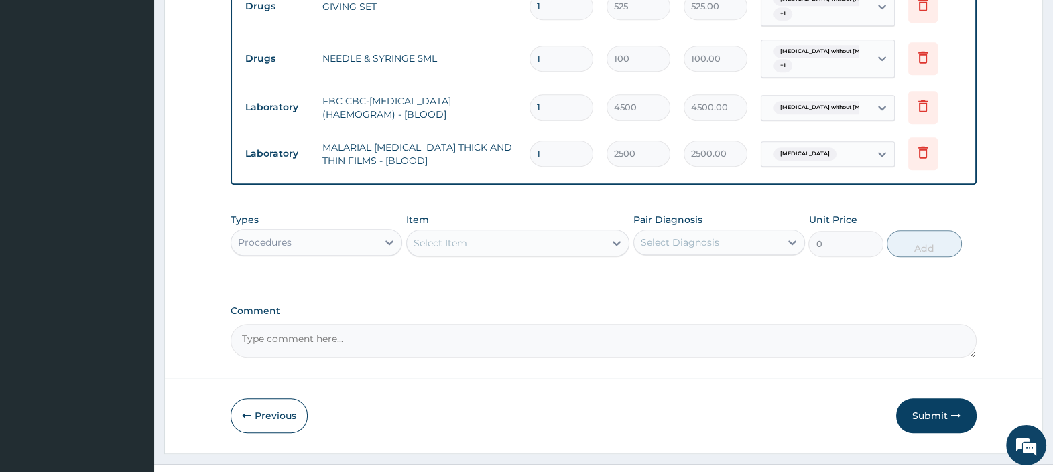
drag, startPoint x: 542, startPoint y: 221, endPoint x: 563, endPoint y: 222, distance: 20.8
click at [542, 232] on div "Select Item" at bounding box center [506, 242] width 198 height 21
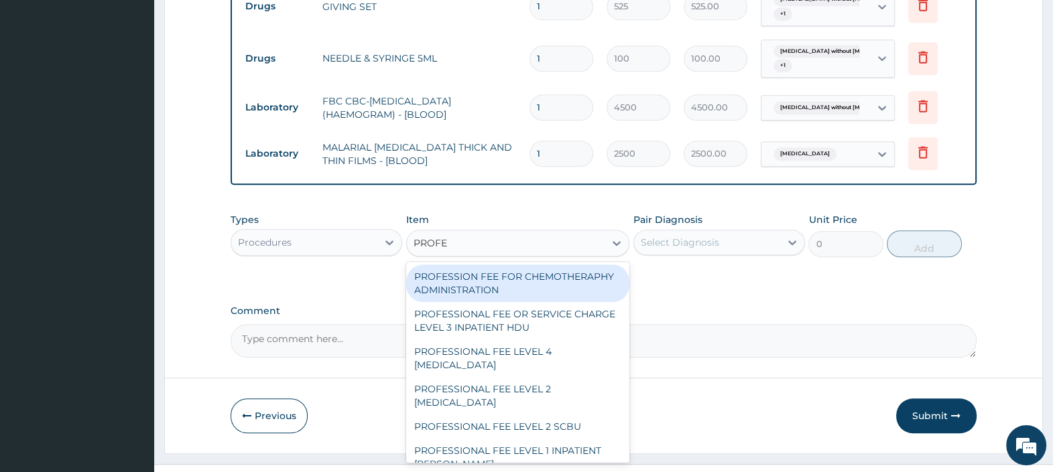
type input "PROFES"
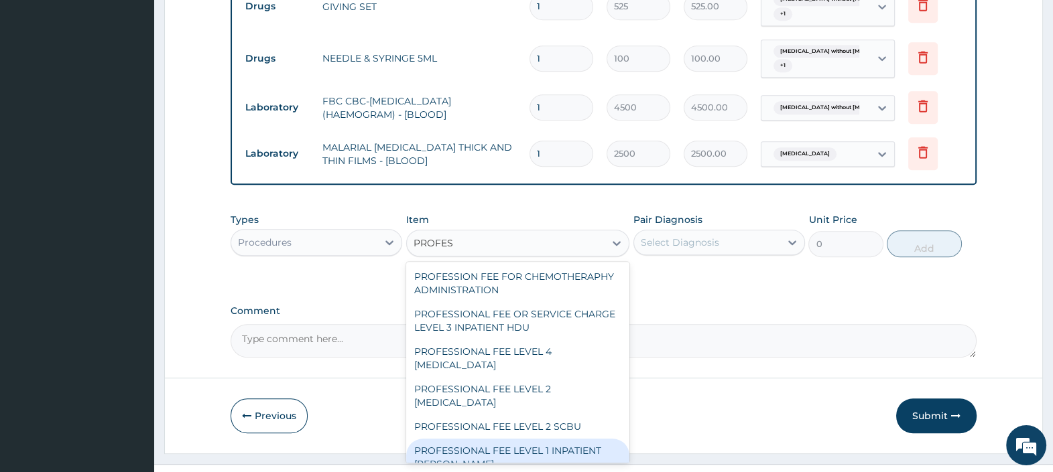
click at [515, 439] on div "PROFESSIONAL FEE LEVEL 1 INPATIENT WARD" at bounding box center [518, 458] width 224 height 38
type input "4000"
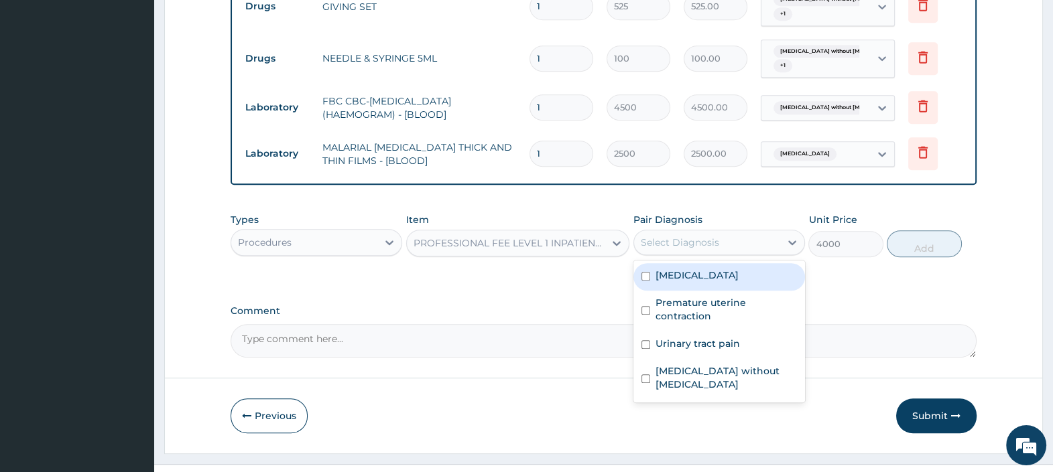
click at [706, 236] on div "Select Diagnosis" at bounding box center [680, 242] width 78 height 13
click at [693, 263] on div "Malaria" at bounding box center [719, 276] width 172 height 27
checkbox input "true"
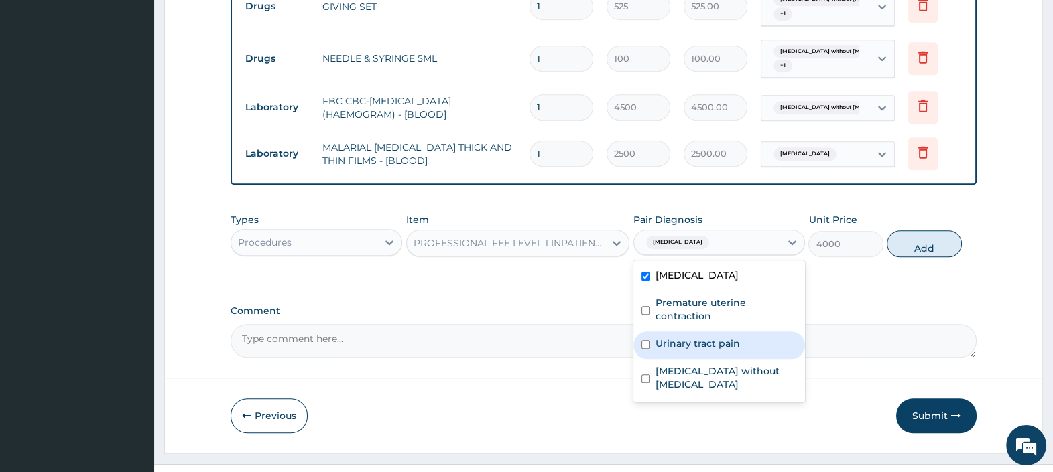
click at [700, 337] on label "Urinary tract pain" at bounding box center [697, 343] width 84 height 13
checkbox input "true"
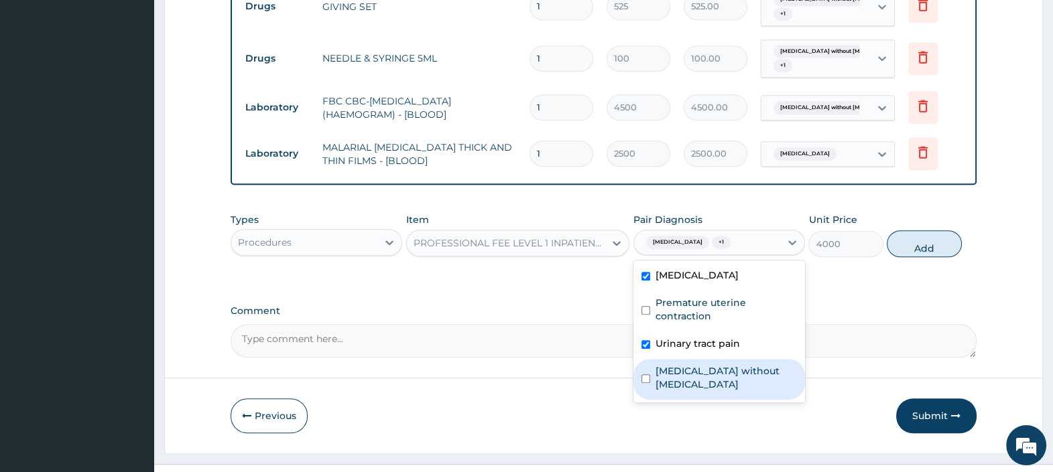
click at [700, 364] on label "Sepsis without septic shock" at bounding box center [725, 377] width 141 height 27
checkbox input "true"
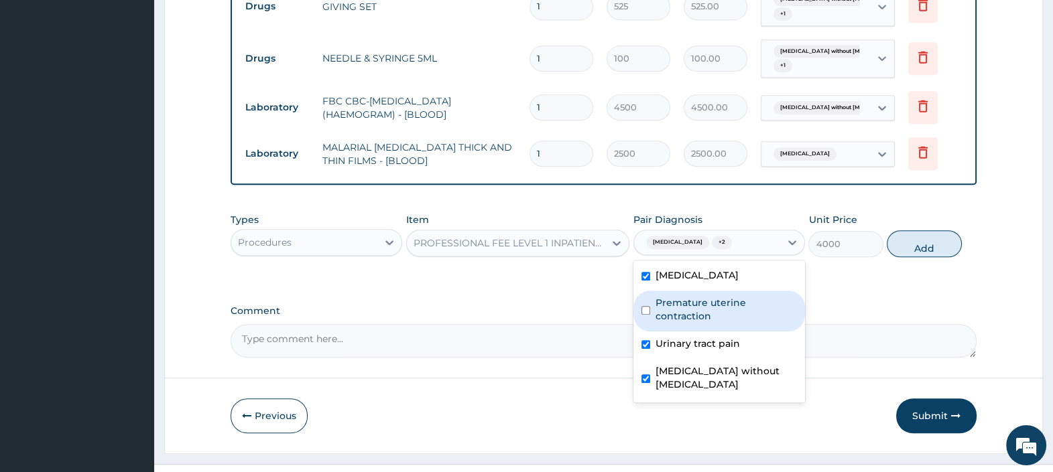
drag, startPoint x: 777, startPoint y: 279, endPoint x: 784, endPoint y: 277, distance: 7.2
click at [777, 296] on label "Premature uterine contraction" at bounding box center [725, 309] width 141 height 27
checkbox input "true"
click at [927, 230] on button "Add" at bounding box center [923, 243] width 74 height 27
type input "0"
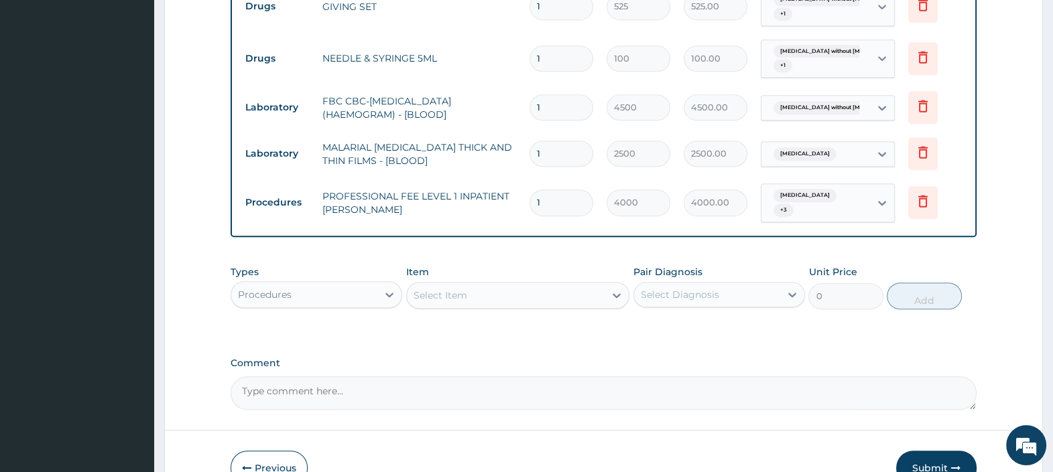
drag, startPoint x: 549, startPoint y: 173, endPoint x: 573, endPoint y: 251, distance: 81.8
click at [511, 177] on tr "Procedures PROFESSIONAL FEE LEVEL 1 INPATIENT WARD 1 4000 4000.00 Malaria + 3 D…" at bounding box center [604, 203] width 730 height 52
type input "4"
type input "16000.00"
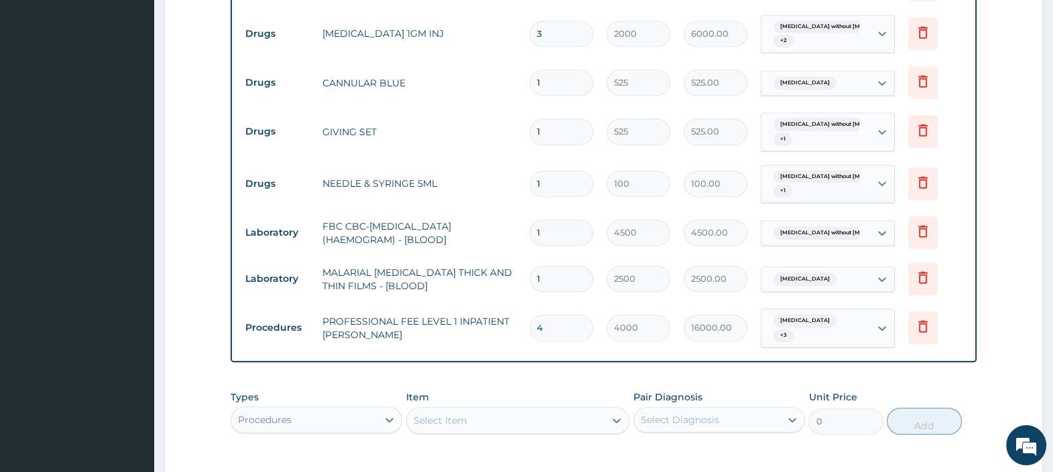
scroll to position [1073, 0]
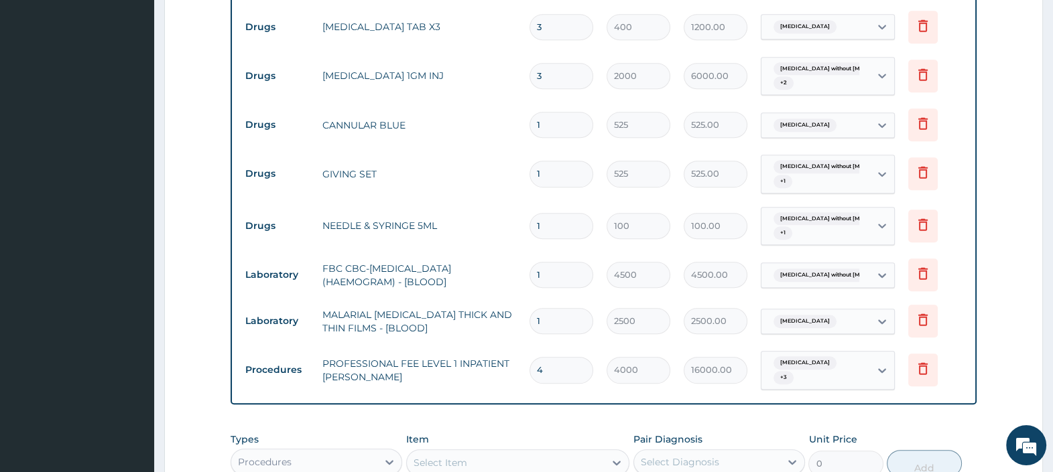
type input "4"
type input "0.00"
type input "3"
type input "12000.00"
type input "3"
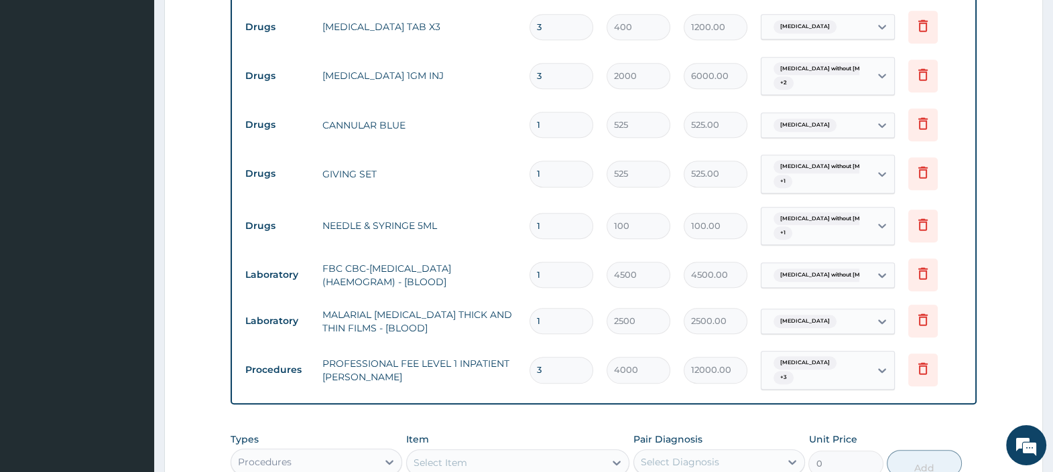
drag, startPoint x: 558, startPoint y: 205, endPoint x: 513, endPoint y: 198, distance: 45.4
click at [520, 200] on tr "Drugs NEEDLE & SYRINGE 5ML 1 100 100.00 Sepsis without septic shock + 1 Delete" at bounding box center [604, 226] width 730 height 52
type input "6"
type input "600.00"
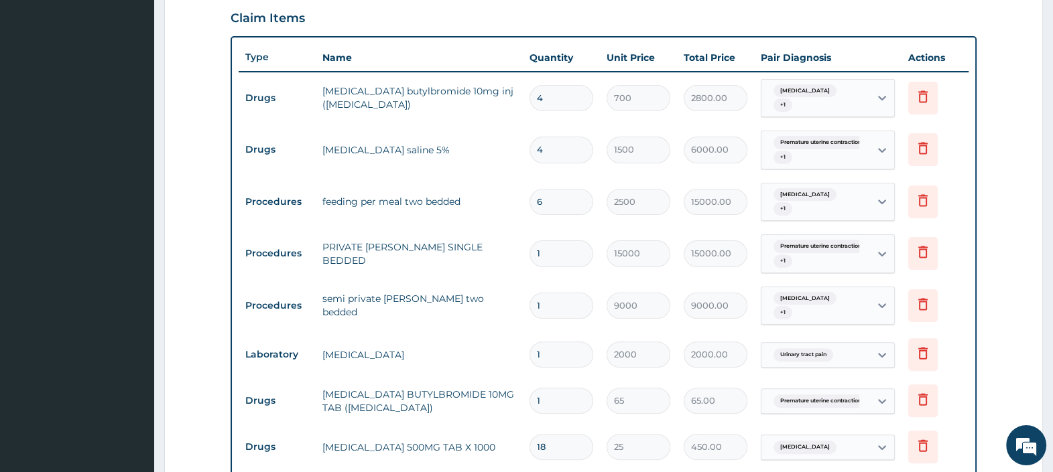
scroll to position [487, 0]
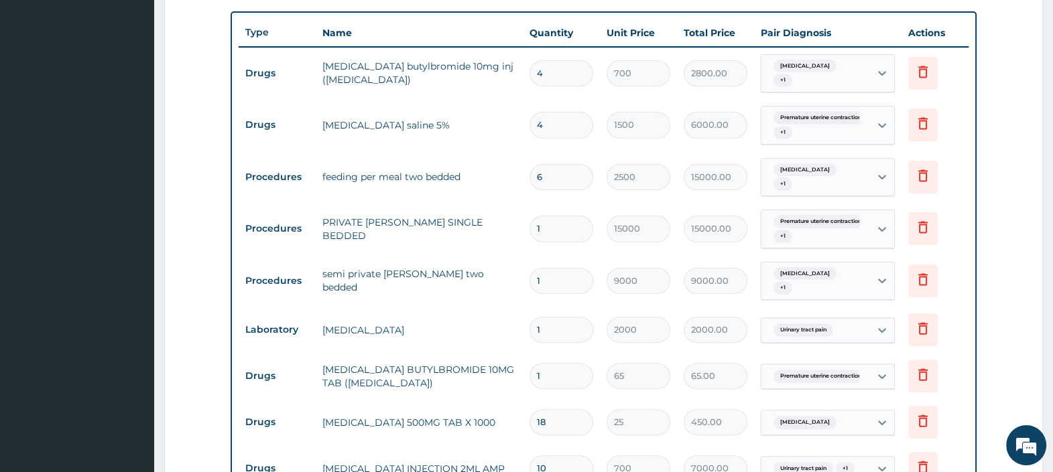
type input "6"
drag, startPoint x: 550, startPoint y: 161, endPoint x: 508, endPoint y: 169, distance: 42.8
click at [513, 164] on tr "Procedures feeding per meal two bedded 6 2500 15000.00 Malaria + 1 Delete" at bounding box center [604, 177] width 730 height 52
type input "3"
type input "7500.00"
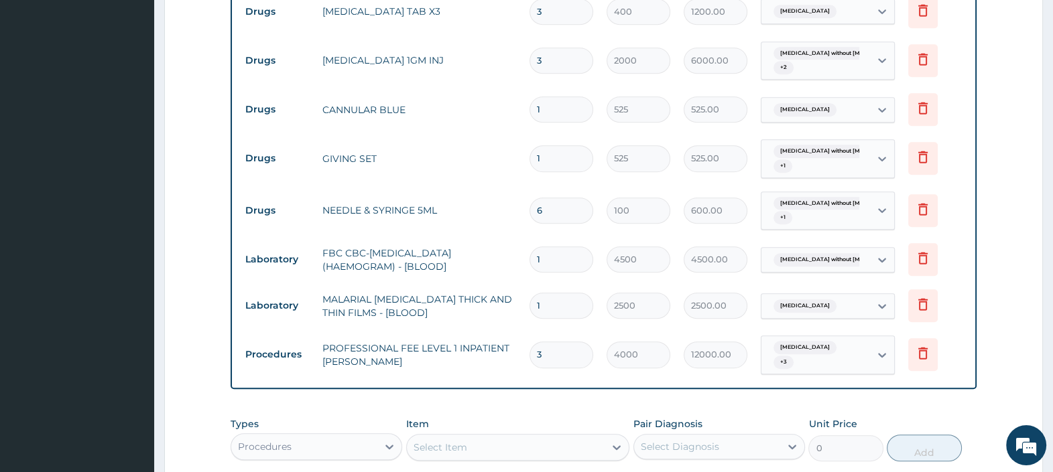
scroll to position [1157, 0]
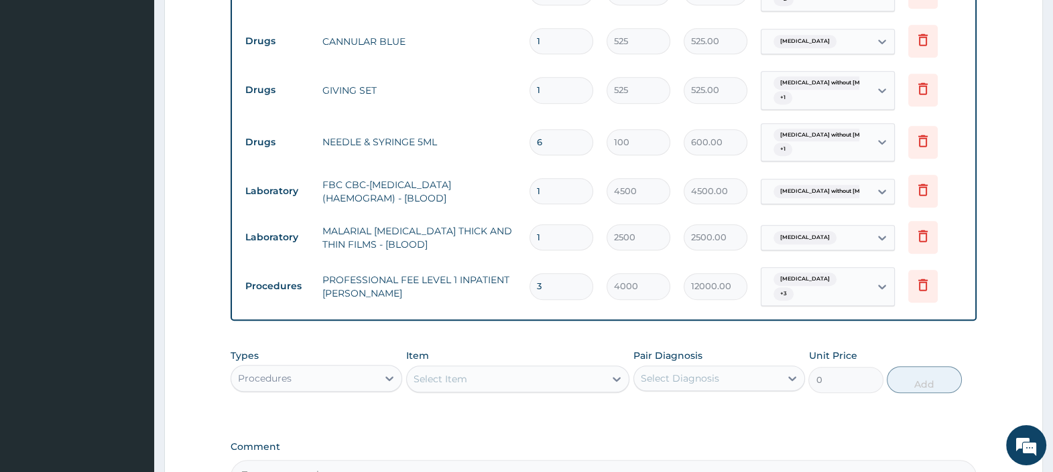
type input "3"
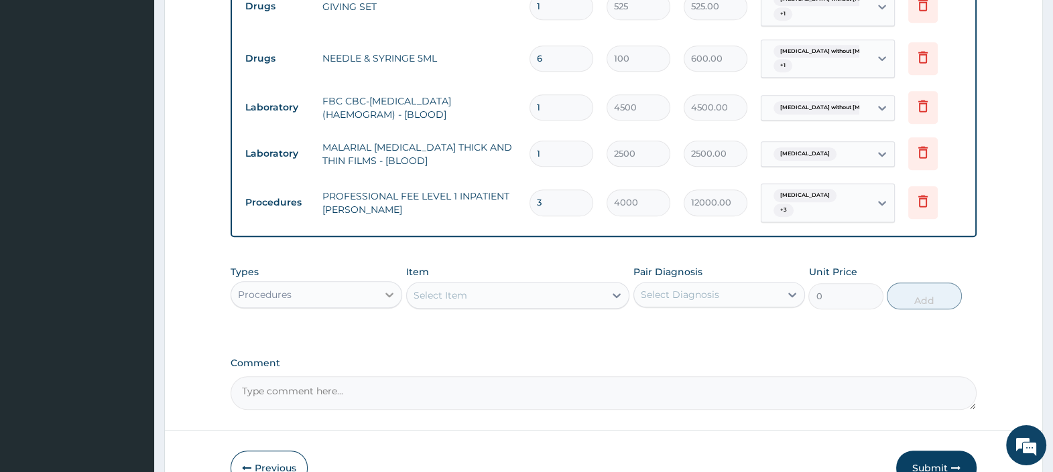
click at [379, 283] on div at bounding box center [389, 295] width 24 height 24
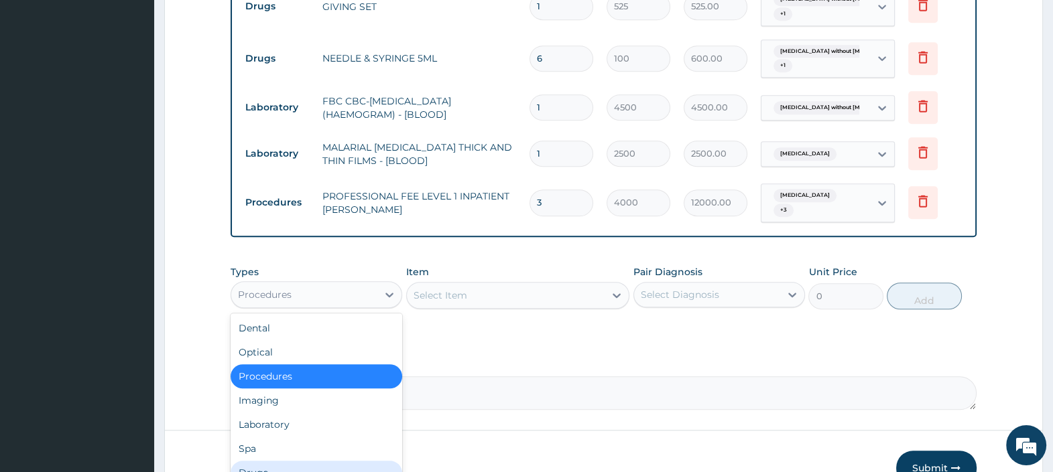
click at [297, 461] on div "Drugs" at bounding box center [316, 473] width 172 height 24
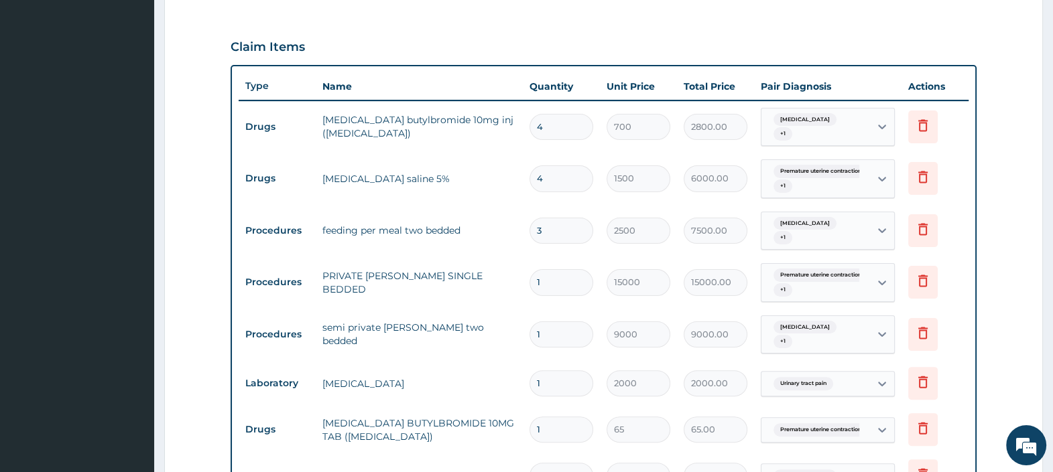
scroll to position [236, 0]
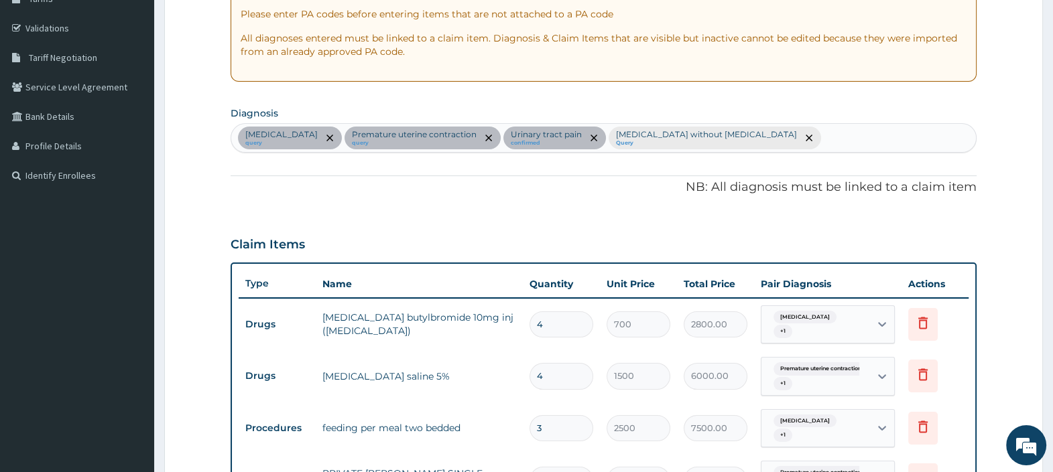
click at [749, 147] on div "Malaria query Premature uterine contraction query Urinary tract pain confirmed …" at bounding box center [603, 138] width 744 height 28
type input "PEPTIC"
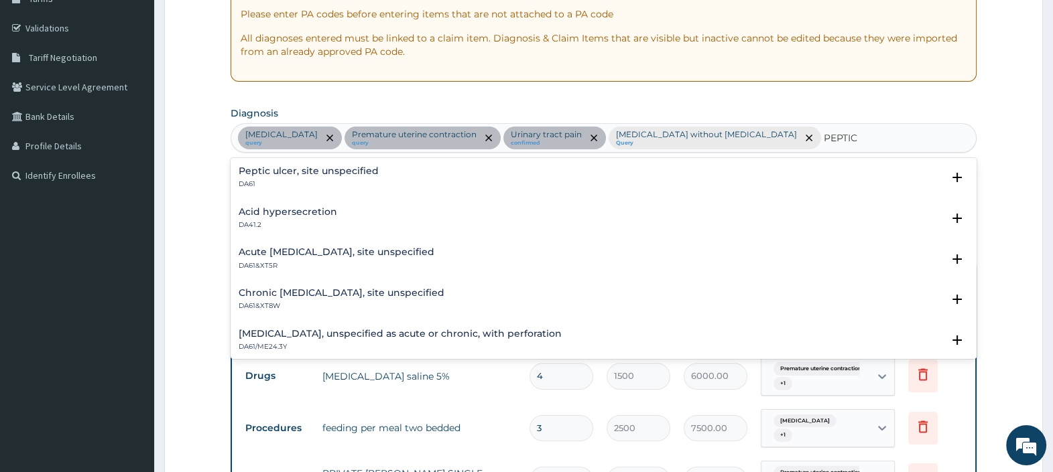
click at [281, 174] on h4 "Peptic ulcer, site unspecified" at bounding box center [309, 171] width 140 height 10
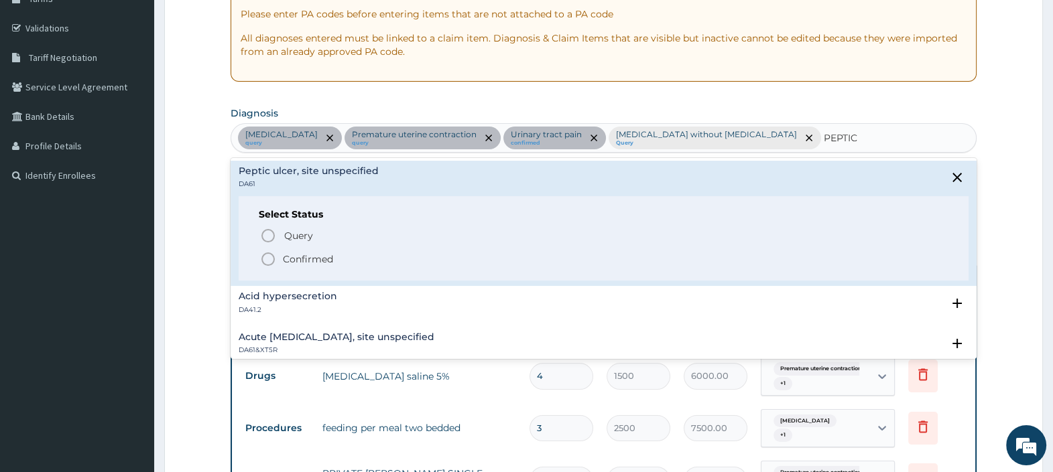
click at [295, 255] on p "Confirmed" at bounding box center [308, 259] width 50 height 13
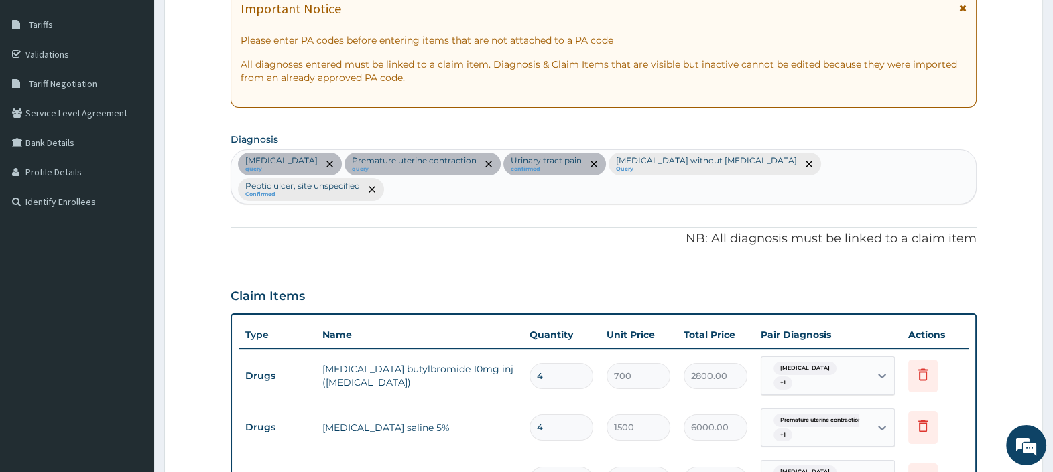
scroll to position [198, 0]
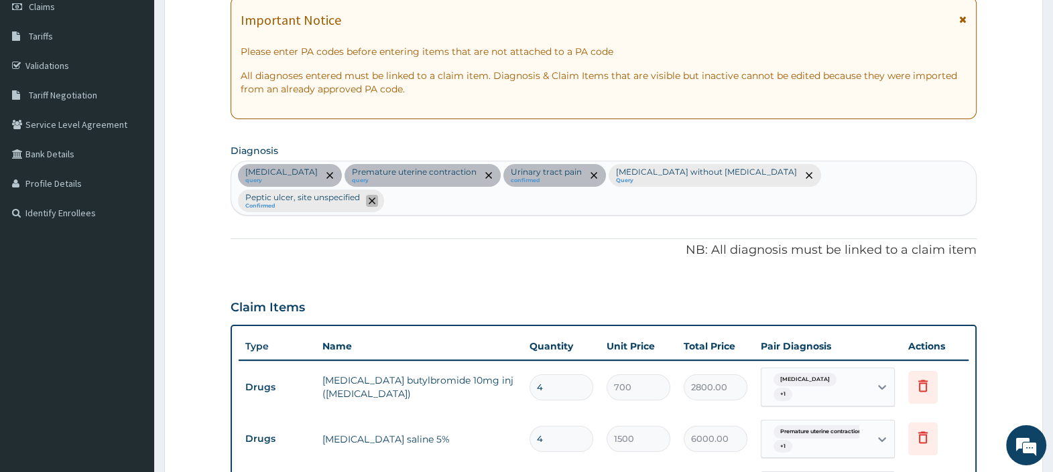
click at [375, 198] on icon "remove selection option" at bounding box center [372, 201] width 7 height 7
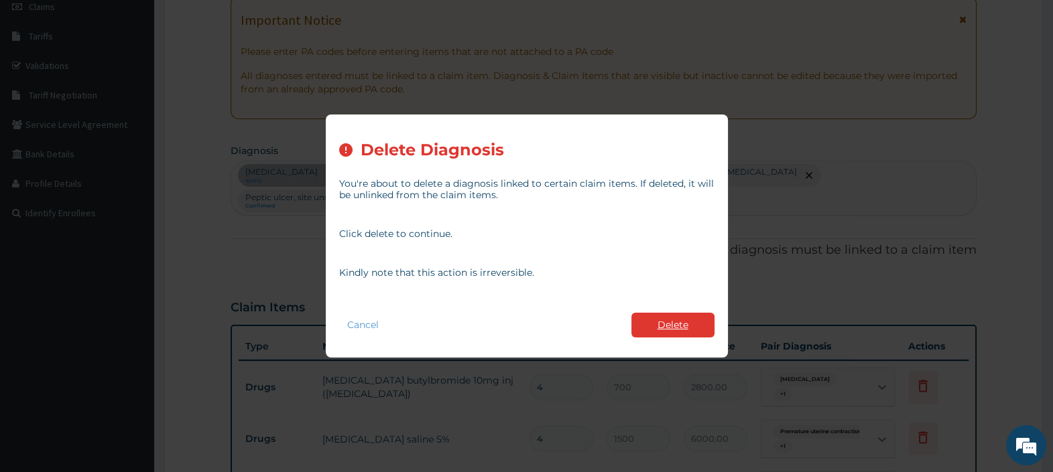
click at [683, 326] on button "Delete" at bounding box center [672, 325] width 83 height 25
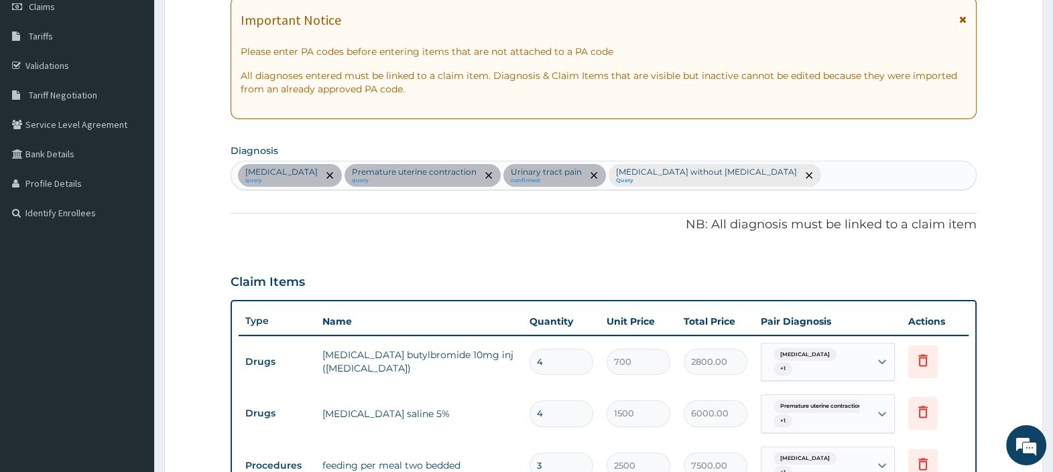
click at [730, 174] on div "Malaria query Premature uterine contraction query Urinary tract pain confirmed …" at bounding box center [603, 175] width 744 height 28
type input "GASTRITIS"
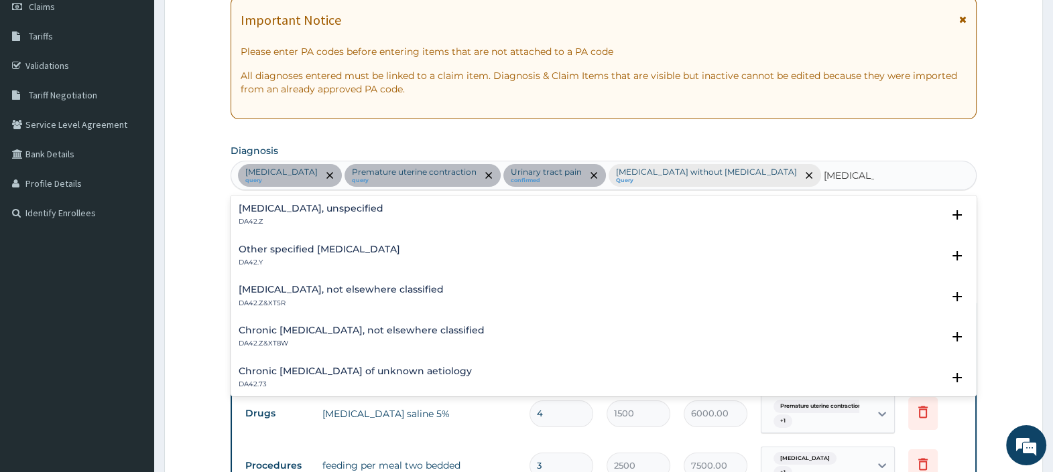
click at [306, 209] on h4 "Gastritis, unspecified" at bounding box center [311, 209] width 145 height 10
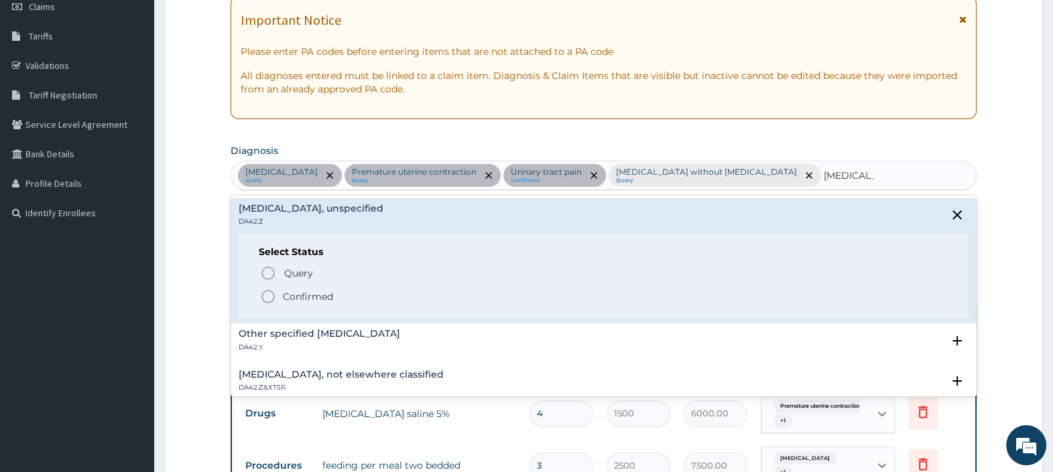
click at [302, 295] on p "Confirmed" at bounding box center [308, 296] width 50 height 13
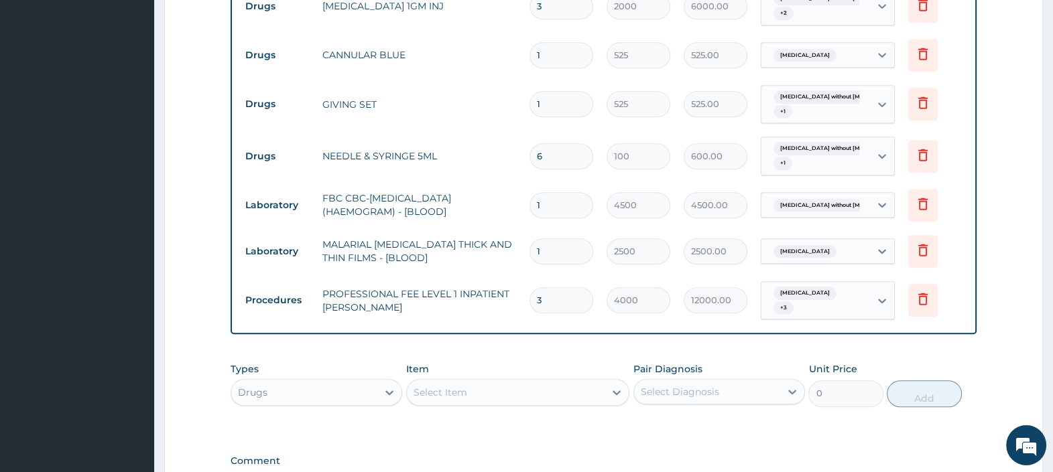
scroll to position [1203, 0]
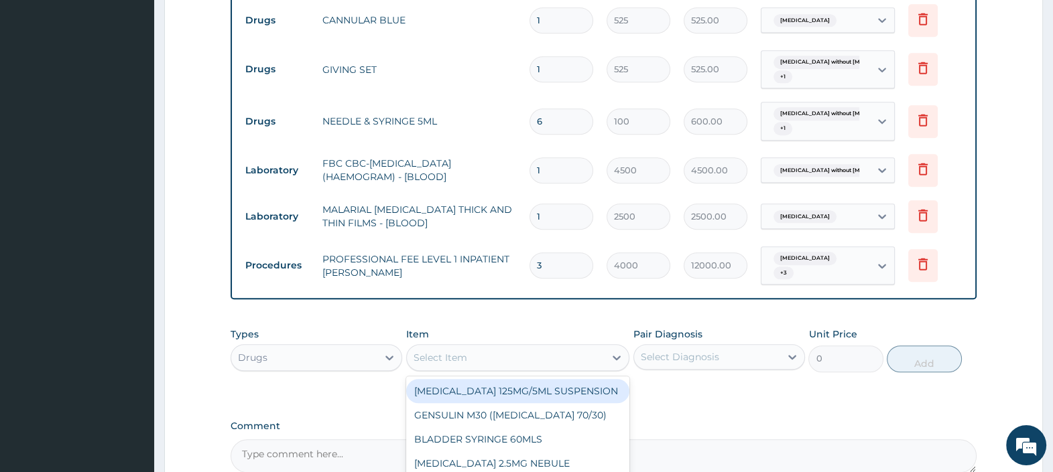
click at [485, 347] on div "Select Item" at bounding box center [506, 357] width 198 height 21
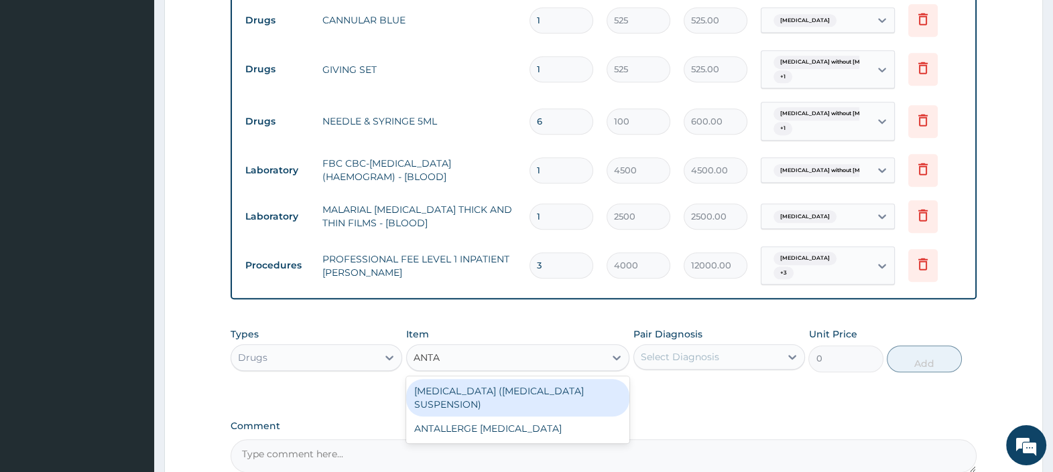
type input "ANTAC"
click at [557, 379] on div "ANTACID (RULOX SUSPENSION)" at bounding box center [518, 398] width 224 height 38
type input "1500"
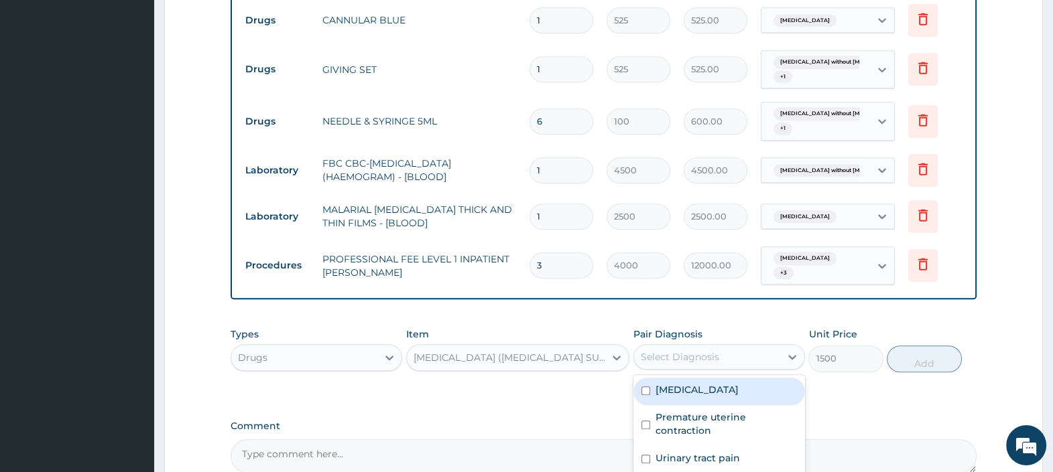
click at [670, 350] on div "Select Diagnosis" at bounding box center [680, 356] width 78 height 13
checkbox input "true"
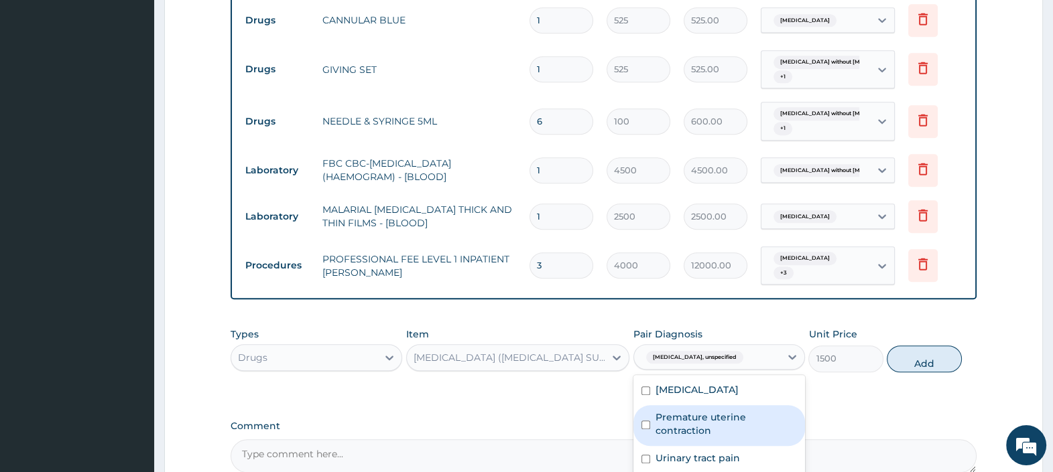
click at [916, 346] on button "Add" at bounding box center [923, 359] width 74 height 27
type input "0"
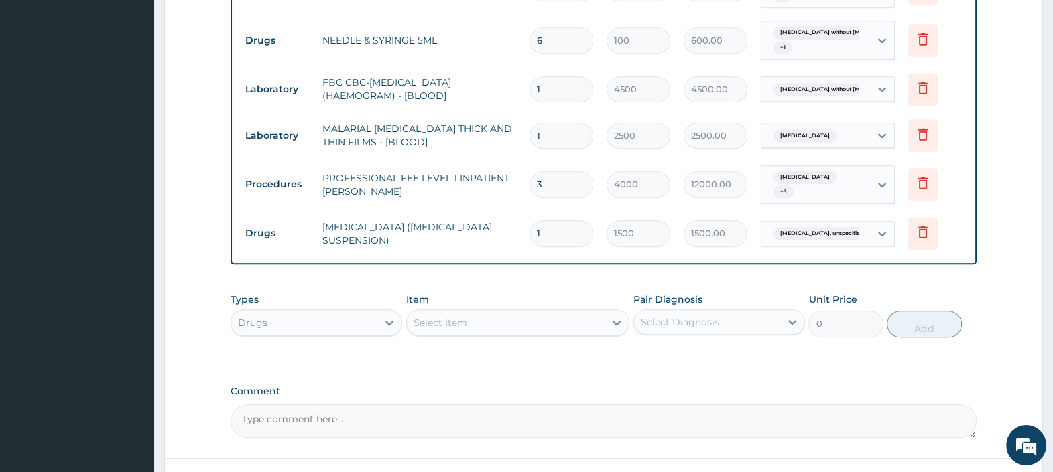
scroll to position [1333, 0]
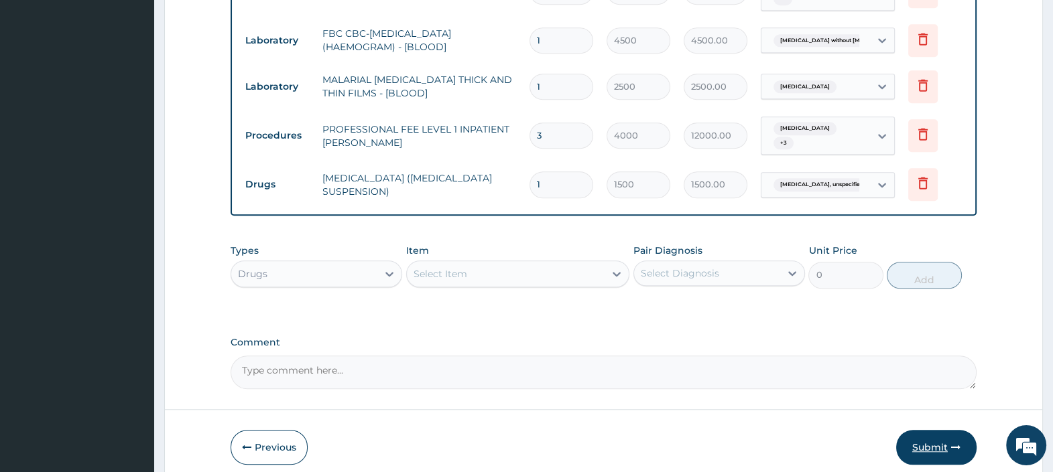
click at [923, 430] on button "Submit" at bounding box center [936, 447] width 80 height 35
click at [916, 430] on button "Submit" at bounding box center [936, 447] width 80 height 35
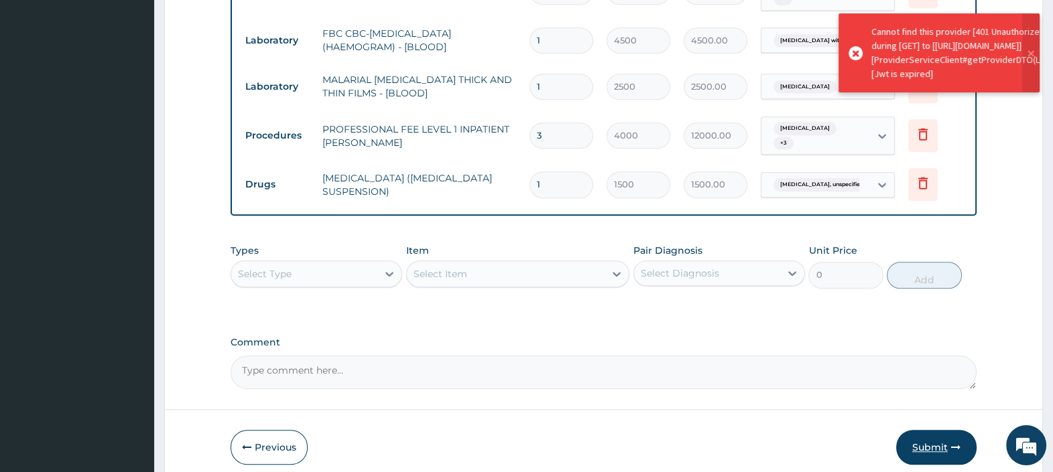
click at [935, 430] on button "Submit" at bounding box center [936, 447] width 80 height 35
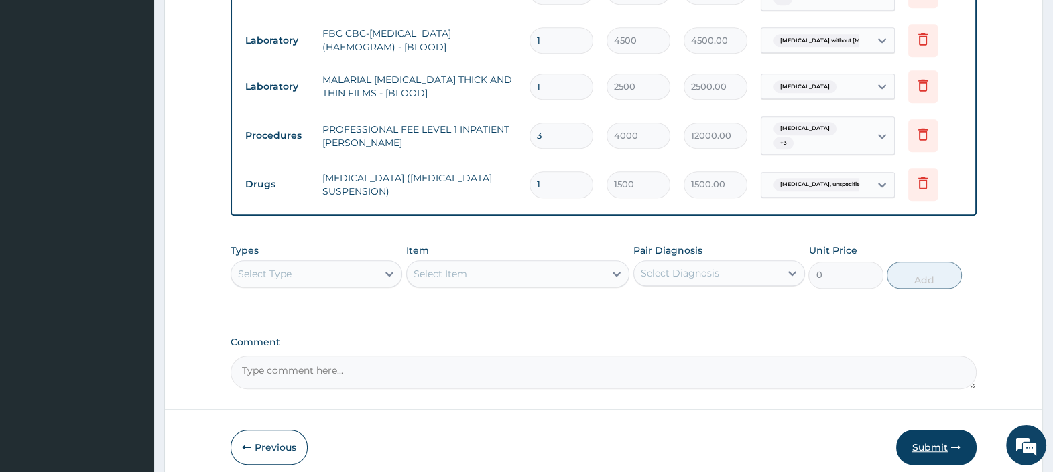
click at [944, 430] on button "Submit" at bounding box center [936, 447] width 80 height 35
click at [931, 430] on button "Submit" at bounding box center [936, 447] width 80 height 35
click at [935, 430] on button "Submit" at bounding box center [936, 447] width 80 height 35
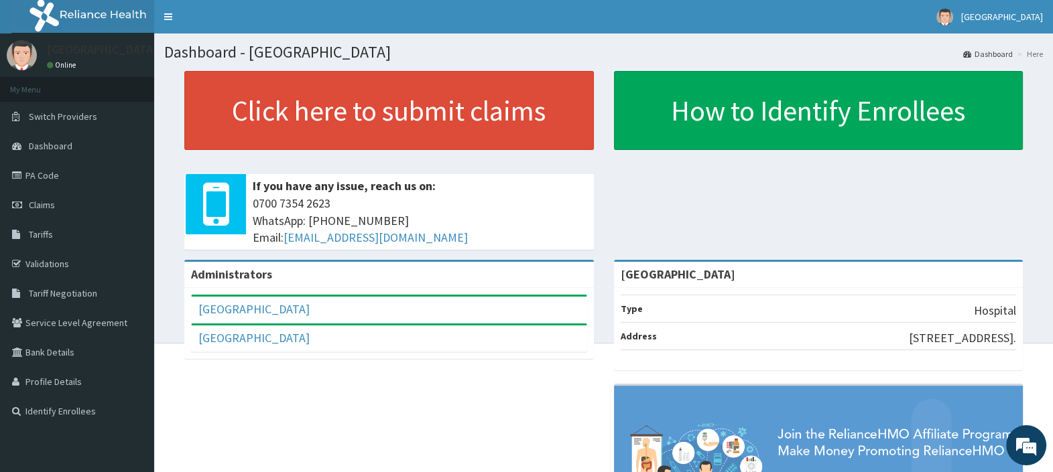
click at [599, 272] on div "Administrators [GEOGRAPHIC_DATA] Full Name [GEOGRAPHIC_DATA] Email Address [EMA…" at bounding box center [388, 316] width 429 height 113
click at [600, 272] on div "Administrators TopTee Medical Center Full Name TopTee Medical Center Email Addr…" at bounding box center [388, 316] width 429 height 113
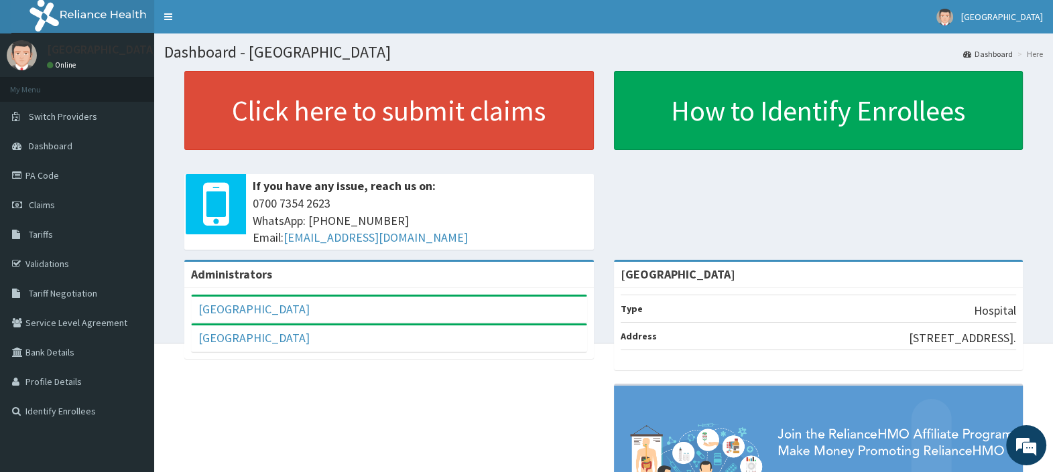
click at [600, 272] on div "Administrators TopTee Medical Center Full Name TopTee Medical Center Email Addr…" at bounding box center [388, 316] width 429 height 113
click at [610, 268] on div "TopTee Medical Center Type Hospital Address 40 Ogunlana Drive , Surulere." at bounding box center [818, 436] width 429 height 353
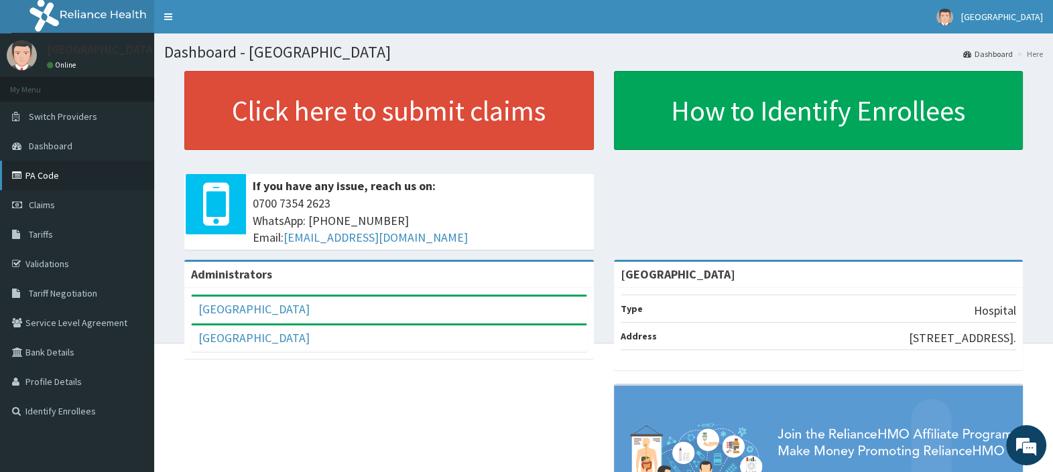
click at [43, 180] on link "PA Code" at bounding box center [77, 175] width 154 height 29
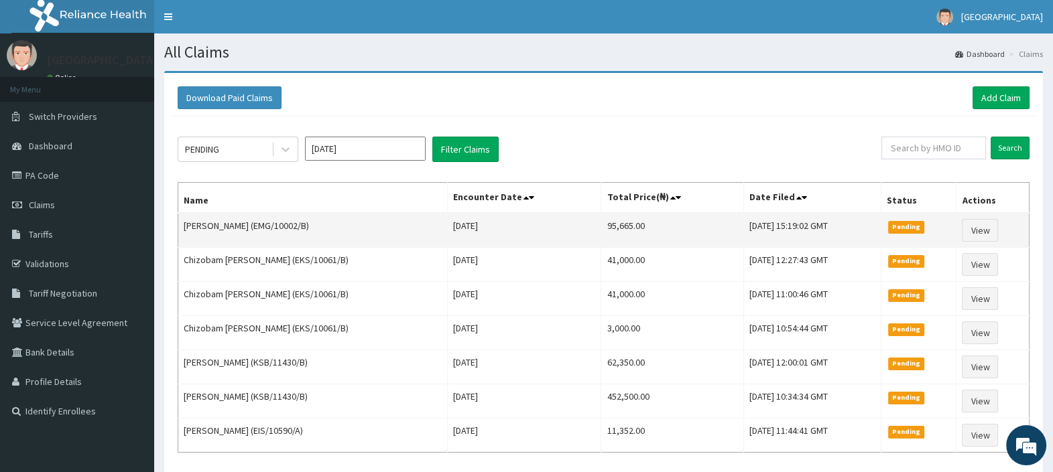
drag, startPoint x: 255, startPoint y: 225, endPoint x: 306, endPoint y: 224, distance: 51.6
click at [306, 224] on td "Gwendolyn Ajayi (EMG/10002/B)" at bounding box center [312, 230] width 269 height 35
copy td "EMG/10002/B"
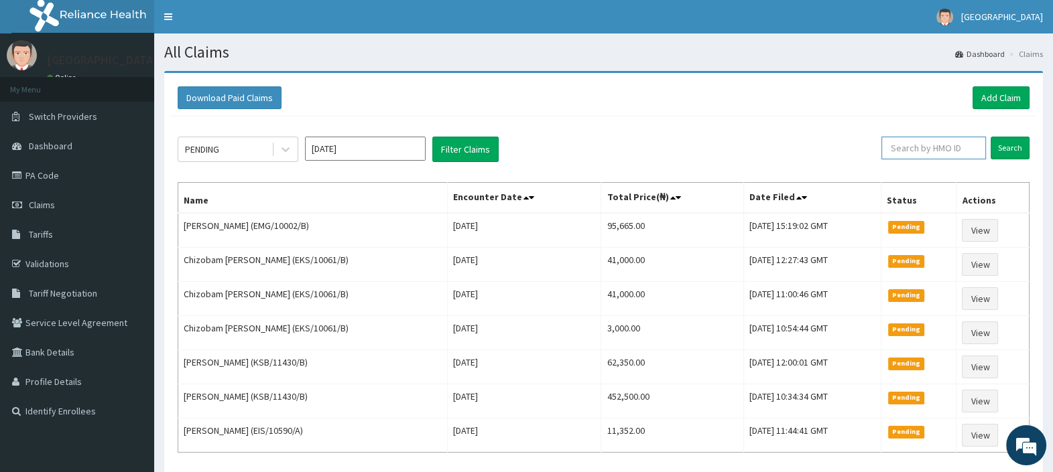
click at [926, 145] on input "text" at bounding box center [933, 148] width 105 height 23
paste input "EMG/10002/B"
type input "EMG/10002/B"
click at [986, 96] on link "Add Claim" at bounding box center [1000, 97] width 57 height 23
click at [991, 83] on div "Download Paid Claims Add Claim" at bounding box center [603, 98] width 865 height 37
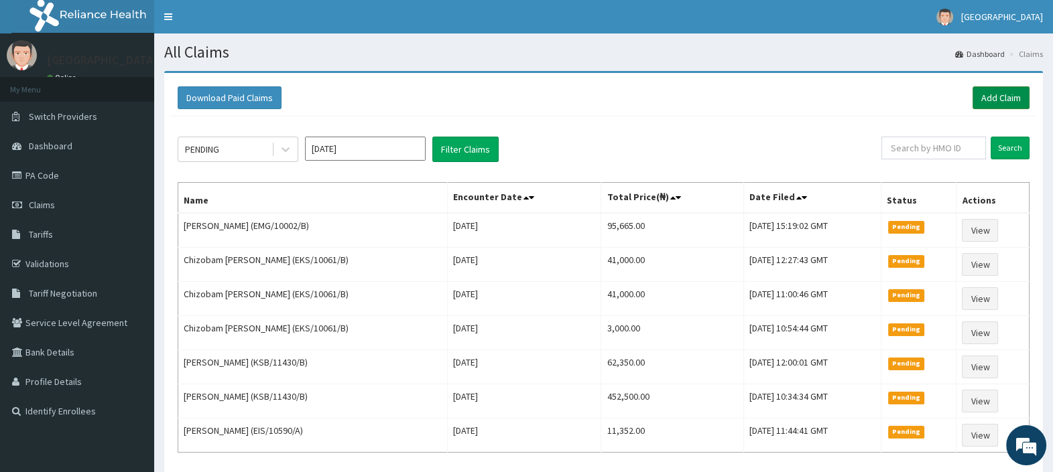
click at [999, 95] on link "Add Claim" at bounding box center [1000, 97] width 57 height 23
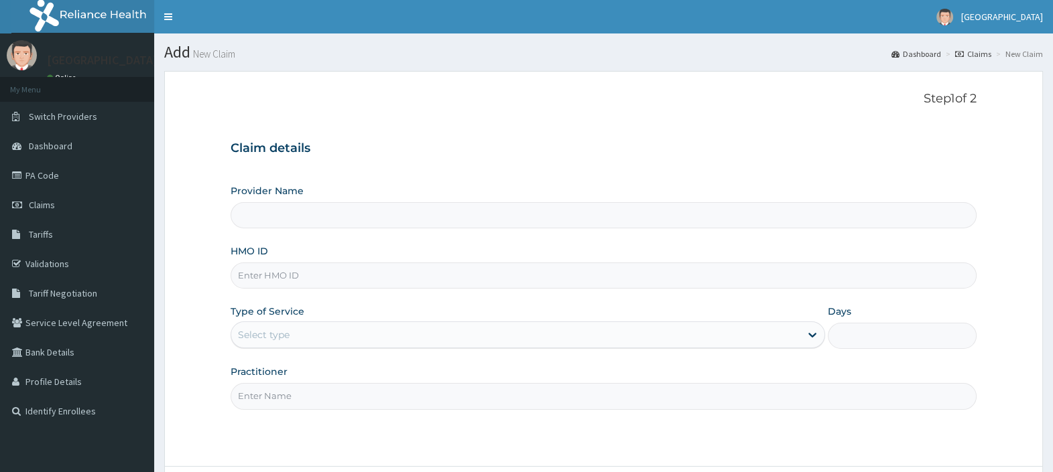
click at [268, 275] on input "HMO ID" at bounding box center [603, 276] width 746 height 26
paste input "EMG/10002/B"
type input "EMG/10002/B"
type input "[GEOGRAPHIC_DATA]"
type input "EMG/10002/B"
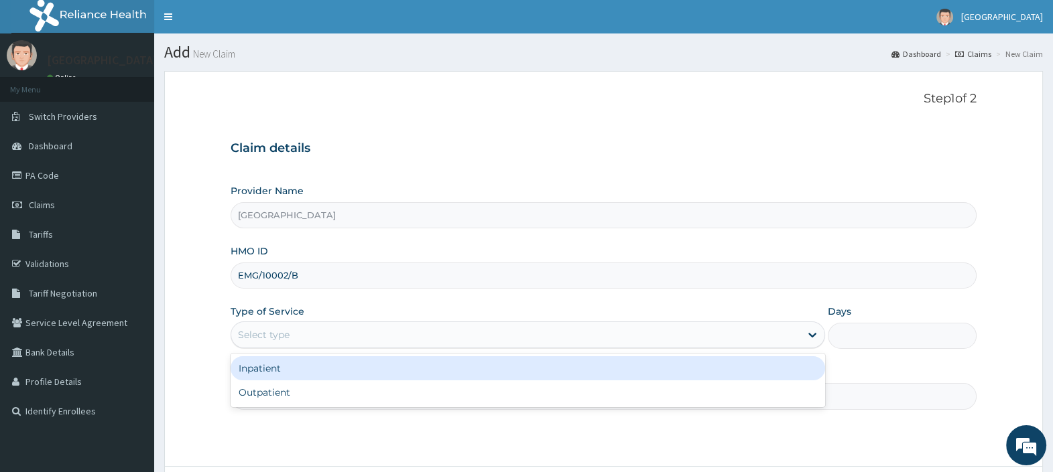
click at [287, 340] on div "Select type" at bounding box center [264, 334] width 52 height 13
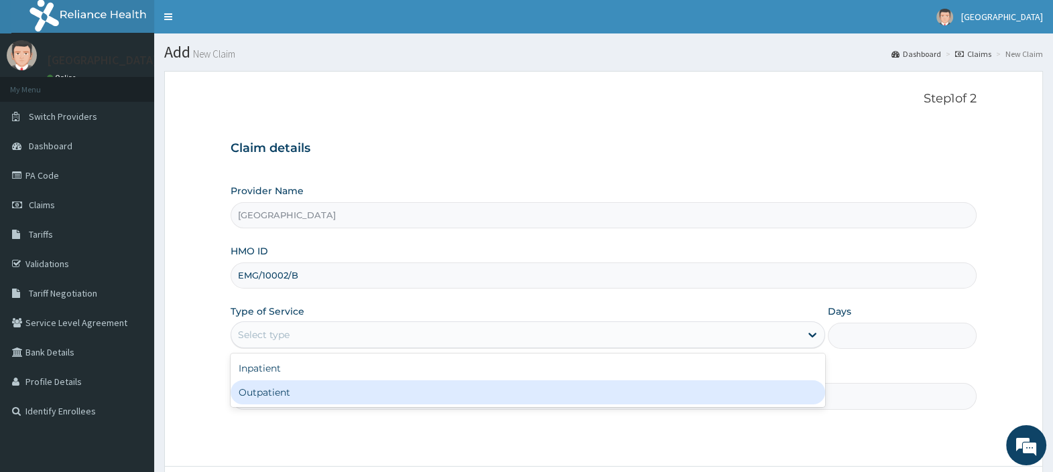
click at [291, 405] on div "Inpatient Outpatient" at bounding box center [527, 381] width 594 height 54
click at [288, 397] on div "Outpatient" at bounding box center [527, 393] width 594 height 24
type input "1"
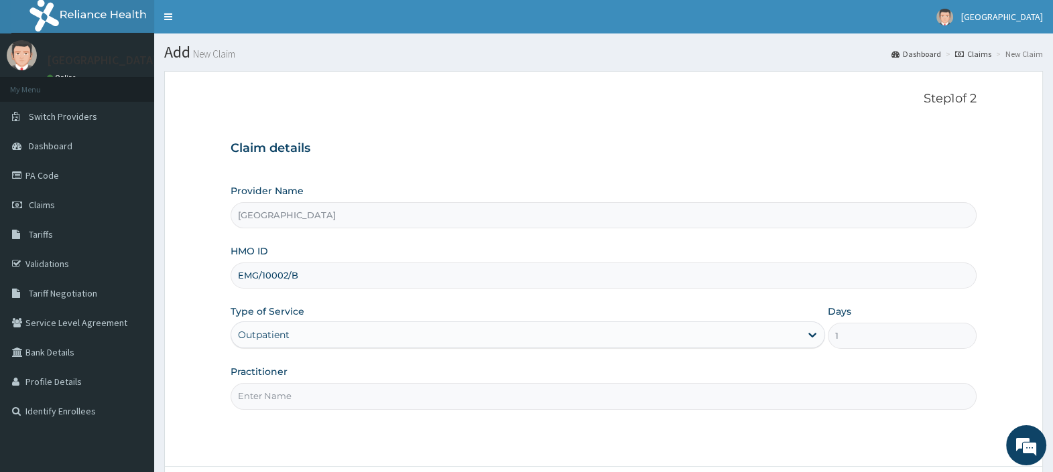
click at [288, 394] on input "Practitioner" at bounding box center [603, 396] width 746 height 26
type input "[PERSON_NAME][GEOGRAPHIC_DATA]"
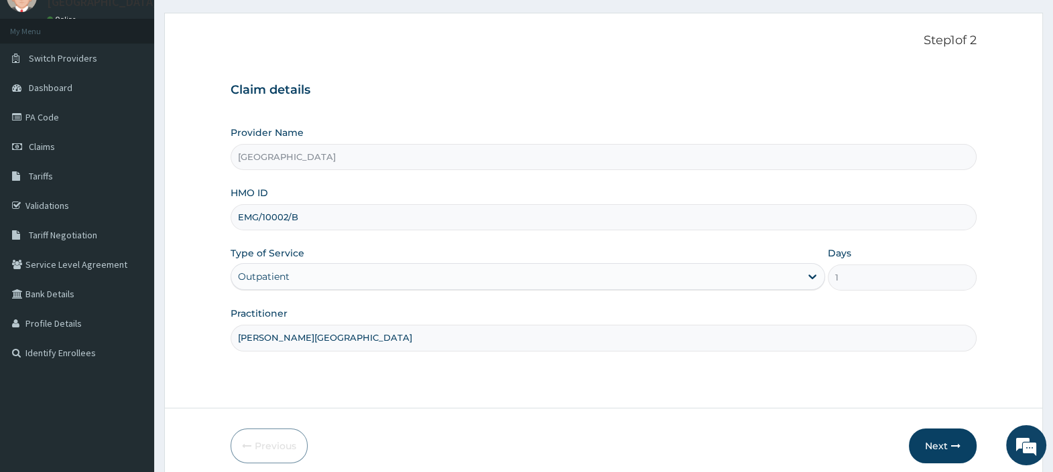
scroll to position [114, 0]
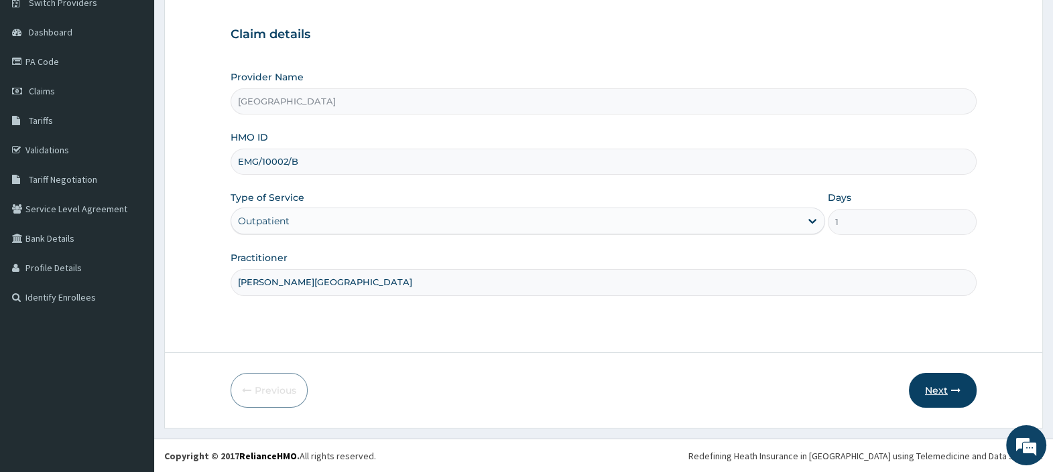
click at [931, 397] on button "Next" at bounding box center [943, 390] width 68 height 35
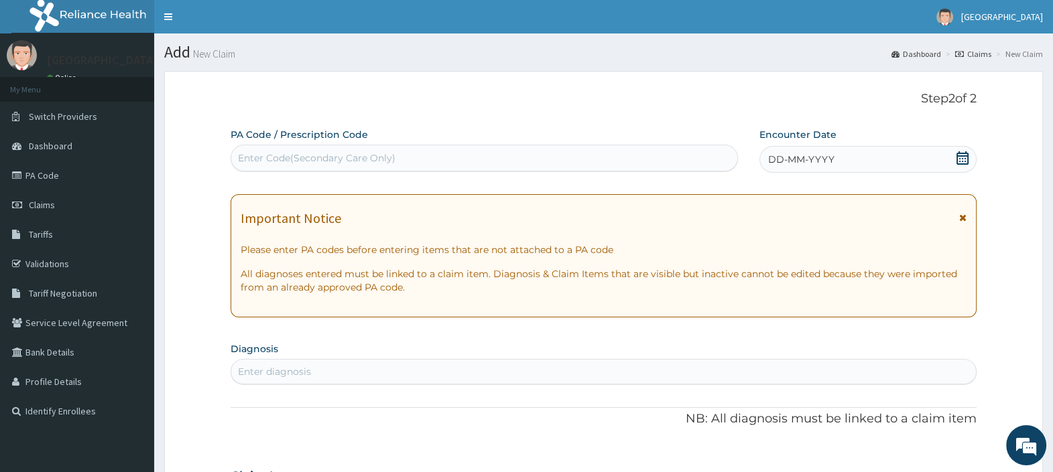
scroll to position [0, 0]
click at [458, 156] on div "Enter Code(Secondary Care Only)" at bounding box center [483, 157] width 505 height 21
paste input "PA/DF9E01"
type input "PA/DF9E01"
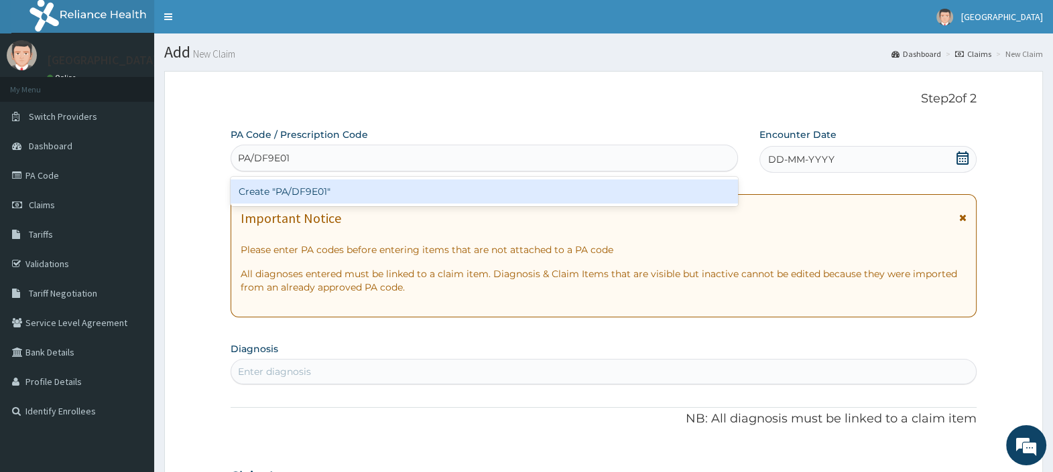
click at [404, 185] on div "Create "PA/DF9E01"" at bounding box center [483, 192] width 507 height 24
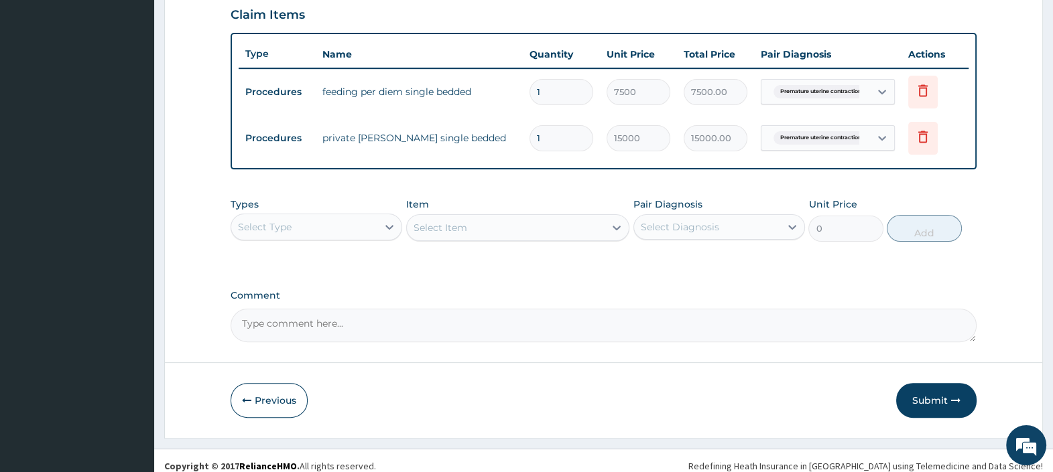
scroll to position [474, 0]
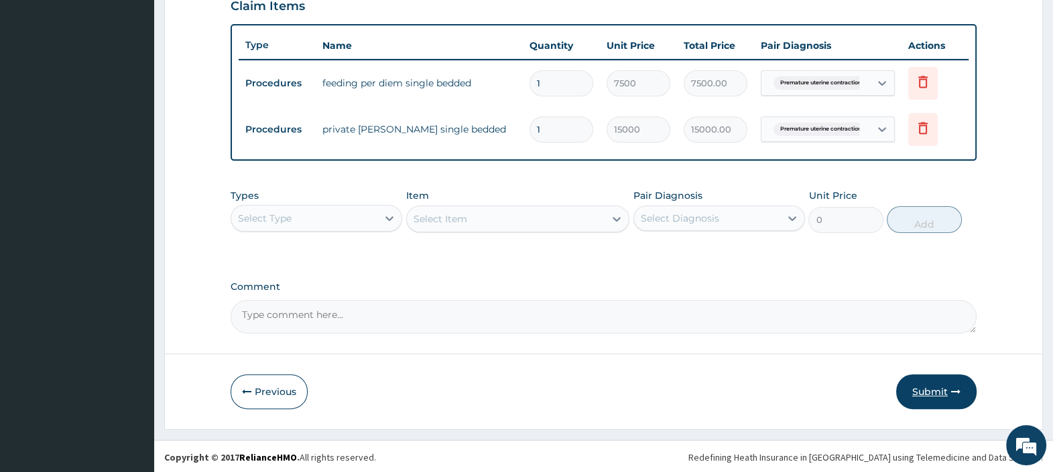
click at [930, 392] on button "Submit" at bounding box center [936, 392] width 80 height 35
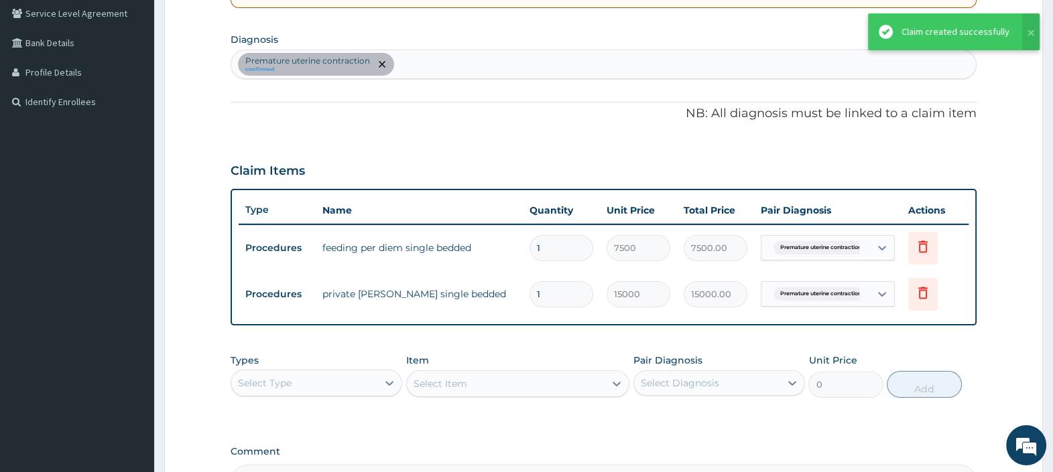
scroll to position [223, 0]
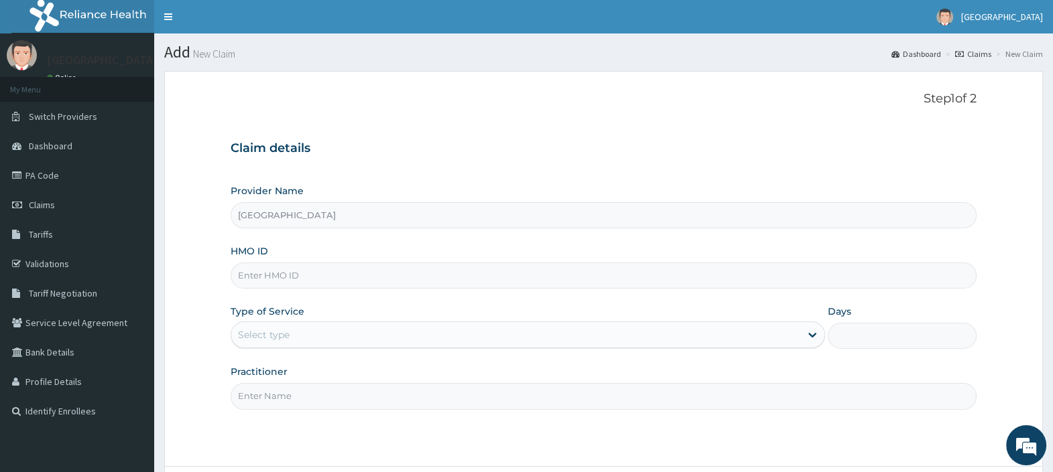
click at [281, 272] on input "HMO ID" at bounding box center [603, 276] width 746 height 26
paste input "EMG/10002/C"
type input "EMG/10002/C"
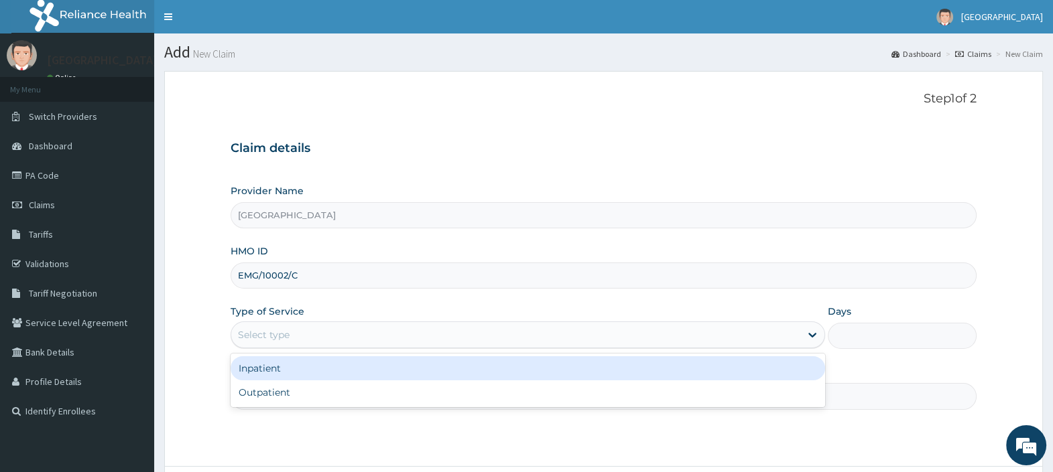
click at [298, 335] on div "Select type" at bounding box center [515, 334] width 569 height 21
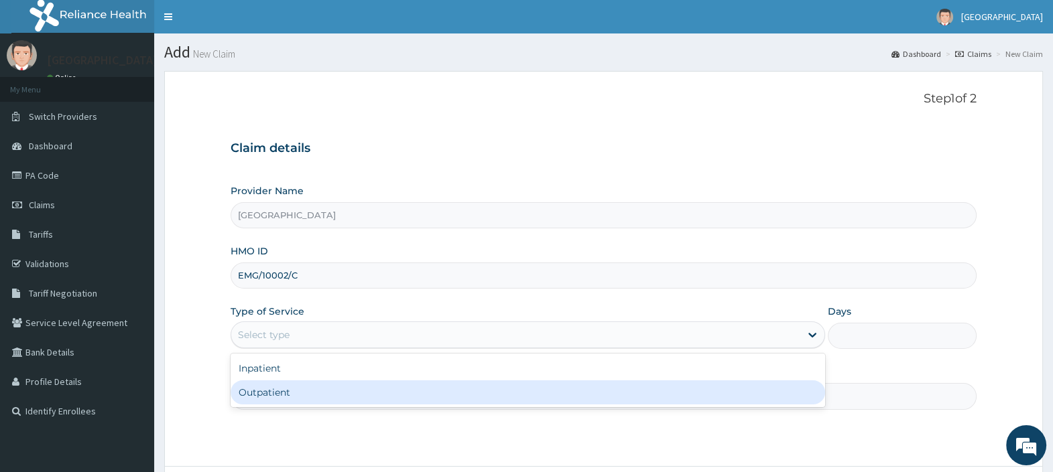
click at [300, 393] on div "Outpatient" at bounding box center [527, 393] width 594 height 24
type input "1"
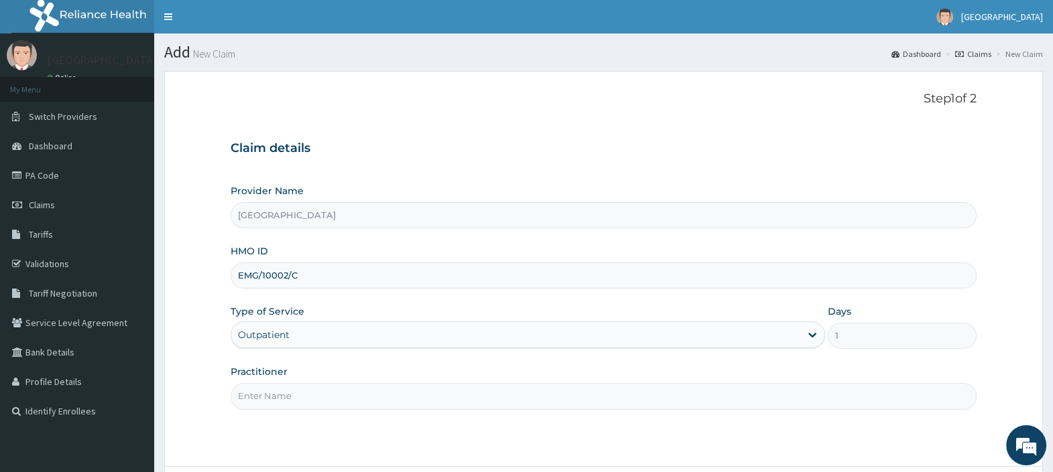
click at [304, 395] on input "Practitioner" at bounding box center [603, 396] width 746 height 26
type input "DR. EBUBE"
click at [580, 335] on div "Outpatient" at bounding box center [515, 334] width 569 height 21
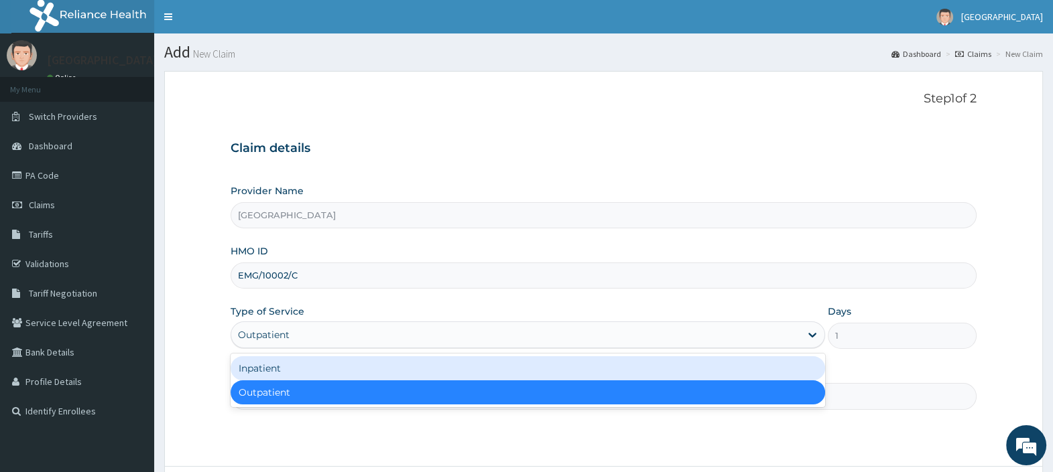
click at [315, 364] on div "Inpatient" at bounding box center [527, 368] width 594 height 24
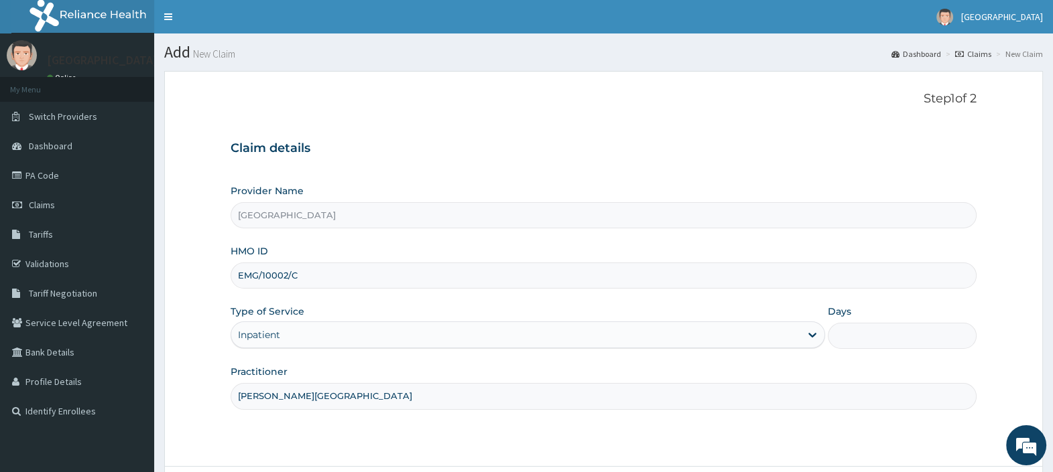
click at [861, 335] on input "Days" at bounding box center [901, 336] width 149 height 26
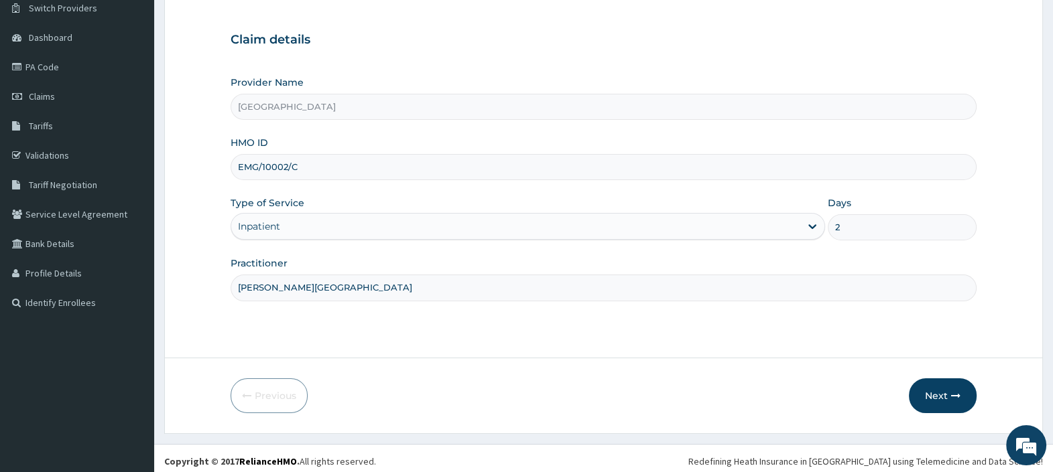
scroll to position [114, 0]
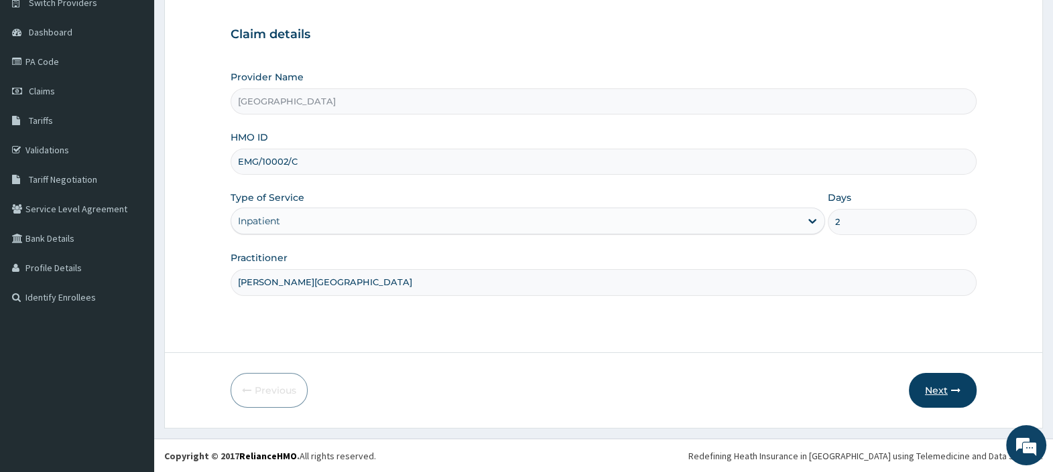
type input "2"
click at [935, 384] on button "Next" at bounding box center [943, 390] width 68 height 35
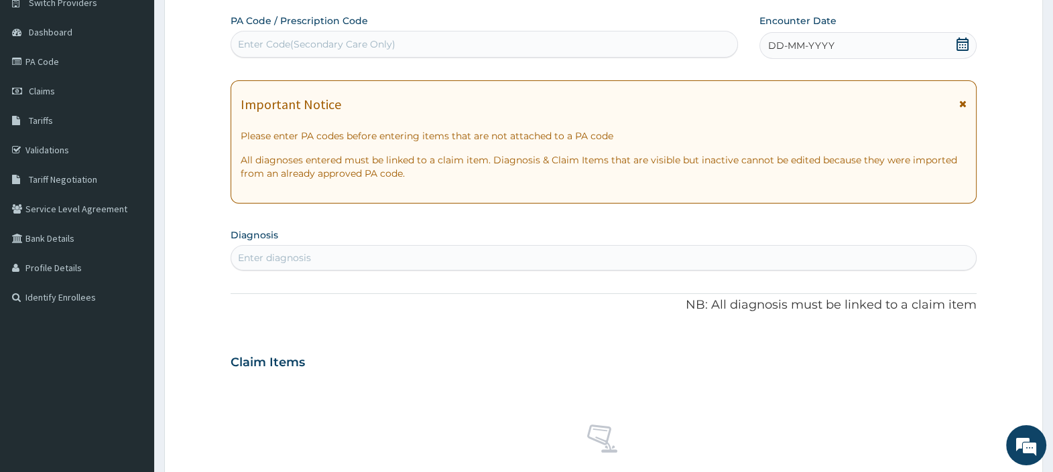
click at [423, 44] on div "Enter Code(Secondary Care Only)" at bounding box center [483, 44] width 505 height 21
paste input "PA/6A4AD7"
type input "PA/6A4AD7"
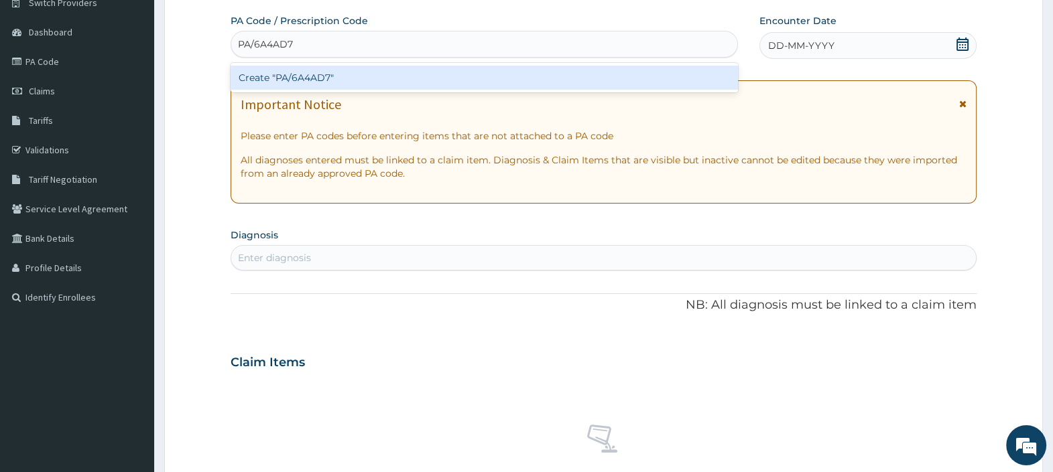
click at [344, 79] on div "Create "PA/6A4AD7"" at bounding box center [483, 78] width 507 height 24
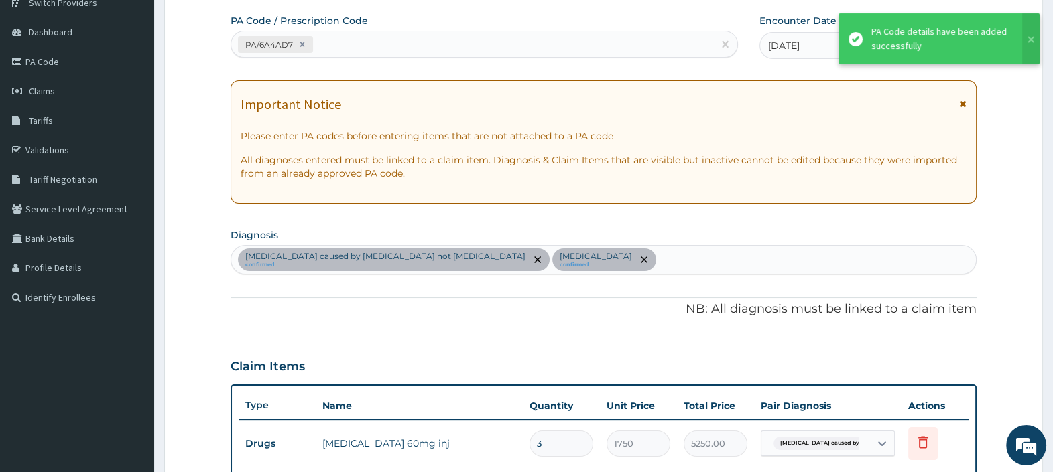
scroll to position [412, 0]
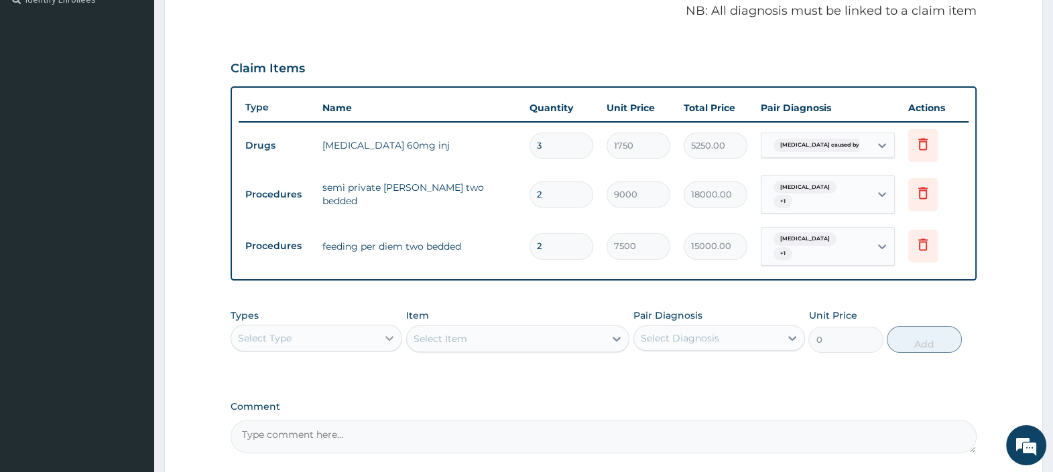
click at [385, 326] on div at bounding box center [389, 338] width 24 height 24
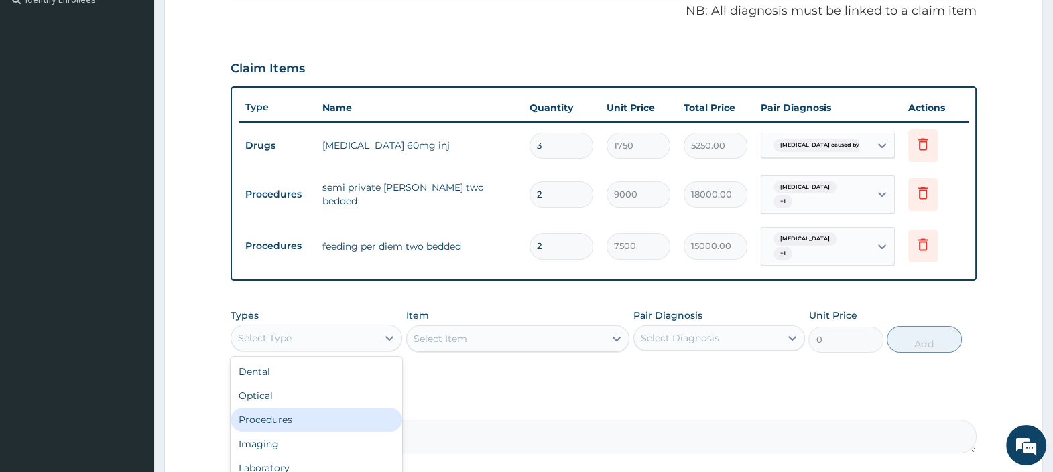
click at [324, 408] on div "Procedures" at bounding box center [316, 420] width 172 height 24
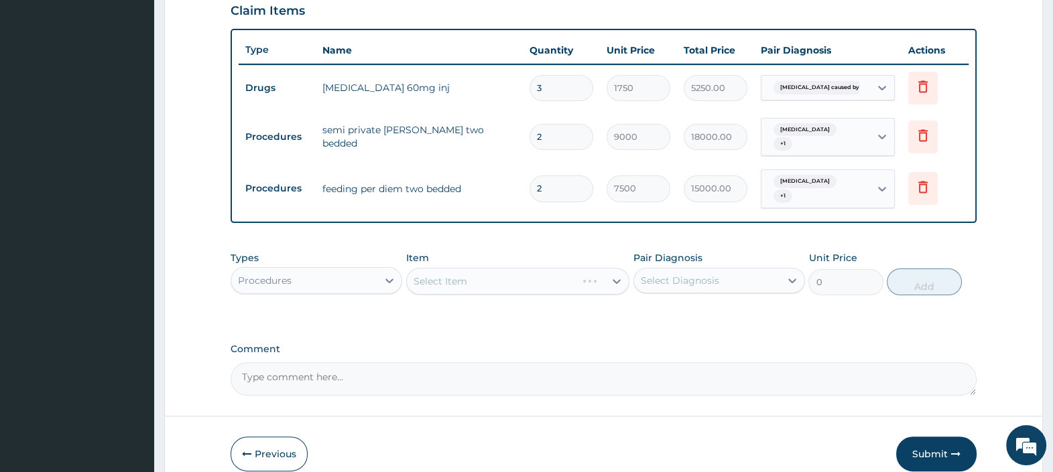
scroll to position [496, 0]
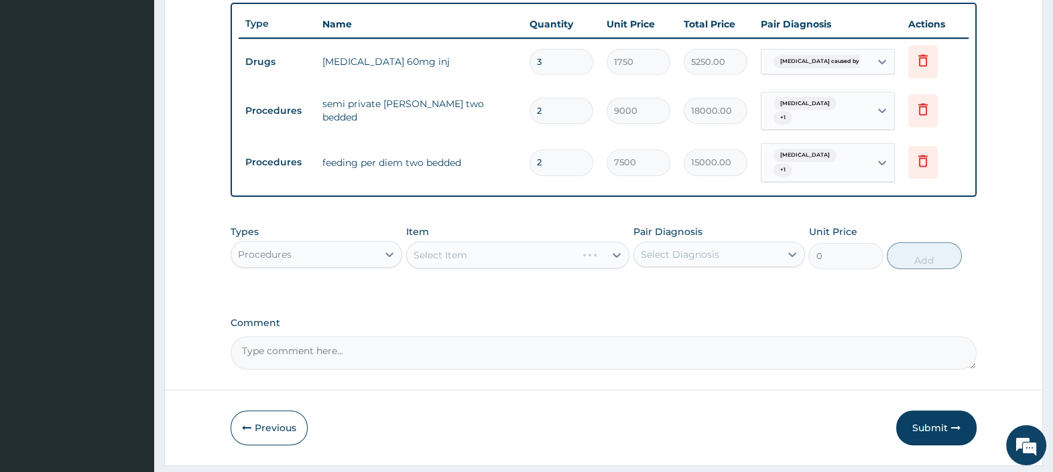
drag, startPoint x: 529, startPoint y: 241, endPoint x: 515, endPoint y: 239, distance: 14.2
click at [529, 242] on div "Select Item" at bounding box center [518, 255] width 224 height 27
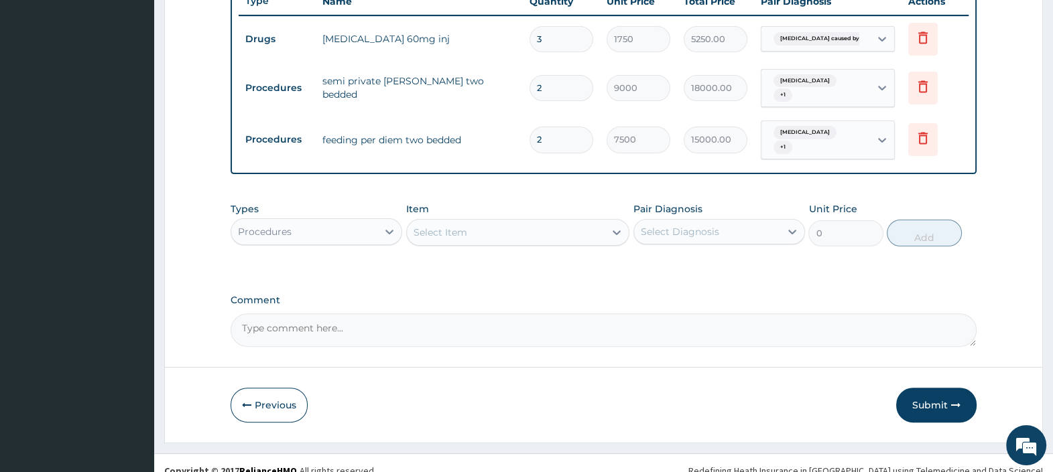
scroll to position [520, 0]
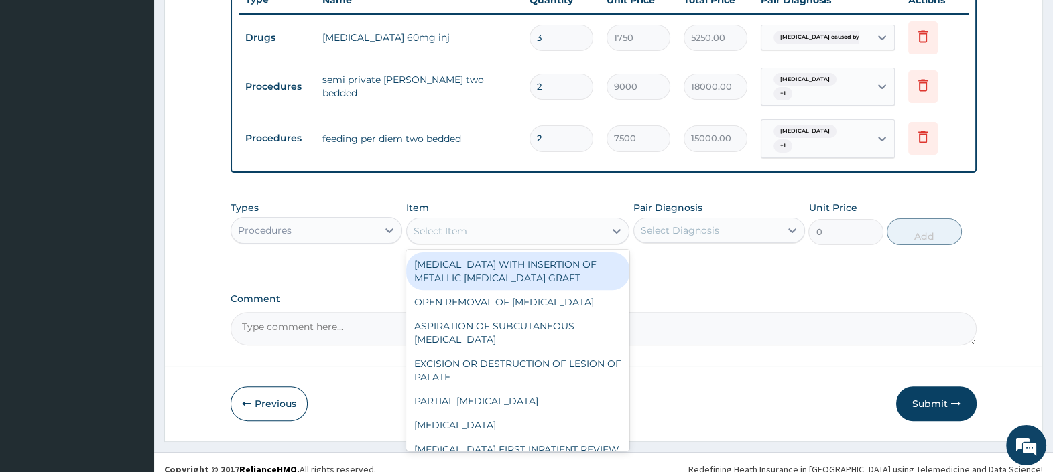
click at [486, 224] on div "Select Item" at bounding box center [506, 230] width 198 height 21
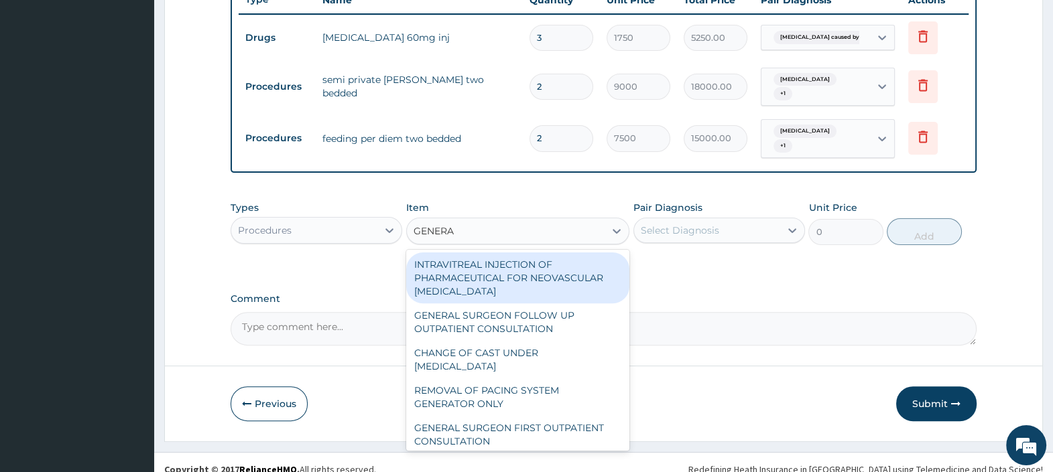
type input "GENERAL"
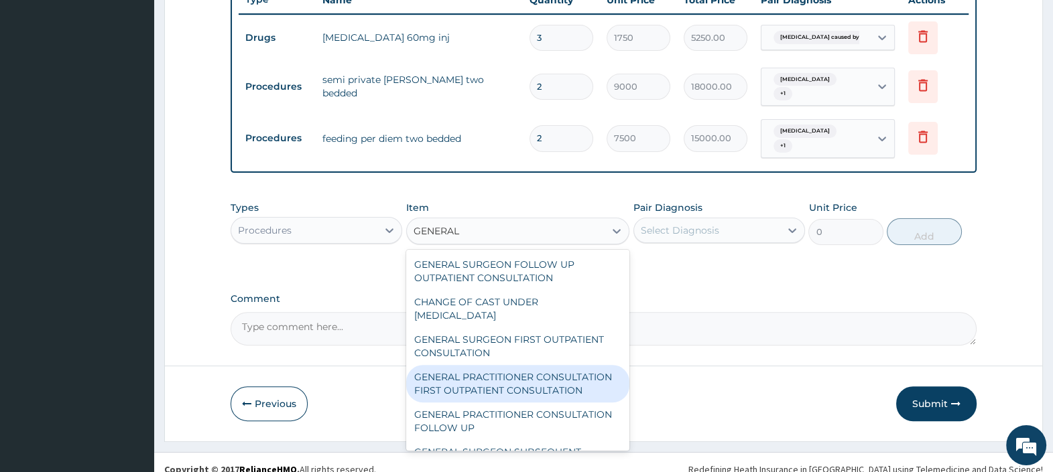
click at [489, 384] on div "GENERAL PRACTITIONER CONSULTATION FIRST OUTPATIENT CONSULTATION" at bounding box center [518, 384] width 224 height 38
type input "3000"
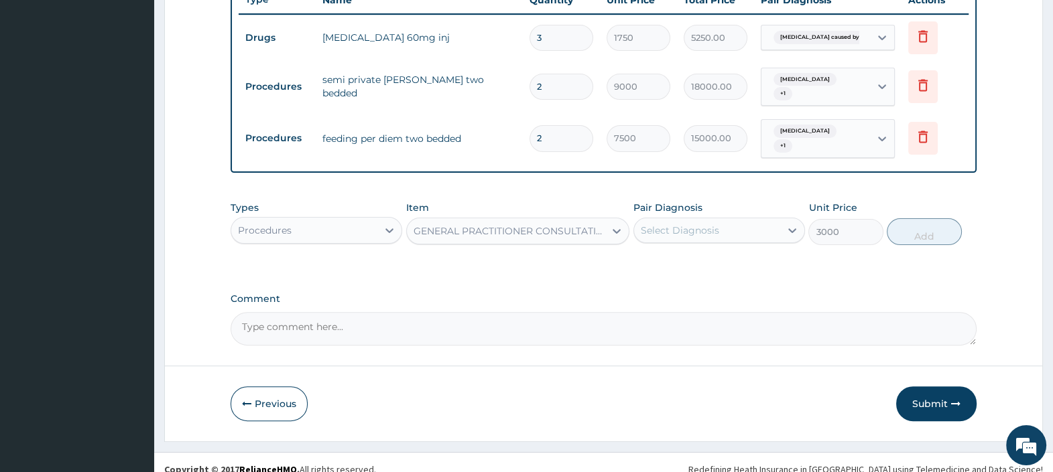
click at [733, 220] on div "Select Diagnosis" at bounding box center [707, 230] width 146 height 21
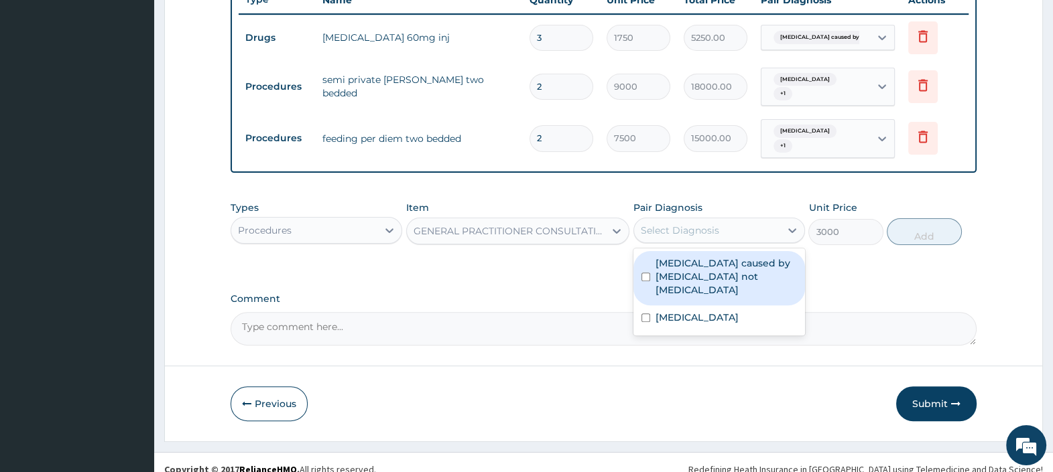
drag, startPoint x: 734, startPoint y: 260, endPoint x: 725, endPoint y: 282, distance: 24.0
click at [732, 261] on label "Malaria caused by Plasmodium not Plasmodium falciparum" at bounding box center [725, 277] width 141 height 40
checkbox input "true"
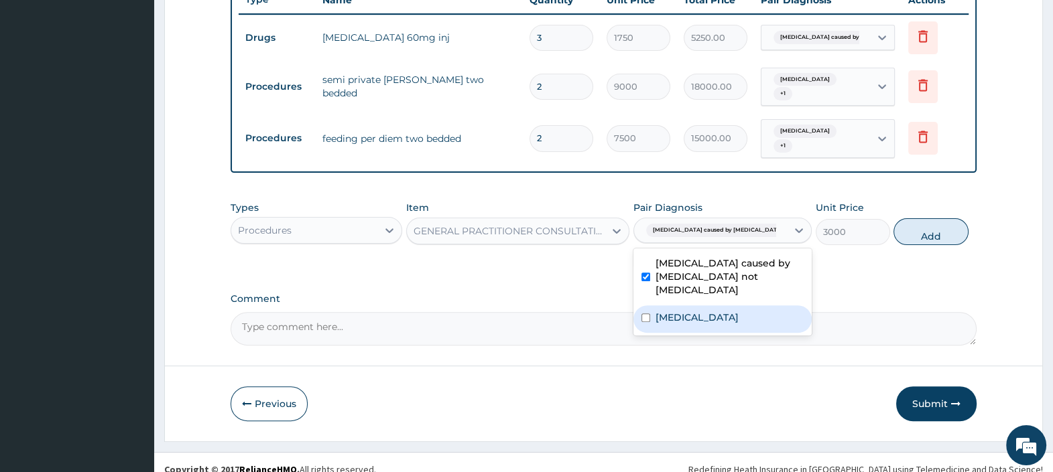
click at [718, 306] on div "Pneumonia" at bounding box center [722, 319] width 178 height 27
checkbox input "true"
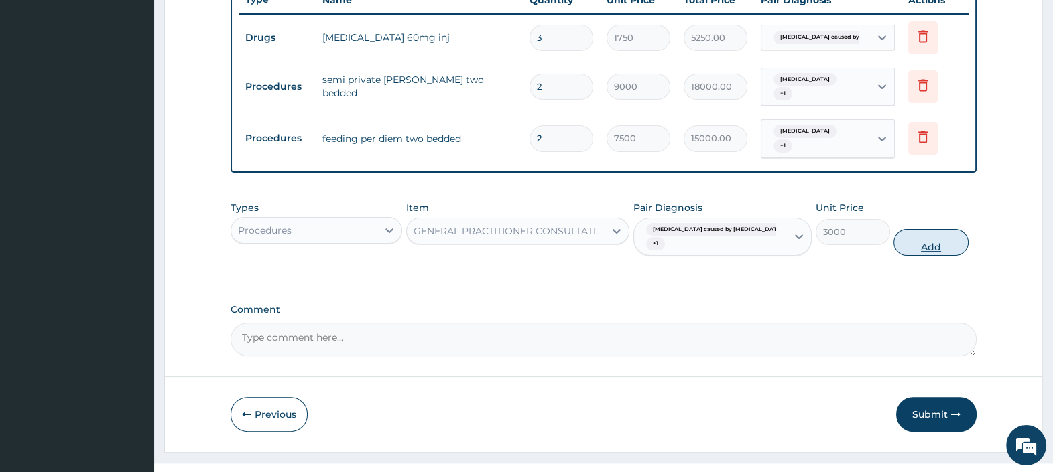
click at [933, 238] on button "Add" at bounding box center [930, 242] width 74 height 27
type input "0"
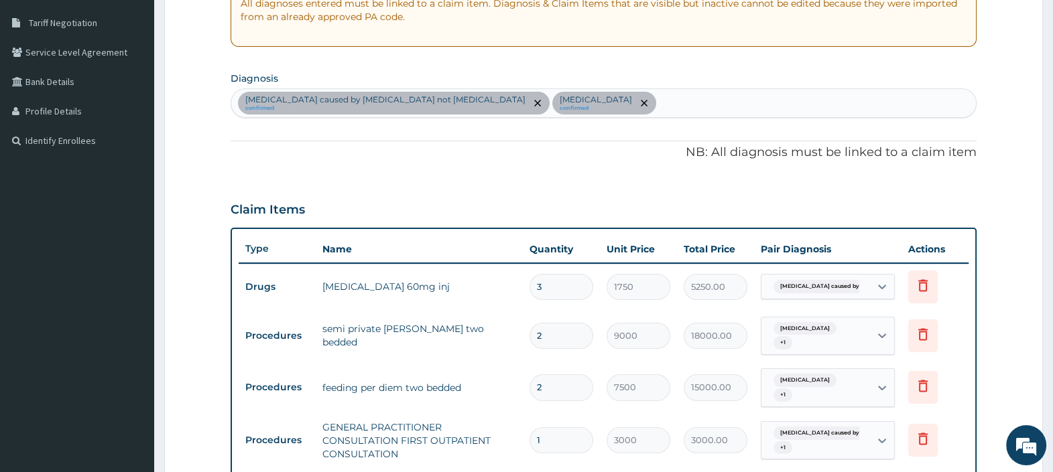
scroll to position [269, 0]
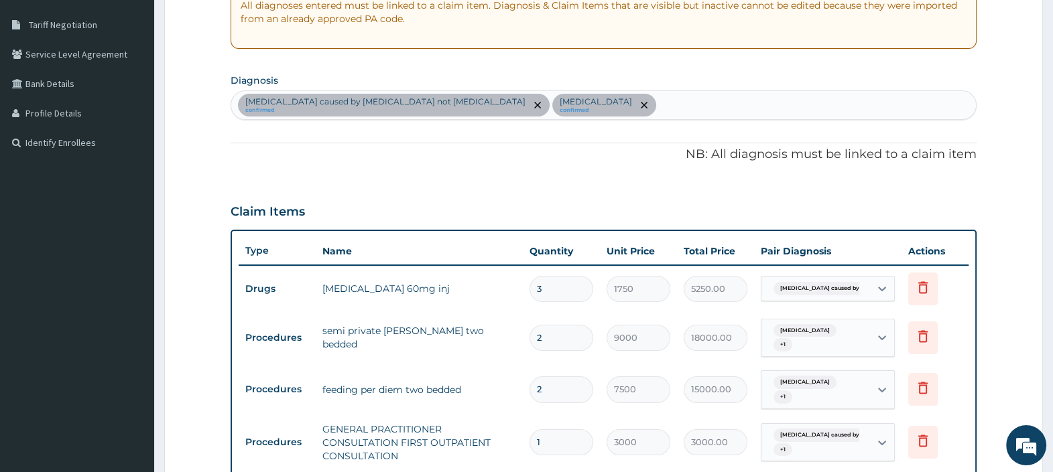
click at [655, 105] on div "Malaria caused by Plasmodium not Plasmodium falciparum confirmed Pneumonia conf…" at bounding box center [603, 105] width 744 height 28
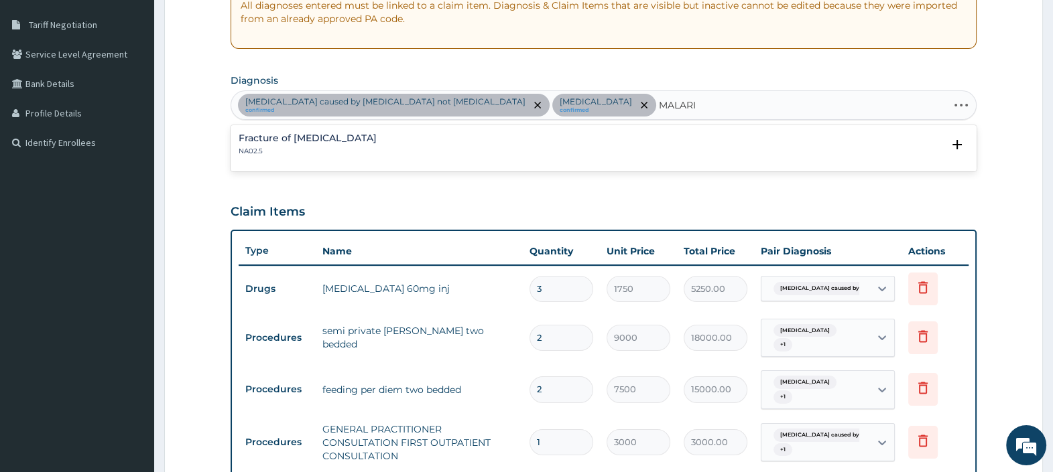
type input "MALARIA"
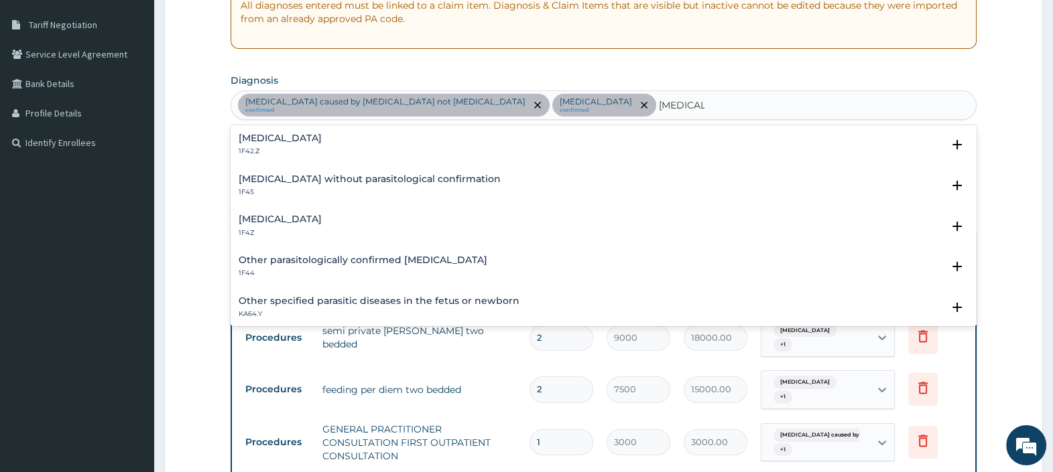
click at [322, 224] on div "Malaria, unspecified 1F4Z" at bounding box center [280, 225] width 83 height 23
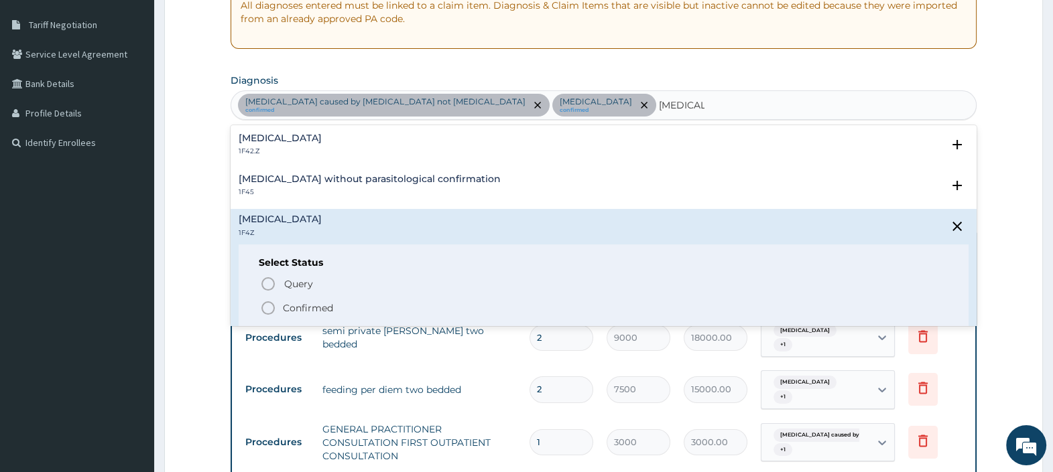
click at [332, 312] on p "Confirmed" at bounding box center [308, 308] width 50 height 13
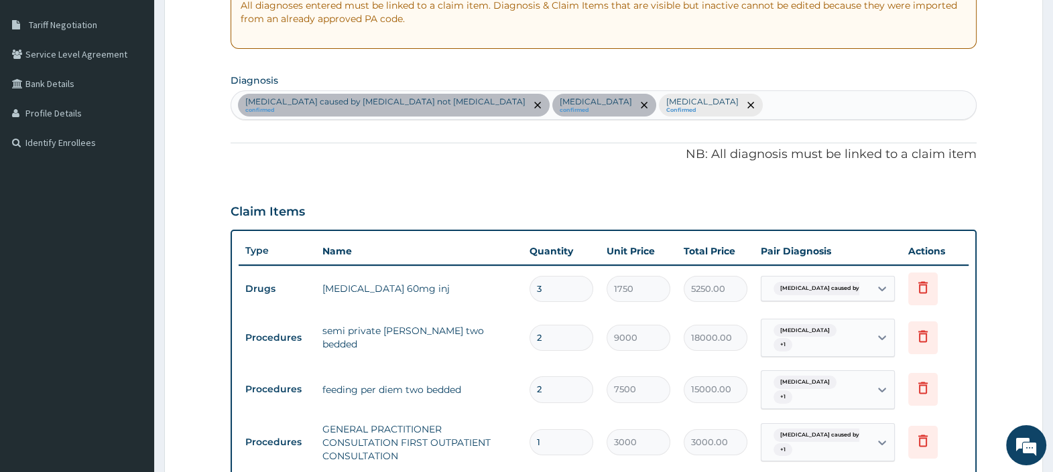
click at [752, 109] on div "Malaria caused by Plasmodium not Plasmodium falciparum confirmed Pneumonia conf…" at bounding box center [603, 105] width 744 height 28
type input "SEPSIS"
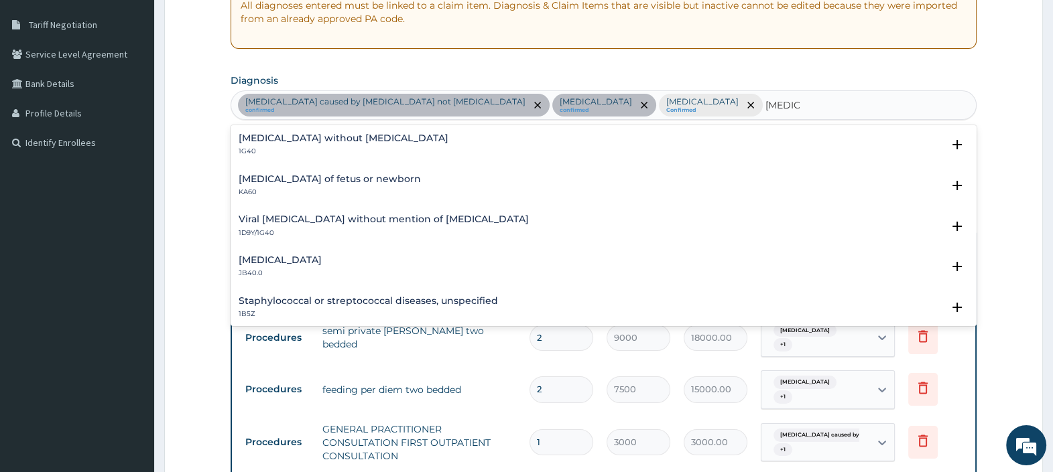
click at [324, 131] on div "Sepsis without septic shock 1G40 Select Status Query Query covers suspected (?)…" at bounding box center [603, 148] width 746 height 41
click at [322, 134] on h4 "Sepsis without septic shock" at bounding box center [344, 138] width 210 height 10
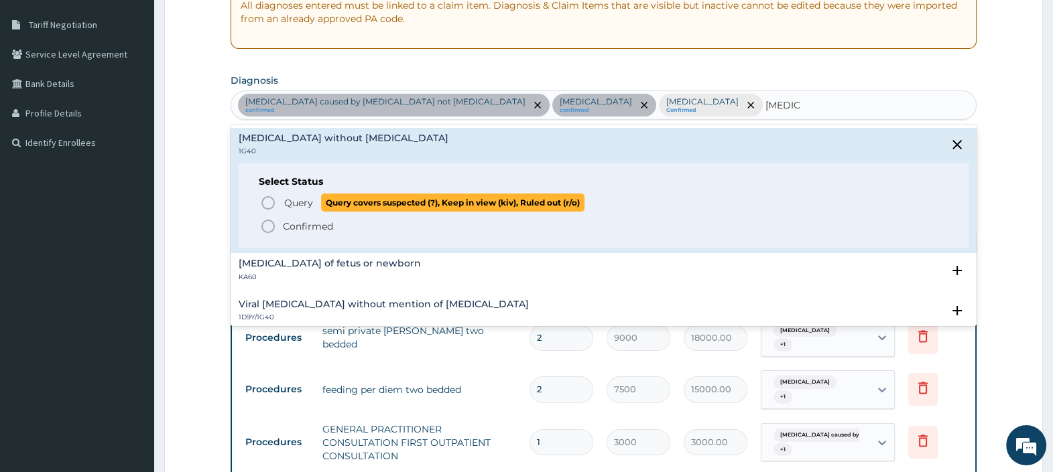
click at [297, 206] on span "Query" at bounding box center [298, 202] width 29 height 13
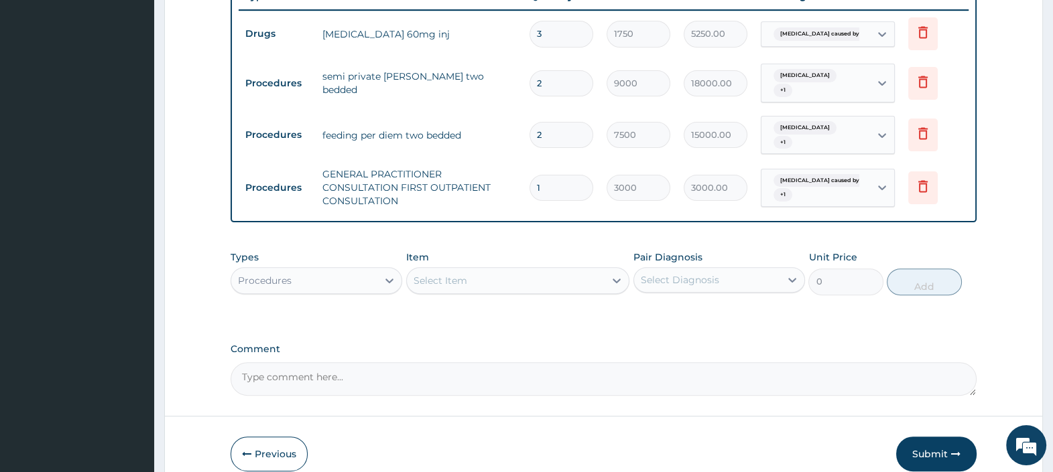
scroll to position [574, 0]
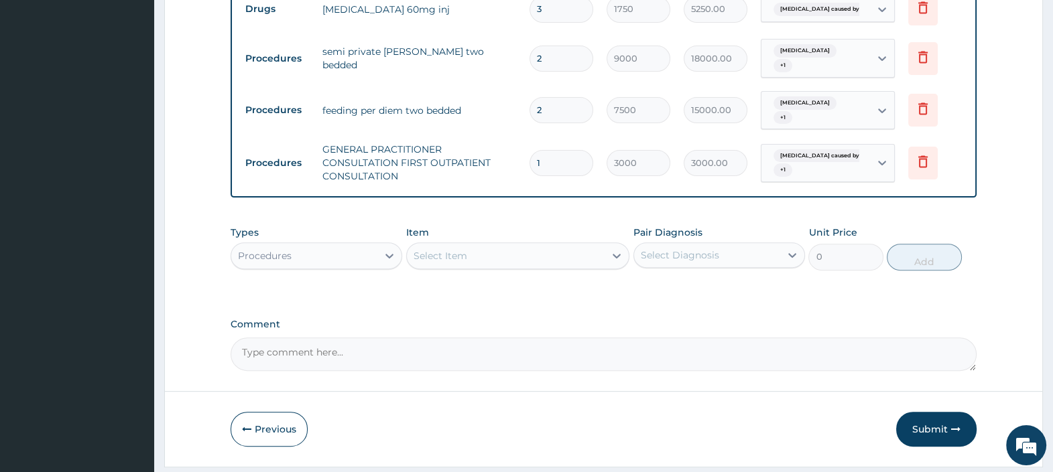
click at [379, 244] on div at bounding box center [389, 256] width 24 height 24
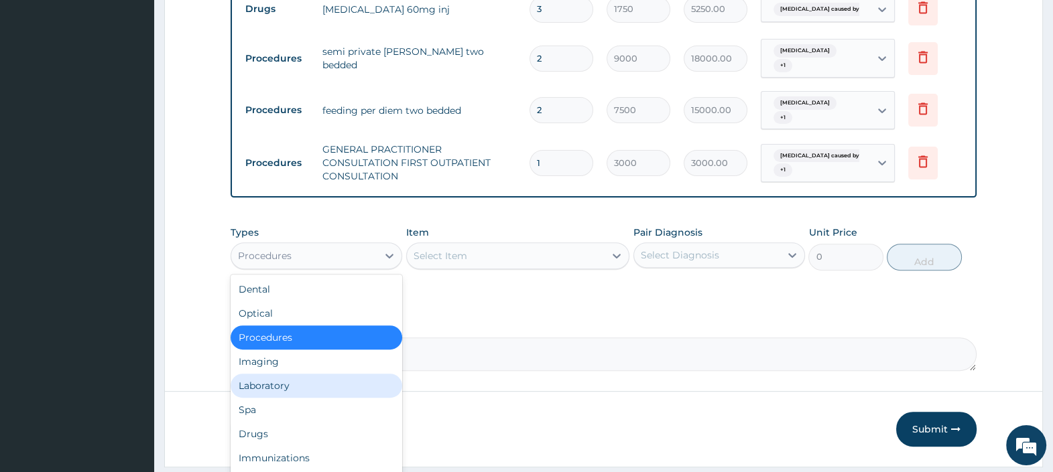
click at [287, 374] on div "Laboratory" at bounding box center [316, 386] width 172 height 24
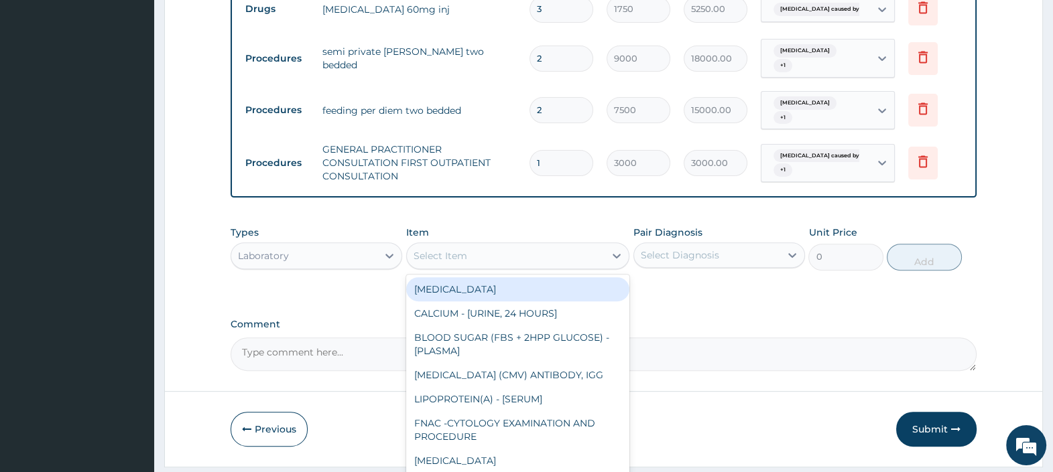
click at [494, 245] on div "Select Item" at bounding box center [506, 255] width 198 height 21
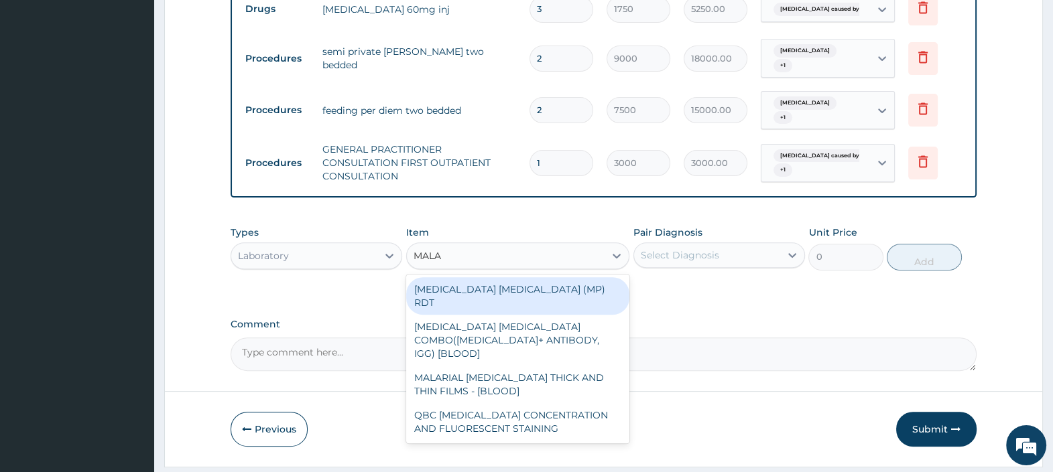
type input "MALAR"
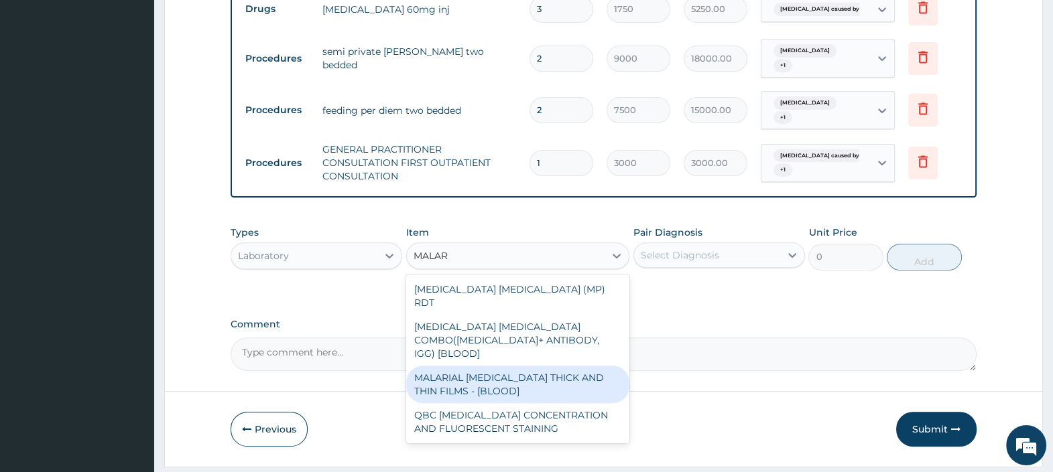
click at [535, 366] on div "MALARIAL PARASITE THICK AND THIN FILMS - [BLOOD]" at bounding box center [518, 385] width 224 height 38
type input "2500"
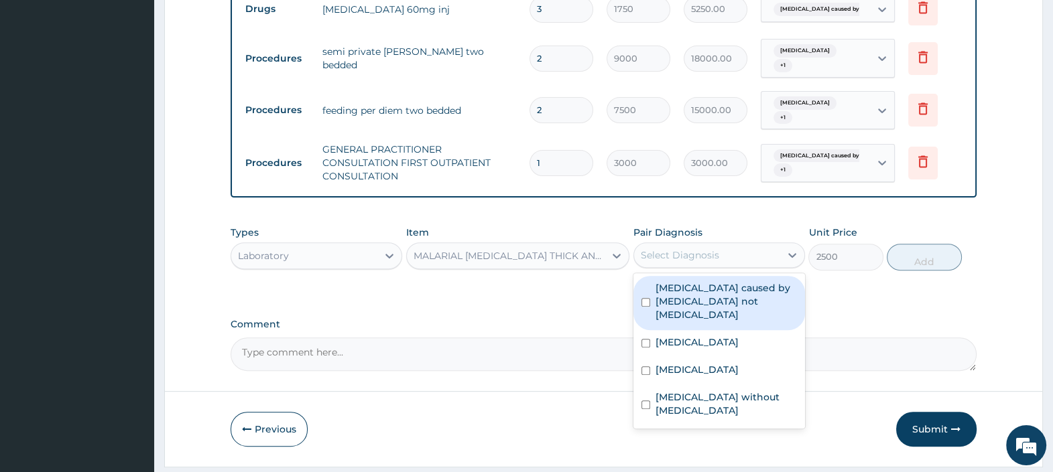
click at [701, 249] on div "Select Diagnosis" at bounding box center [680, 255] width 78 height 13
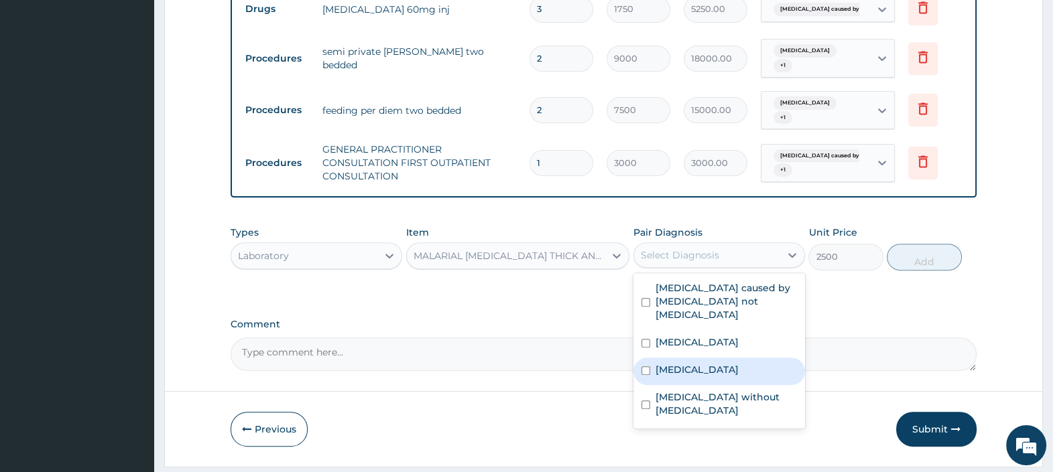
click at [715, 363] on label "Malaria, unspecified" at bounding box center [696, 369] width 83 height 13
checkbox input "true"
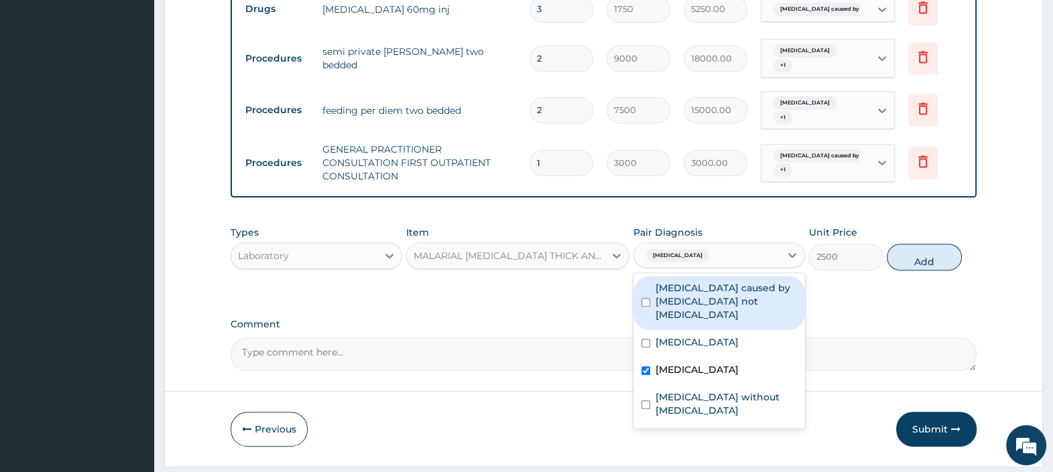
drag, startPoint x: 917, startPoint y: 216, endPoint x: 850, endPoint y: 219, distance: 67.7
click at [917, 244] on button "Add" at bounding box center [923, 257] width 74 height 27
type input "0"
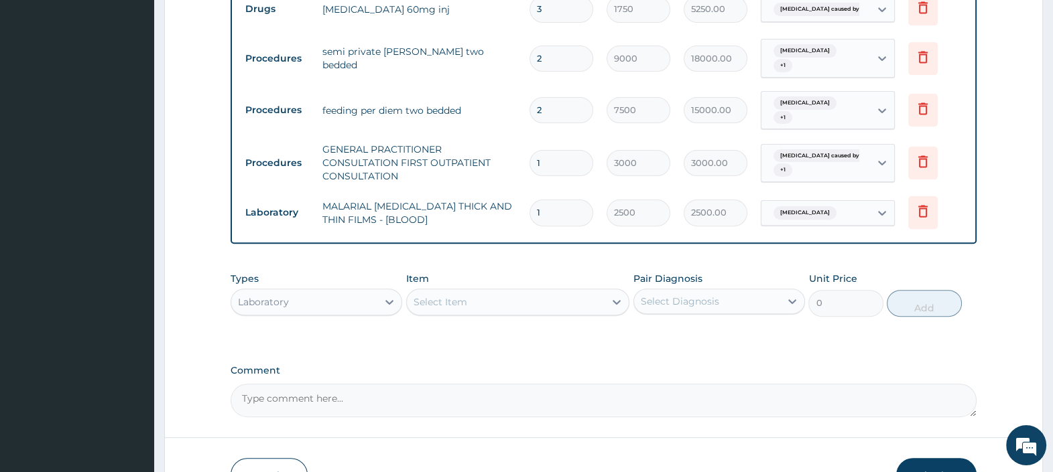
click at [506, 291] on div "Select Item" at bounding box center [506, 301] width 198 height 21
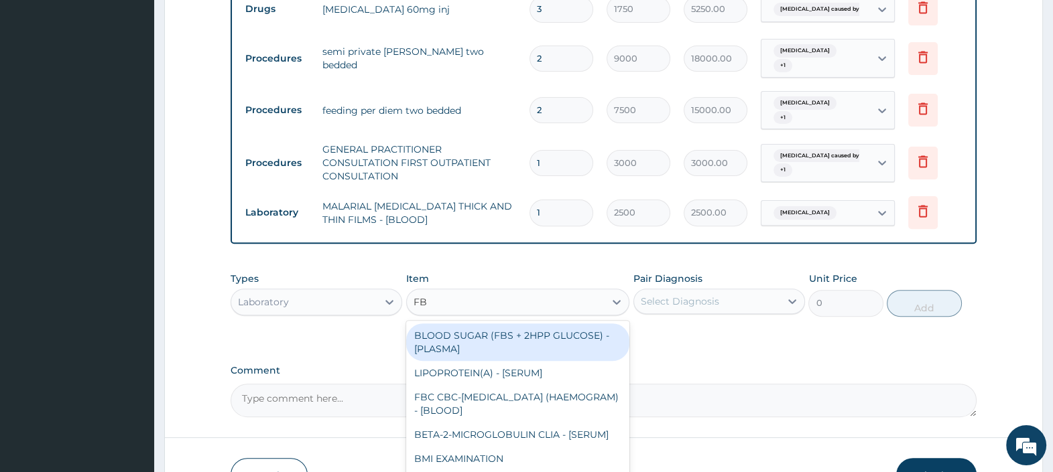
type input "FBC"
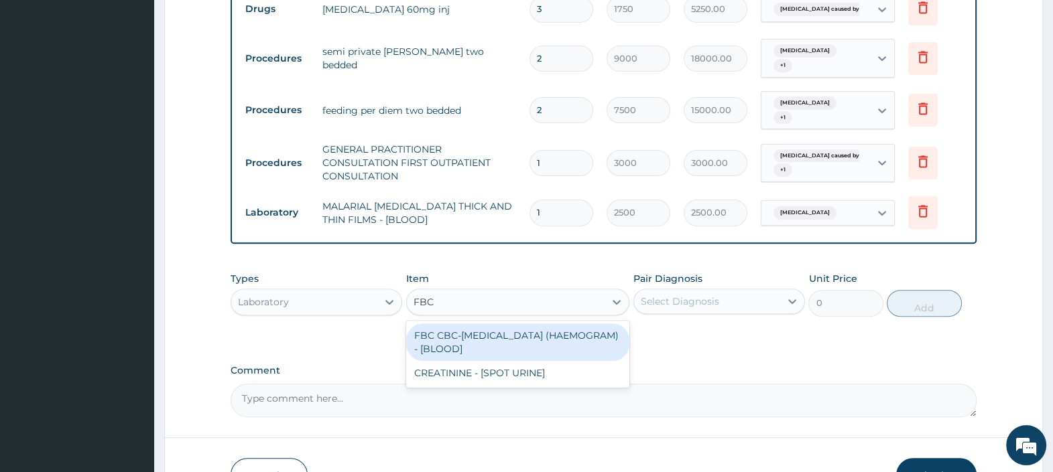
click at [511, 324] on div "FBC CBC-COMPLETE BLOOD COUNT (HAEMOGRAM) - [BLOOD]" at bounding box center [518, 343] width 224 height 38
type input "4500"
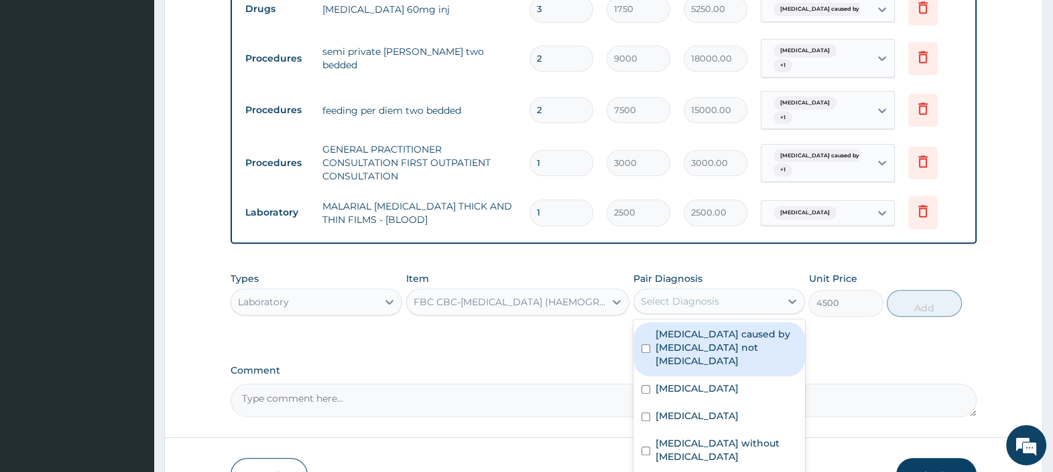
click at [719, 291] on div "Select Diagnosis" at bounding box center [707, 301] width 146 height 21
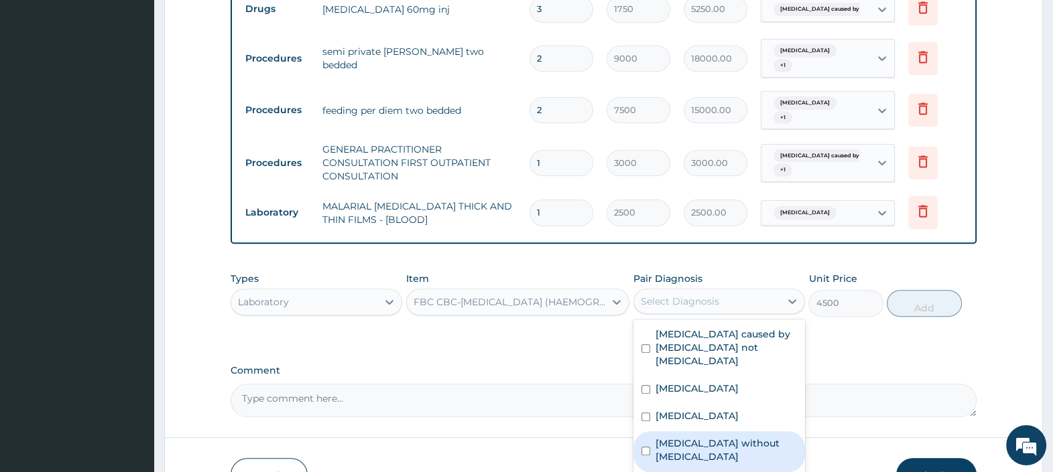
click at [719, 437] on label "Sepsis without septic shock" at bounding box center [725, 450] width 141 height 27
checkbox input "true"
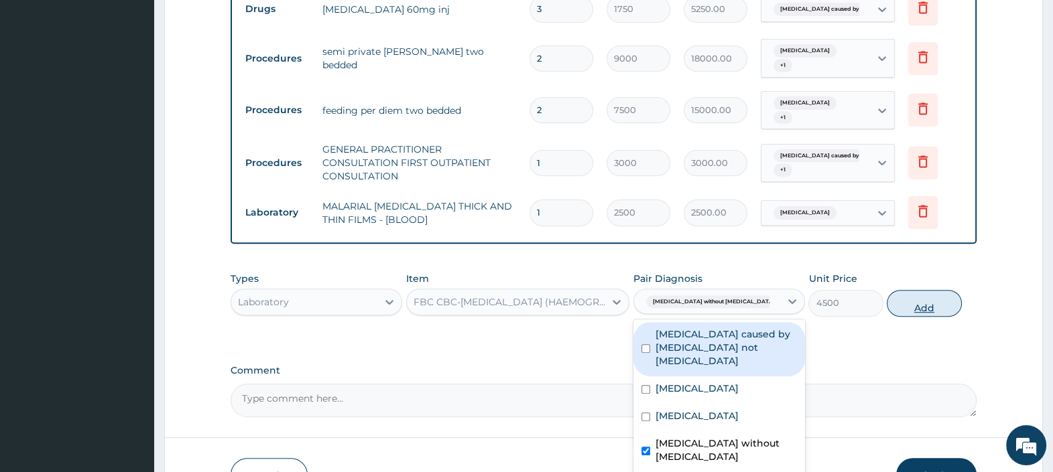
click at [918, 290] on button "Add" at bounding box center [923, 303] width 74 height 27
type input "0"
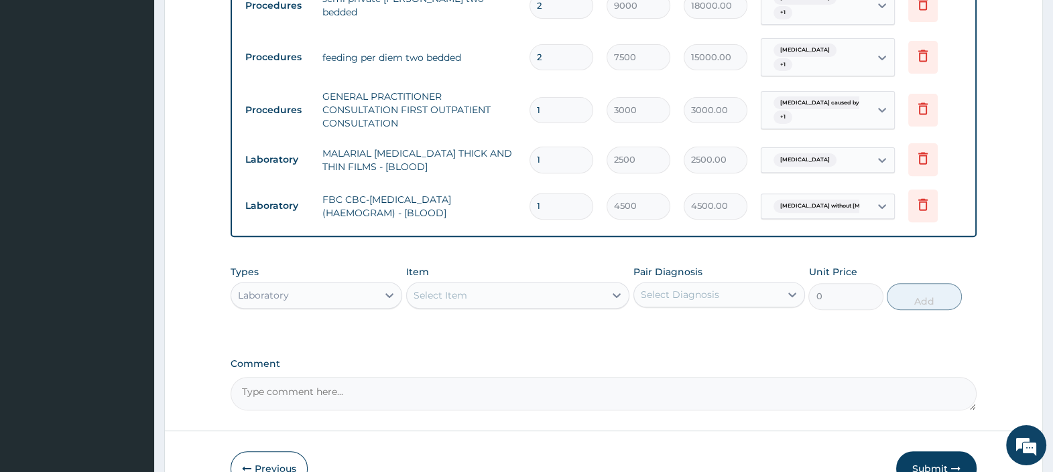
scroll to position [666, 0]
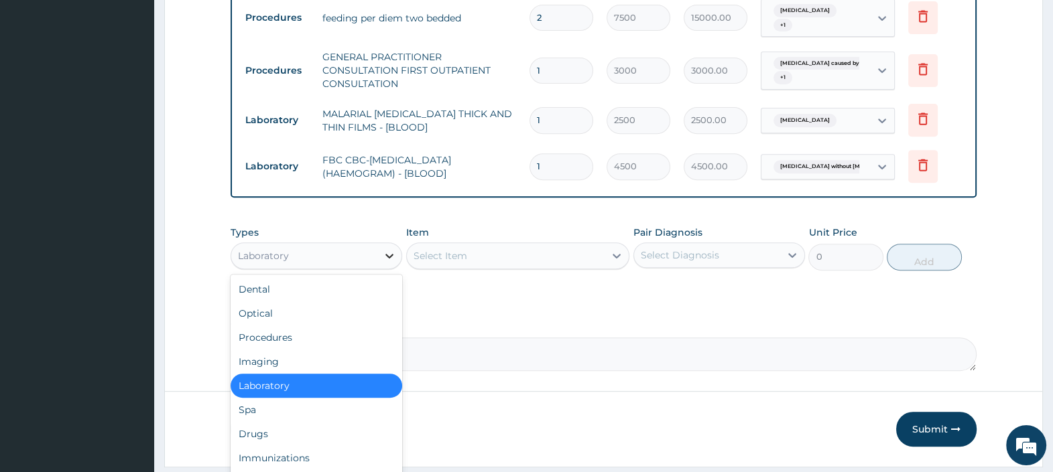
click at [389, 249] on icon at bounding box center [389, 255] width 13 height 13
click at [271, 422] on div "Drugs" at bounding box center [316, 434] width 172 height 24
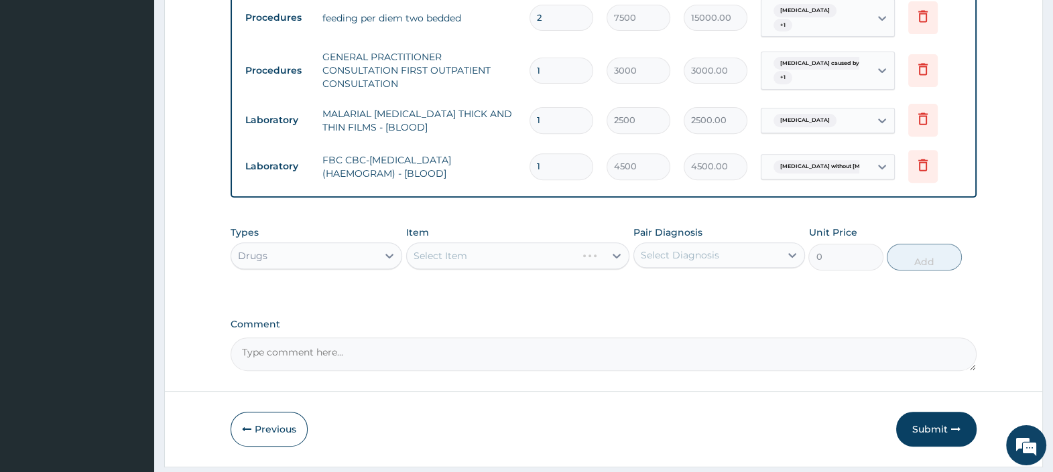
click at [457, 243] on div "Select Item" at bounding box center [518, 256] width 224 height 27
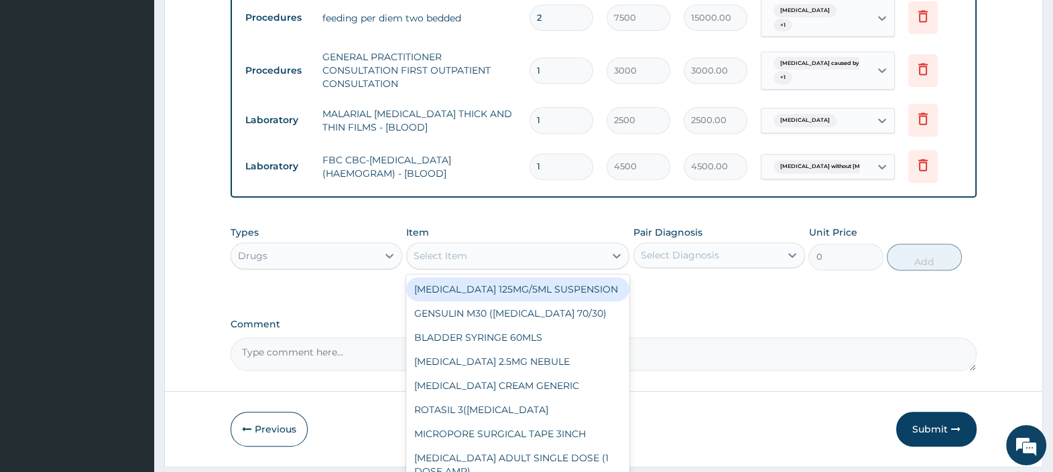
click at [457, 249] on div "Select Item" at bounding box center [440, 255] width 54 height 13
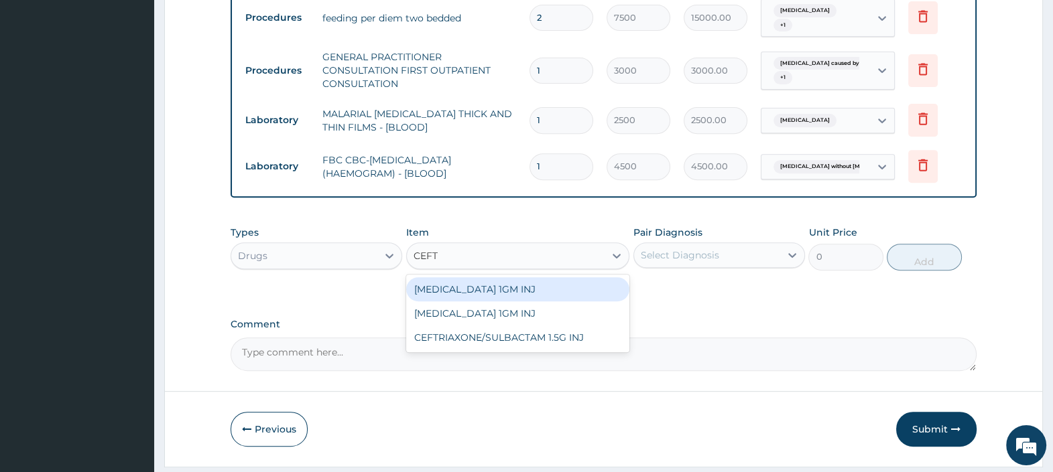
type input "CEFTR"
click at [500, 277] on div "CEFTRIAXONE 1GM INJ" at bounding box center [518, 289] width 224 height 24
type input "2000"
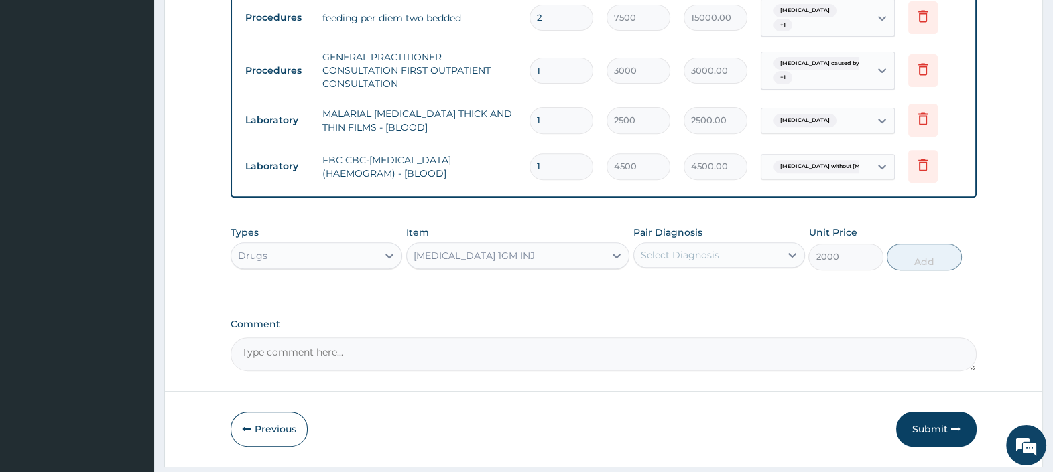
click at [695, 249] on div "Select Diagnosis" at bounding box center [680, 255] width 78 height 13
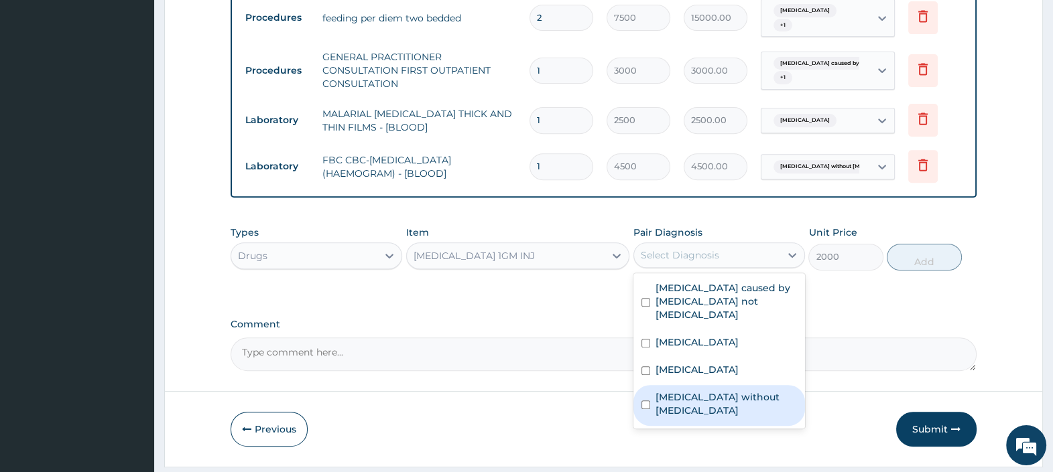
click at [726, 391] on label "Sepsis without septic shock" at bounding box center [725, 404] width 141 height 27
checkbox input "true"
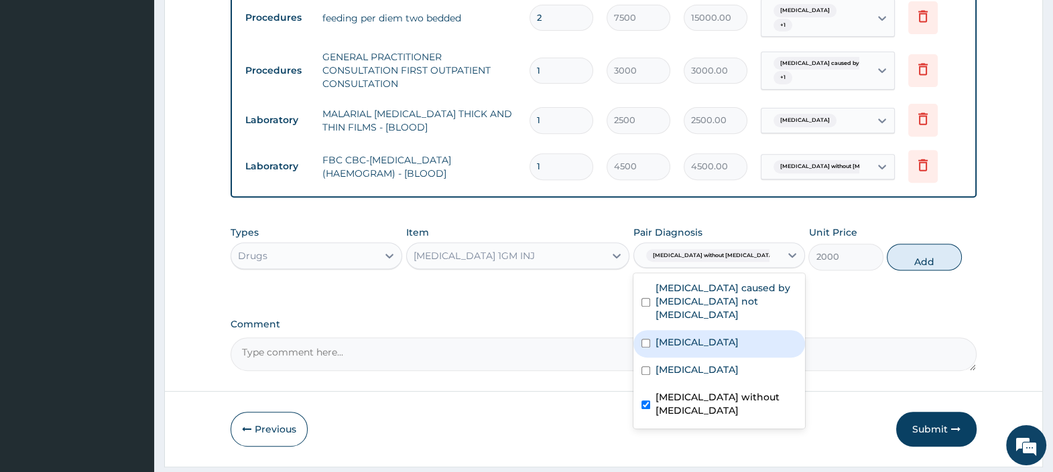
click at [716, 330] on div "Pneumonia" at bounding box center [719, 343] width 172 height 27
checkbox input "true"
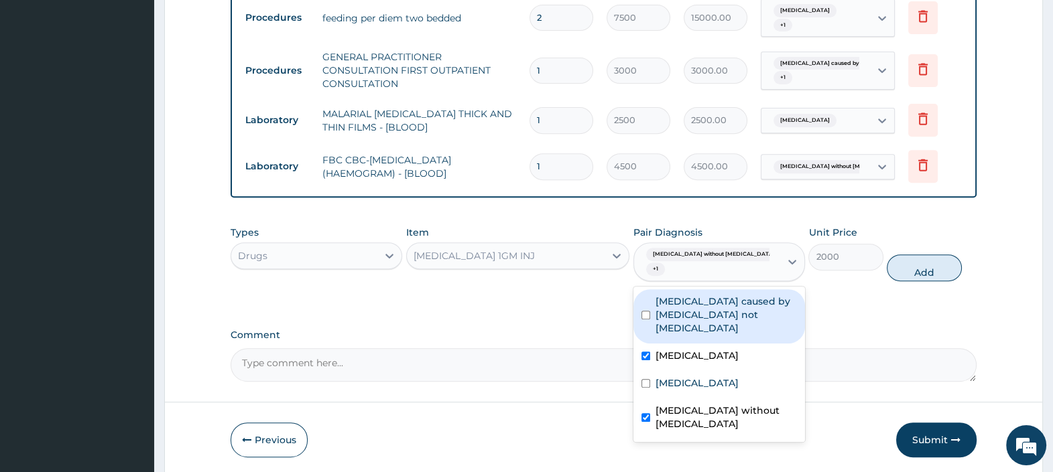
drag, startPoint x: 928, startPoint y: 223, endPoint x: 915, endPoint y: 228, distance: 14.2
click at [928, 255] on button "Add" at bounding box center [923, 268] width 74 height 27
type input "0"
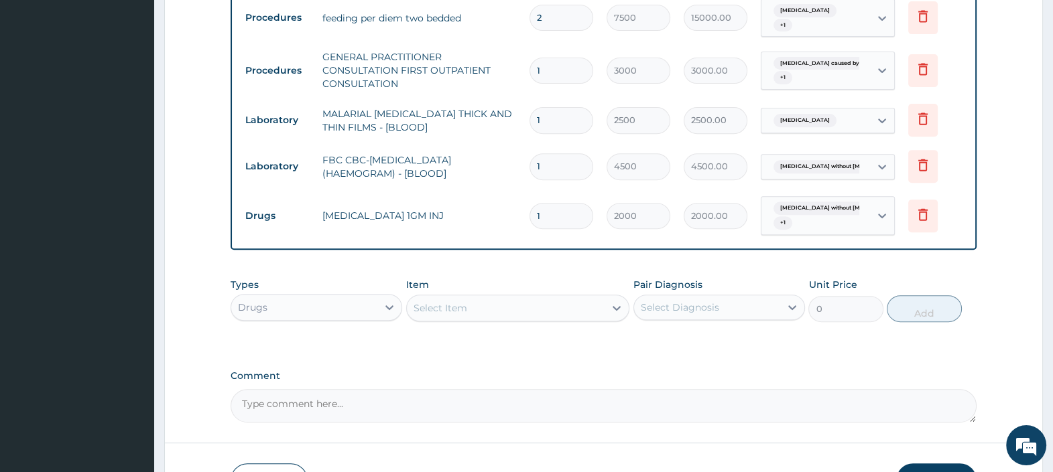
click at [445, 302] on div "Select Item" at bounding box center [440, 308] width 54 height 13
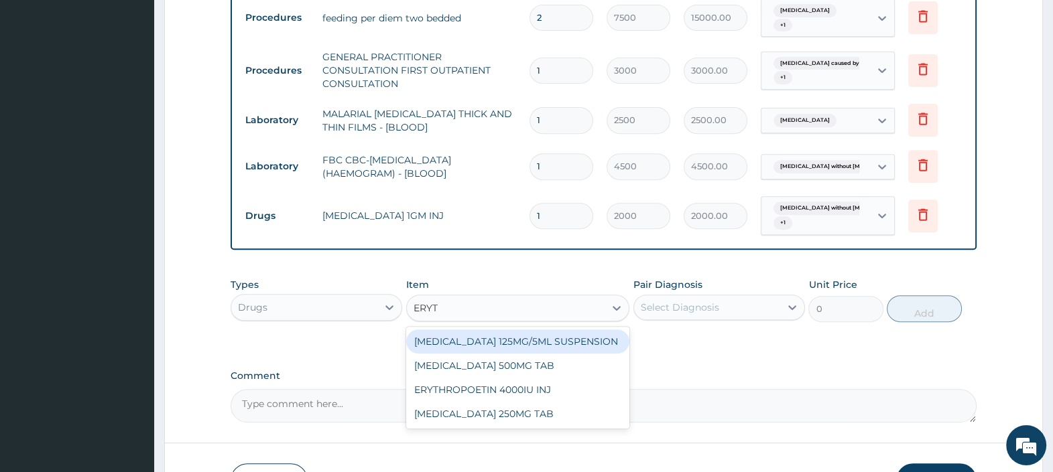
type input "ERYTH"
click at [543, 330] on div "ERYTHROMYCIN 125MG/5ML SUSPENSION" at bounding box center [518, 342] width 224 height 24
type input "1900"
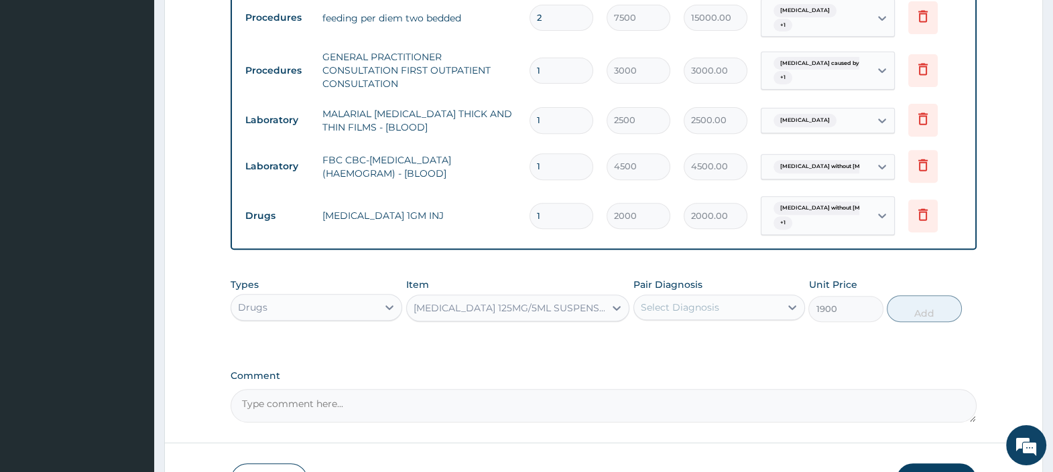
click at [690, 301] on div "Select Diagnosis" at bounding box center [680, 307] width 78 height 13
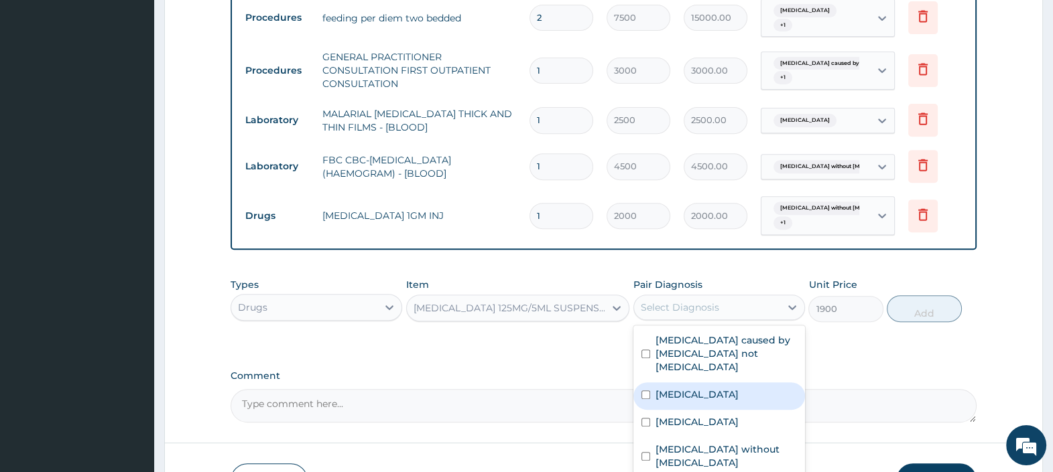
click at [706, 388] on label "Pneumonia" at bounding box center [696, 394] width 83 height 13
checkbox input "true"
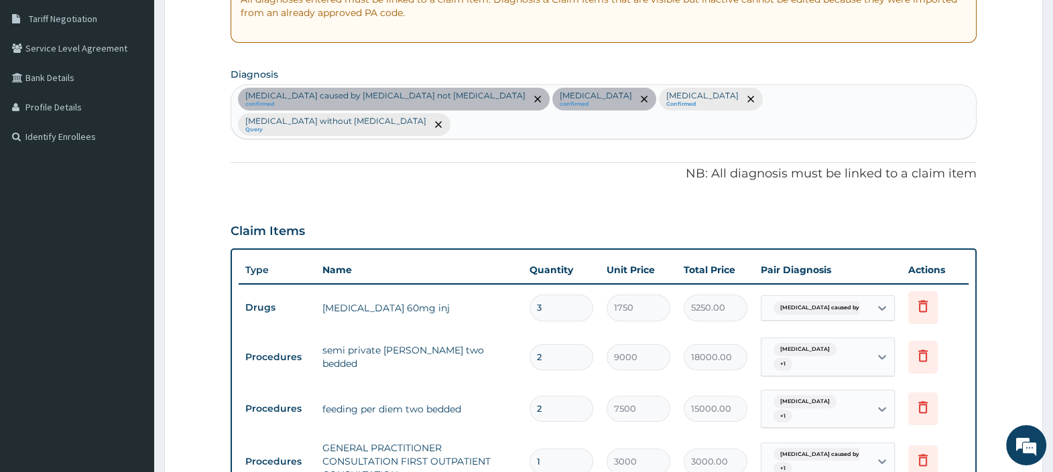
scroll to position [80, 0]
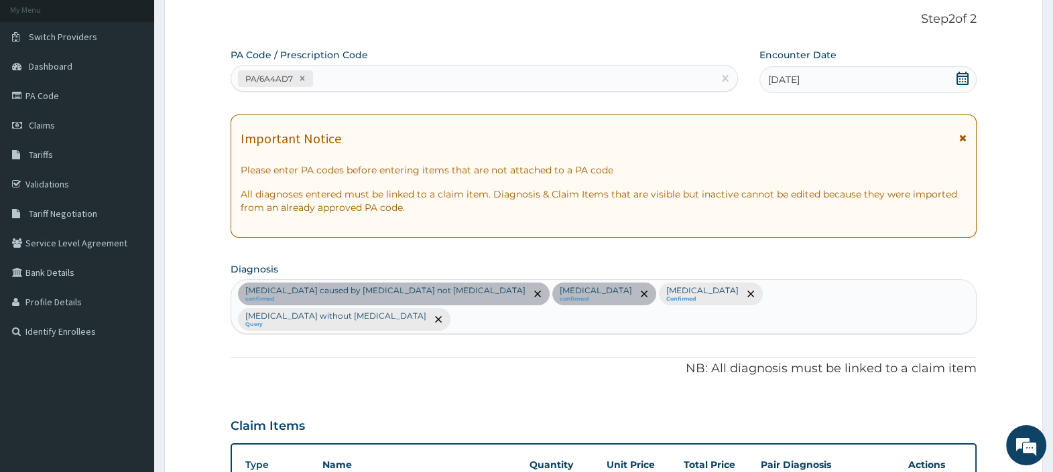
click at [883, 291] on div "Malaria caused by Plasmodium not Plasmodium falciparum confirmed Pneumonia conf…" at bounding box center [603, 307] width 744 height 54
type input "RESPIRATORY"
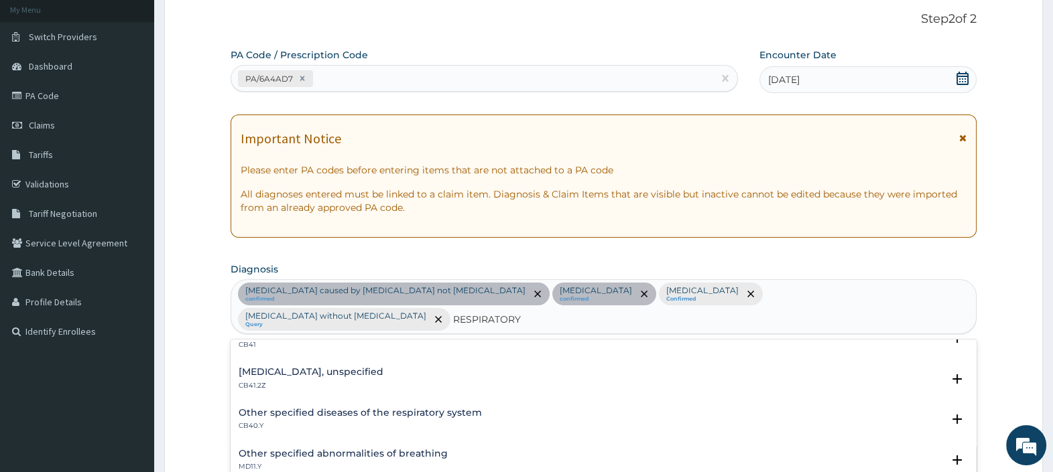
scroll to position [83, 0]
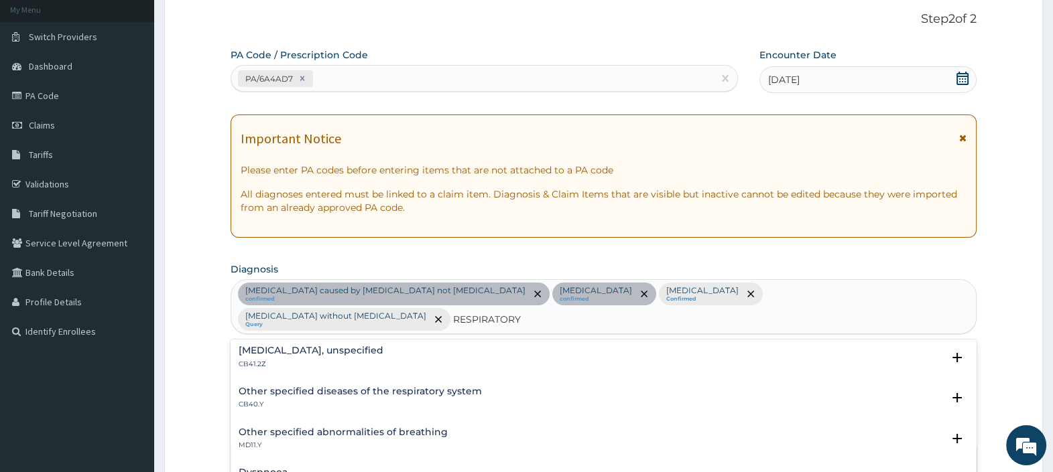
click at [358, 387] on h4 "Other specified diseases of the respiratory system" at bounding box center [360, 392] width 243 height 10
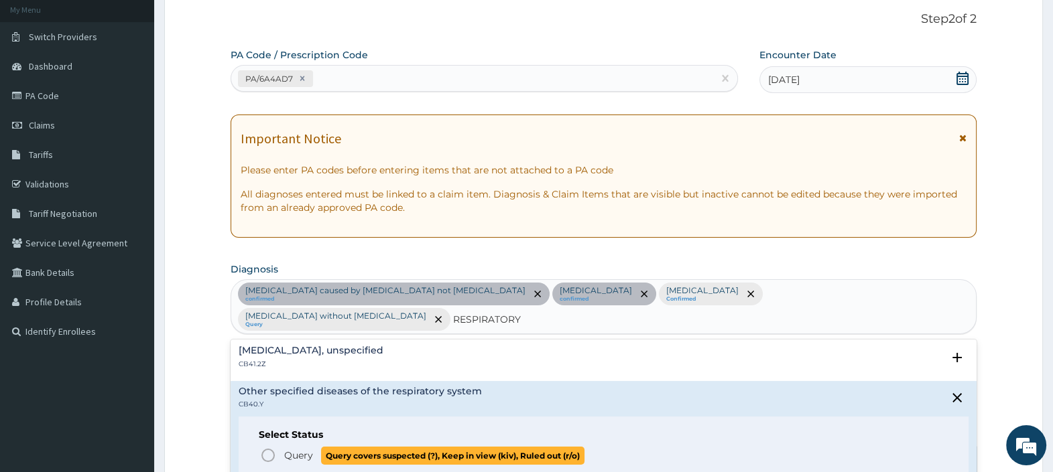
click at [269, 448] on icon "status option query" at bounding box center [268, 456] width 16 height 16
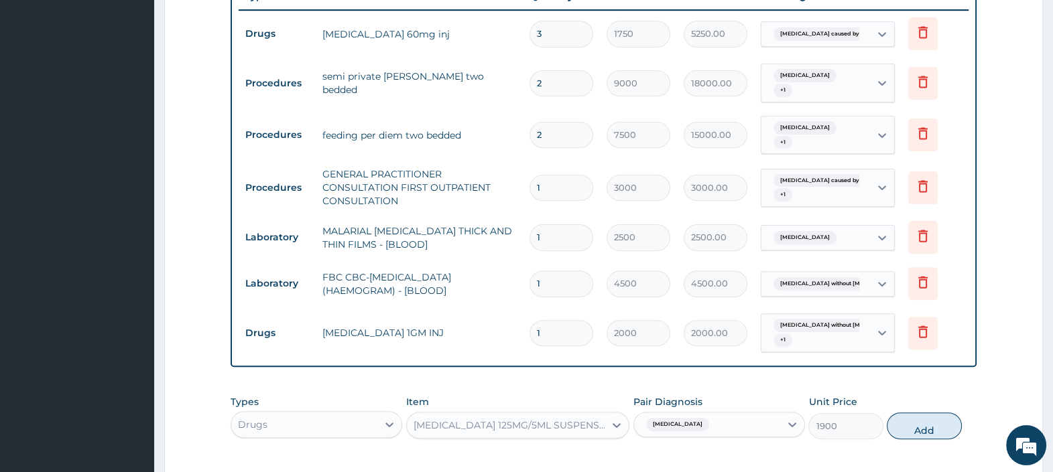
scroll to position [744, 0]
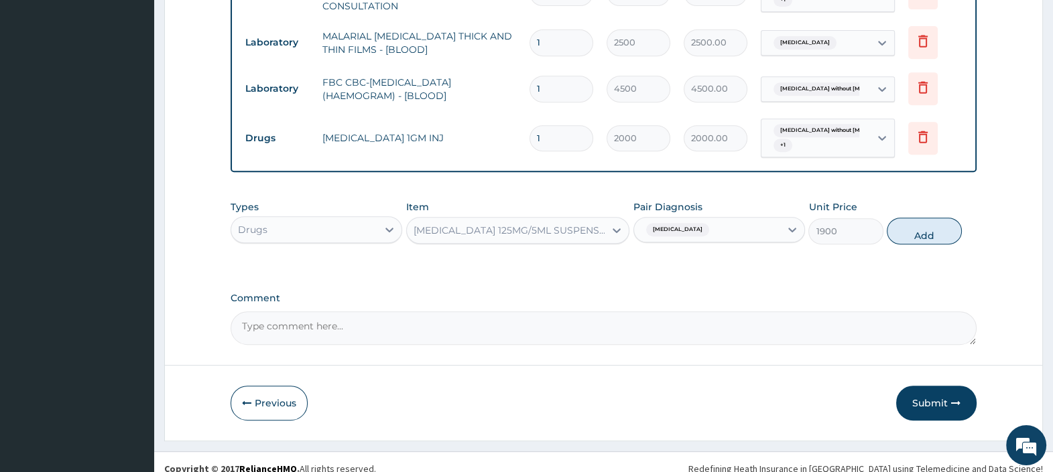
click at [699, 218] on div "Pneumonia" at bounding box center [707, 229] width 146 height 23
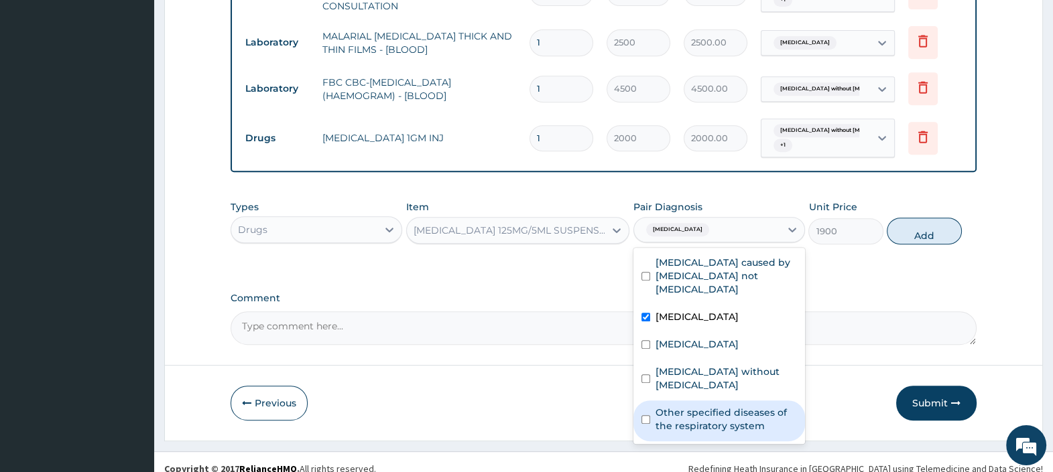
click at [693, 406] on label "Other specified diseases of the respiratory system" at bounding box center [725, 419] width 141 height 27
checkbox input "true"
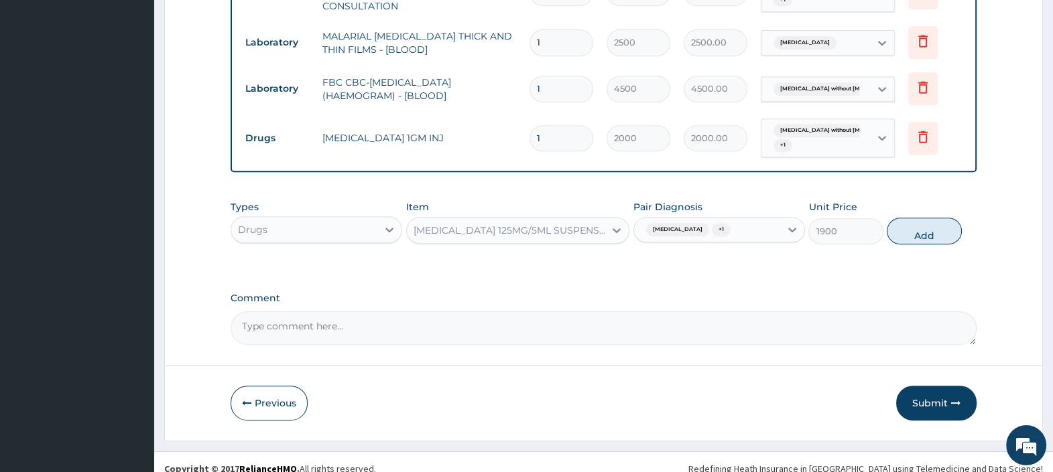
drag, startPoint x: 929, startPoint y: 223, endPoint x: 929, endPoint y: 230, distance: 7.4
click at [931, 222] on button "Add" at bounding box center [923, 231] width 74 height 27
type input "0"
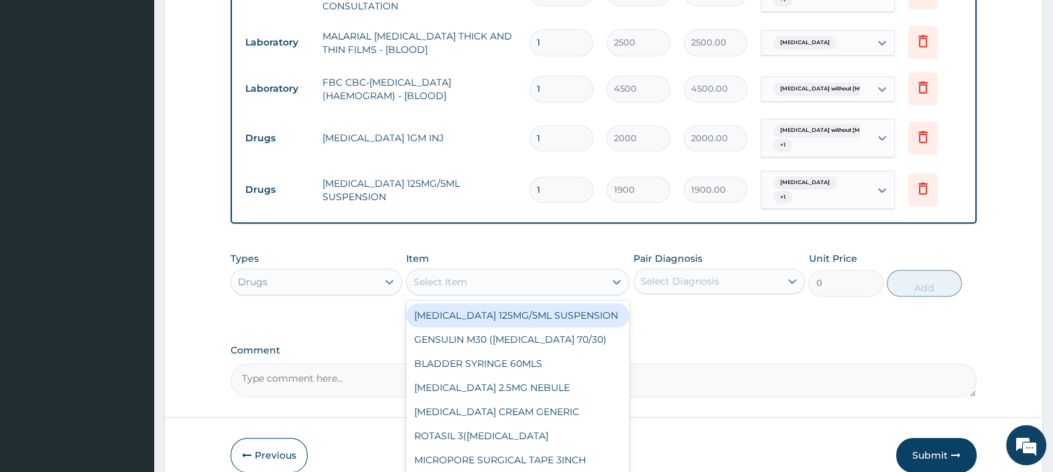
click at [499, 271] on div "Select Item" at bounding box center [506, 281] width 198 height 21
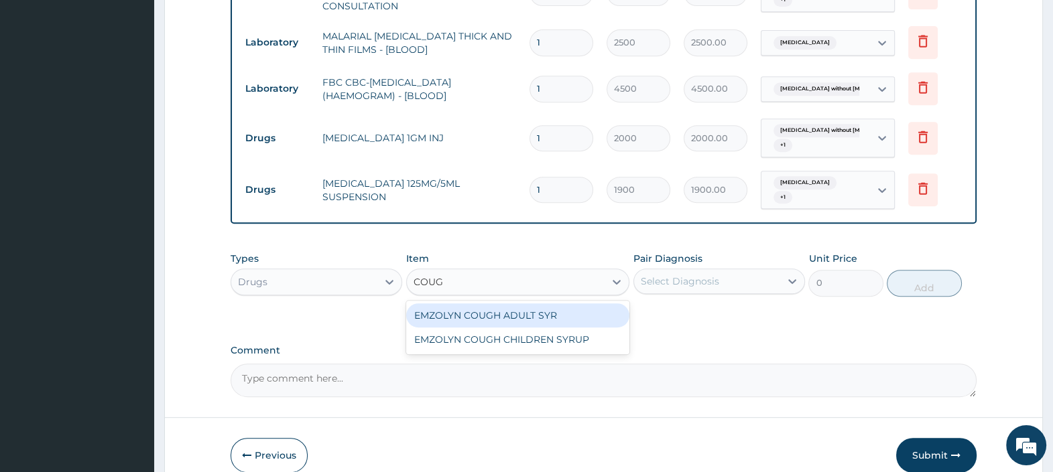
type input "COUGH"
click at [519, 304] on div "EMZOLYN COUGH ADULT SYR" at bounding box center [518, 316] width 224 height 24
type input "1150"
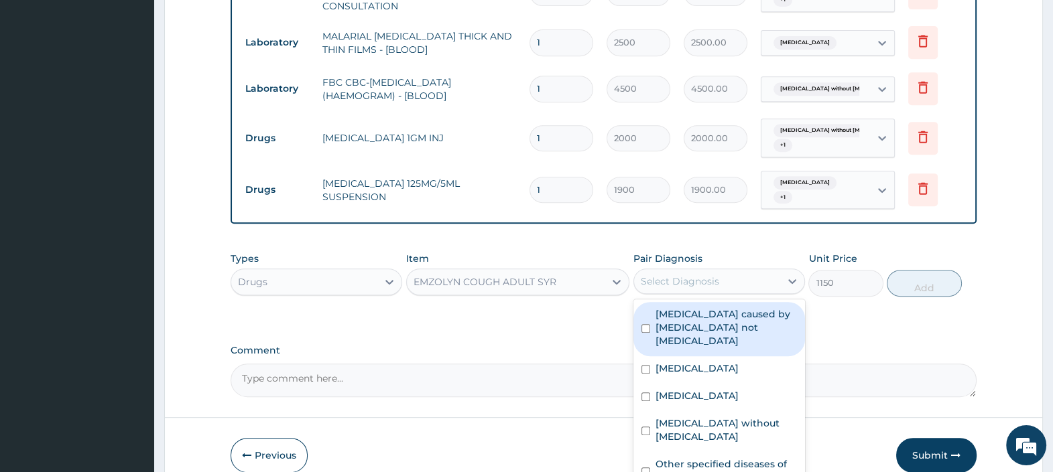
click at [689, 275] on div "Select Diagnosis" at bounding box center [680, 281] width 78 height 13
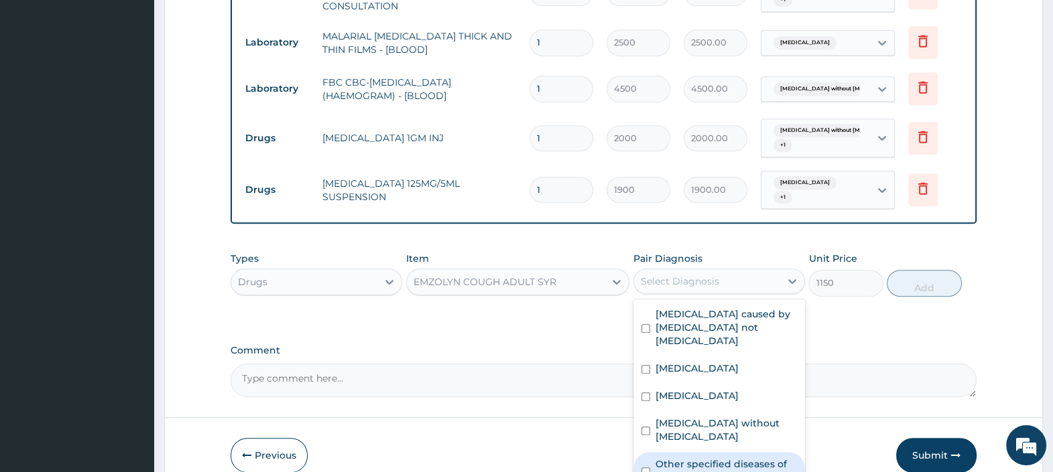
click at [722, 458] on label "Other specified diseases of the respiratory system" at bounding box center [725, 471] width 141 height 27
checkbox input "true"
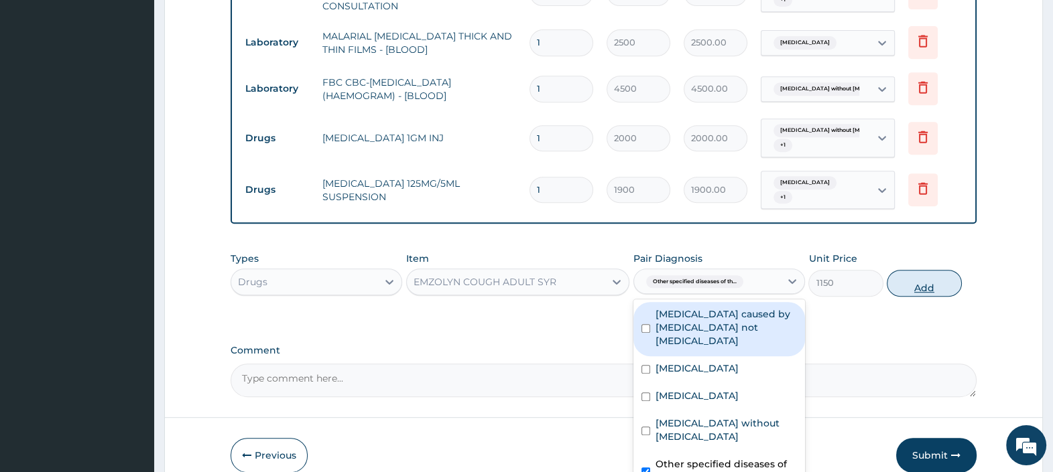
click at [921, 270] on button "Add" at bounding box center [923, 283] width 74 height 27
type input "0"
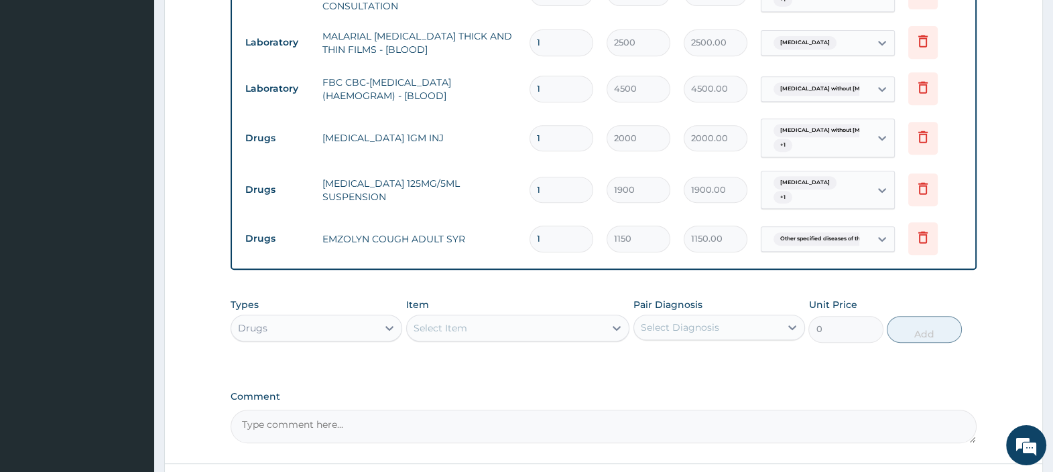
click at [521, 318] on div "Select Item" at bounding box center [506, 328] width 198 height 21
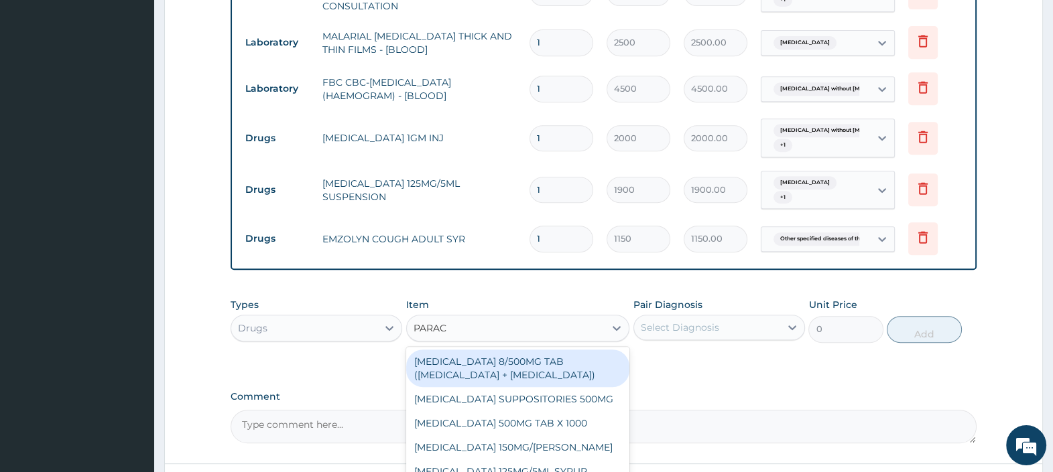
type input "PARACE"
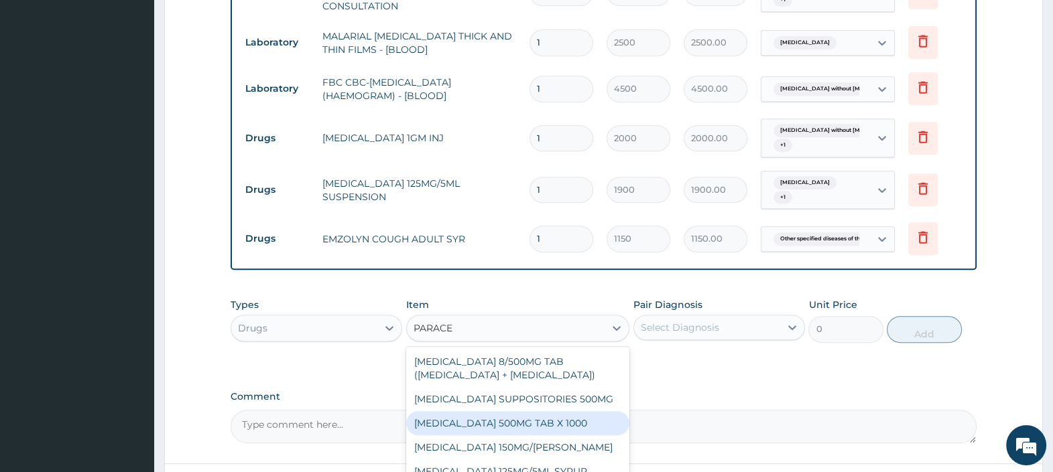
scroll to position [109, 0]
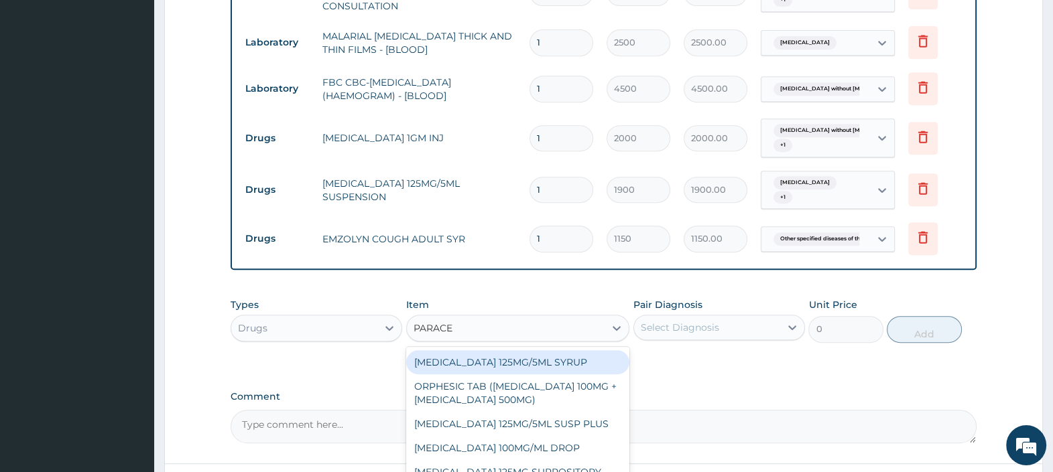
click at [551, 350] on div "PARACETAMOL 125MG/5ML SYRUP" at bounding box center [518, 362] width 224 height 24
type input "750"
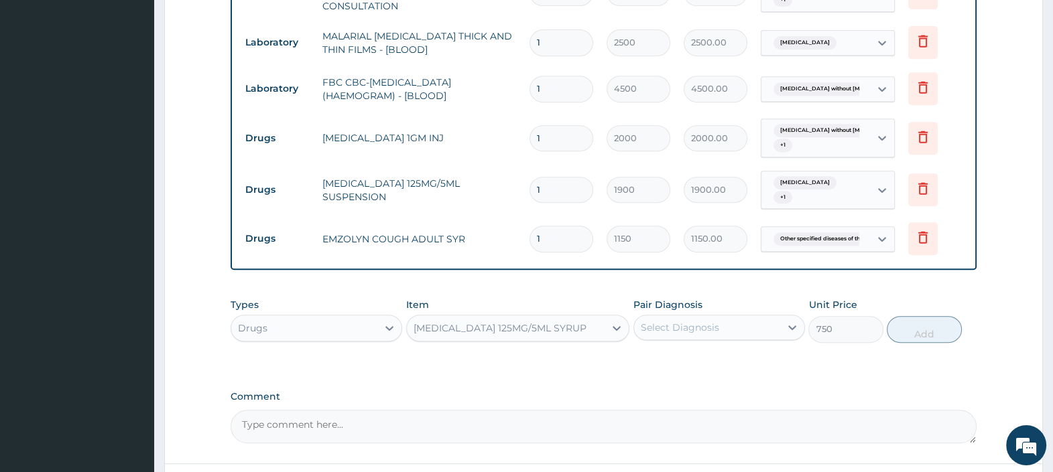
click at [683, 321] on div "Select Diagnosis" at bounding box center [680, 327] width 78 height 13
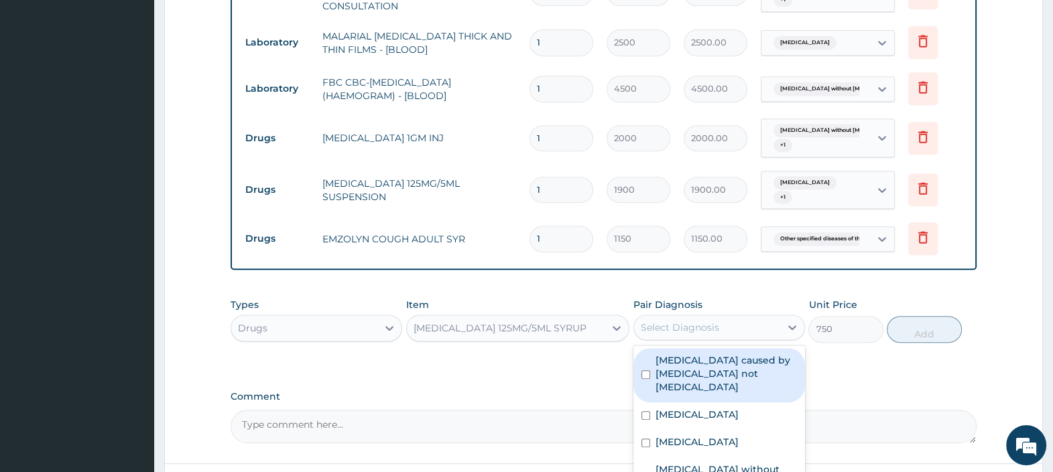
click at [708, 354] on label "Malaria caused by Plasmodium not Plasmodium falciparum" at bounding box center [725, 374] width 141 height 40
checkbox input "true"
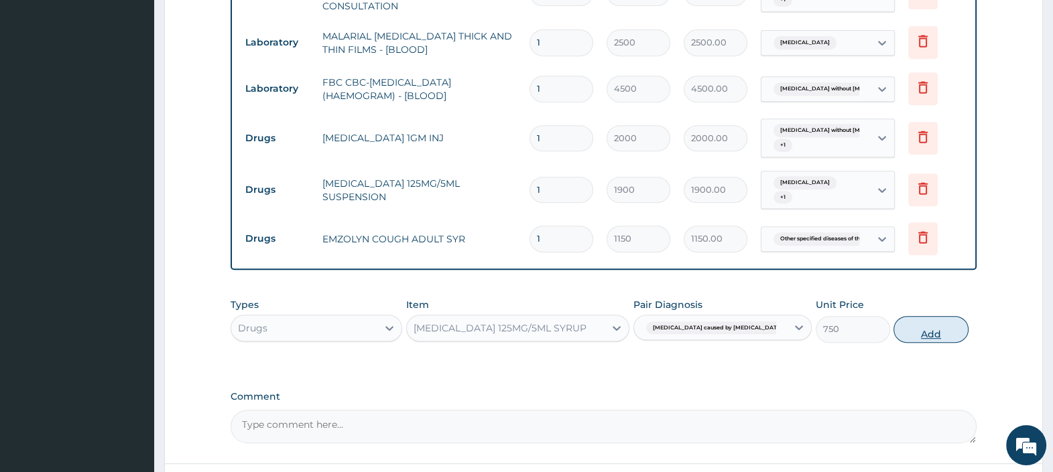
click at [927, 316] on button "Add" at bounding box center [930, 329] width 74 height 27
type input "0"
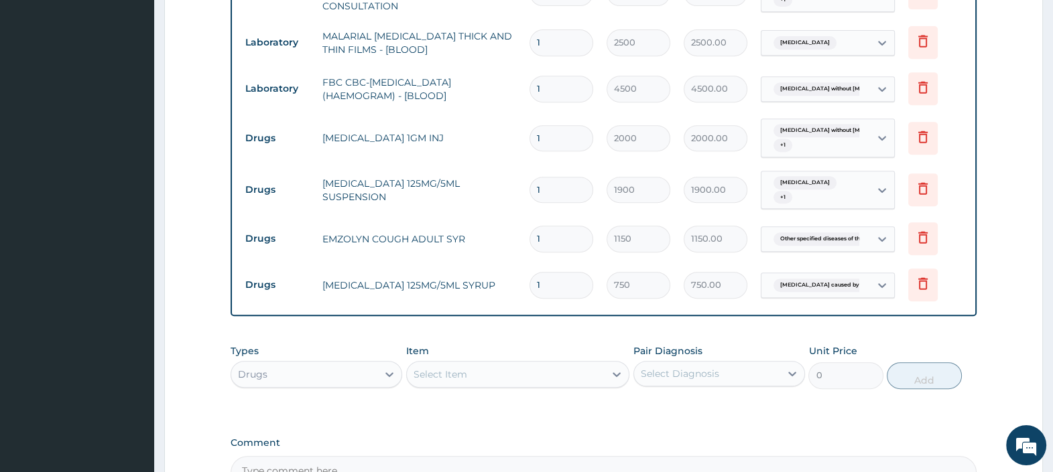
click at [503, 364] on div "Select Item" at bounding box center [506, 374] width 198 height 21
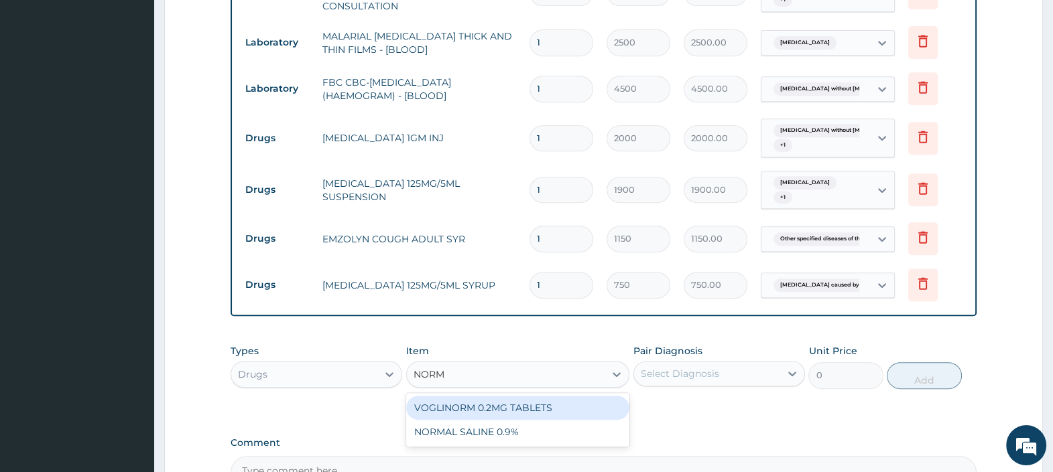
type input "NORMA"
click at [508, 396] on div "NORMAL SALINE 0.9%" at bounding box center [518, 408] width 224 height 24
type input "1500"
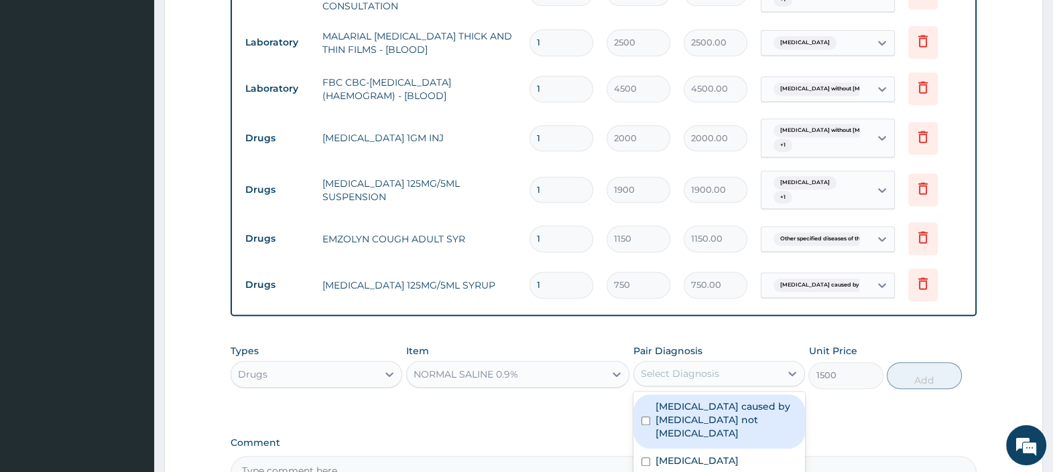
click at [679, 367] on div "Select Diagnosis" at bounding box center [680, 373] width 78 height 13
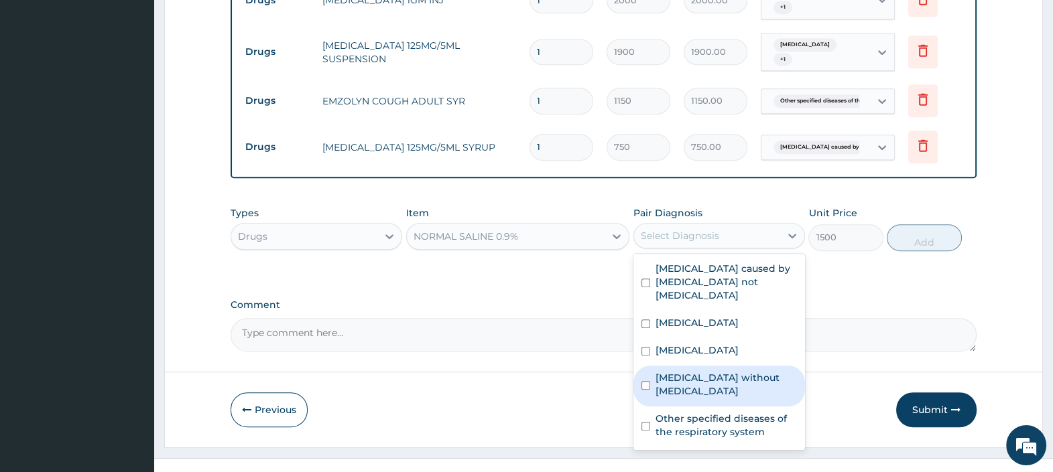
drag, startPoint x: 710, startPoint y: 359, endPoint x: 705, endPoint y: 353, distance: 8.1
click at [710, 371] on label "Sepsis without septic shock" at bounding box center [725, 384] width 141 height 27
checkbox input "true"
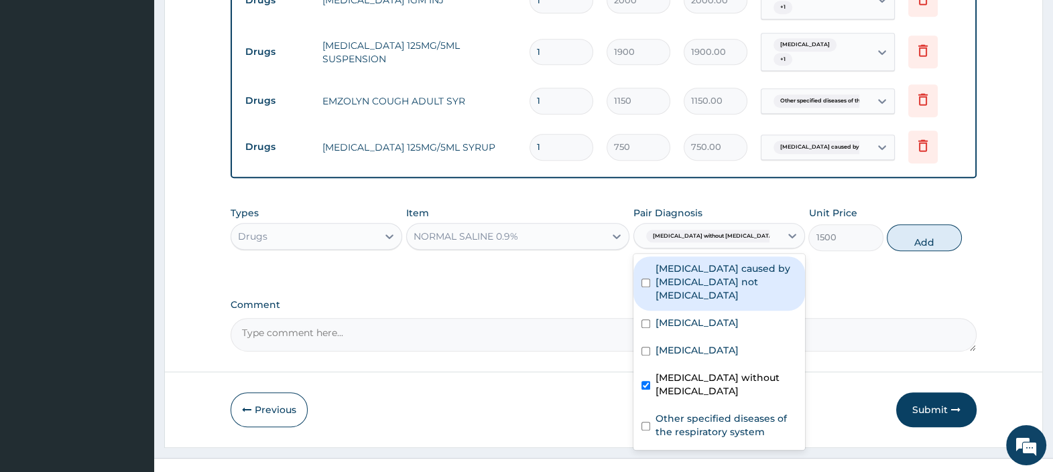
click at [706, 269] on label "Malaria caused by Plasmodium not Plasmodium falciparum" at bounding box center [725, 282] width 141 height 40
checkbox input "true"
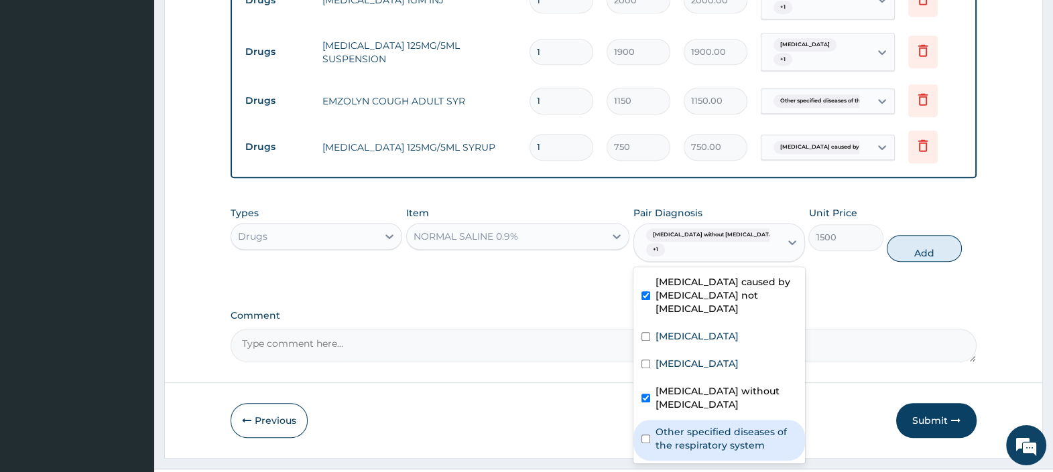
click at [746, 425] on label "Other specified diseases of the respiratory system" at bounding box center [725, 438] width 141 height 27
checkbox input "true"
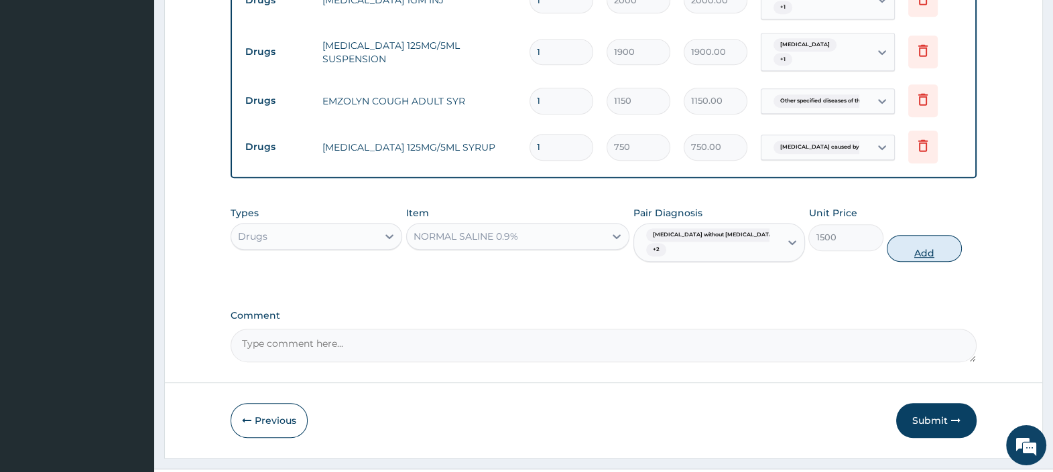
drag, startPoint x: 921, startPoint y: 211, endPoint x: 910, endPoint y: 257, distance: 47.5
click at [921, 235] on button "Add" at bounding box center [923, 248] width 74 height 27
type input "0"
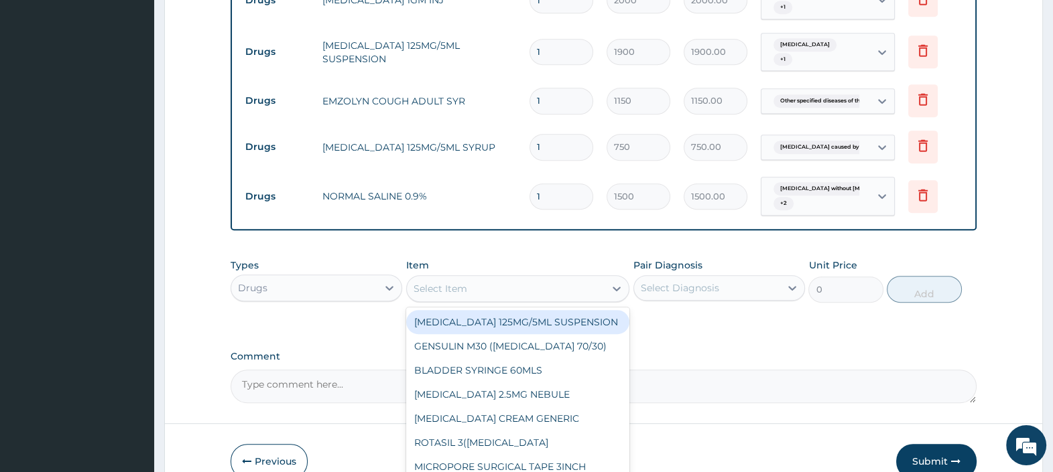
click at [504, 278] on div "Select Item" at bounding box center [506, 288] width 198 height 21
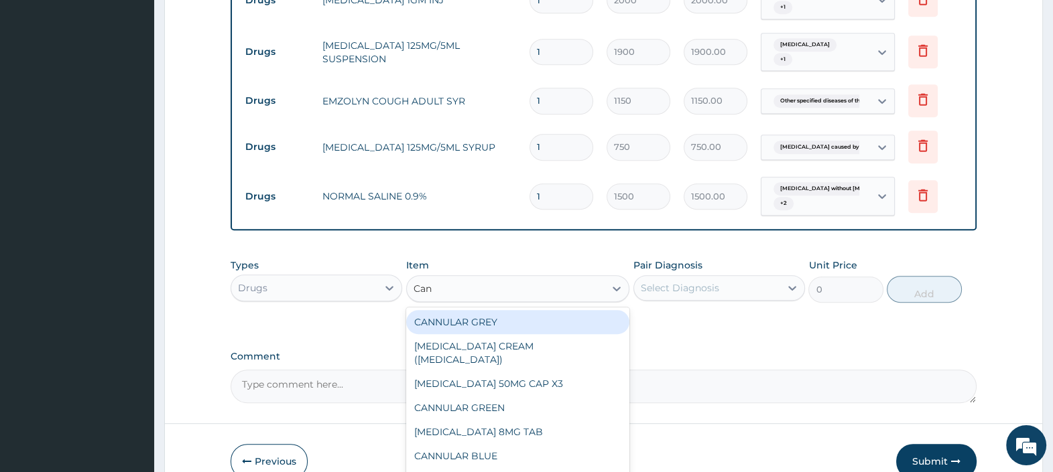
type input "Cann"
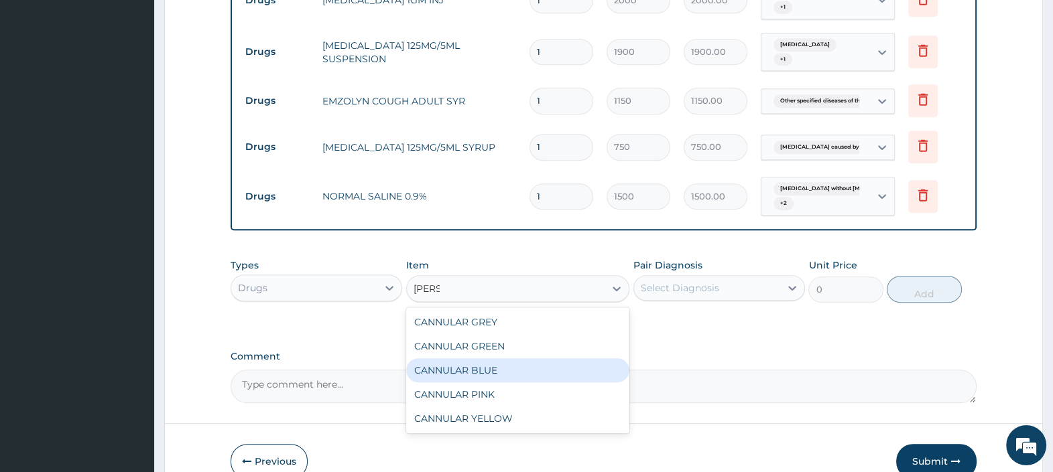
click at [497, 358] on div "CANNULAR BLUE" at bounding box center [518, 370] width 224 height 24
type input "525"
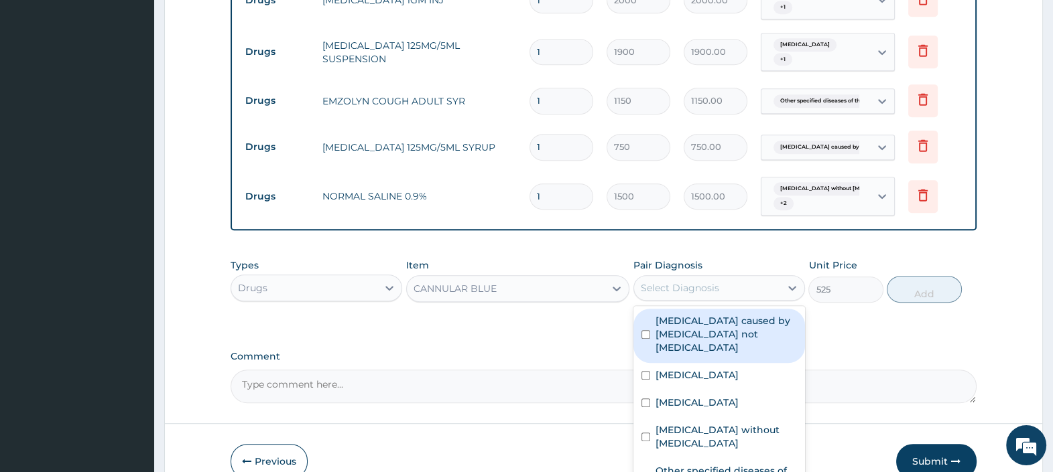
drag, startPoint x: 667, startPoint y: 271, endPoint x: 656, endPoint y: 258, distance: 16.6
click at [667, 281] on div "Select Diagnosis" at bounding box center [680, 287] width 78 height 13
click at [736, 326] on label "Malaria caused by Plasmodium not Plasmodium falciparum" at bounding box center [725, 334] width 141 height 40
checkbox input "true"
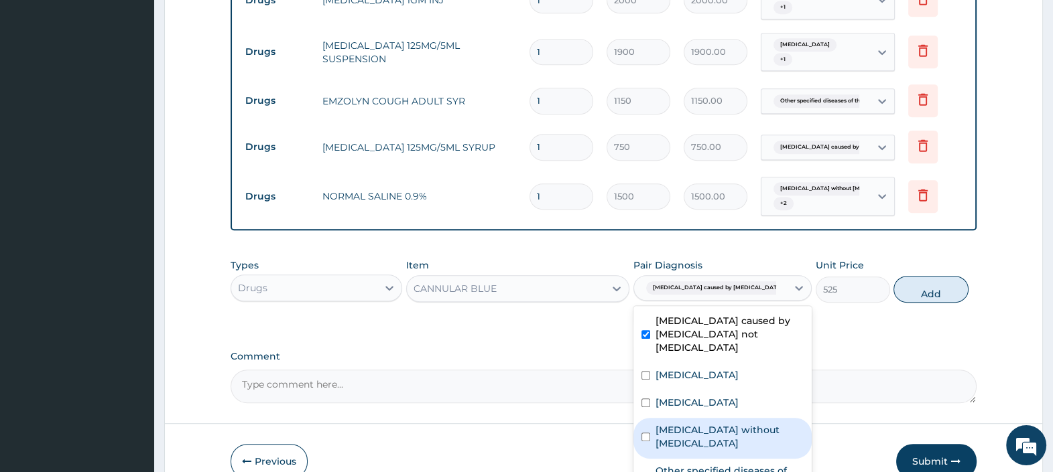
click at [741, 423] on label "Sepsis without septic shock" at bounding box center [729, 436] width 148 height 27
checkbox input "true"
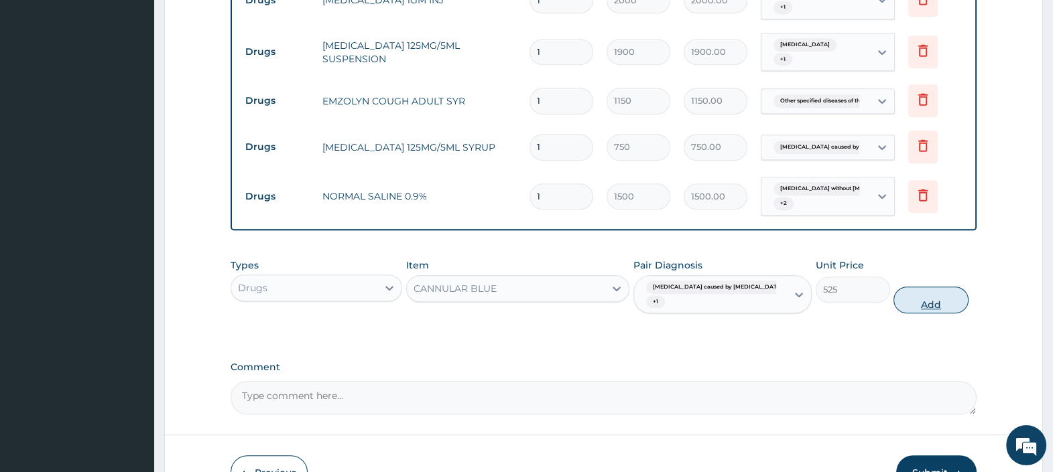
click at [909, 287] on button "Add" at bounding box center [930, 300] width 74 height 27
type input "0"
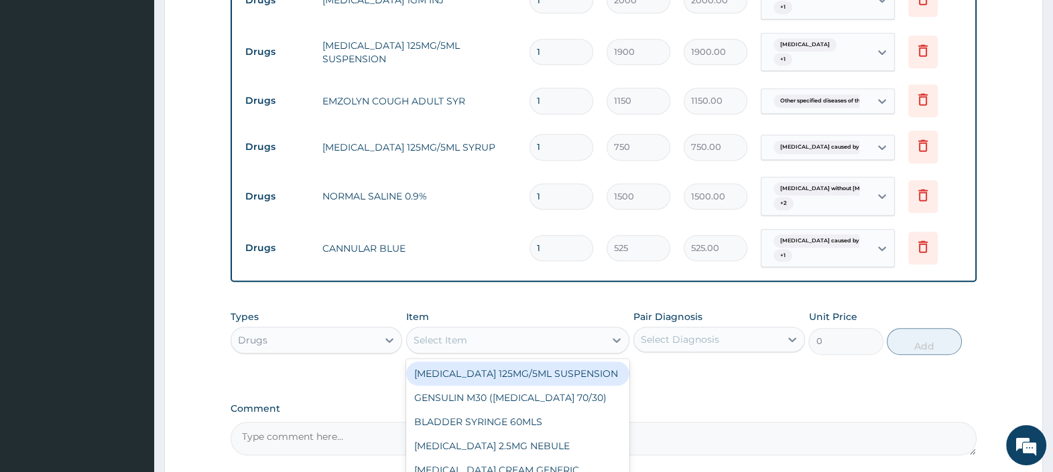
click at [502, 330] on div "Select Item" at bounding box center [506, 340] width 198 height 21
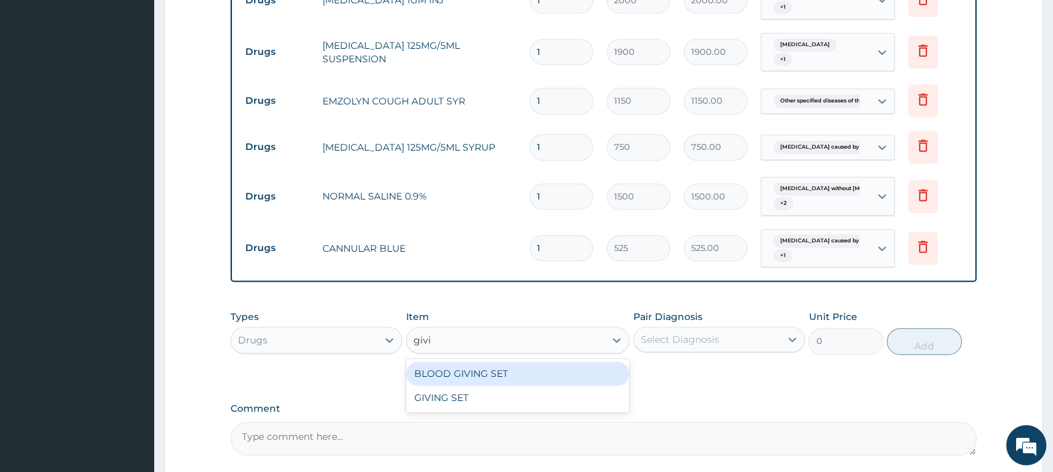
type input "givin"
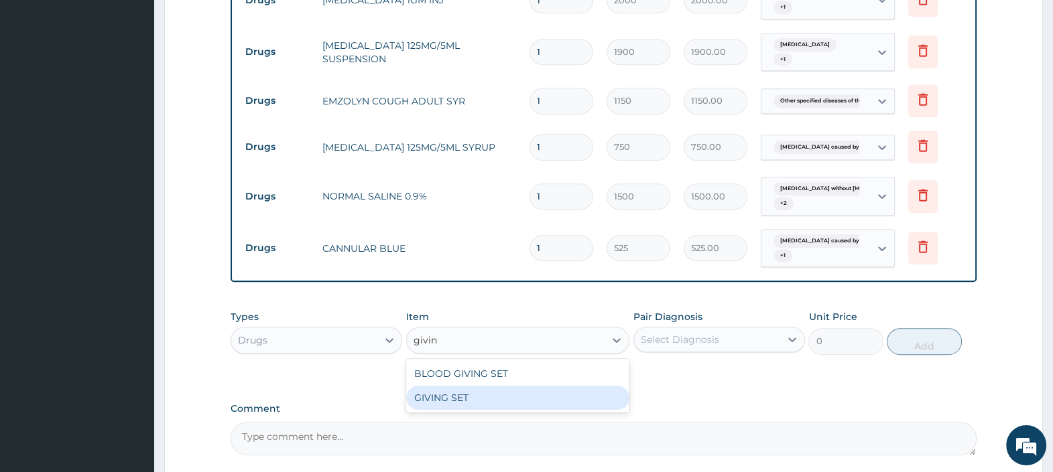
click at [523, 386] on div "GIVING SET" at bounding box center [518, 398] width 224 height 24
type input "525"
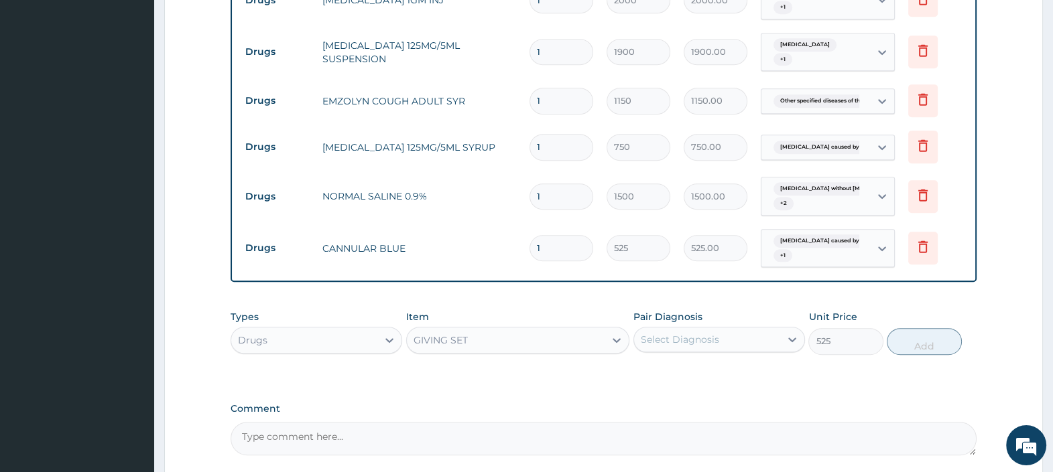
click at [687, 333] on div "Select Diagnosis" at bounding box center [680, 339] width 78 height 13
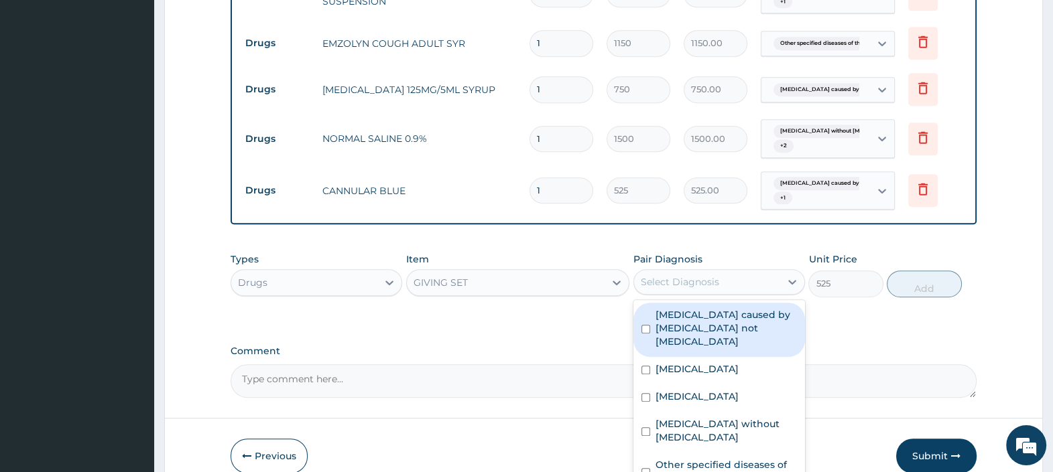
scroll to position [965, 0]
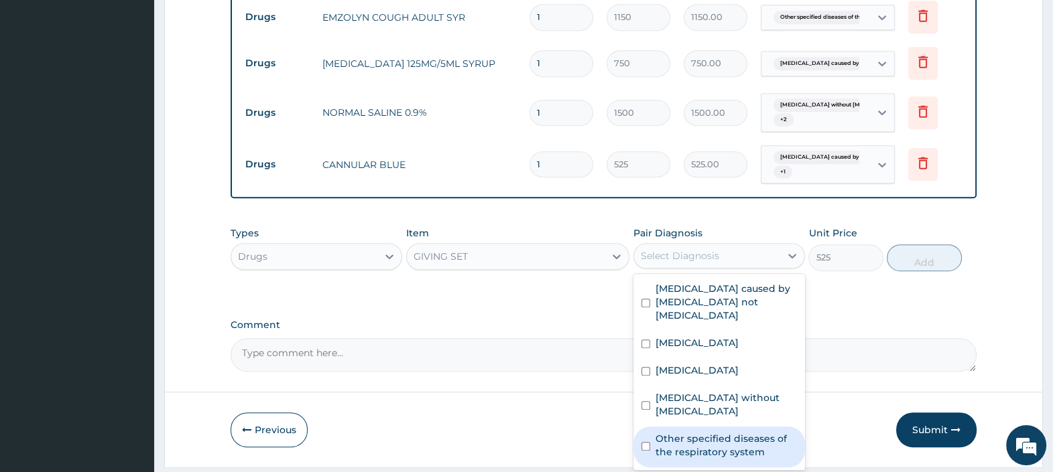
drag, startPoint x: 697, startPoint y: 419, endPoint x: 687, endPoint y: 331, distance: 89.0
click at [697, 432] on label "Other specified diseases of the respiratory system" at bounding box center [725, 445] width 141 height 27
checkbox input "true"
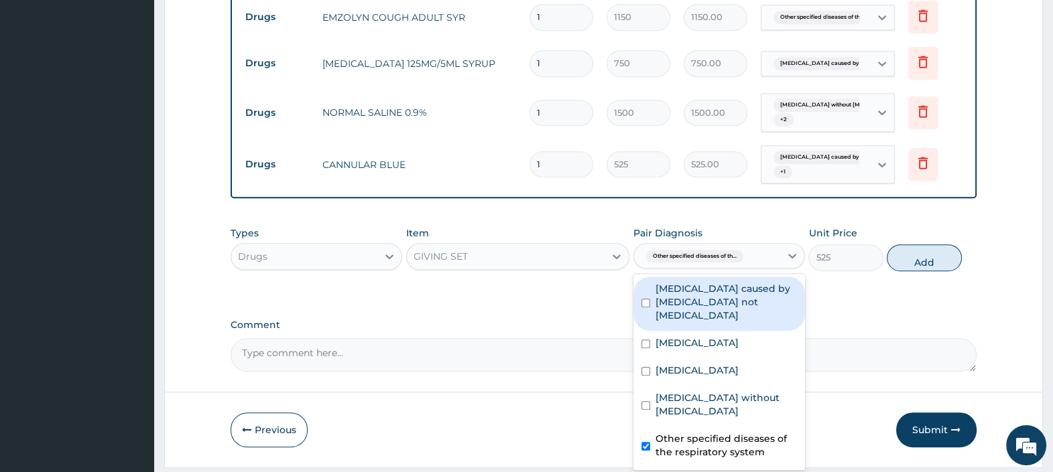
click at [712, 283] on label "Malaria caused by Plasmodium not Plasmodium falciparum" at bounding box center [725, 302] width 141 height 40
checkbox input "true"
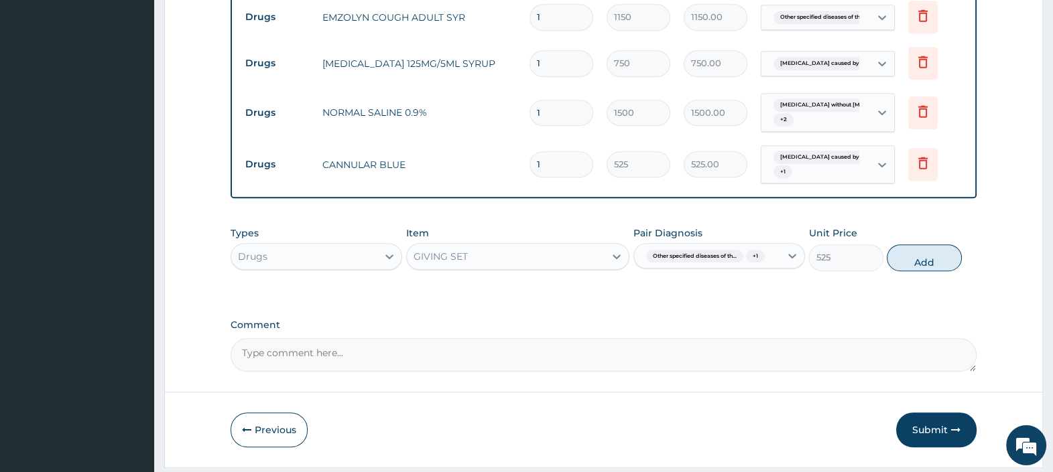
drag, startPoint x: 933, startPoint y: 241, endPoint x: 927, endPoint y: 248, distance: 9.5
click at [933, 245] on button "Add" at bounding box center [923, 258] width 74 height 27
type input "0"
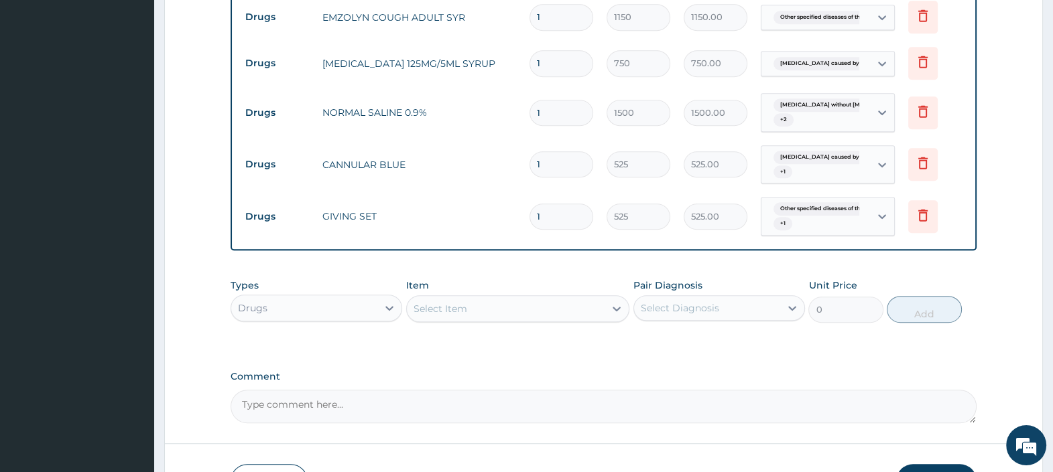
click at [504, 298] on div "Select Item" at bounding box center [506, 308] width 198 height 21
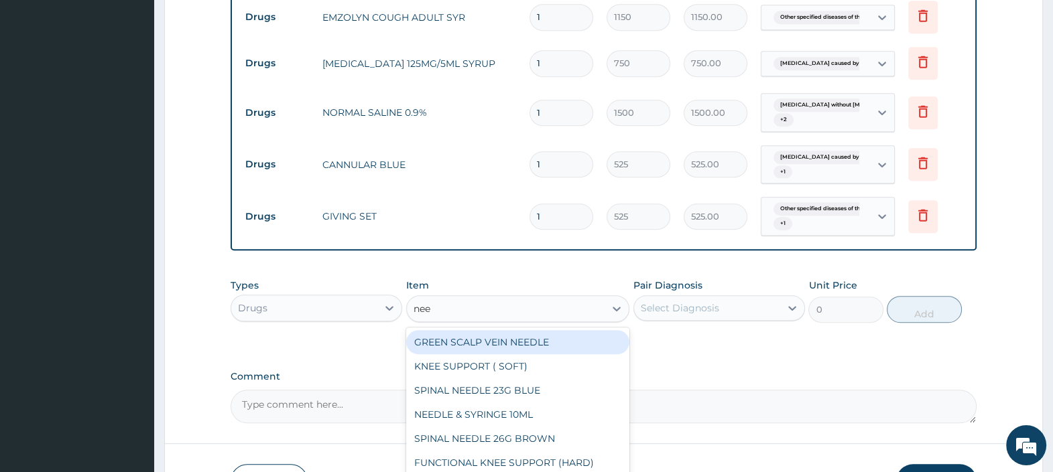
type input "need"
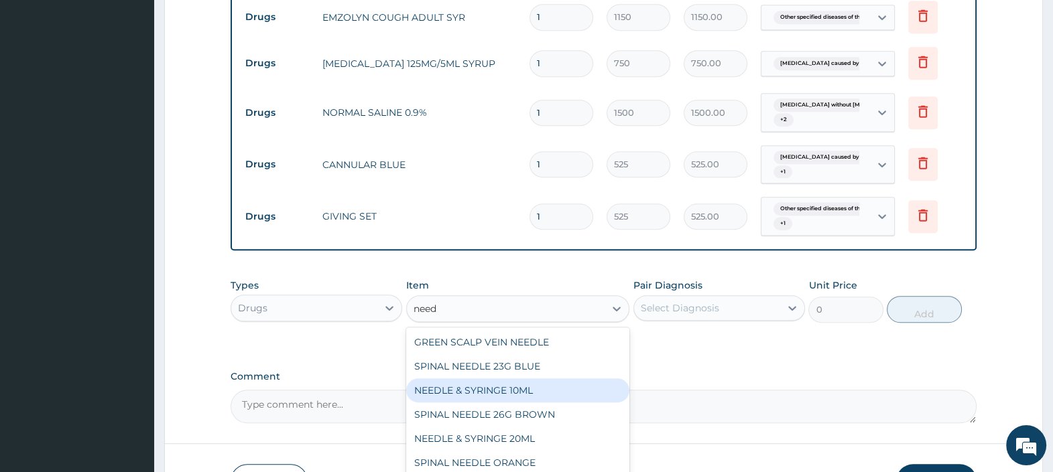
scroll to position [82, 0]
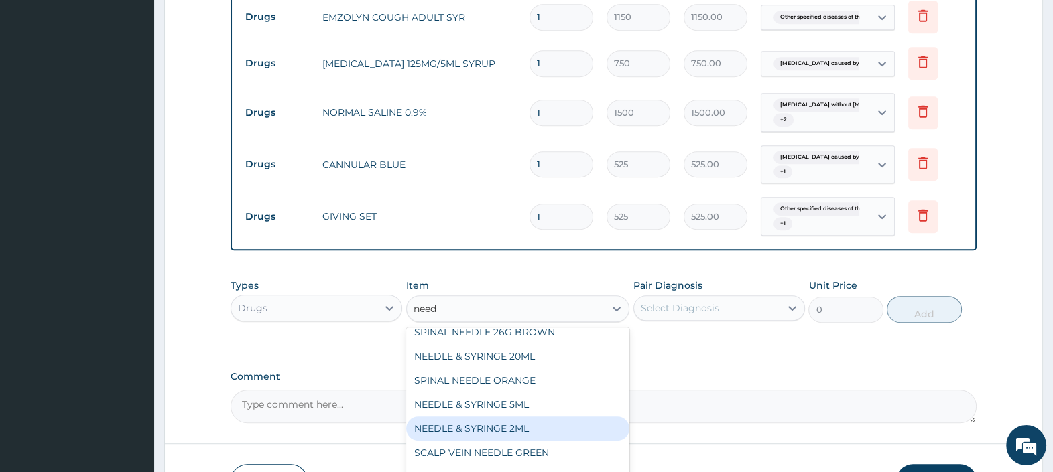
click at [557, 417] on div "NEEDLE & SYRINGE 2ML" at bounding box center [518, 429] width 224 height 24
type input "100"
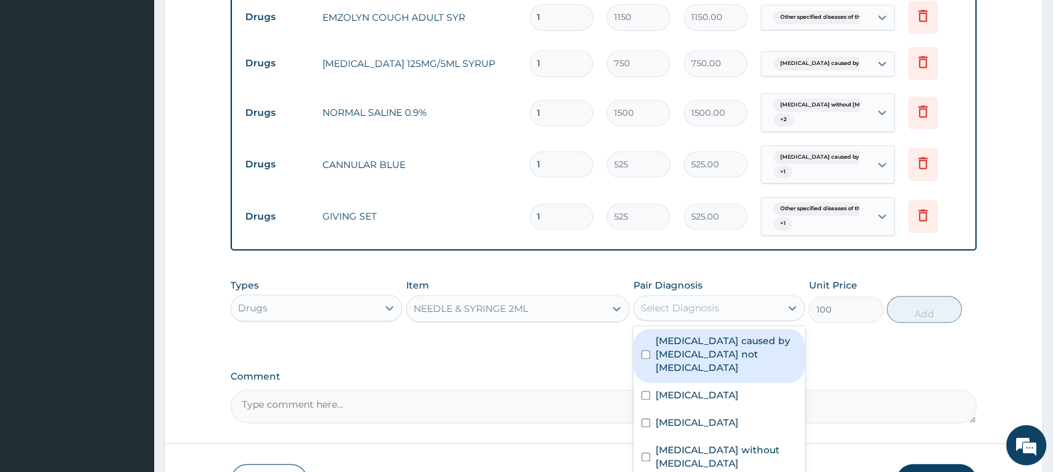
click at [704, 302] on div "Select Diagnosis" at bounding box center [680, 308] width 78 height 13
click at [719, 340] on label "Malaria caused by Plasmodium not Plasmodium falciparum" at bounding box center [725, 354] width 141 height 40
checkbox input "true"
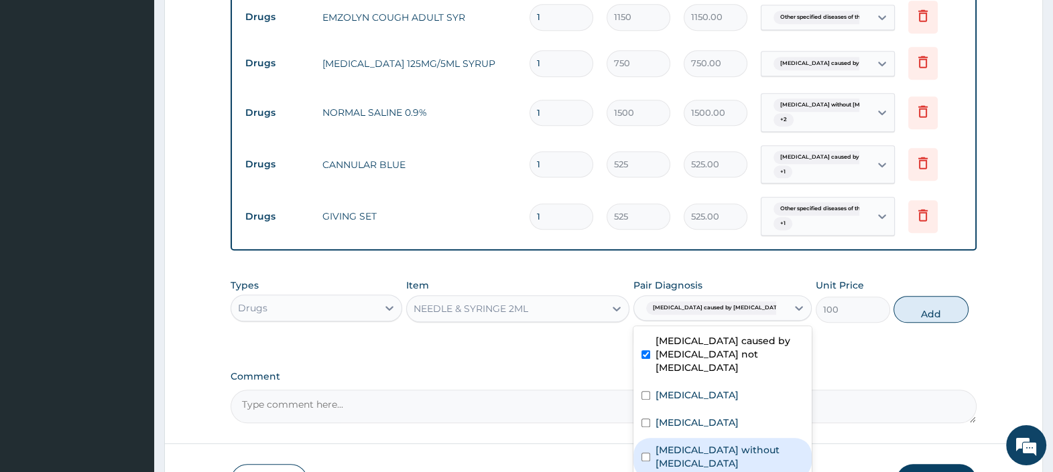
click at [737, 444] on label "Sepsis without septic shock" at bounding box center [729, 457] width 148 height 27
checkbox input "true"
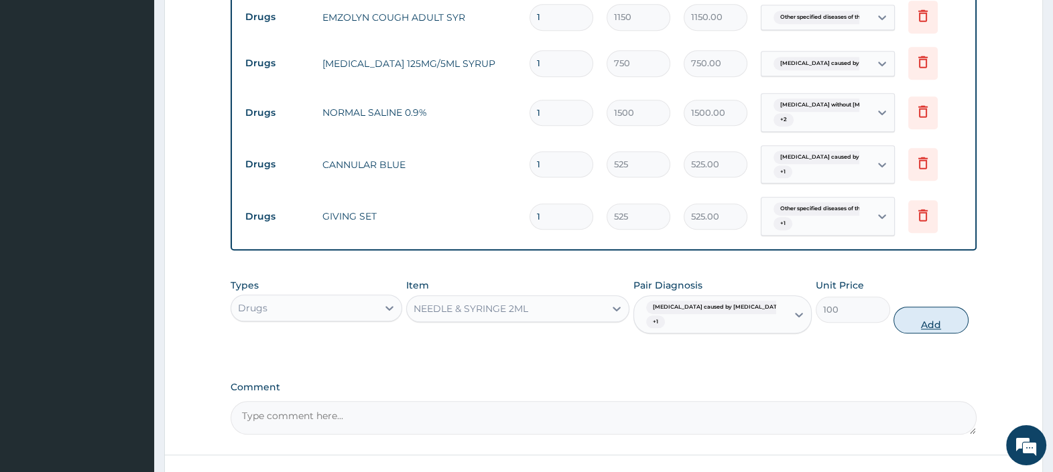
click at [932, 307] on button "Add" at bounding box center [930, 320] width 74 height 27
type input "0"
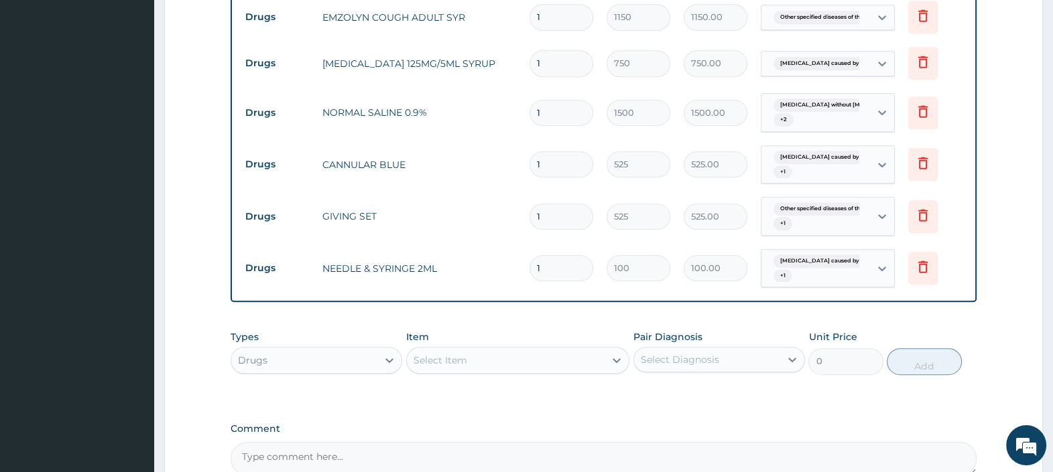
click at [340, 351] on div "Drugs" at bounding box center [316, 360] width 172 height 27
click at [308, 430] on div "Procedures" at bounding box center [316, 442] width 172 height 24
click at [471, 347] on div "Select Item" at bounding box center [518, 360] width 224 height 27
click at [465, 354] on div "Select Item" at bounding box center [440, 360] width 54 height 13
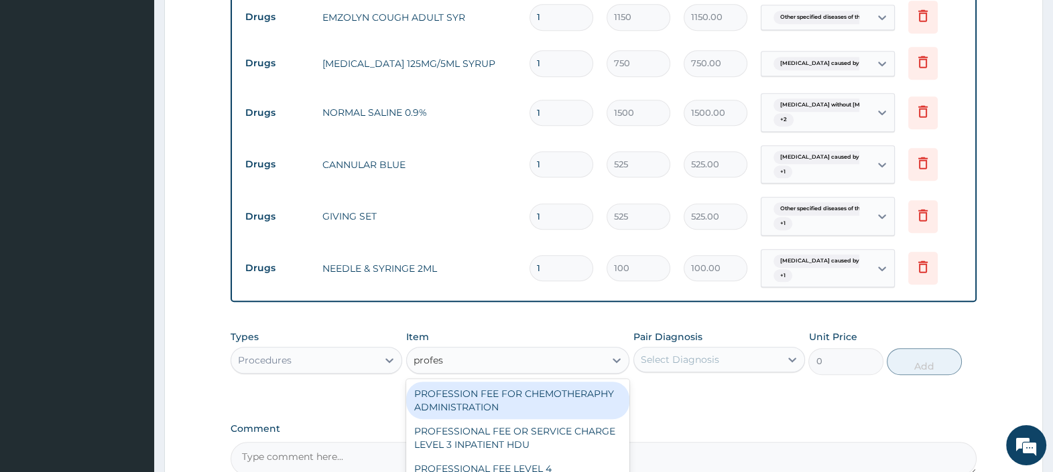
type input "profess"
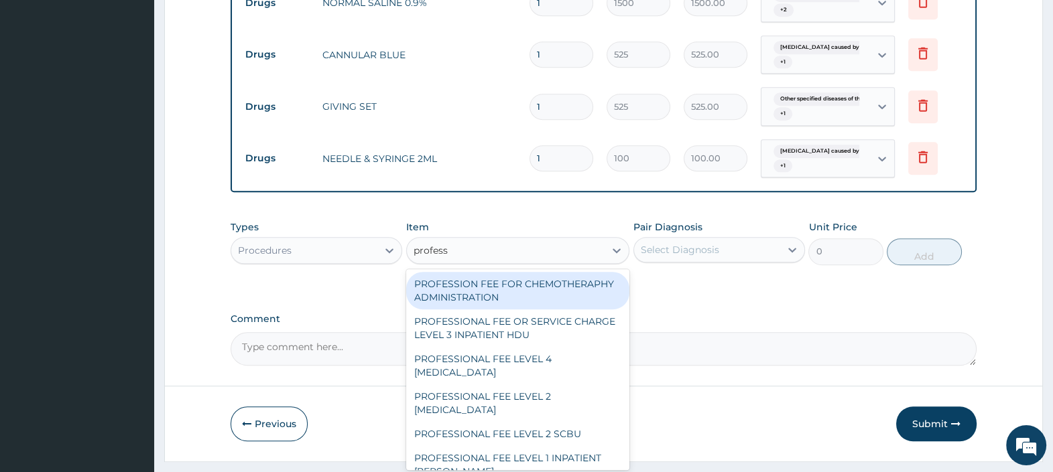
scroll to position [1088, 0]
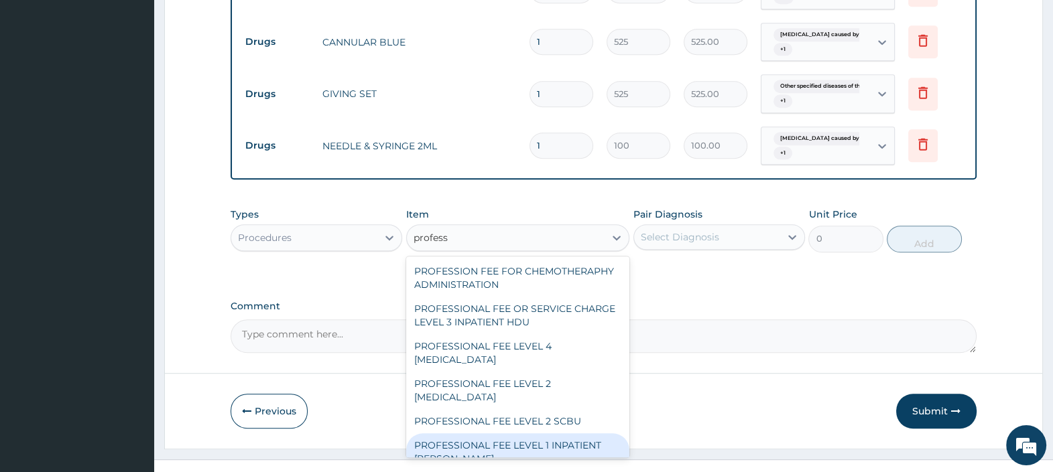
click at [517, 434] on div "PROFESSIONAL FEE LEVEL 1 INPATIENT WARD" at bounding box center [518, 453] width 224 height 38
type input "4000"
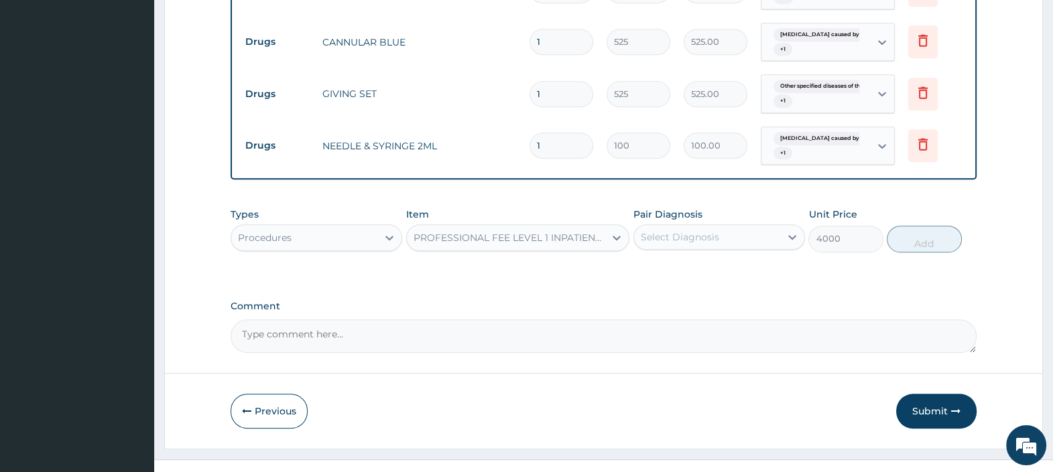
click at [692, 230] on div "Select Diagnosis" at bounding box center [680, 236] width 78 height 13
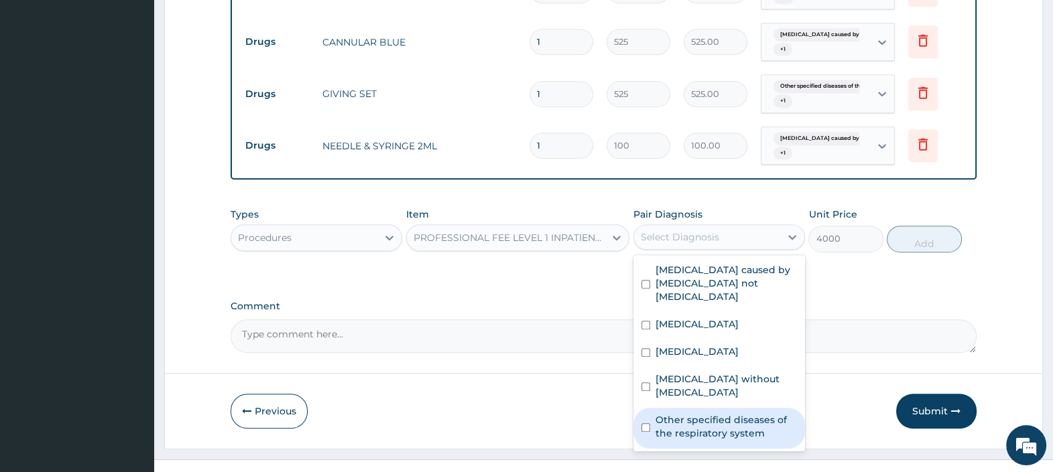
click at [720, 413] on label "Other specified diseases of the respiratory system" at bounding box center [725, 426] width 141 height 27
checkbox input "true"
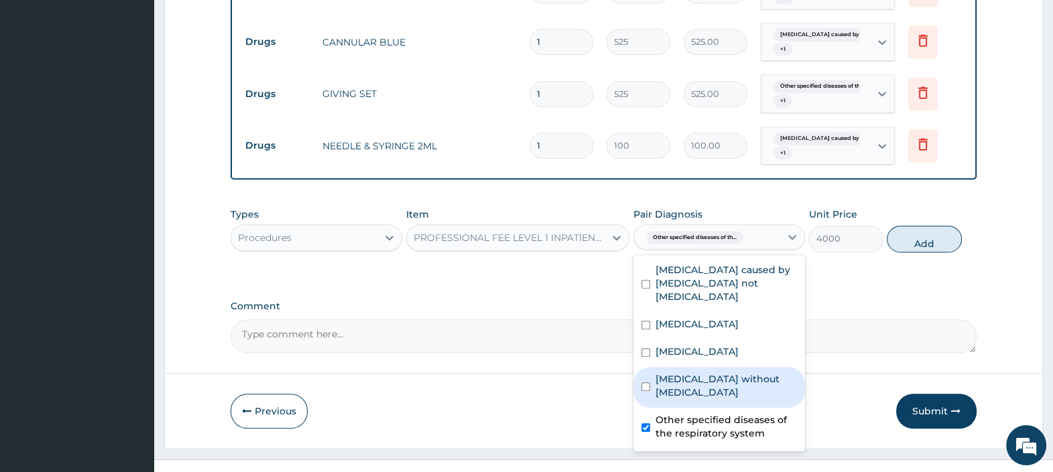
click at [708, 373] on label "Sepsis without septic shock" at bounding box center [725, 386] width 141 height 27
checkbox input "true"
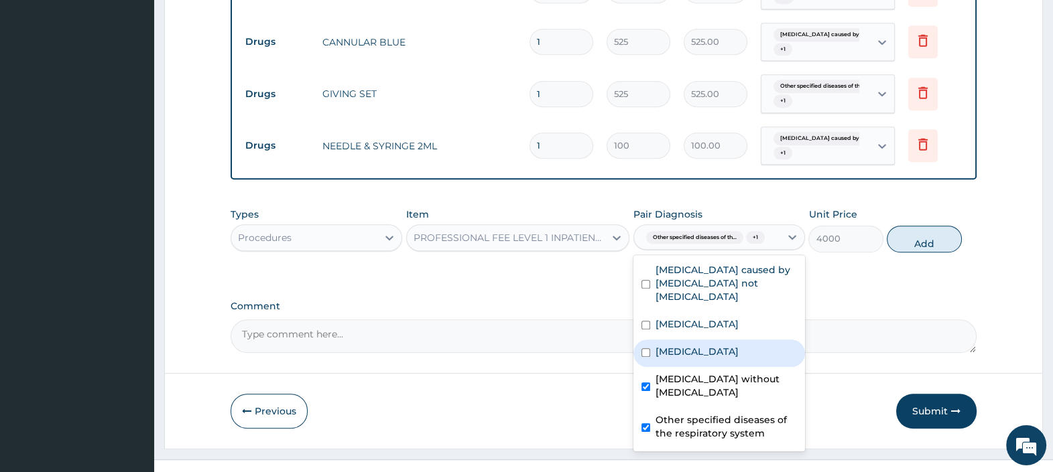
drag, startPoint x: 706, startPoint y: 336, endPoint x: 699, endPoint y: 313, distance: 23.7
click at [706, 345] on label "Malaria, unspecified" at bounding box center [696, 351] width 83 height 13
checkbox input "true"
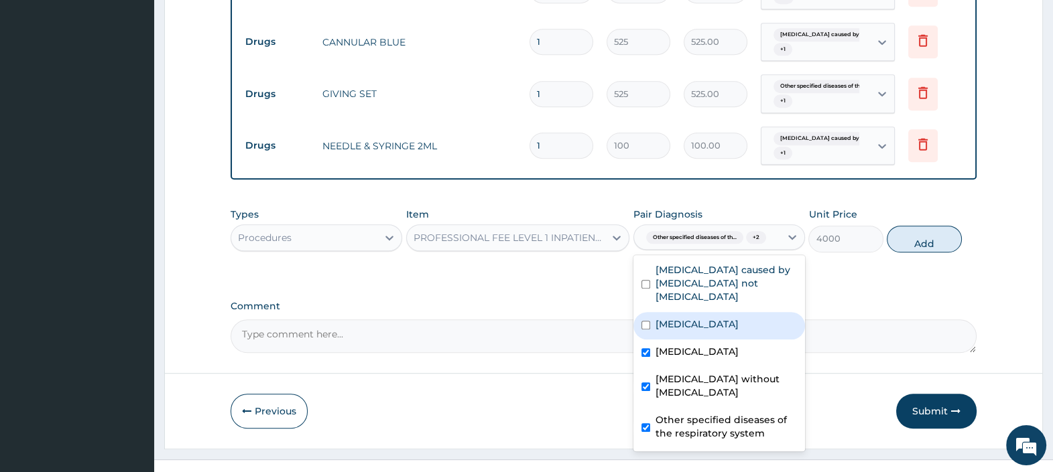
click at [697, 312] on div "Pneumonia" at bounding box center [719, 325] width 172 height 27
checkbox input "true"
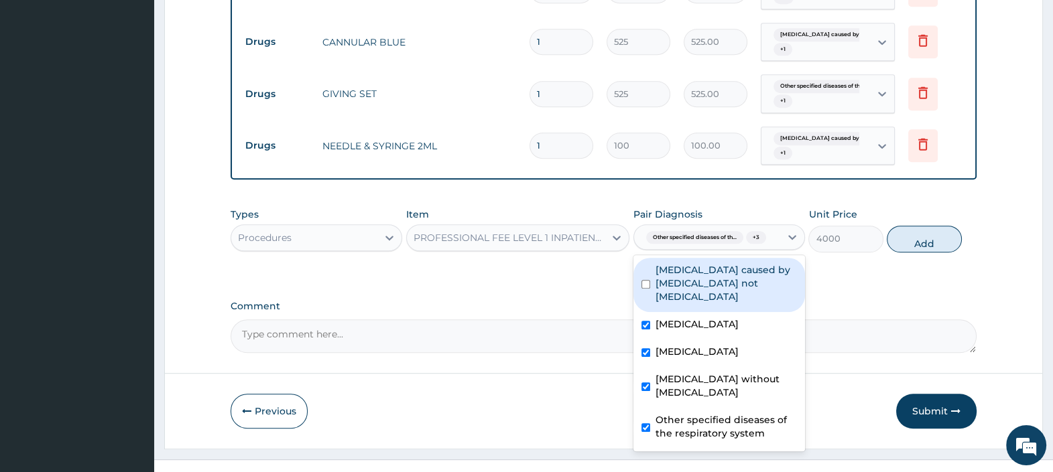
drag, startPoint x: 697, startPoint y: 269, endPoint x: 723, endPoint y: 262, distance: 26.5
click at [698, 269] on label "Malaria caused by Plasmodium not Plasmodium falciparum" at bounding box center [725, 283] width 141 height 40
checkbox input "true"
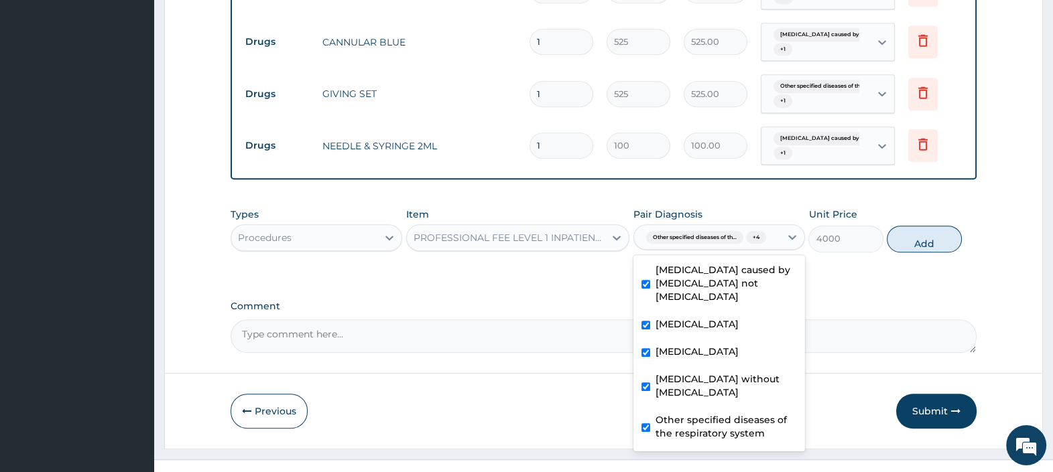
click at [910, 229] on button "Add" at bounding box center [923, 239] width 74 height 27
type input "0"
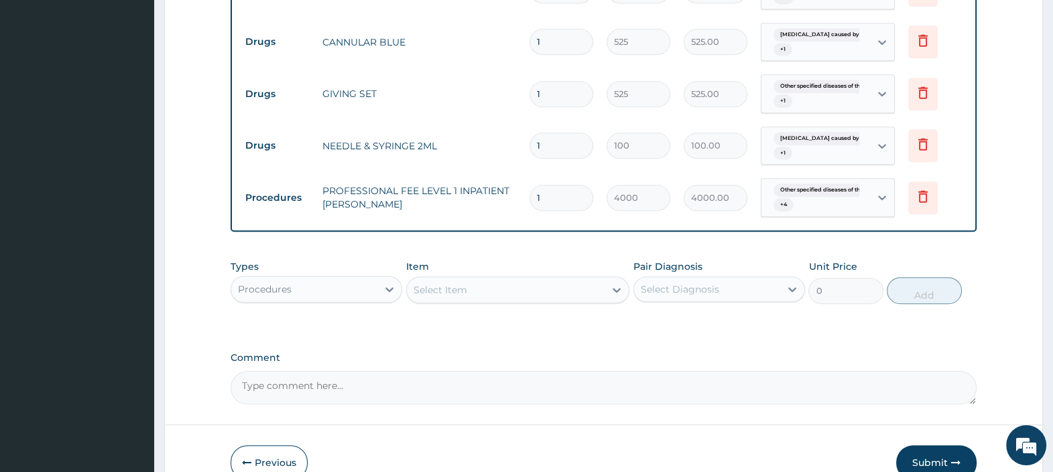
drag, startPoint x: 533, startPoint y: 177, endPoint x: 449, endPoint y: 249, distance: 110.2
click at [479, 183] on tr "Procedures PROFESSIONAL FEE LEVEL 1 INPATIENT WARD 1 4000 4000.00 Other specifi…" at bounding box center [604, 198] width 730 height 52
type input "2"
type input "8000.00"
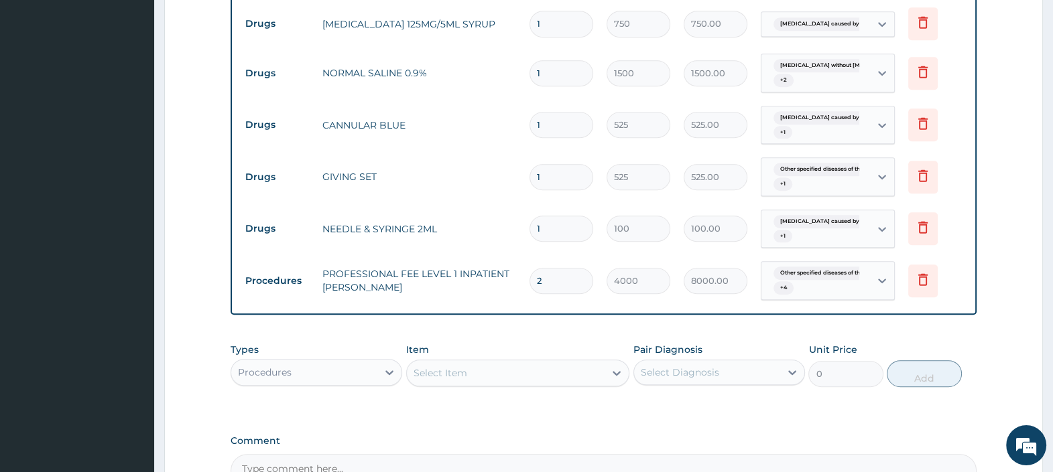
type input "2"
drag, startPoint x: 559, startPoint y: 208, endPoint x: 514, endPoint y: 206, distance: 44.9
click at [523, 209] on td "1" at bounding box center [561, 229] width 77 height 40
type input "4"
type input "400.00"
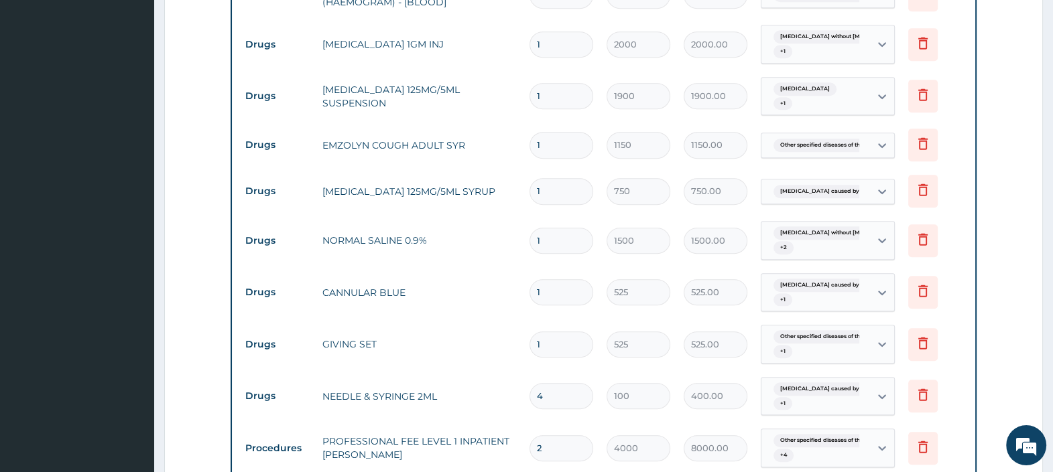
scroll to position [669, 0]
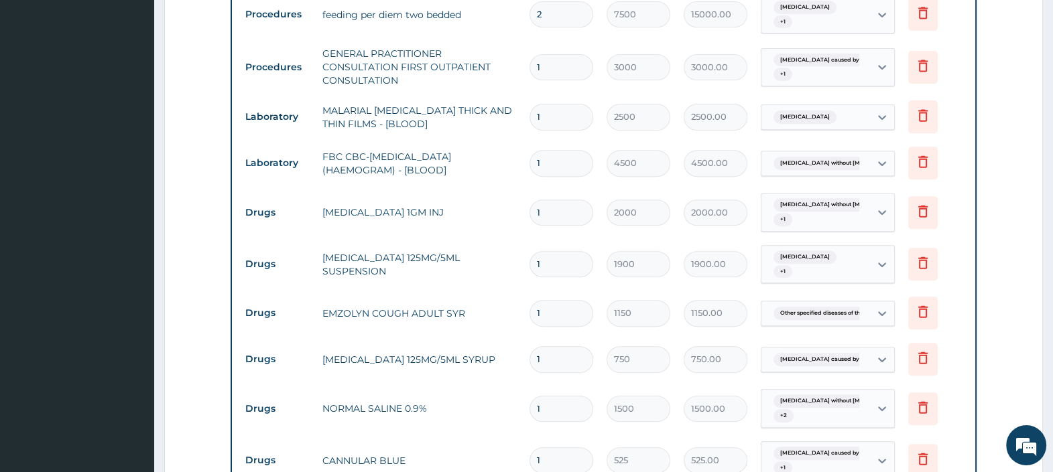
type input "4"
drag, startPoint x: 547, startPoint y: 194, endPoint x: 466, endPoint y: 196, distance: 81.1
click at [487, 190] on tr "Drugs CEFTRIAXONE 1GM INJ 1 2000 2000.00 Sepsis without septic shock + 1 Delete" at bounding box center [604, 212] width 730 height 52
type input "2"
type input "4000.00"
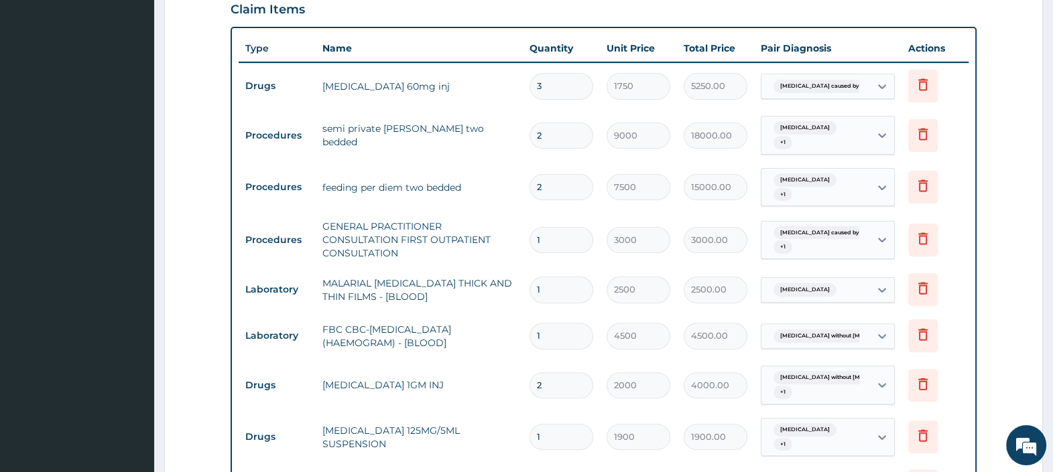
scroll to position [503, 0]
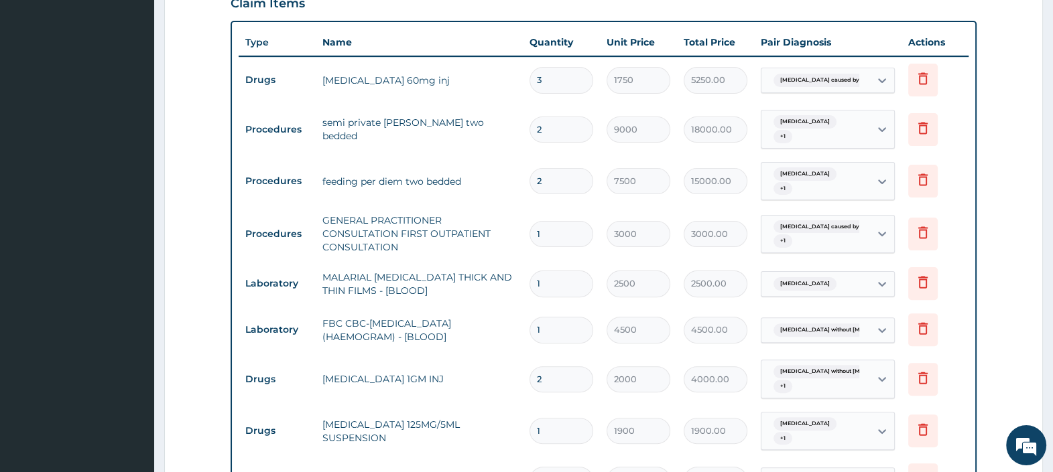
type input "2"
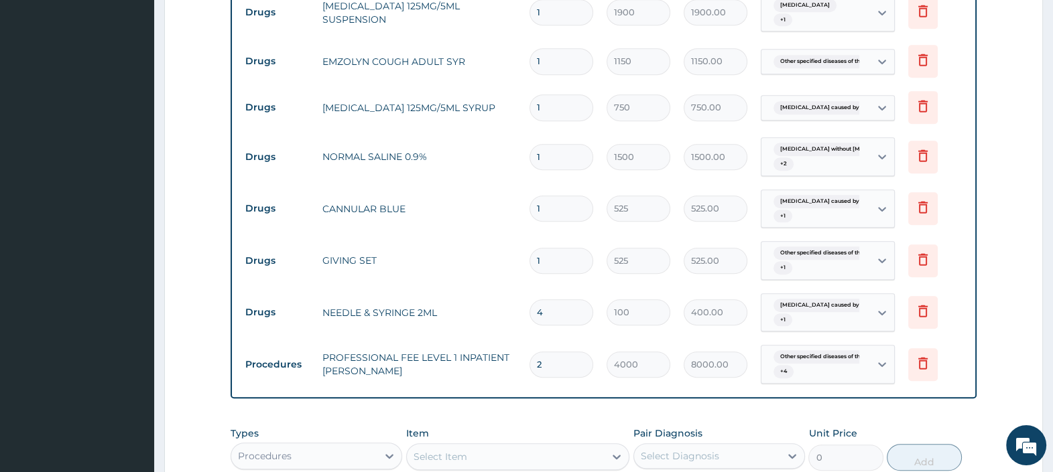
scroll to position [1005, 0]
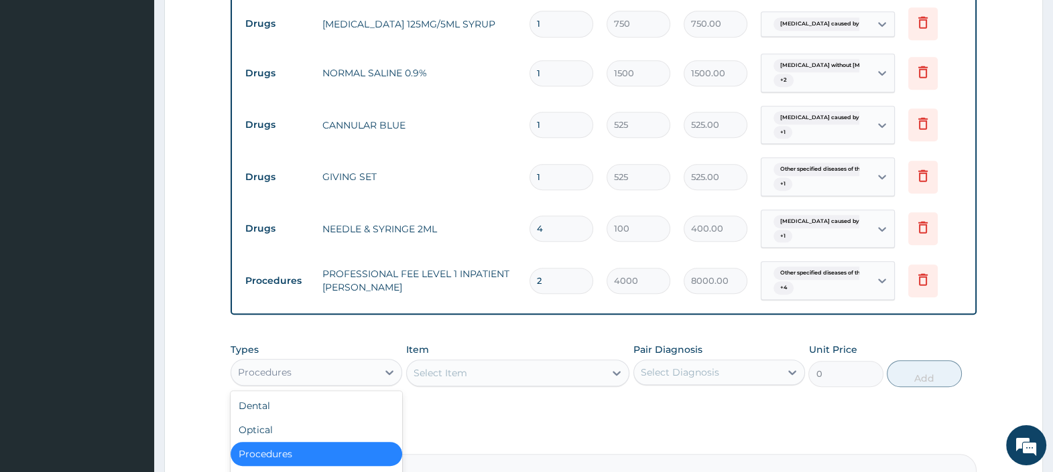
click at [332, 362] on div "Procedures" at bounding box center [304, 372] width 146 height 21
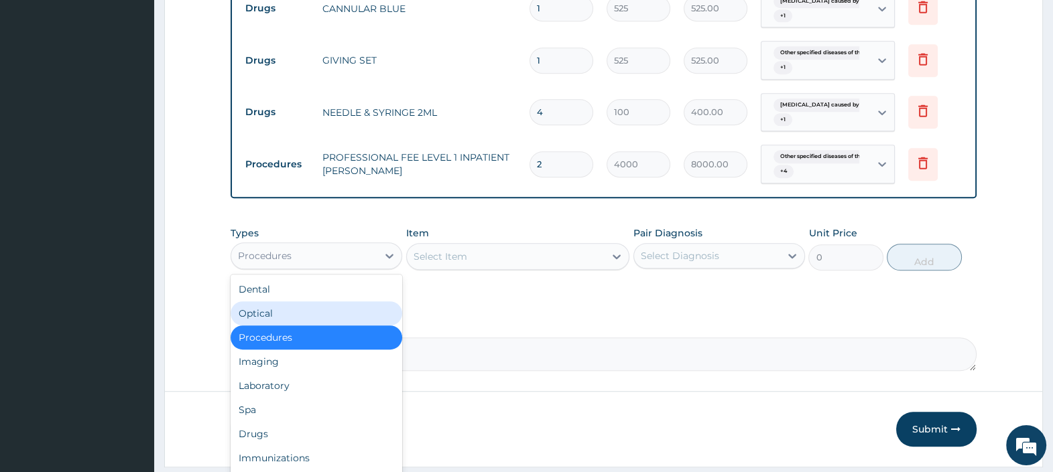
scroll to position [1140, 0]
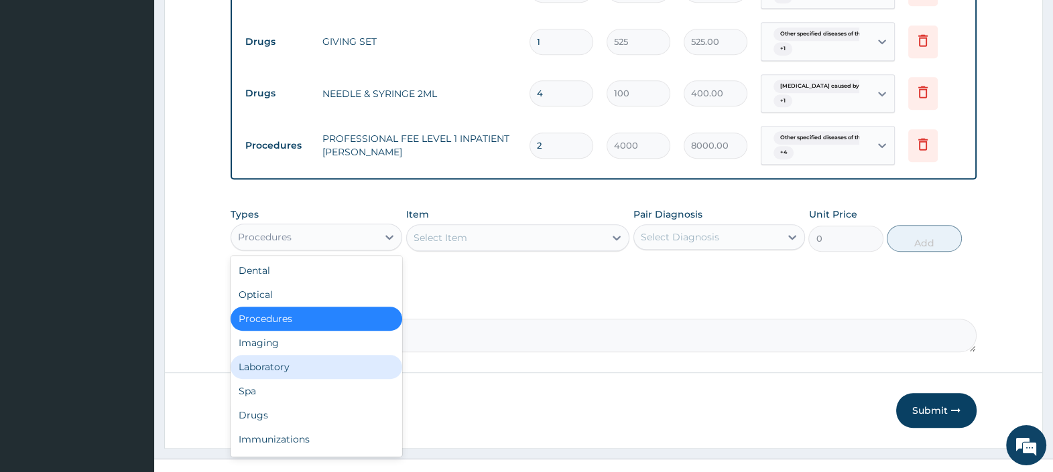
click at [295, 355] on div "Laboratory" at bounding box center [316, 367] width 172 height 24
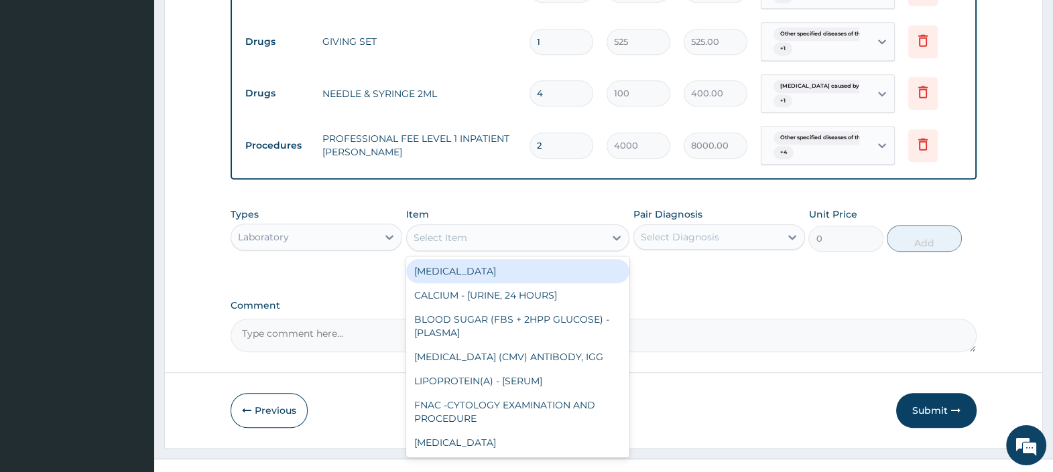
click at [460, 231] on div "Select Item" at bounding box center [440, 237] width 54 height 13
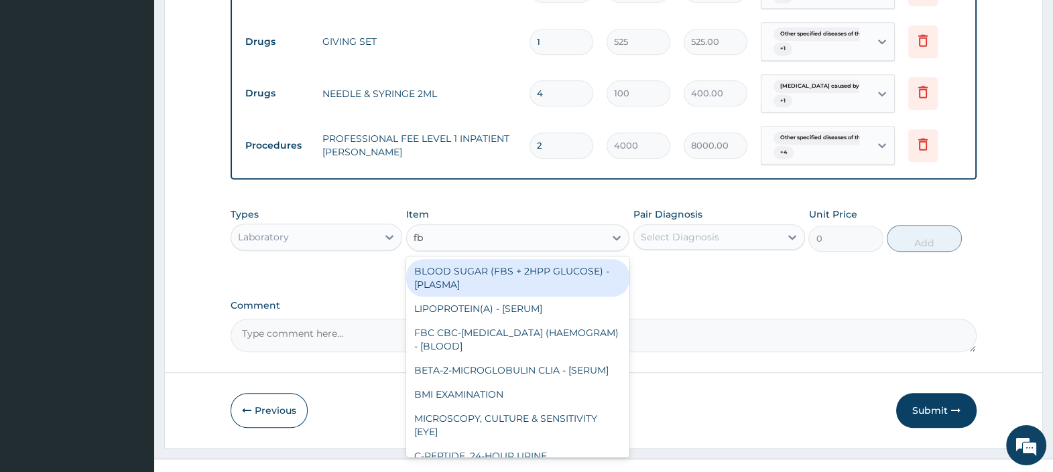
type input "fbc"
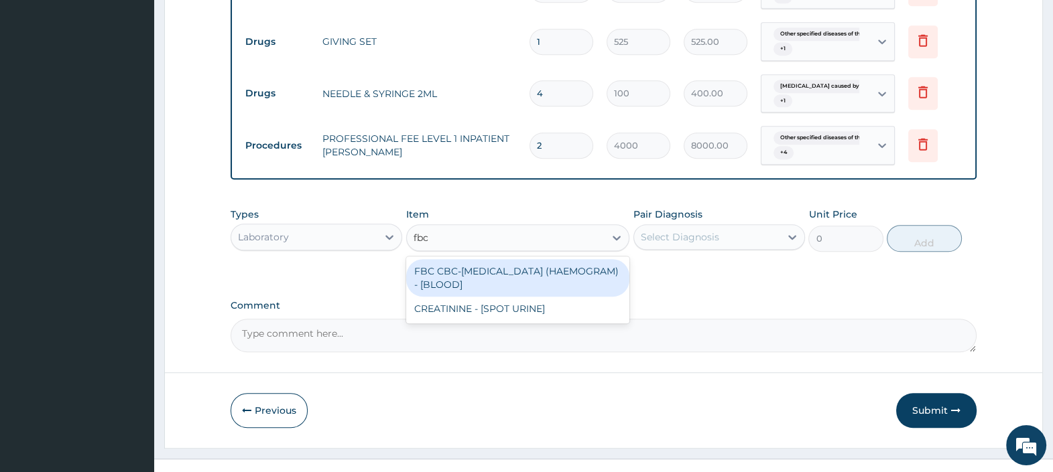
click at [563, 267] on div "FBC CBC-COMPLETE BLOOD COUNT (HAEMOGRAM) - [BLOOD]" at bounding box center [518, 278] width 224 height 38
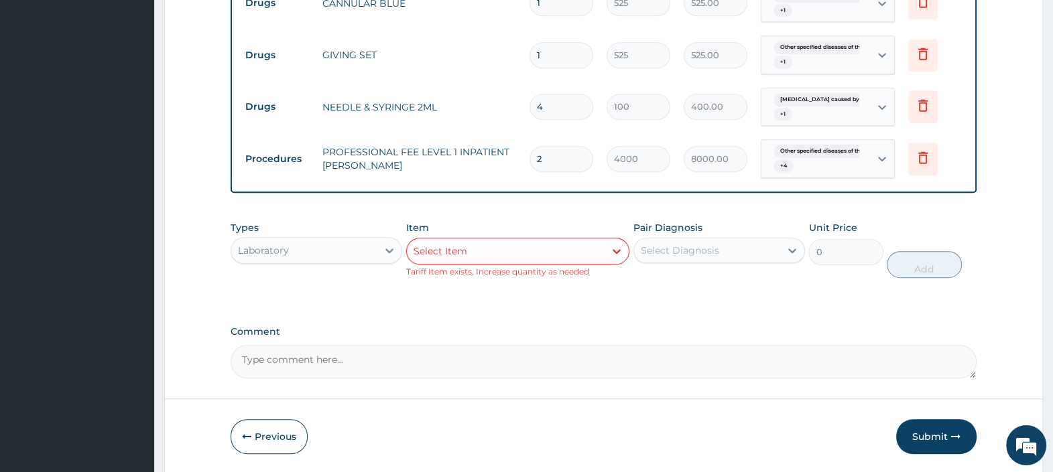
scroll to position [1153, 0]
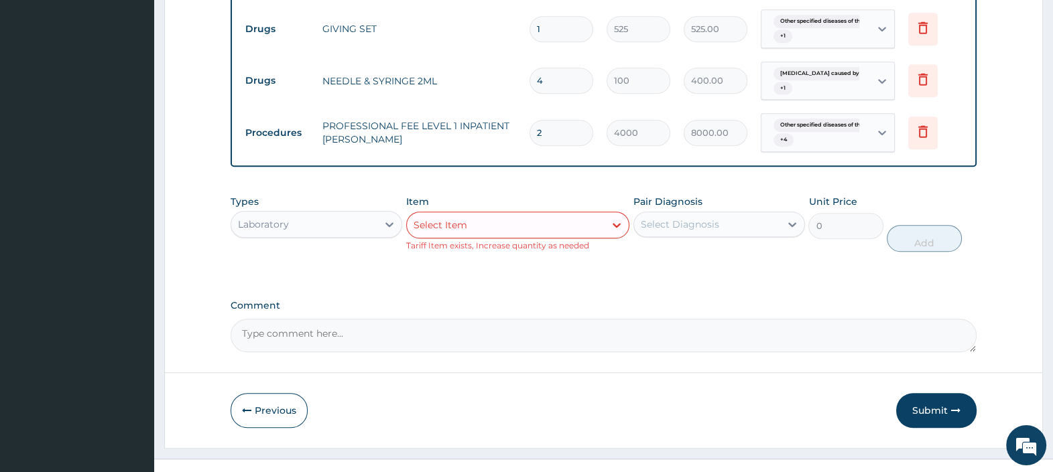
click at [929, 393] on button "Submit" at bounding box center [936, 410] width 80 height 35
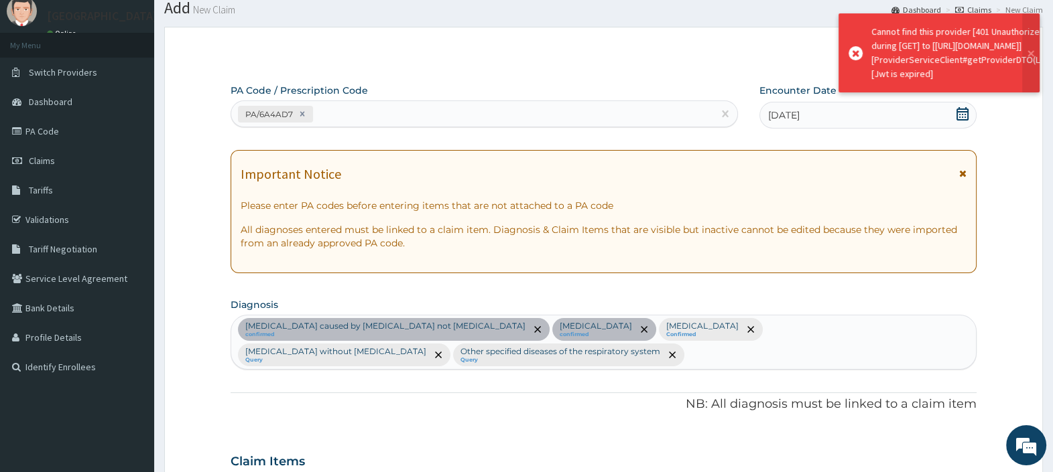
scroll to position [1140, 0]
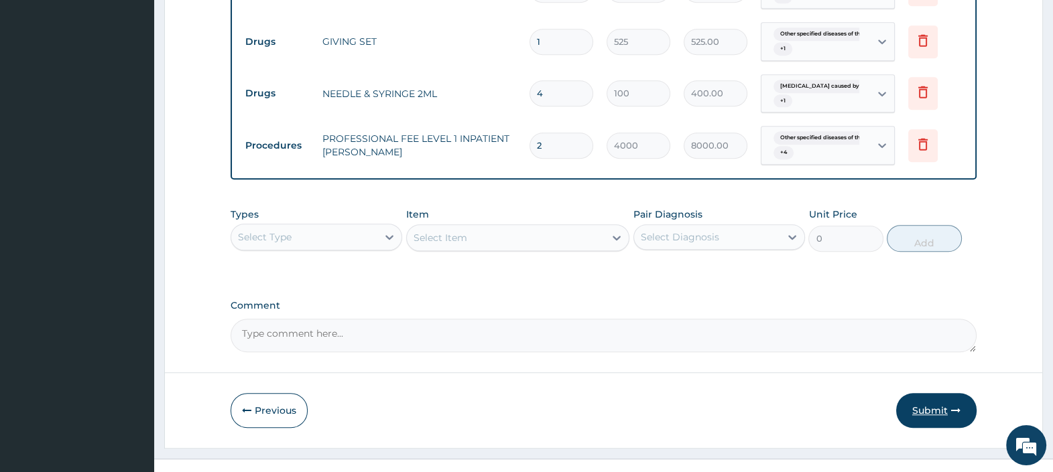
click at [925, 393] on button "Submit" at bounding box center [936, 410] width 80 height 35
click at [921, 395] on button "Submit" at bounding box center [936, 410] width 80 height 35
click at [928, 393] on button "Submit" at bounding box center [936, 410] width 80 height 35
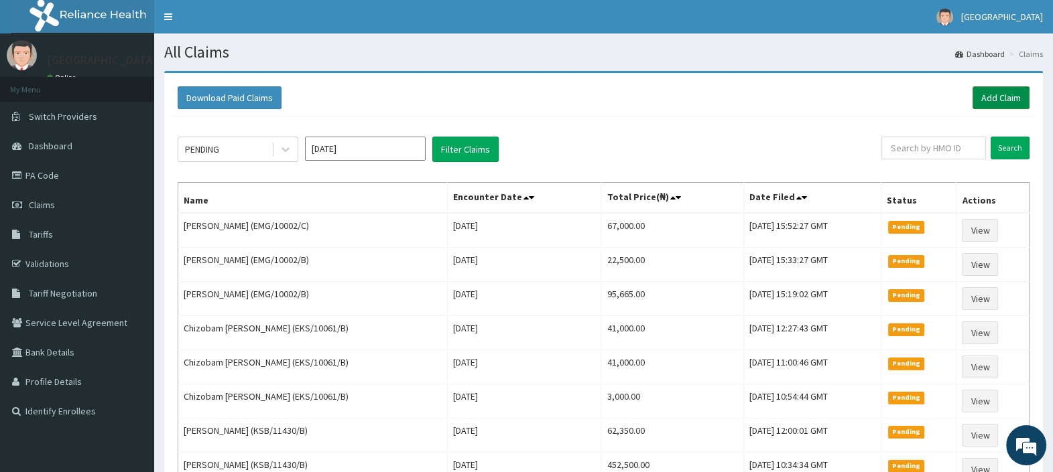
click at [994, 95] on link "Add Claim" at bounding box center [1000, 97] width 57 height 23
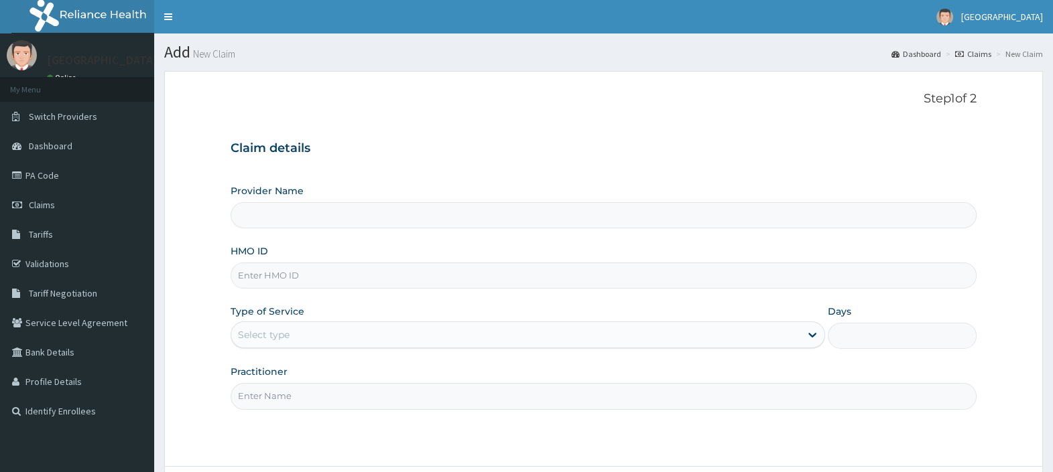
type input "[GEOGRAPHIC_DATA]"
click at [281, 278] on input "HMO ID" at bounding box center [603, 276] width 746 height 26
paste input "EMG/10002/B"
type input "EMG/10002/B"
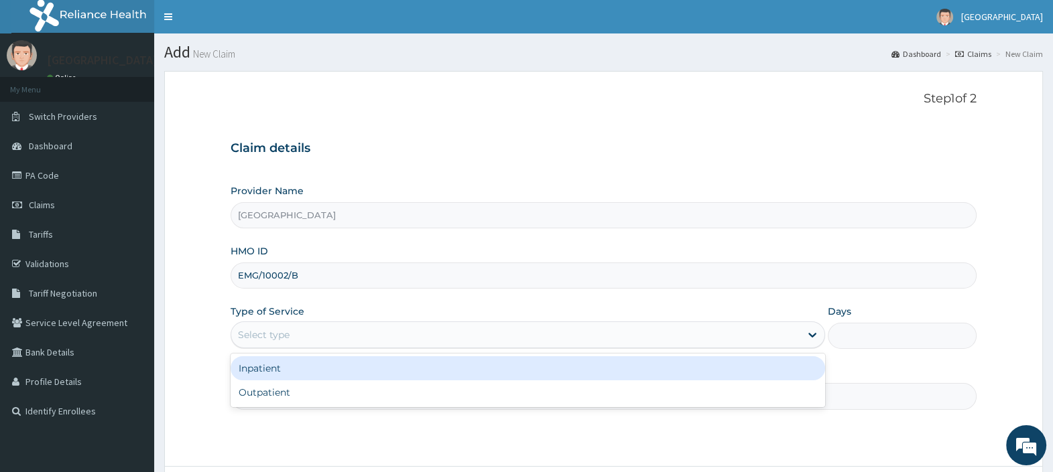
click at [293, 335] on div "Select type" at bounding box center [515, 334] width 569 height 21
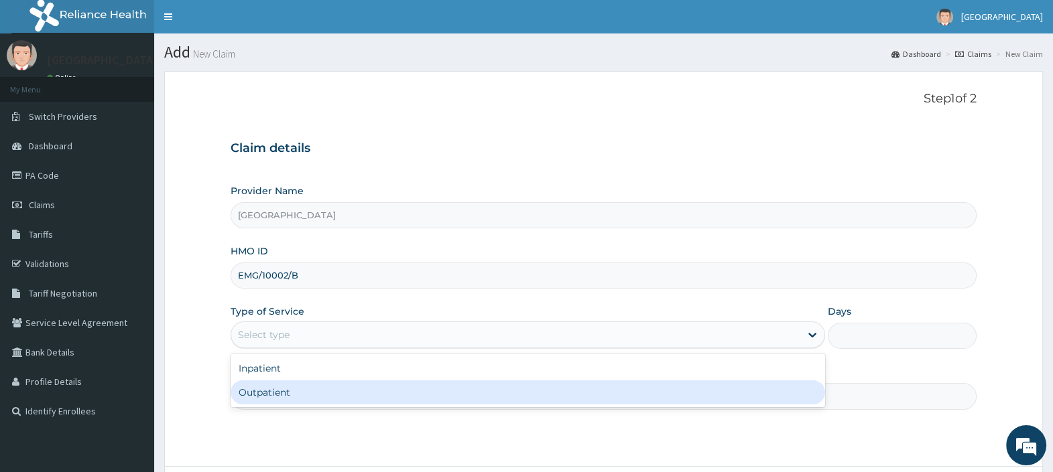
drag, startPoint x: 296, startPoint y: 389, endPoint x: 304, endPoint y: 389, distance: 8.0
click at [304, 389] on div "Outpatient" at bounding box center [527, 393] width 594 height 24
type input "1"
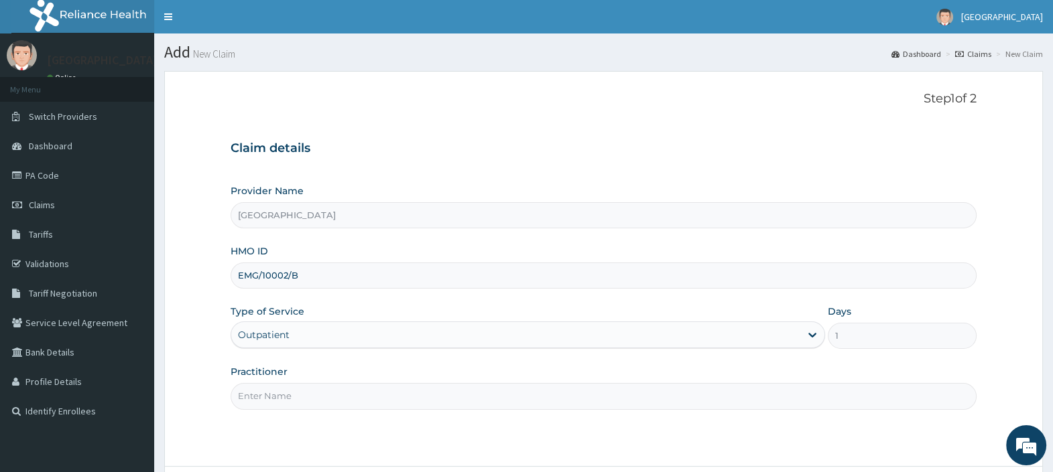
click at [312, 395] on input "Practitioner" at bounding box center [603, 396] width 746 height 26
type input "[PERSON_NAME][GEOGRAPHIC_DATA]"
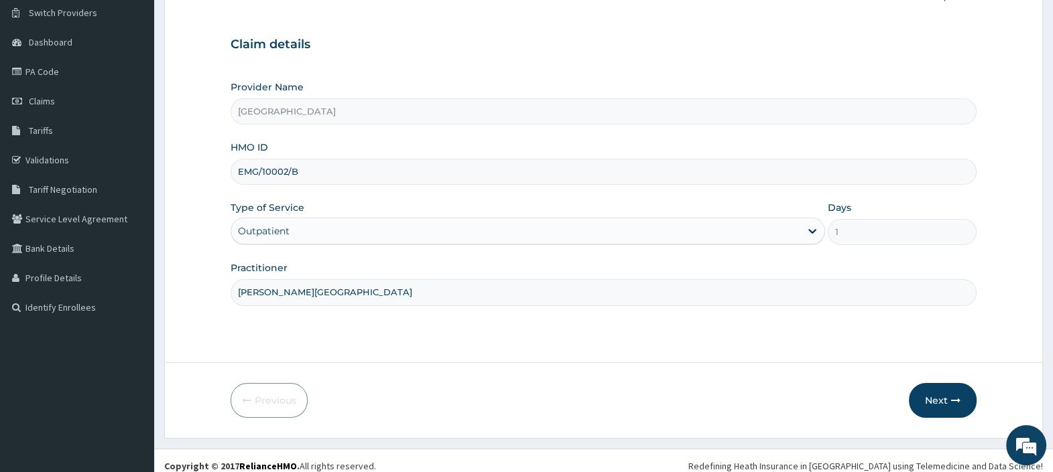
scroll to position [114, 0]
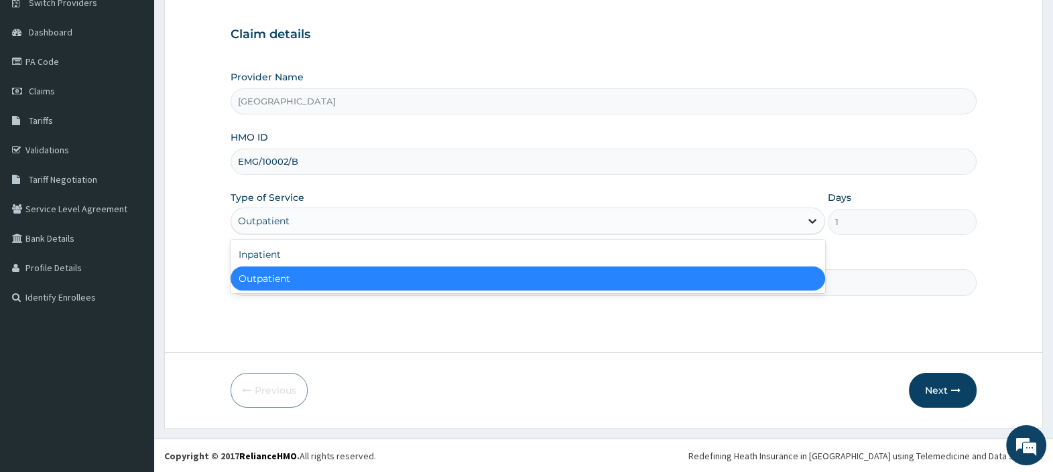
click at [807, 219] on icon at bounding box center [811, 220] width 13 height 13
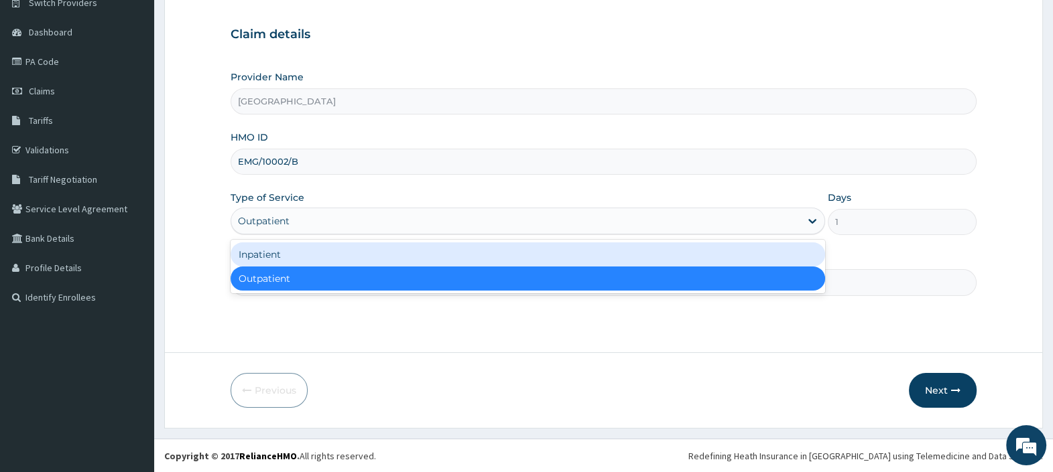
click at [352, 245] on div "Inpatient" at bounding box center [527, 255] width 594 height 24
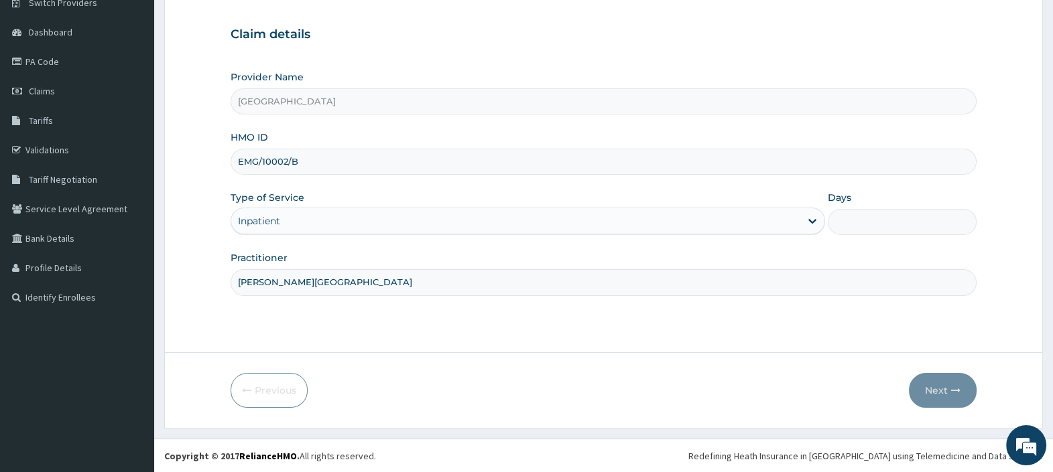
click at [856, 228] on input "Days" at bounding box center [901, 222] width 149 height 26
type input "1"
click at [937, 385] on button "Next" at bounding box center [943, 390] width 68 height 35
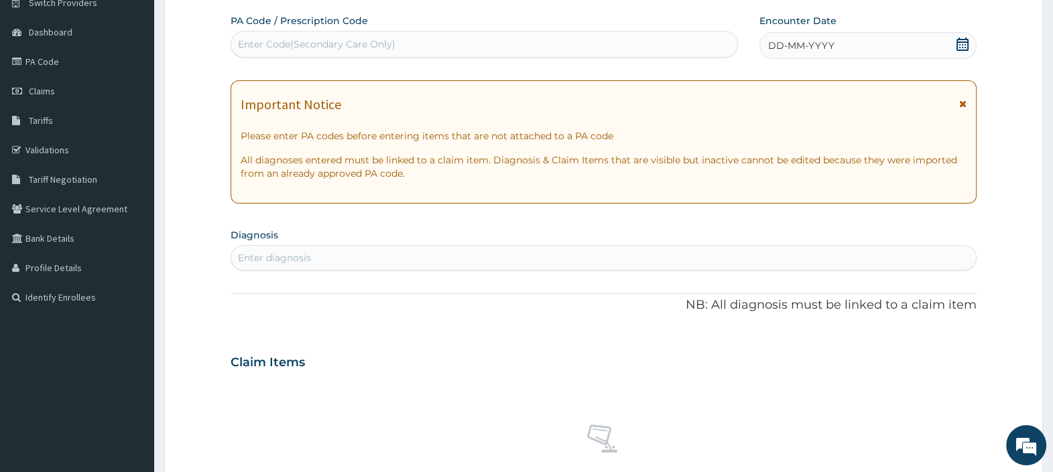
click at [402, 46] on div "Enter Code(Secondary Care Only)" at bounding box center [483, 44] width 505 height 21
paste input "PA/109372"
type input "PA/109372"
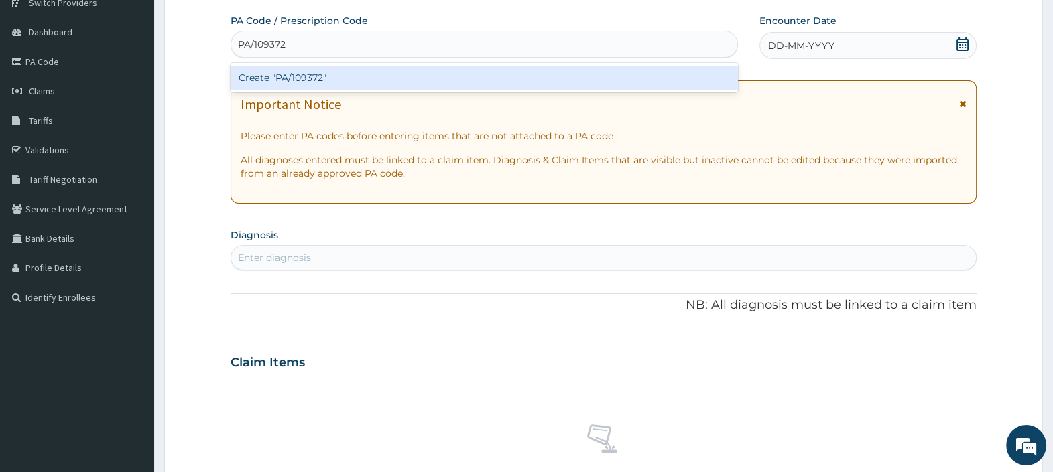
click at [385, 83] on div "Create "PA/109372"" at bounding box center [483, 78] width 507 height 24
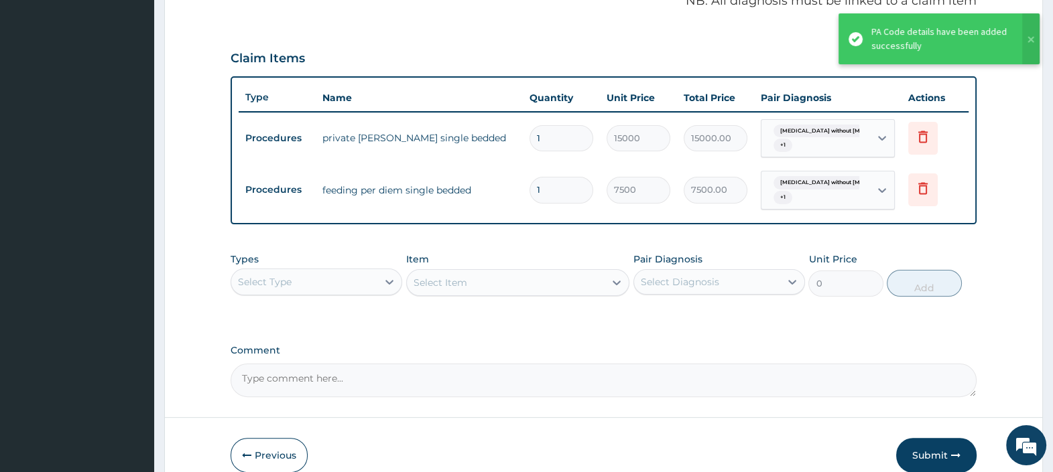
scroll to position [458, 0]
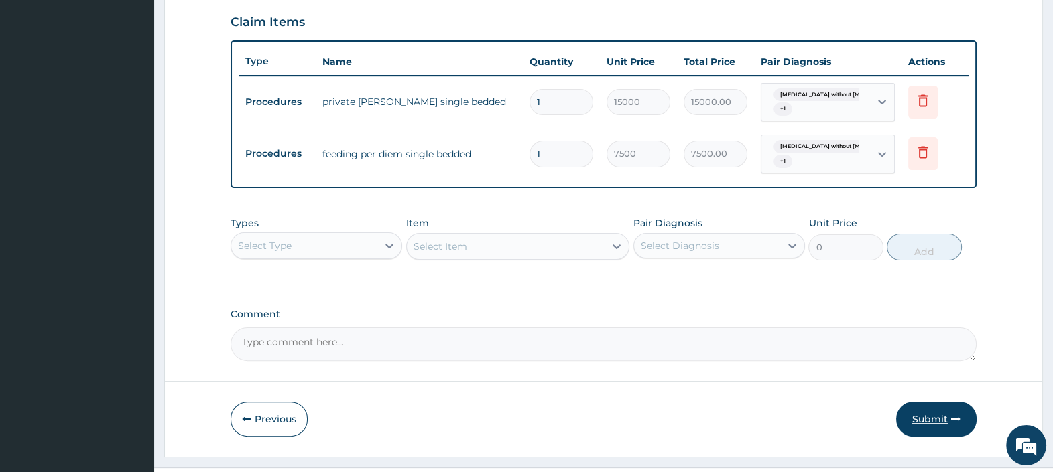
click at [928, 413] on button "Submit" at bounding box center [936, 419] width 80 height 35
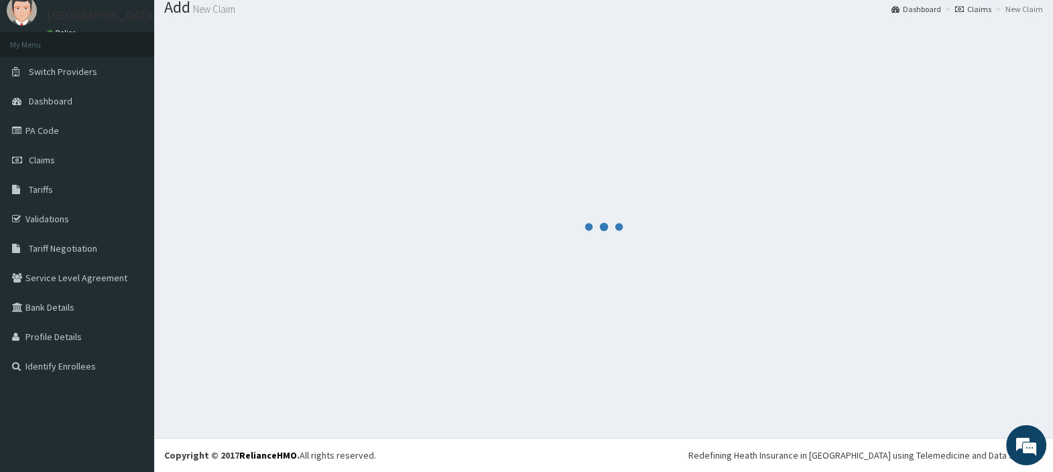
scroll to position [44, 0]
